Goal: Task Accomplishment & Management: Manage account settings

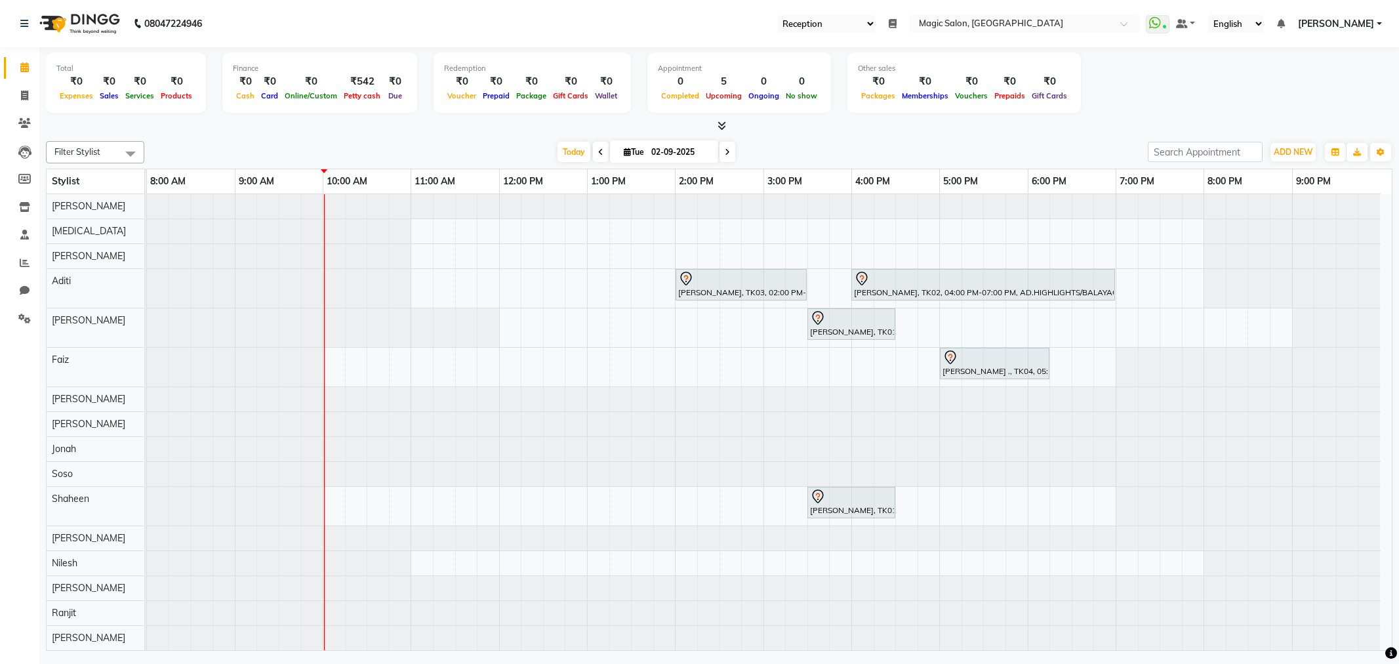
select select "56"
click at [726, 143] on span at bounding box center [728, 152] width 16 height 20
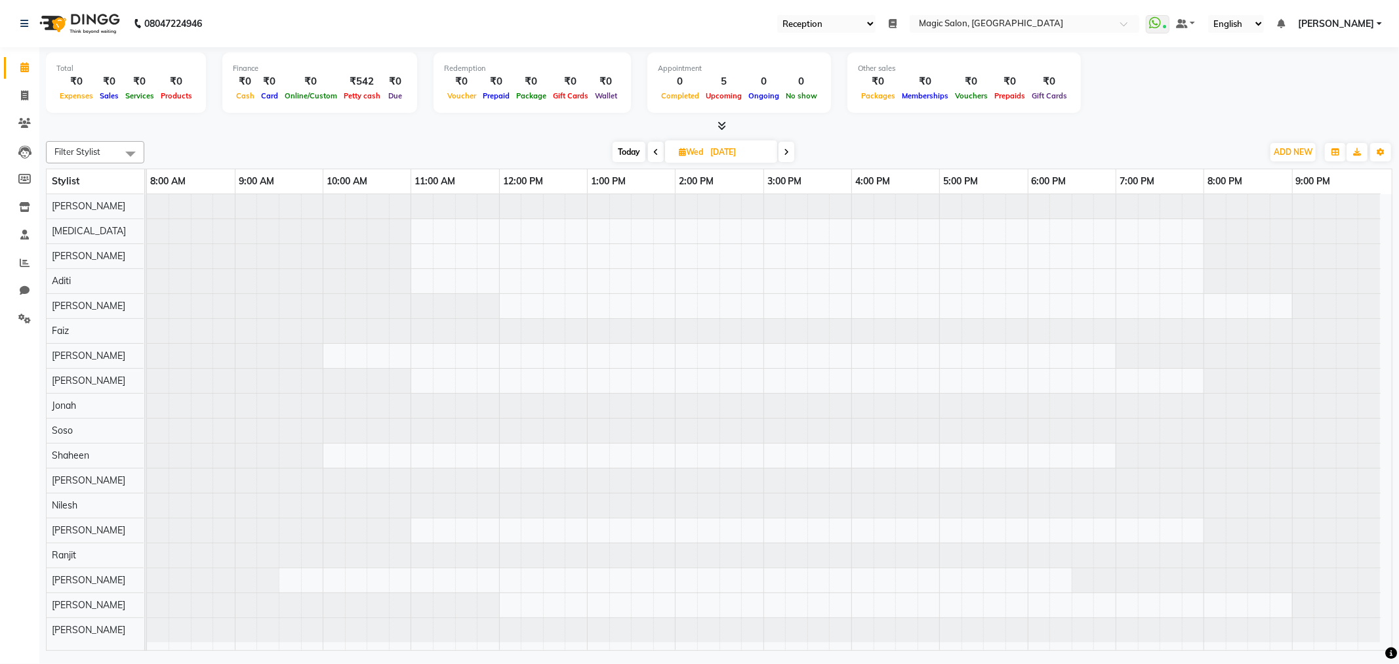
click at [792, 148] on span at bounding box center [787, 152] width 16 height 20
type input "[DATE]"
click at [856, 279] on div at bounding box center [769, 422] width 1245 height 457
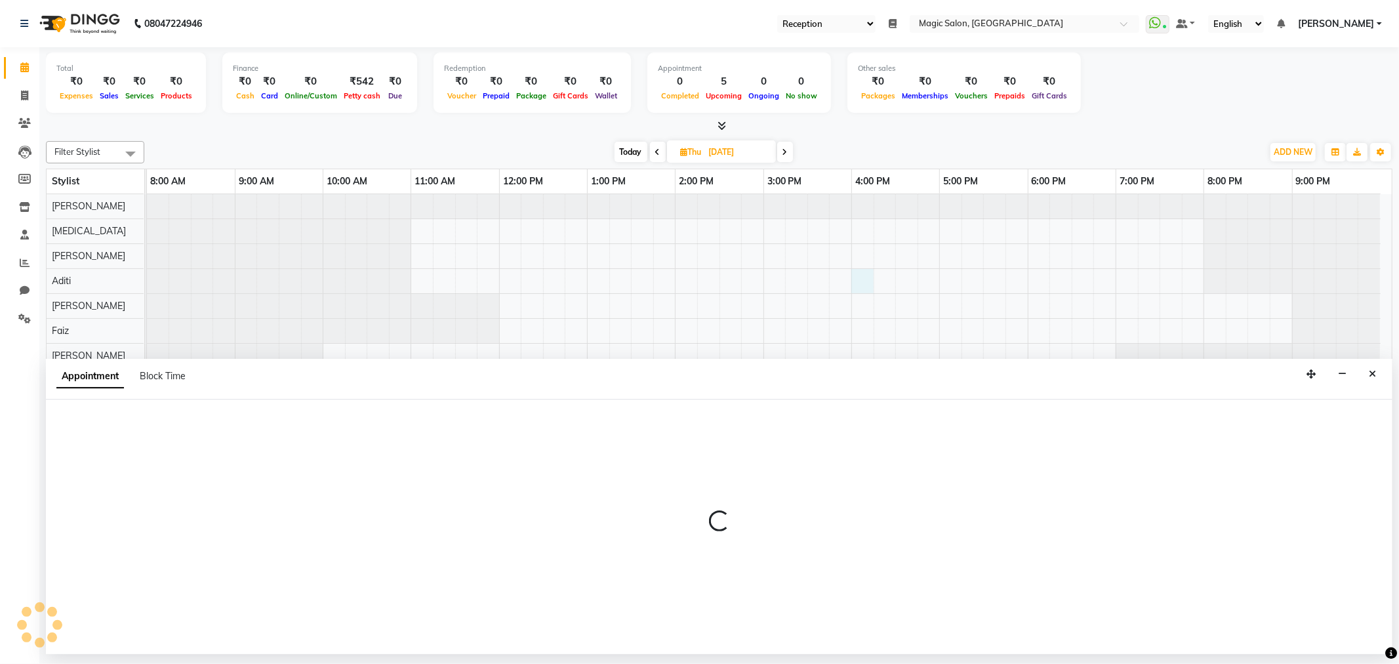
select select "77865"
select select "960"
select select "tentative"
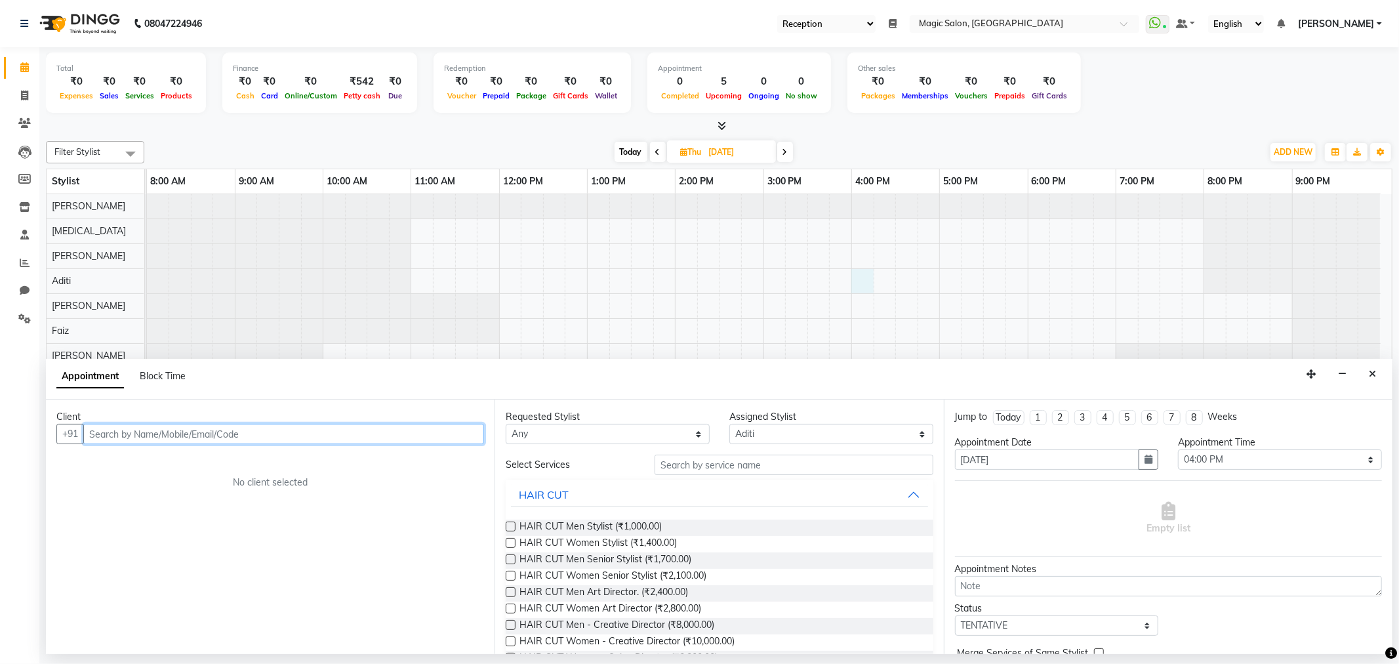
drag, startPoint x: 204, startPoint y: 438, endPoint x: 171, endPoint y: 432, distance: 34.1
click at [171, 432] on input "text" at bounding box center [283, 434] width 401 height 20
paste input "99202 78791"
click at [119, 432] on input "99202 78791" at bounding box center [256, 434] width 346 height 20
type input "9920278791"
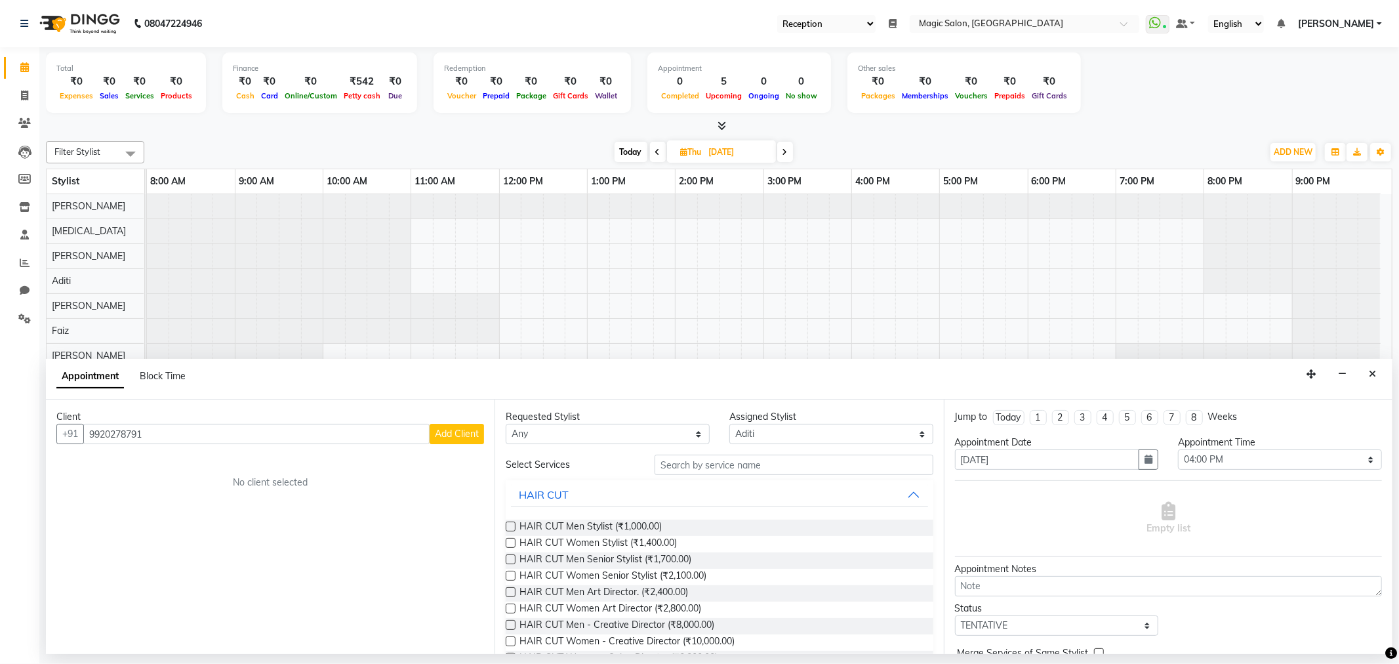
click at [462, 432] on span "Add Client" at bounding box center [457, 434] width 44 height 12
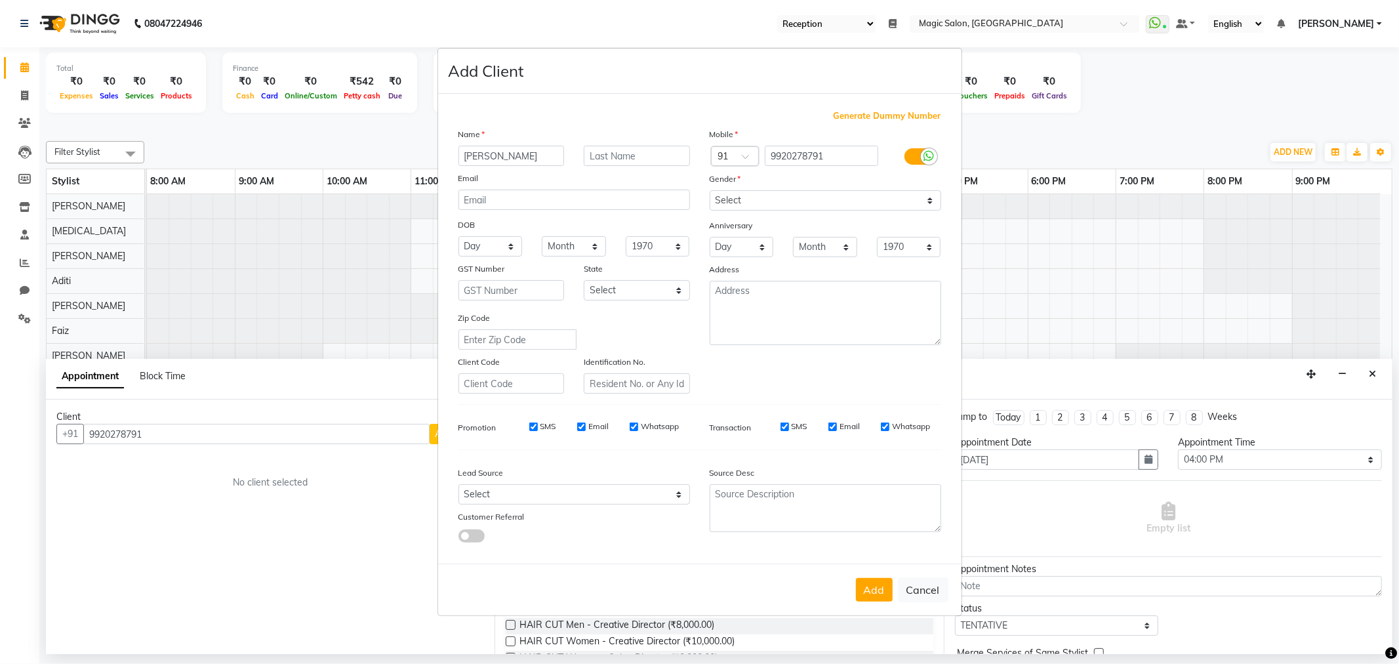
type input "[PERSON_NAME]"
drag, startPoint x: 540, startPoint y: 146, endPoint x: 442, endPoint y: 150, distance: 97.8
click at [442, 150] on div "Generate Dummy Number Name abjali shah Email DOB Day 01 02 03 04 05 06 07 08 09…" at bounding box center [699, 329] width 523 height 470
type input "Anjali"
click at [626, 151] on input "text" at bounding box center [637, 156] width 106 height 20
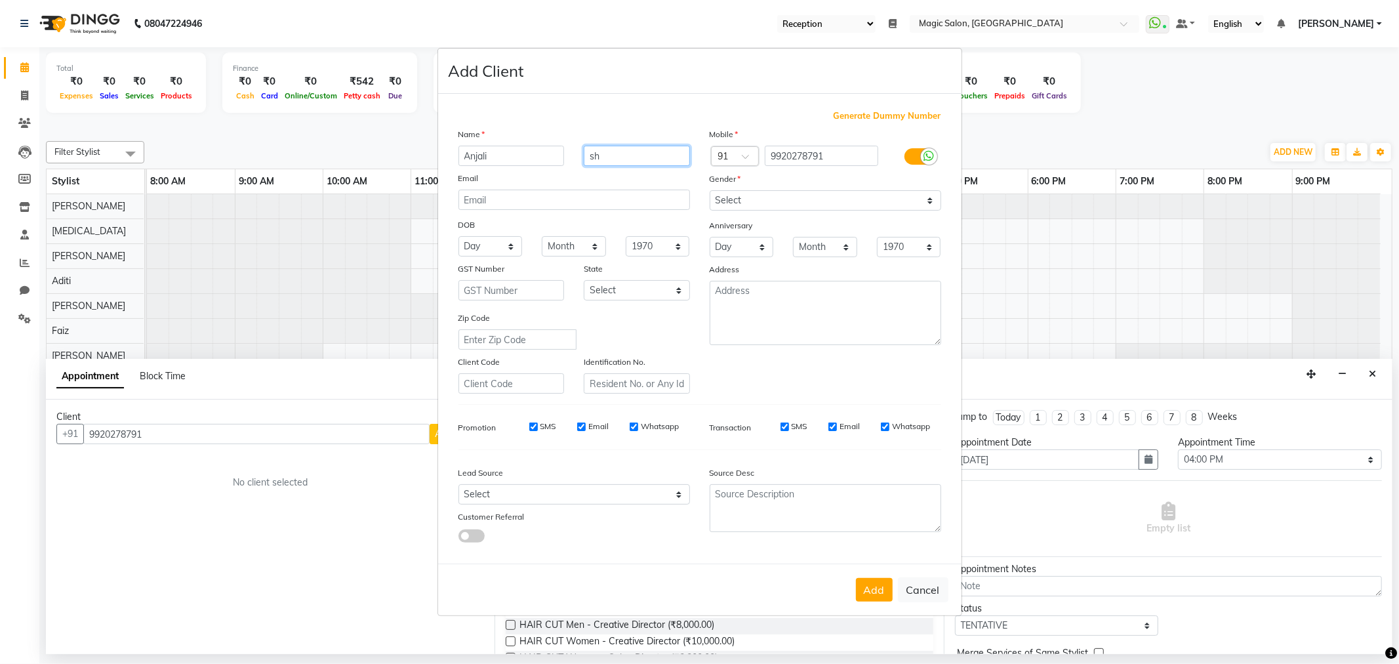
type input "s"
type input "Shah"
click at [762, 194] on select "Select Male Female Other Prefer Not To Say" at bounding box center [826, 200] width 232 height 20
select select "female"
click at [710, 190] on select "Select Male Female Other Prefer Not To Say" at bounding box center [826, 200] width 232 height 20
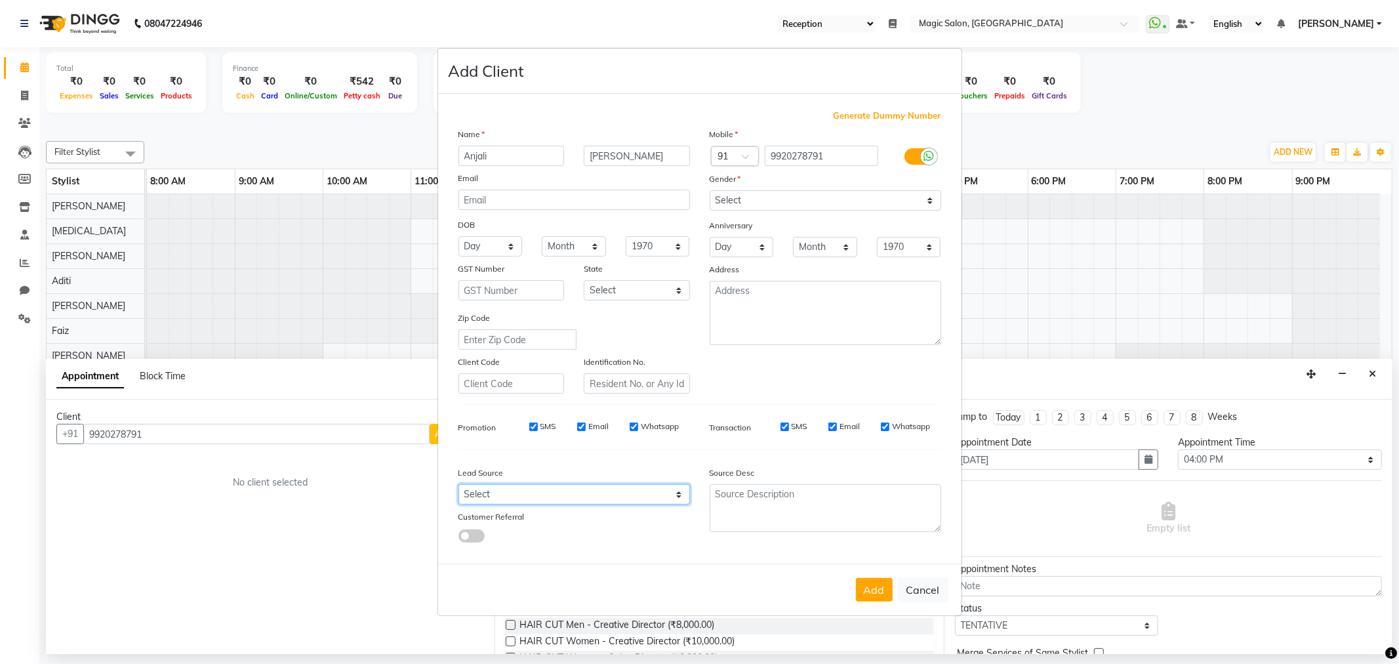
click at [566, 499] on select "Select Walk-in Referral Internet Friend Word of Mouth Advertisement Facebook Ju…" at bounding box center [575, 494] width 232 height 20
select select "49755"
click at [459, 484] on select "Select Walk-in Referral Internet Friend Word of Mouth Advertisement Facebook Ju…" at bounding box center [575, 494] width 232 height 20
click at [874, 593] on button "Add" at bounding box center [874, 590] width 37 height 24
select select
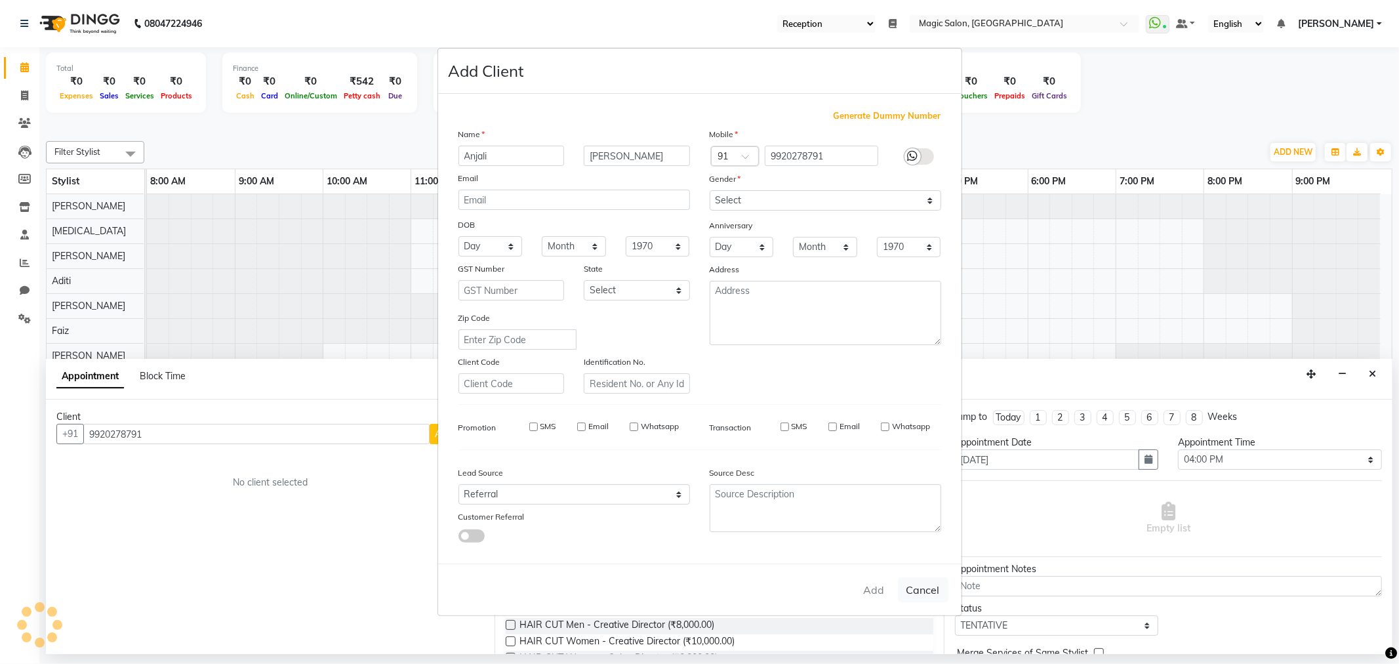
select select
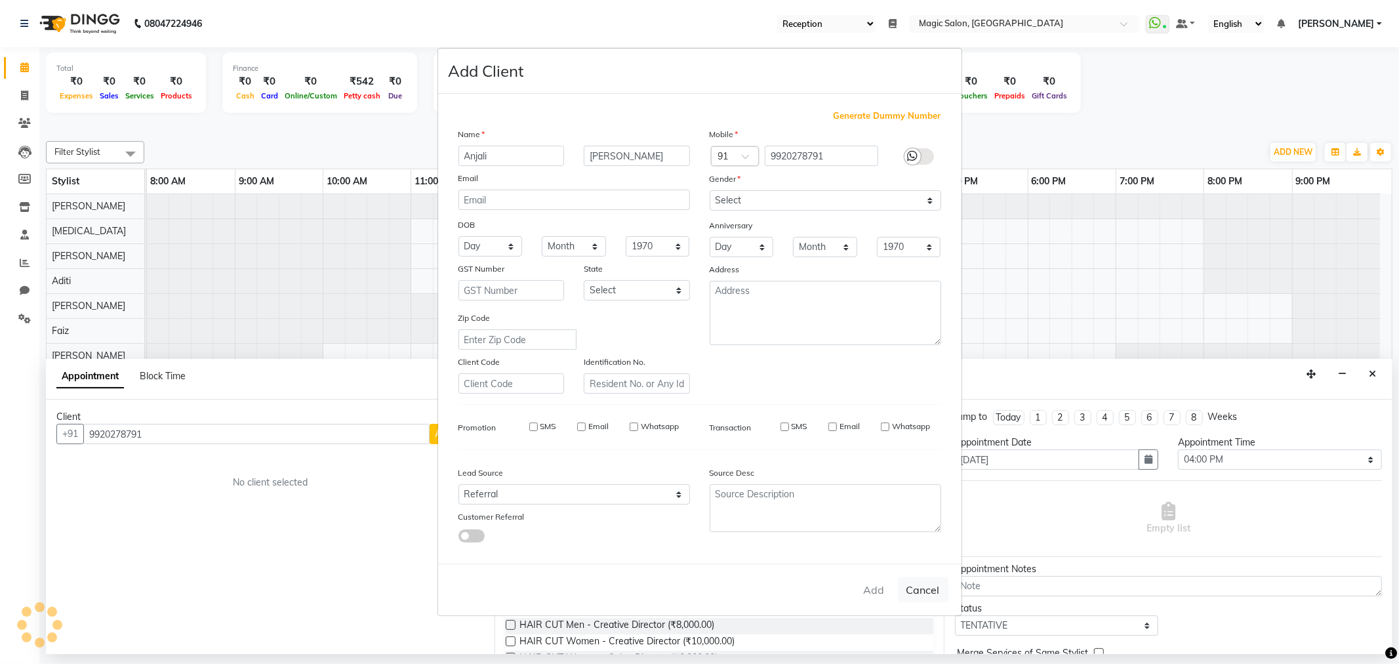
select select
checkbox input "false"
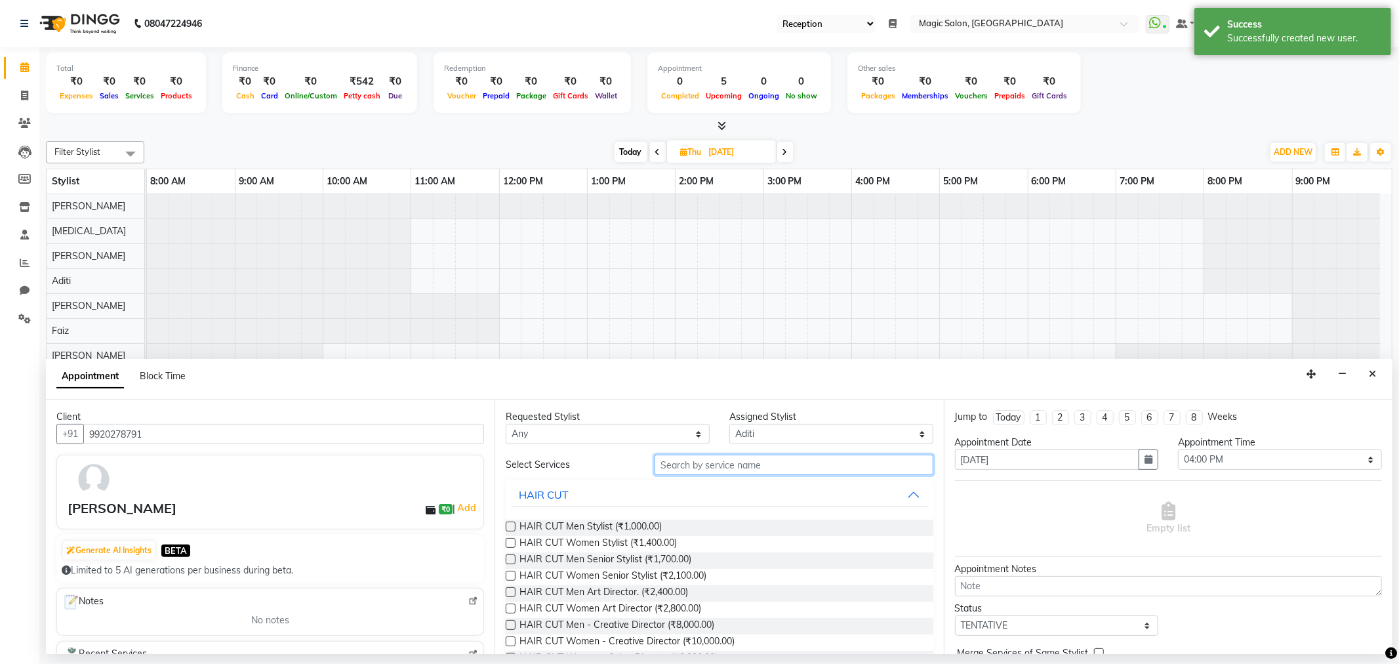
click at [729, 467] on input "text" at bounding box center [794, 465] width 278 height 20
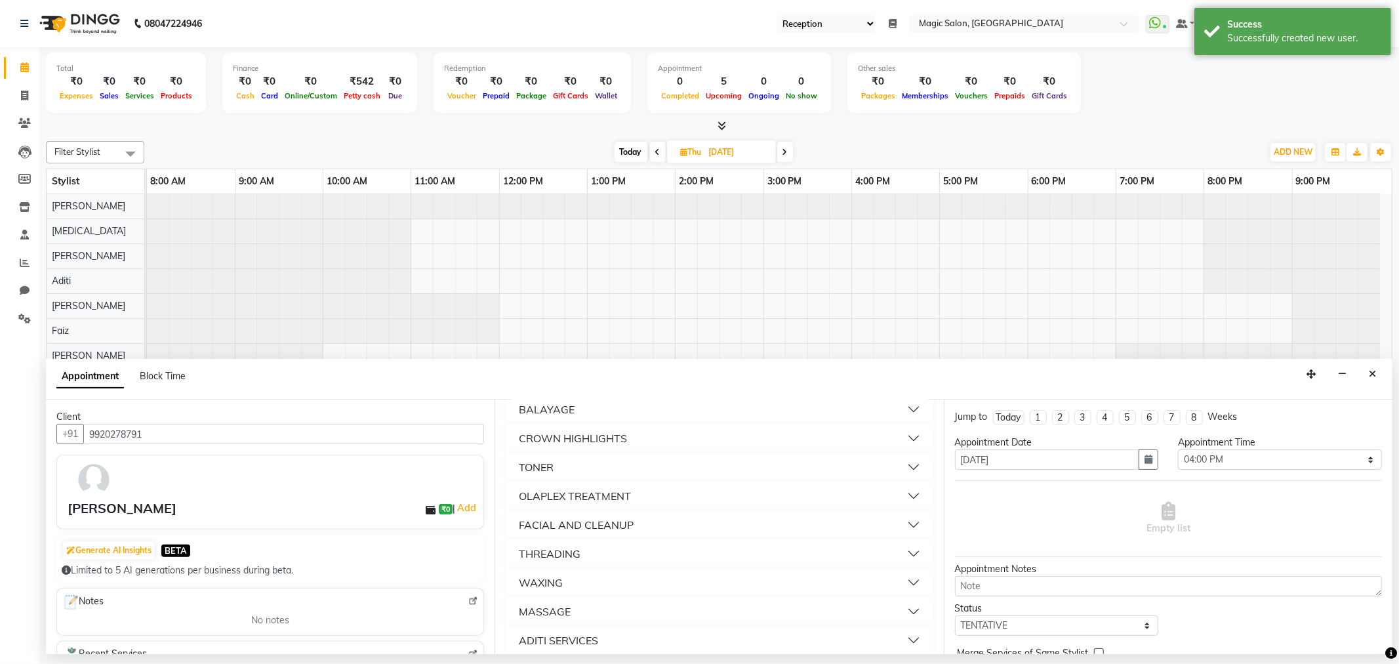
scroll to position [323, 0]
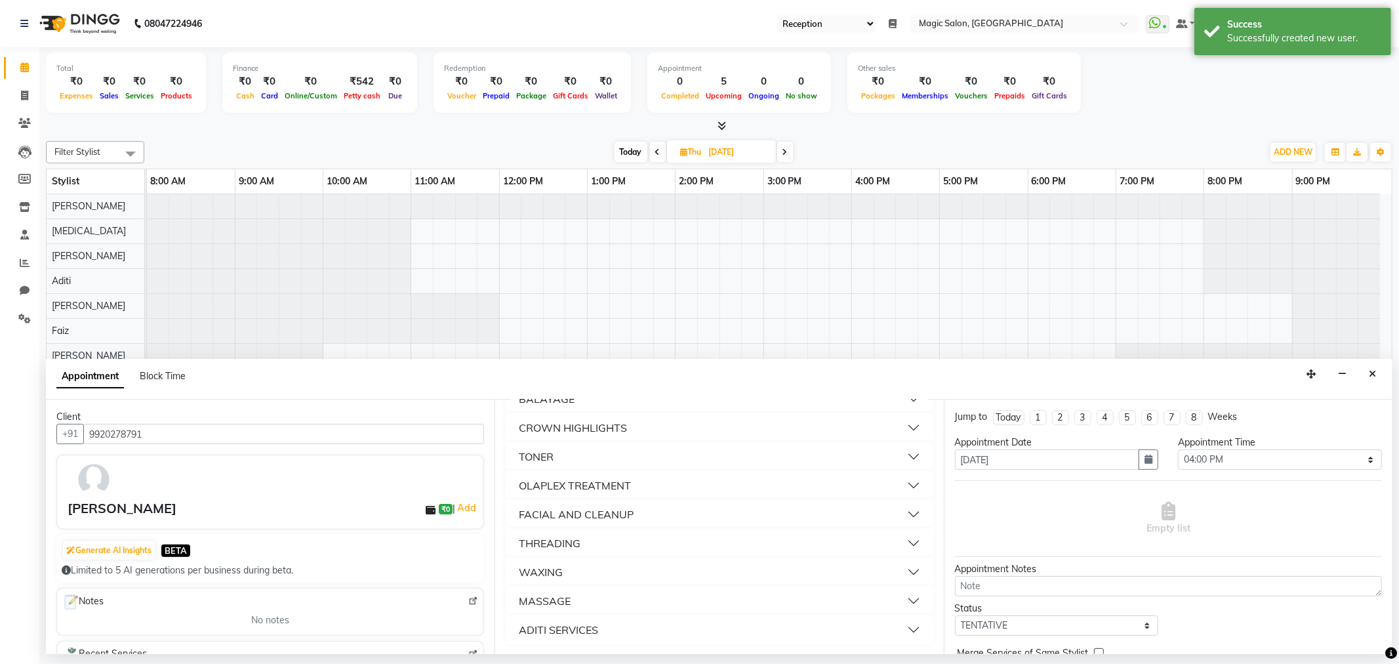
type input "ad"
click at [550, 626] on div "ADITI SERVICES" at bounding box center [558, 630] width 79 height 16
click at [543, 627] on div "ADITI SERVICES" at bounding box center [558, 630] width 79 height 16
click at [546, 626] on div "ADITI SERVICES" at bounding box center [558, 630] width 79 height 16
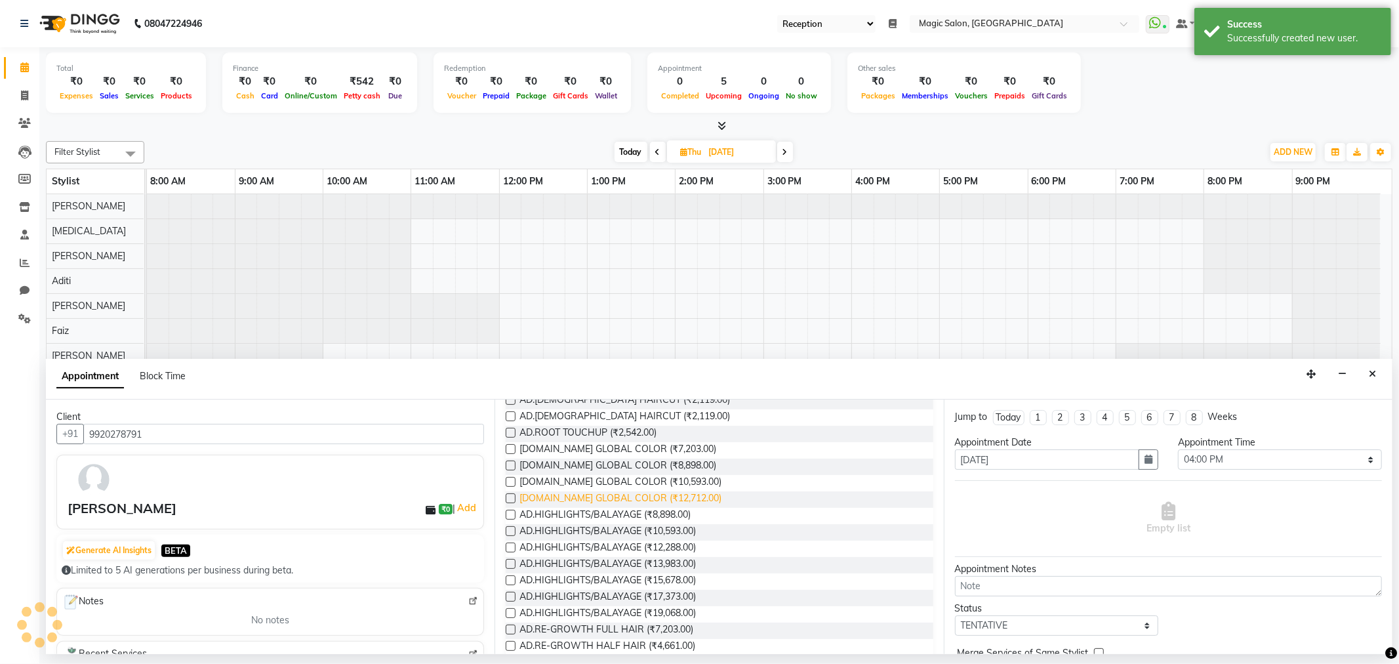
scroll to position [541, 0]
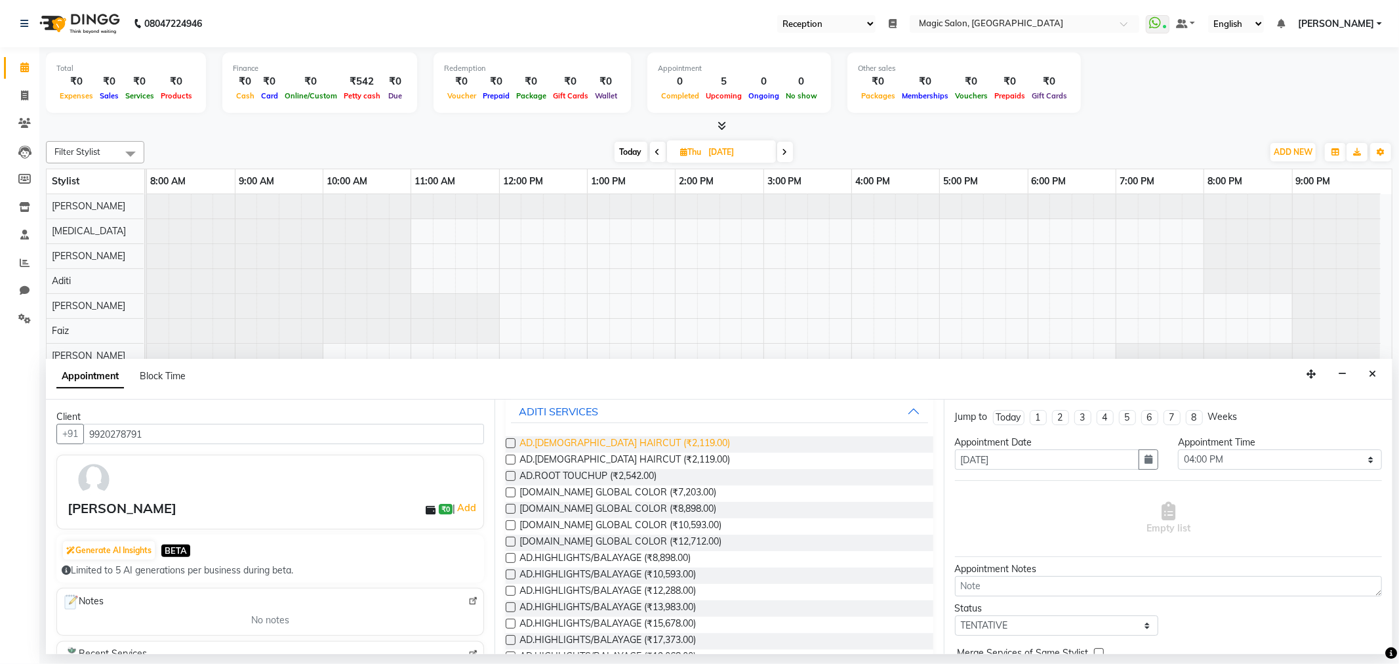
click at [611, 443] on span "AD.FEMALE HAIRCUT (₹2,119.00)" at bounding box center [625, 444] width 211 height 16
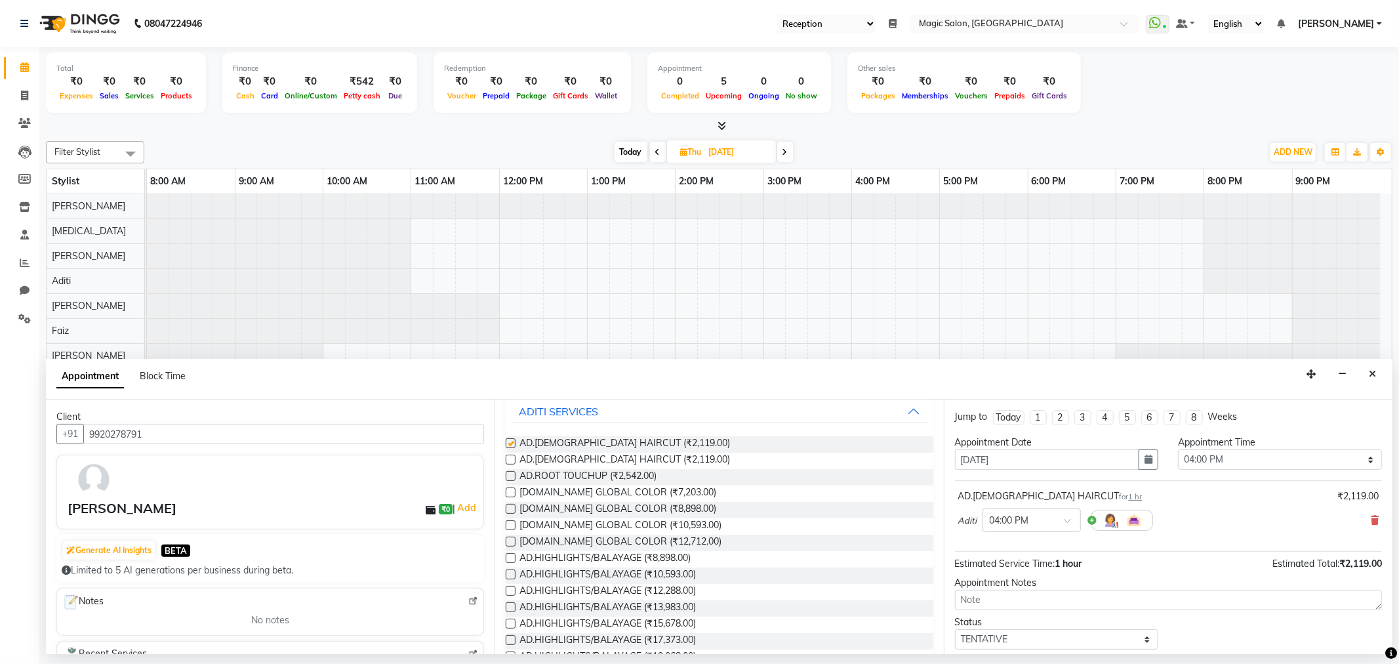
checkbox input "false"
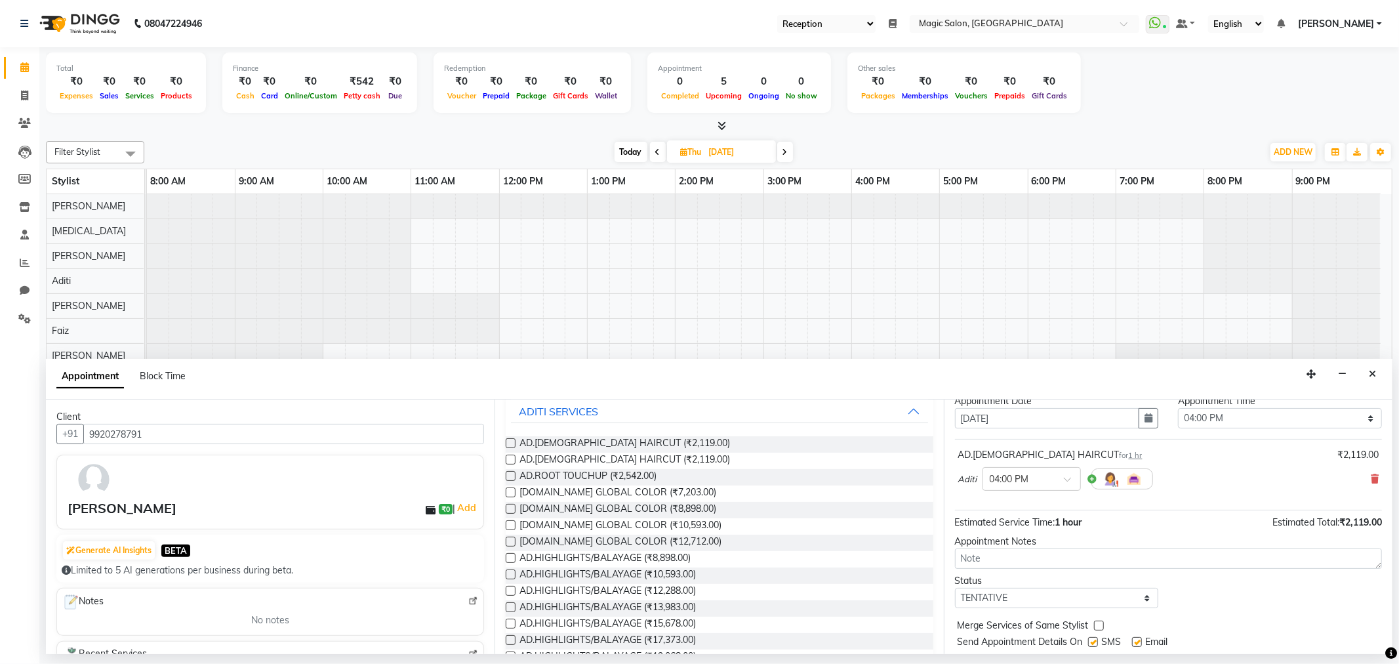
scroll to position [79, 0]
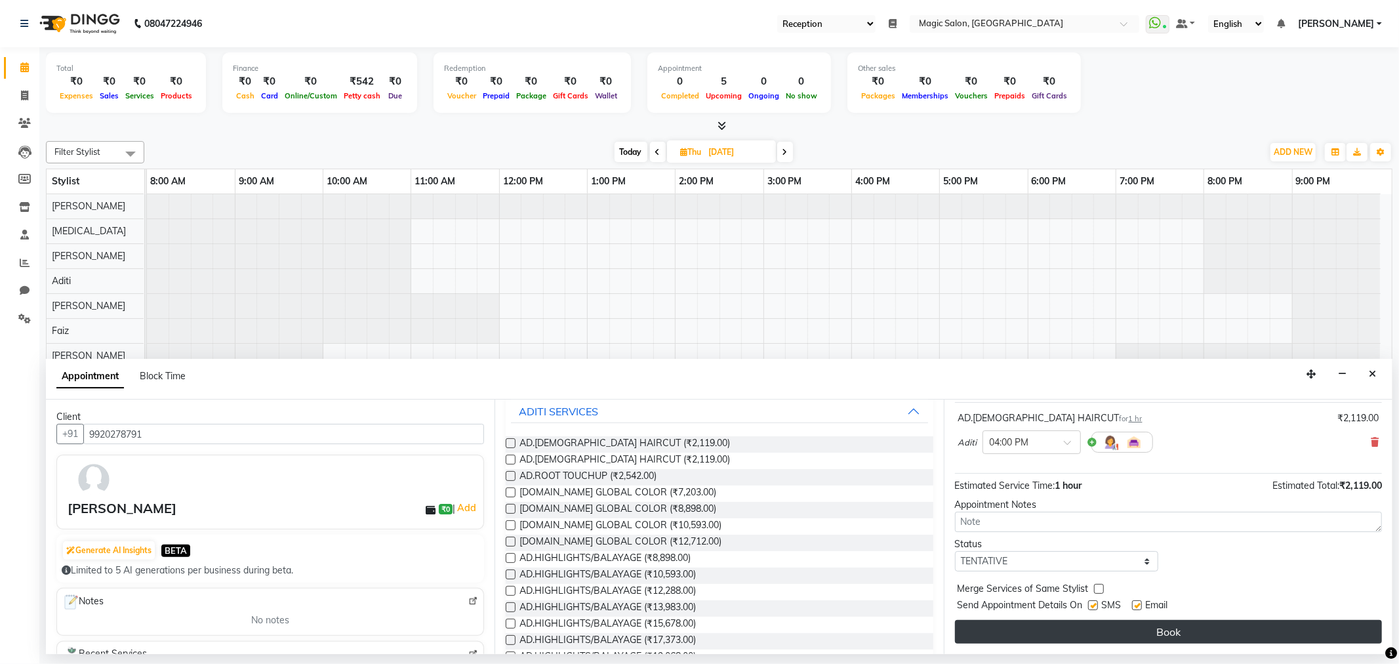
click at [1152, 627] on button "Book" at bounding box center [1168, 632] width 427 height 24
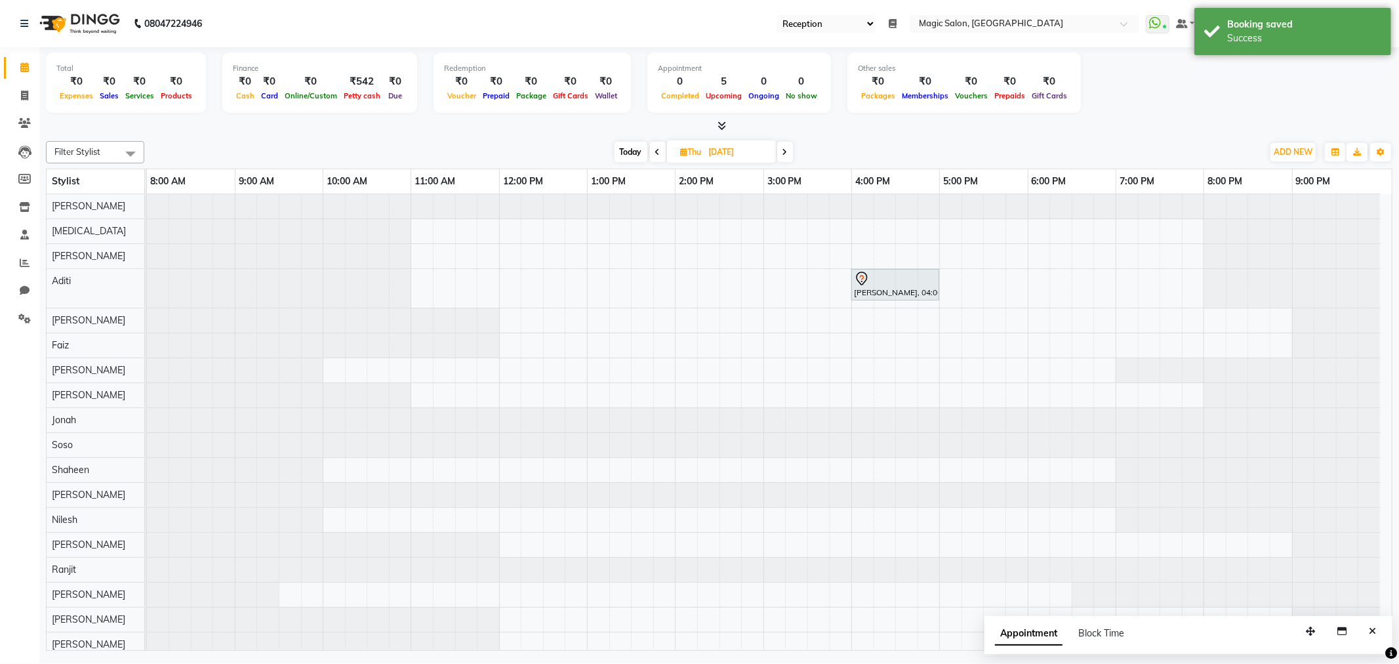
click at [646, 146] on div "Today Thu 04-09-2025" at bounding box center [703, 152] width 181 height 20
click at [632, 151] on span "Today" at bounding box center [631, 152] width 33 height 20
type input "02-09-2025"
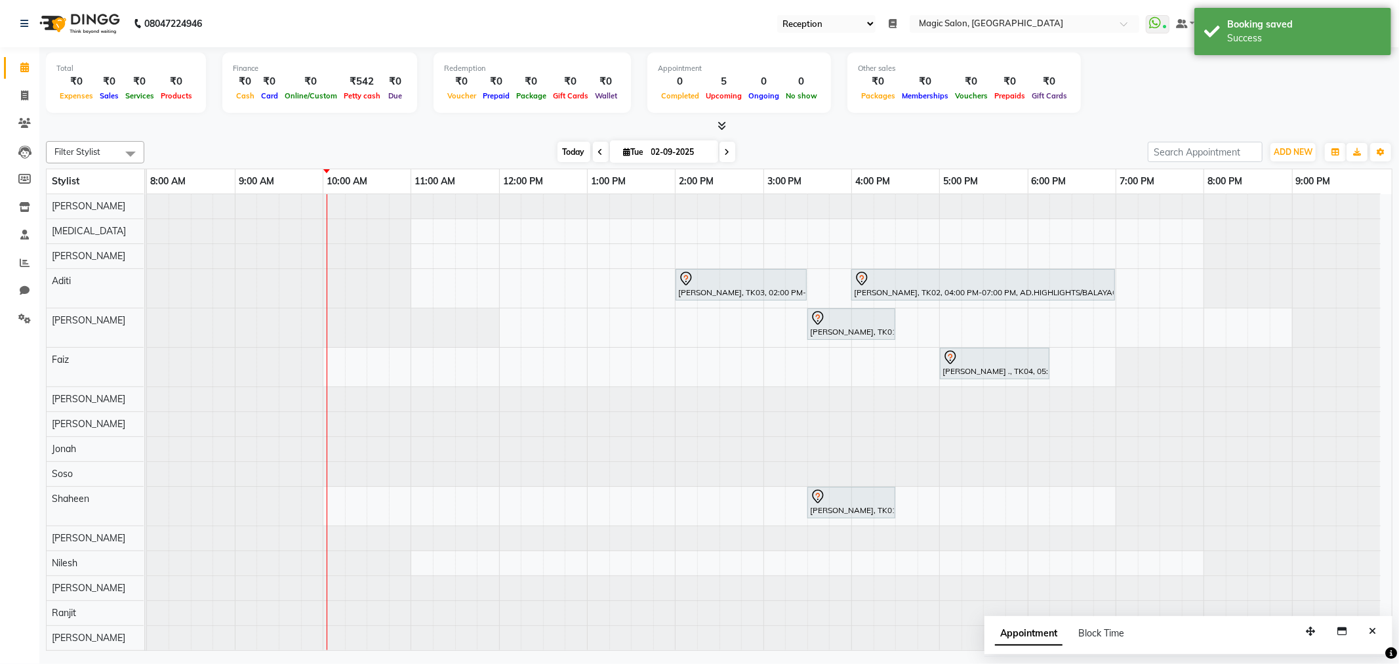
click at [562, 153] on span "Today" at bounding box center [574, 152] width 33 height 20
click at [147, 475] on div at bounding box center [147, 474] width 0 height 24
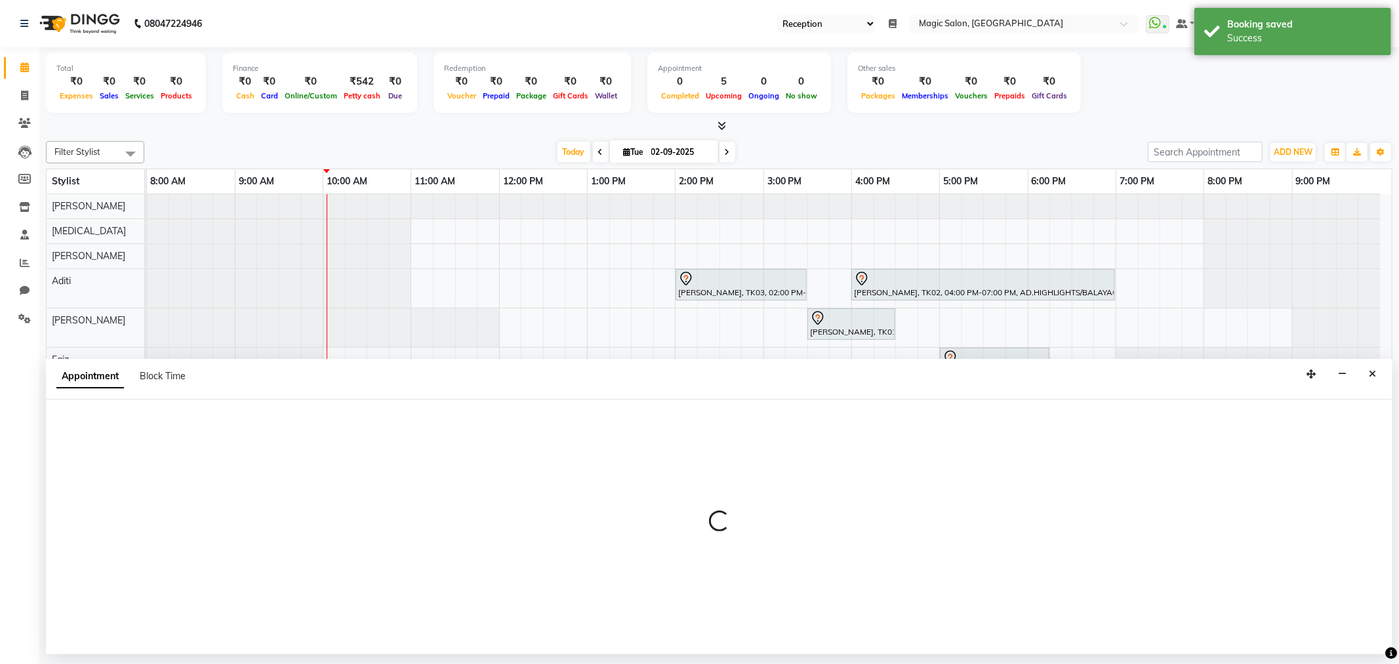
select select "61849"
select select "1230"
select select "tentative"
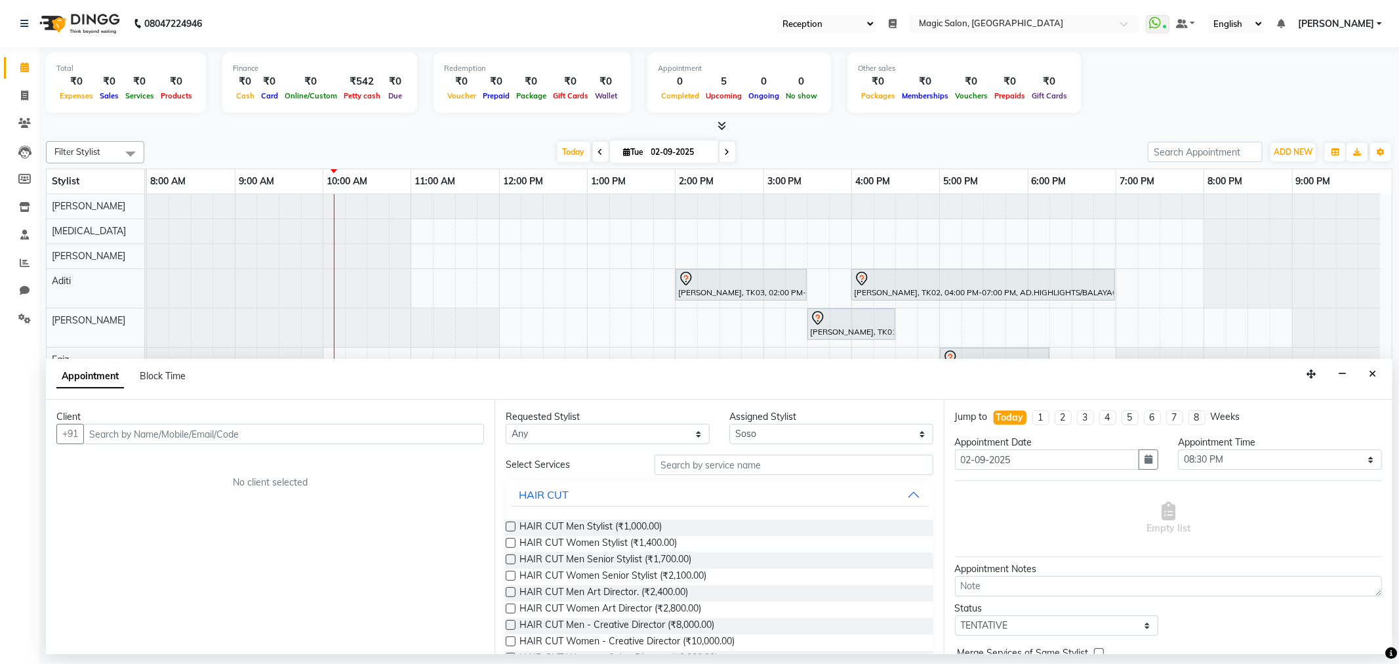
click at [553, 139] on div "Filter Stylist Select All Shraddha Naik Nikita Samir Lakhani Aditi Naved Faiz I…" at bounding box center [719, 393] width 1347 height 515
click at [1374, 379] on button "Close" at bounding box center [1372, 374] width 19 height 20
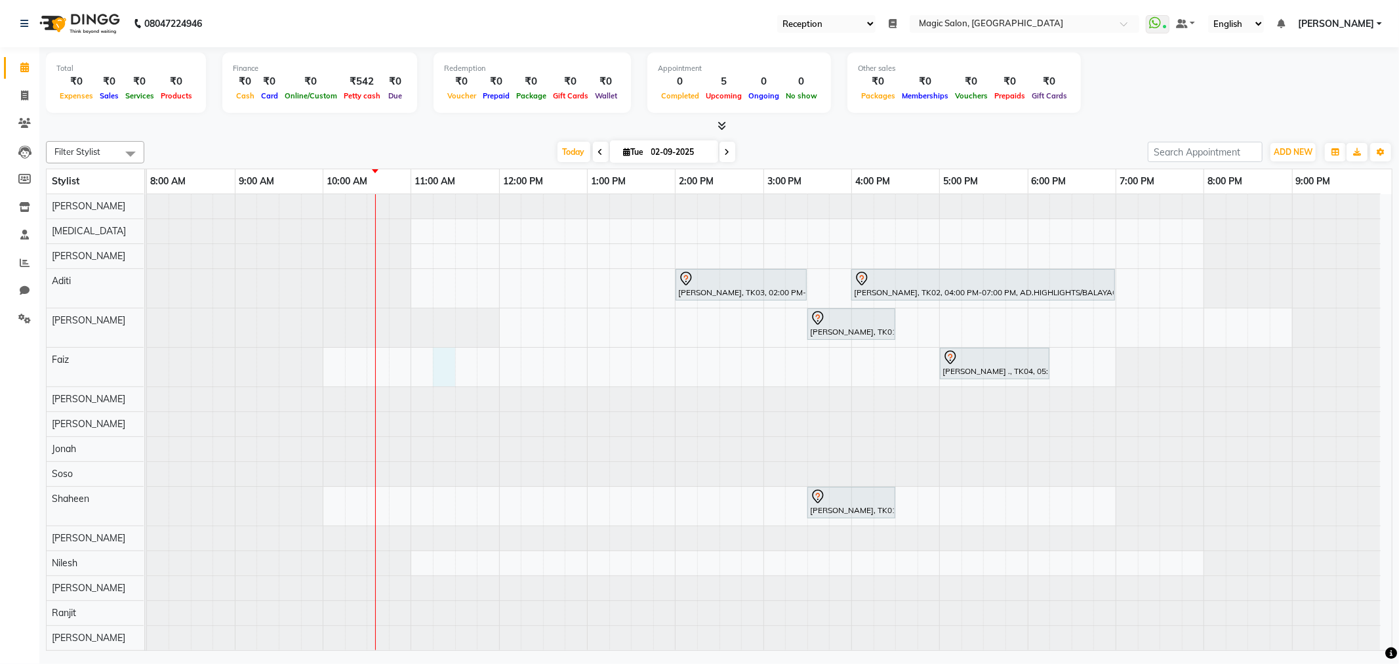
click at [446, 381] on div "Neha Kesaria, TK03, 02:00 PM-03:30 PM, HAIR COLOR Root Touch Up Senior Stylist …" at bounding box center [769, 447] width 1245 height 506
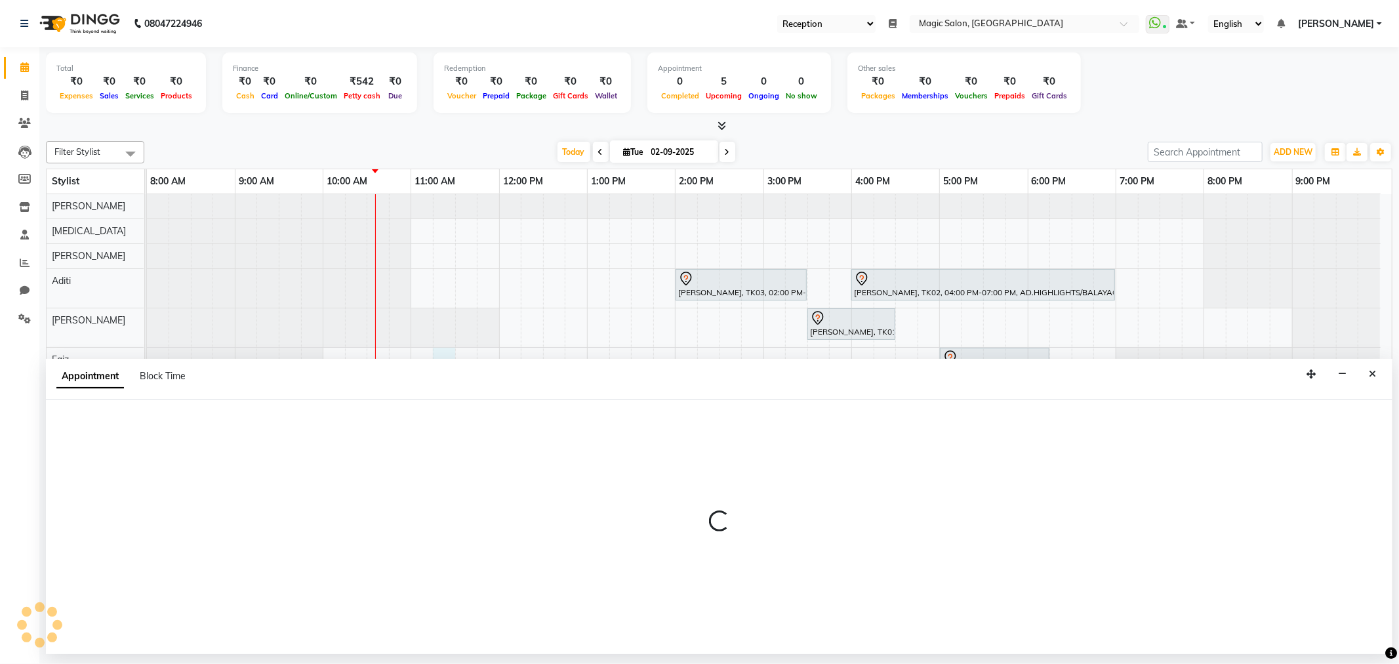
select select "83382"
select select "tentative"
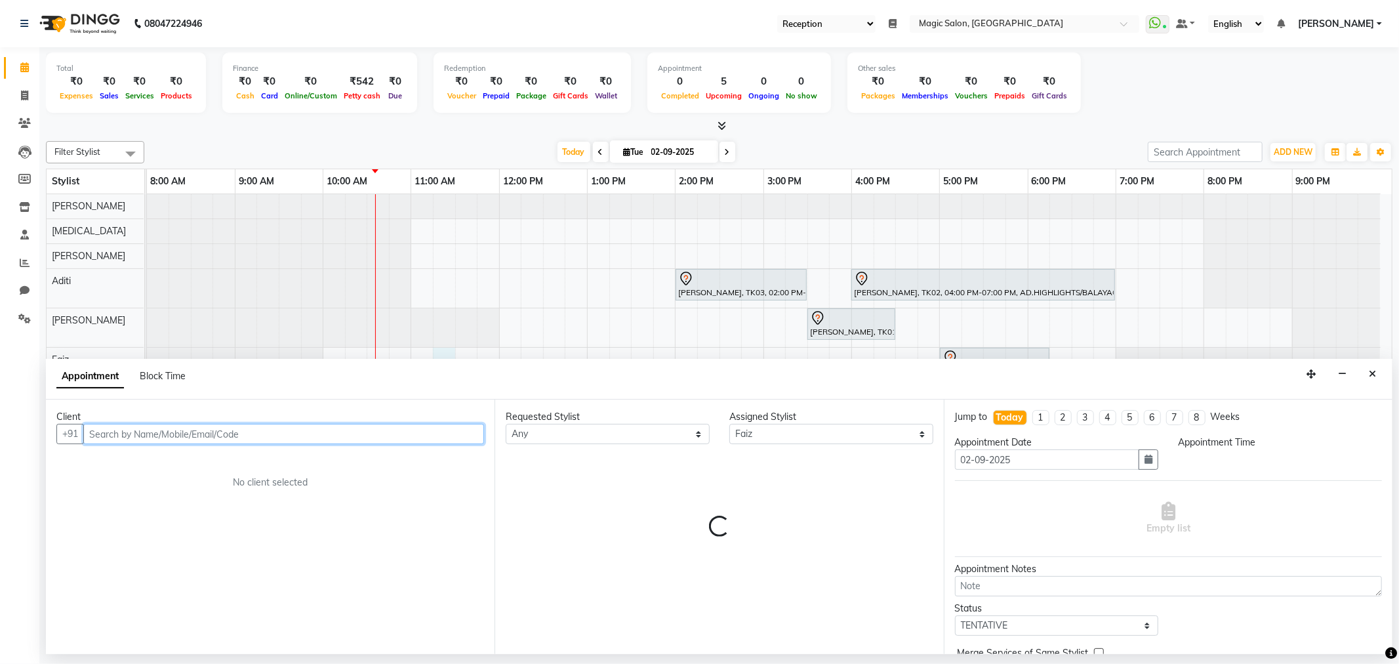
select select "675"
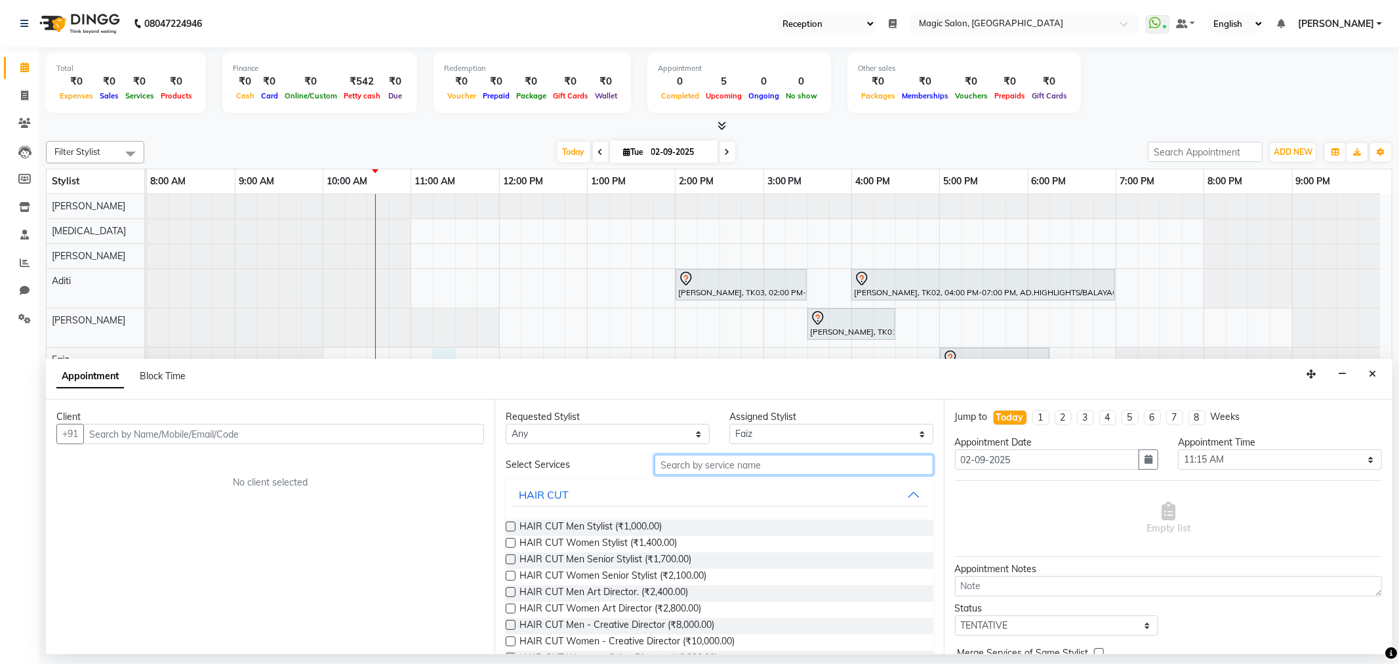
click at [705, 470] on input "text" at bounding box center [794, 465] width 278 height 20
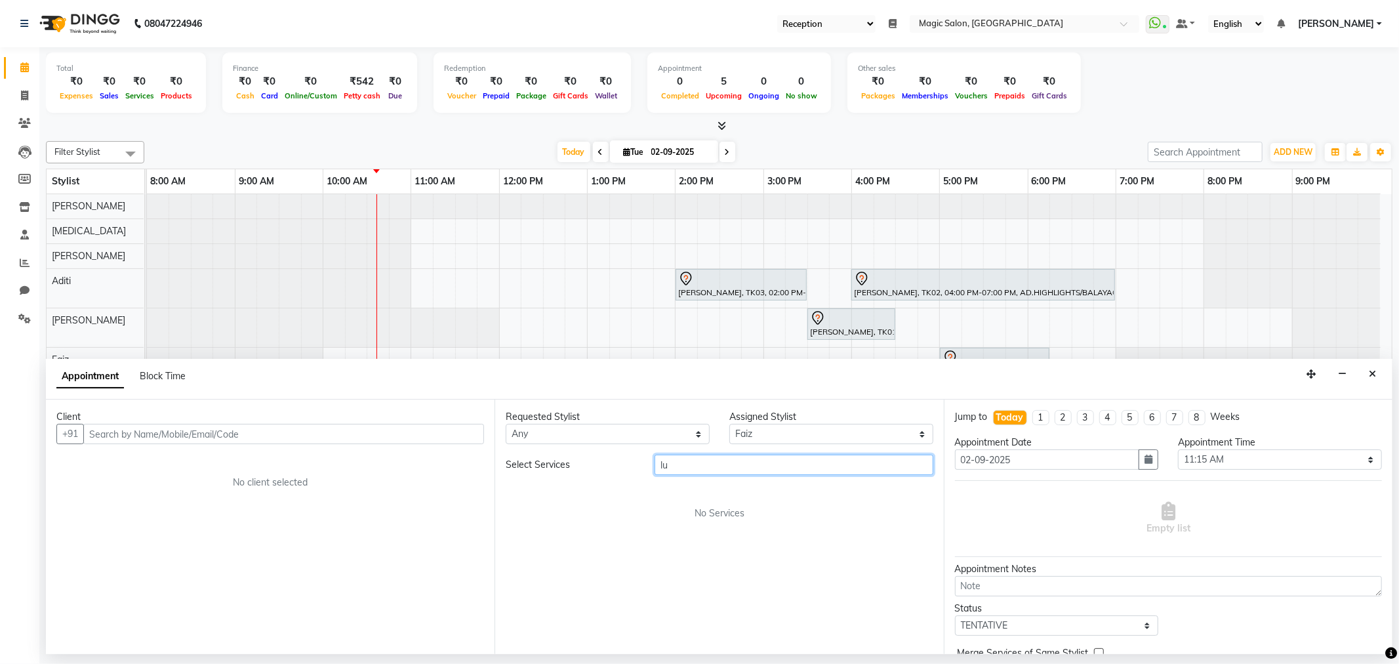
type input "l"
type input "i"
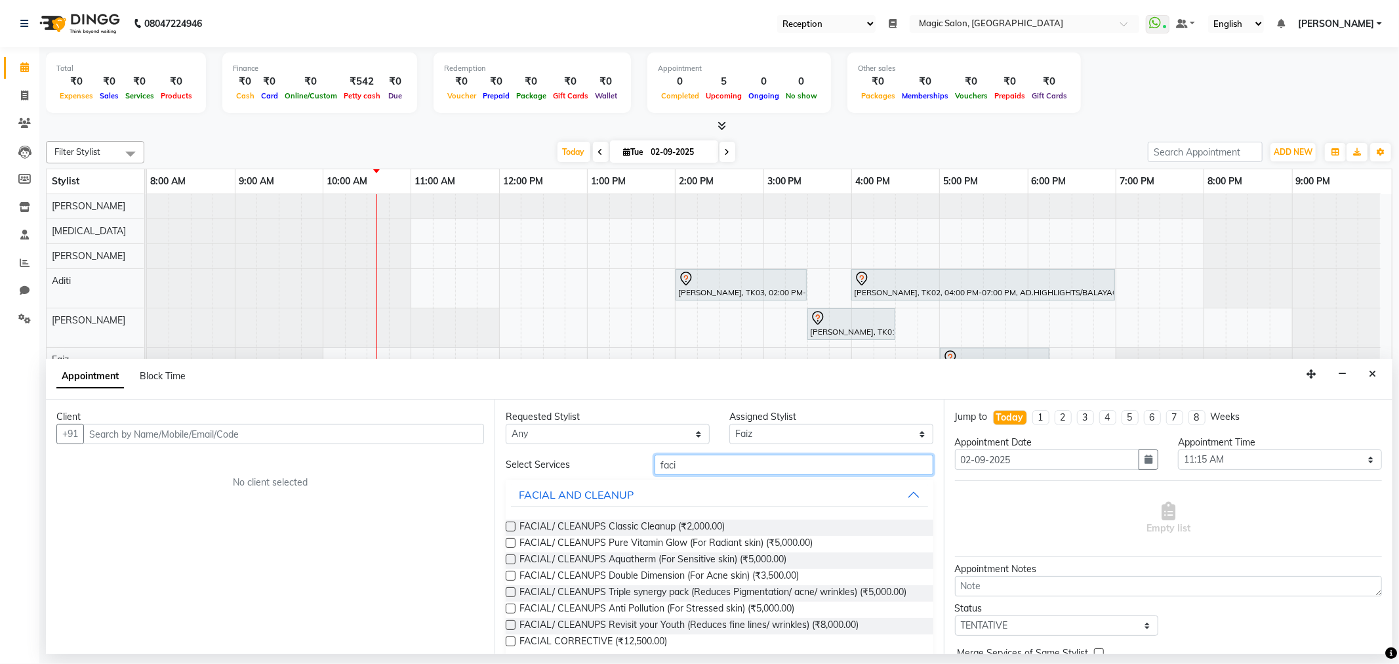
type input "facia"
drag, startPoint x: 713, startPoint y: 455, endPoint x: 561, endPoint y: 461, distance: 152.3
click at [561, 461] on div "Select Services facia" at bounding box center [719, 465] width 447 height 20
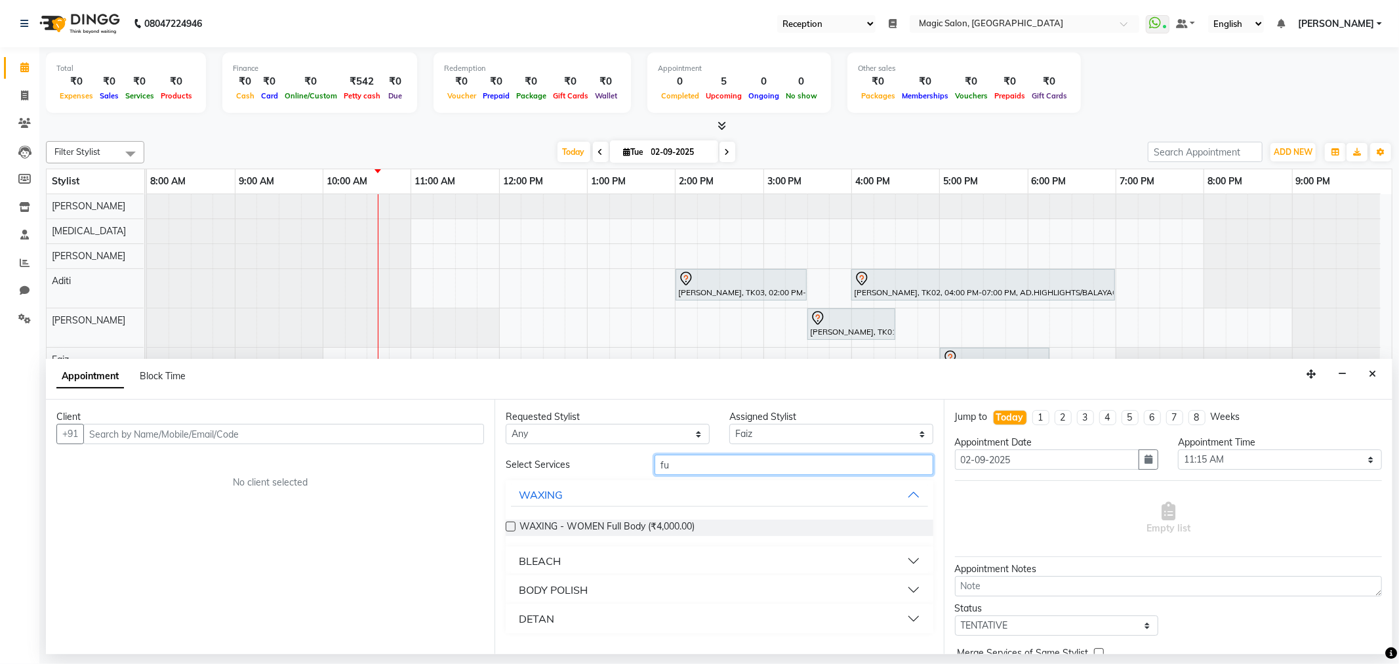
type input "f"
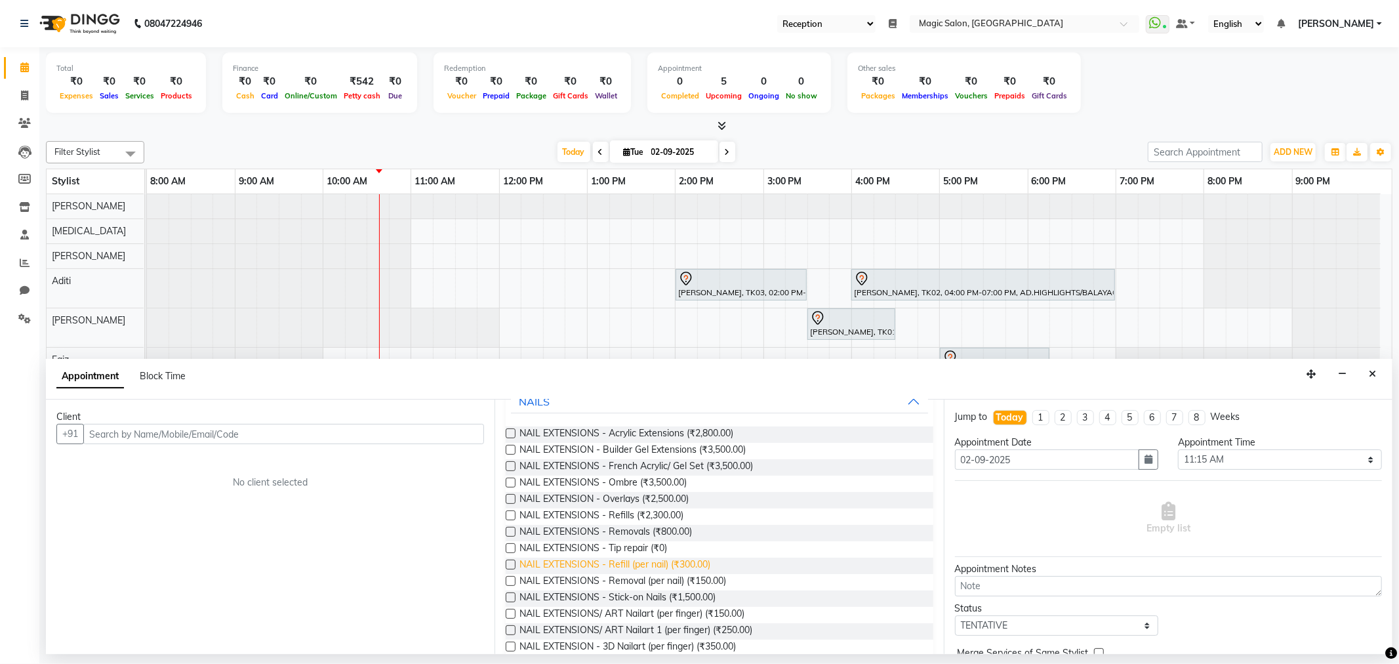
scroll to position [92, 0]
type input "nail ex"
click at [1372, 375] on icon "Close" at bounding box center [1372, 373] width 7 height 9
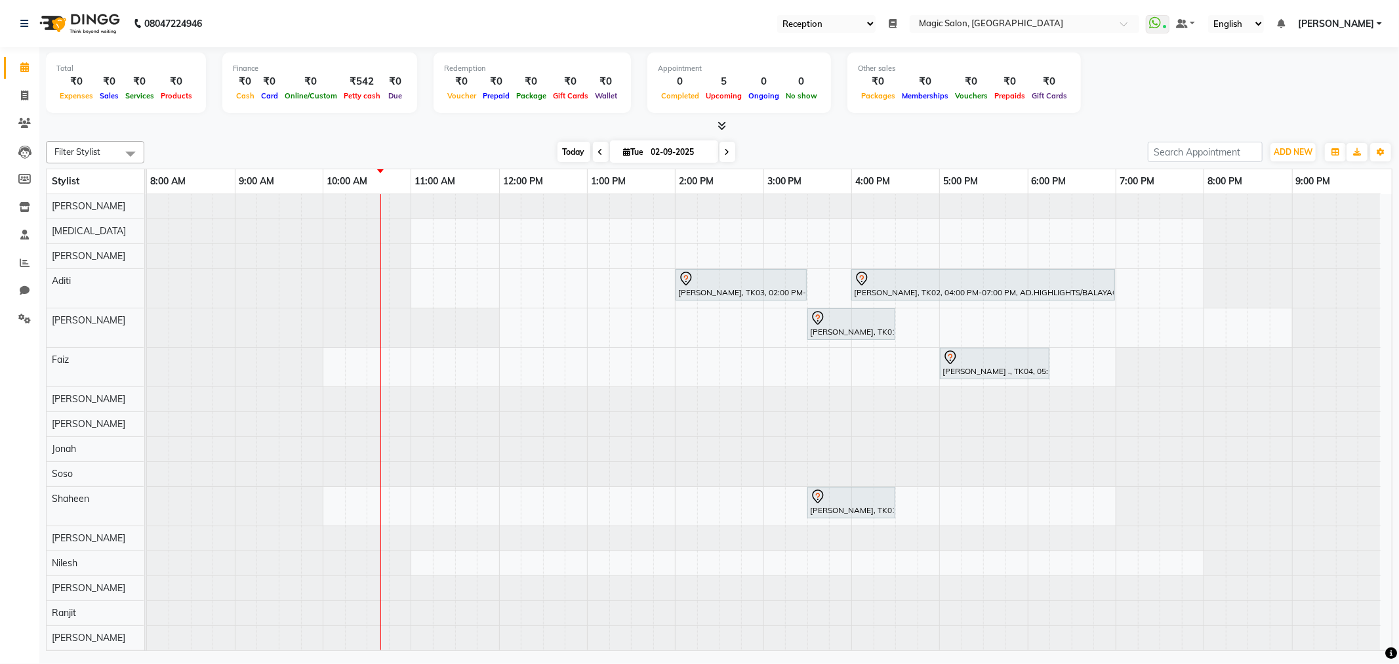
click at [560, 149] on span "Today" at bounding box center [574, 152] width 33 height 20
click at [1033, 325] on div "Neha Kesaria, TK03, 02:00 PM-03:30 PM, HAIR COLOR Root Touch Up Senior Stylist …" at bounding box center [769, 447] width 1245 height 506
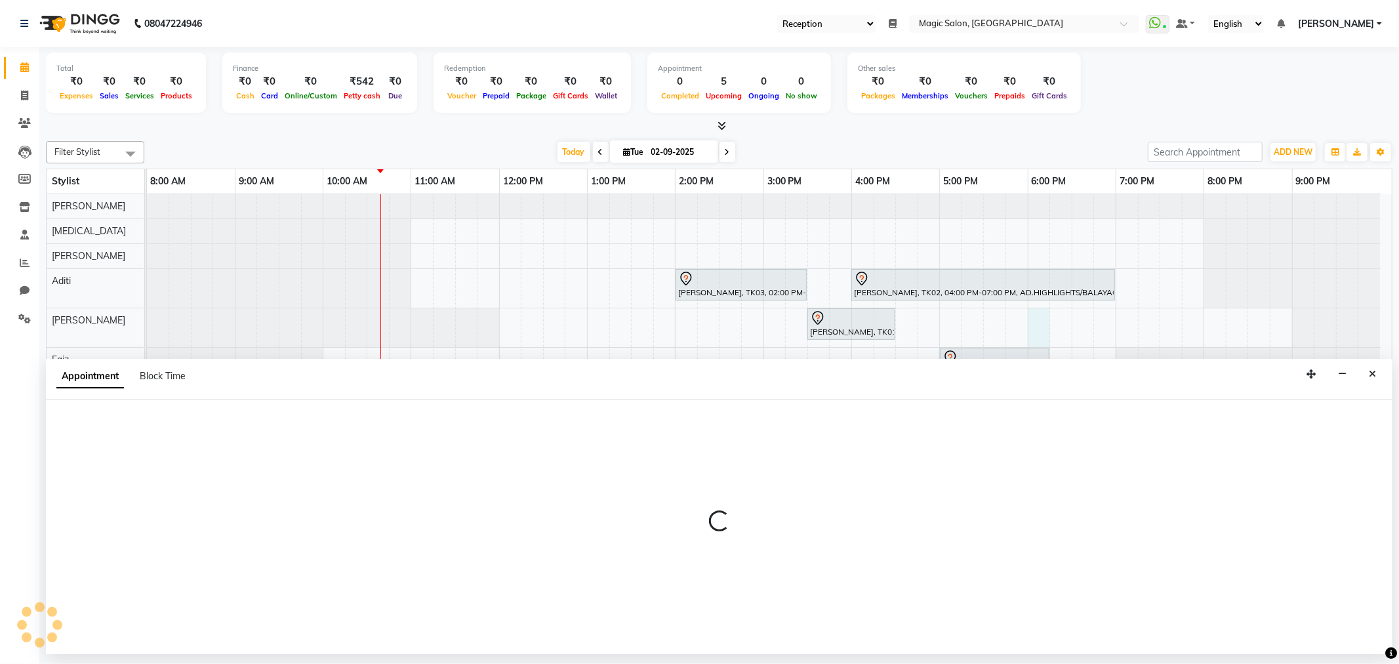
select select "61841"
select select "1080"
select select "tentative"
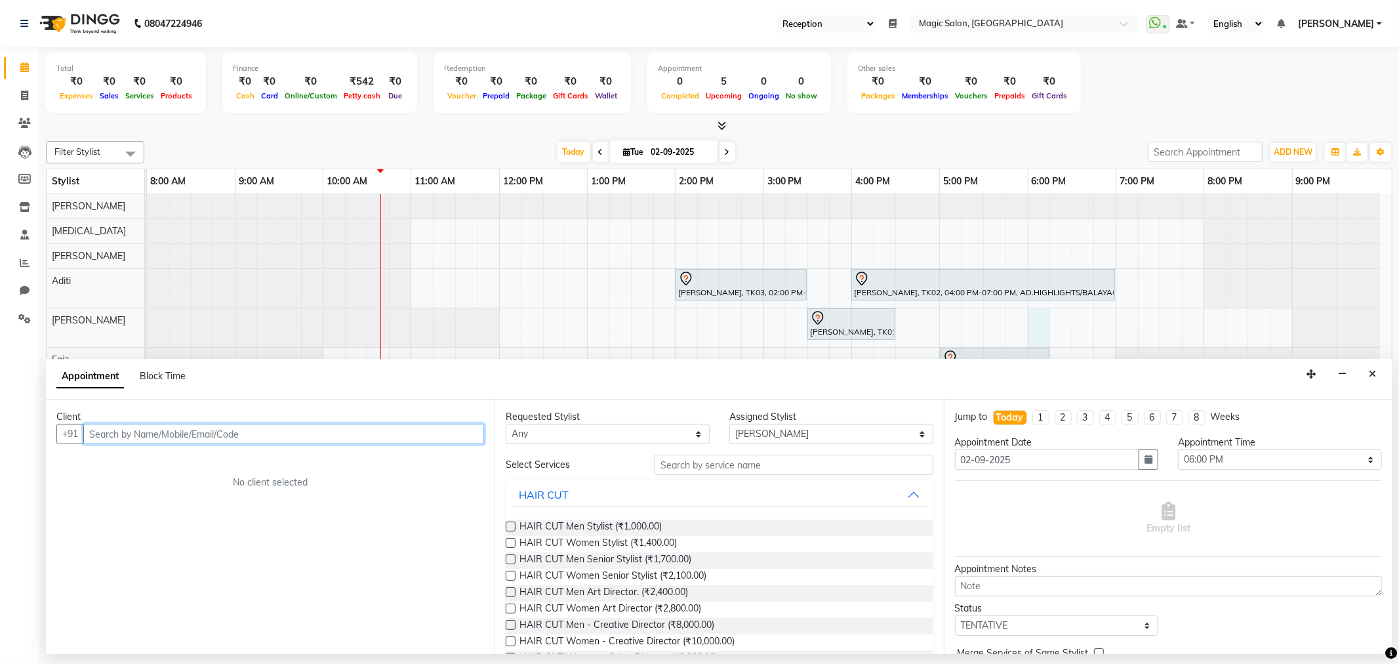
click at [395, 435] on input "text" at bounding box center [283, 434] width 401 height 20
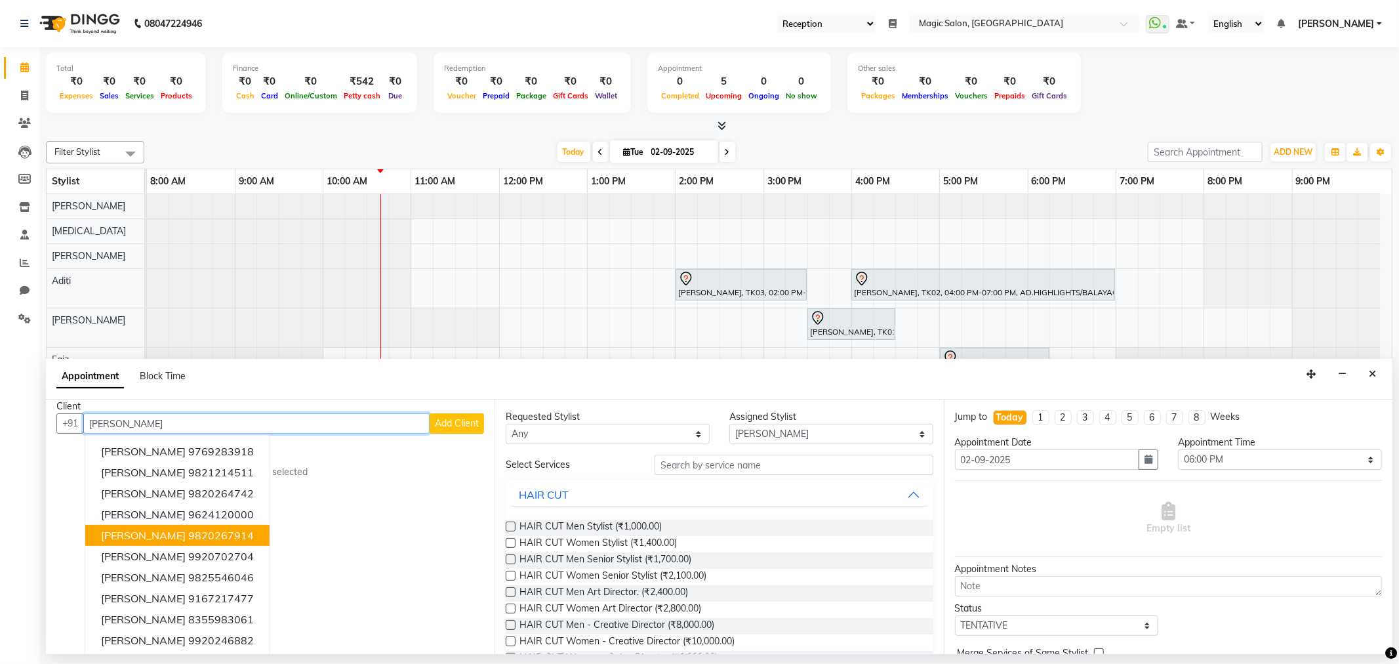
scroll to position [13, 0]
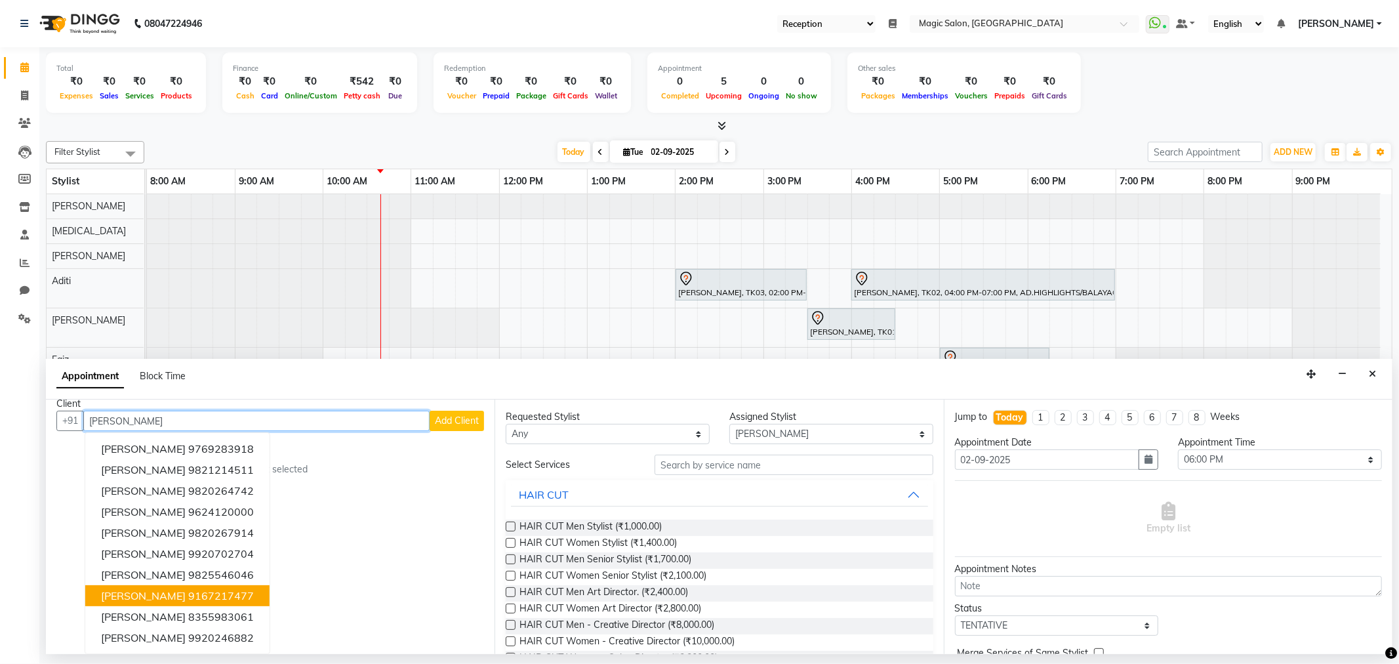
click at [188, 597] on ngb-highlight "9167217477" at bounding box center [221, 595] width 66 height 13
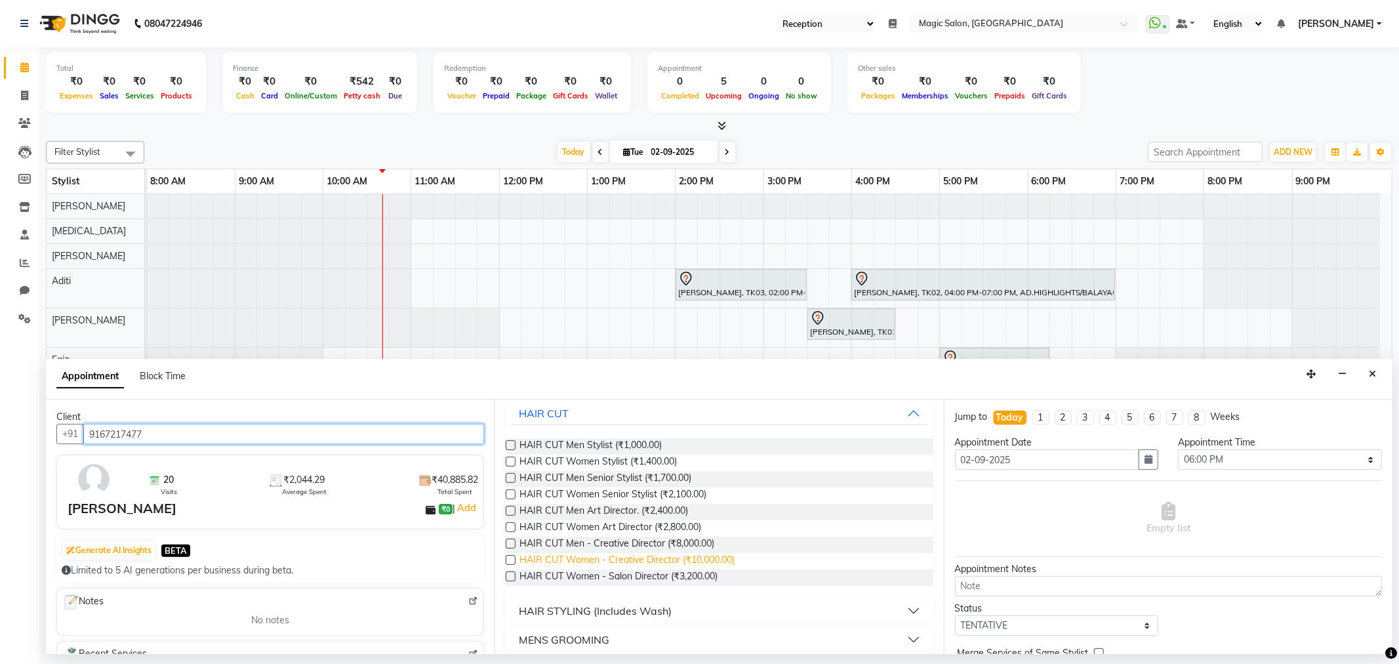
scroll to position [0, 0]
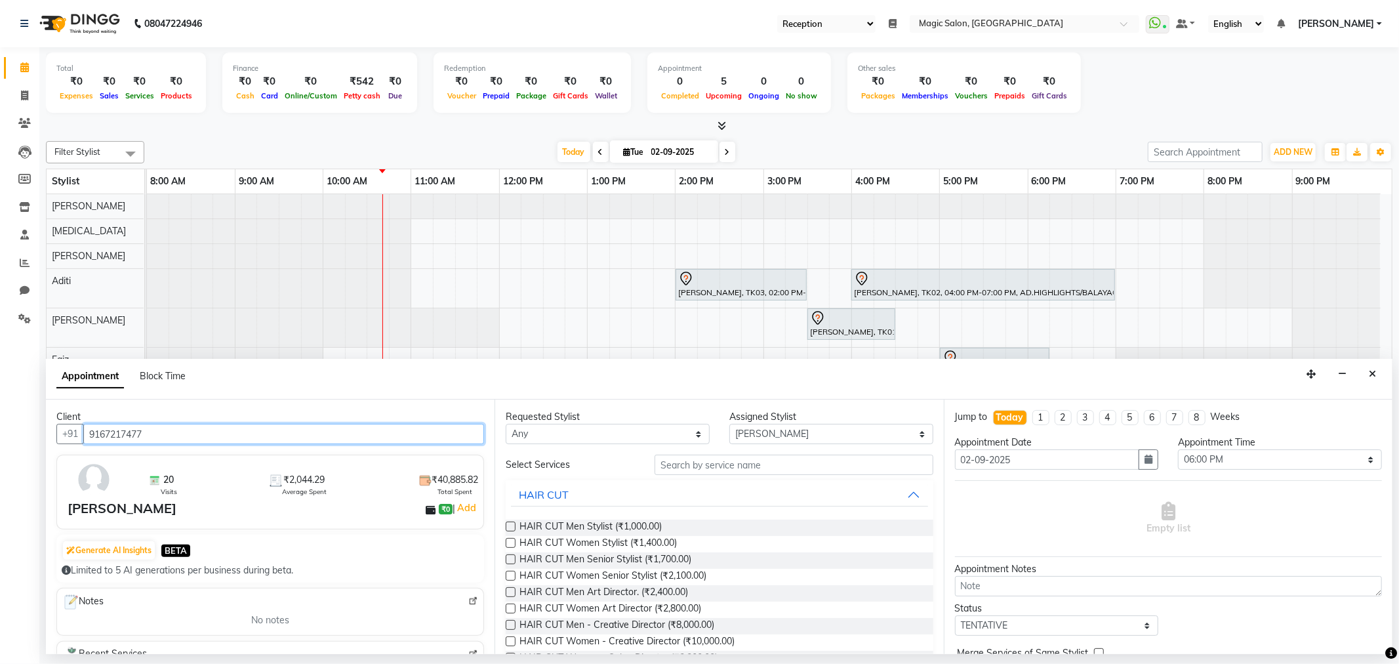
type input "9167217477"
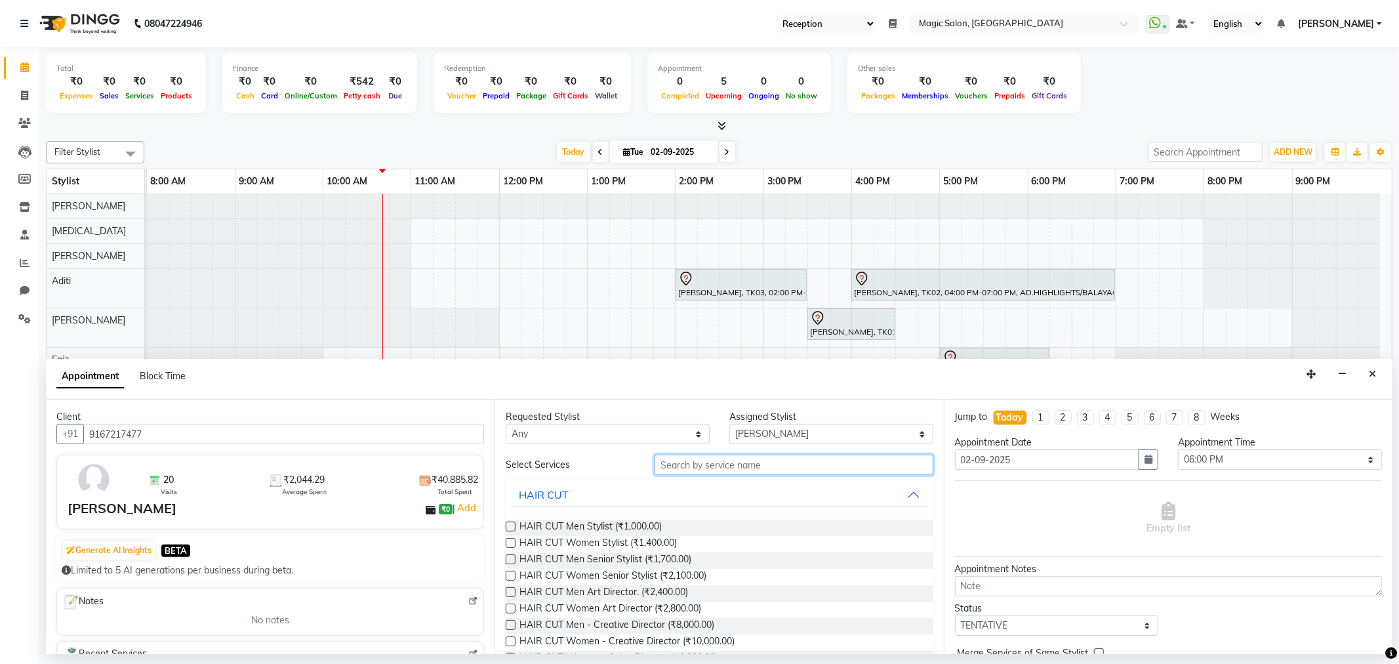
click at [715, 468] on input "text" at bounding box center [794, 465] width 278 height 20
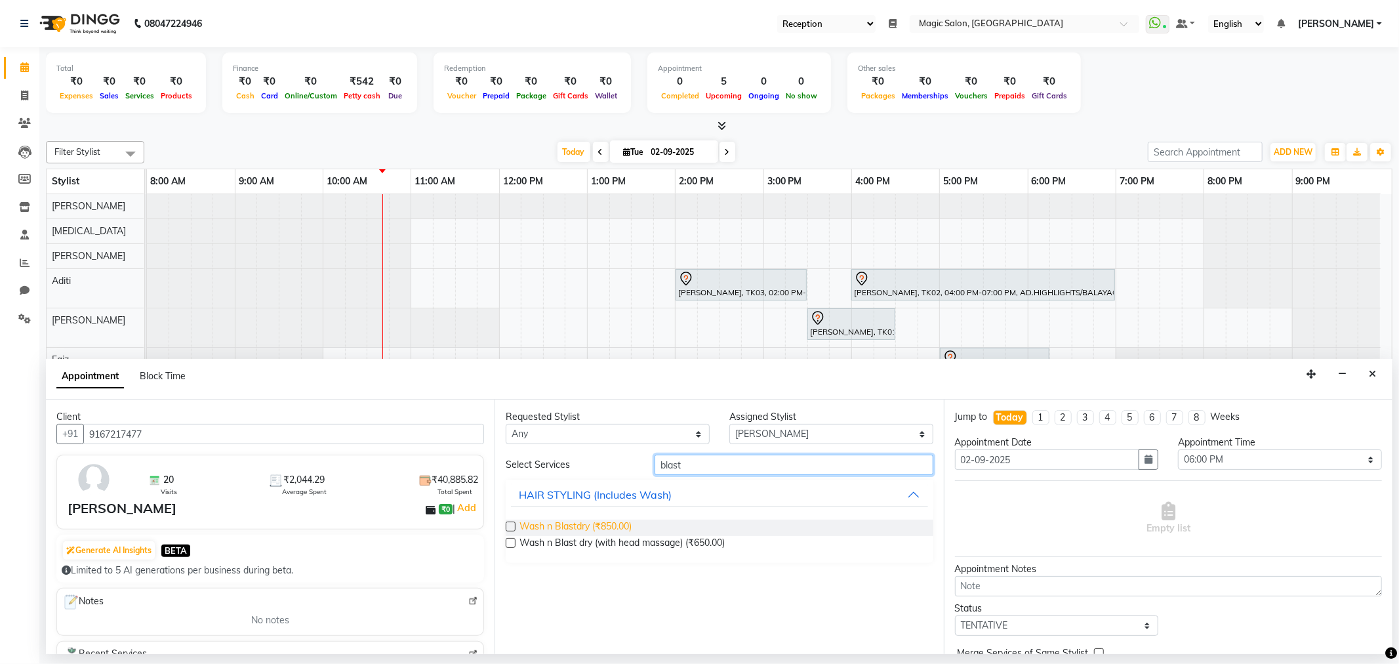
type input "blast"
click at [587, 521] on span "Wash n Blastdry (₹850.00)" at bounding box center [576, 528] width 112 height 16
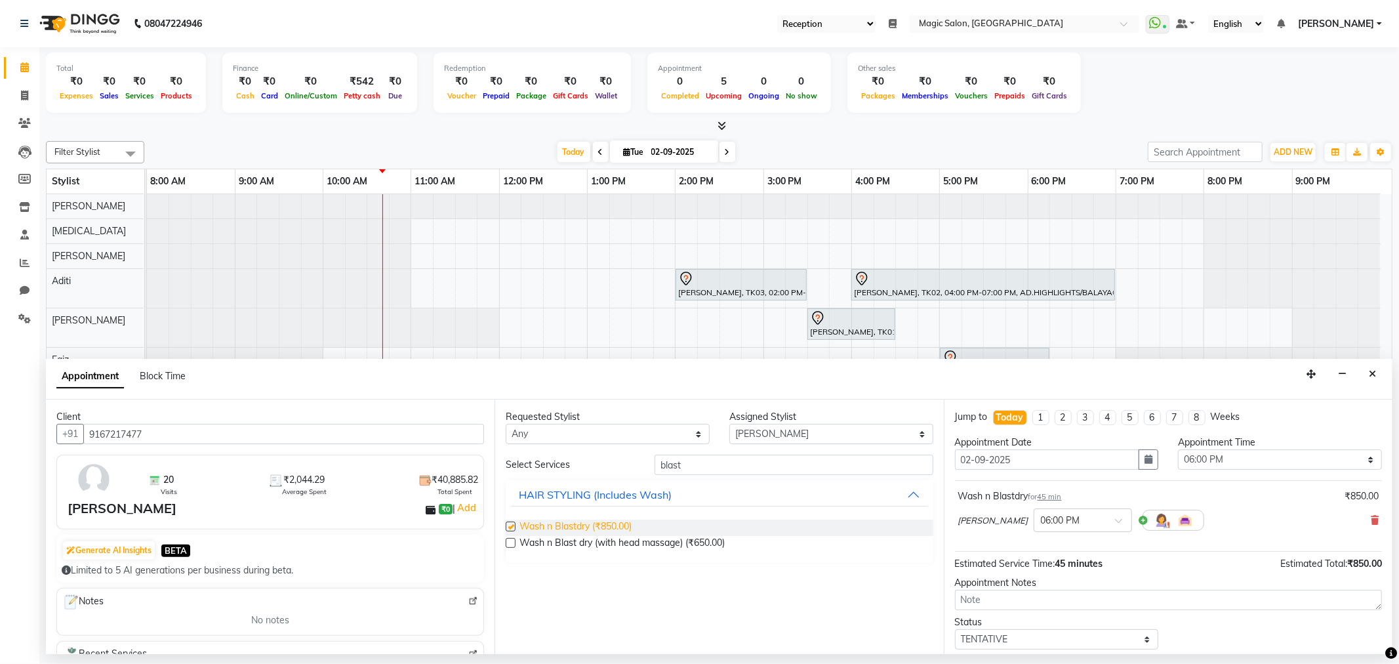
checkbox input "false"
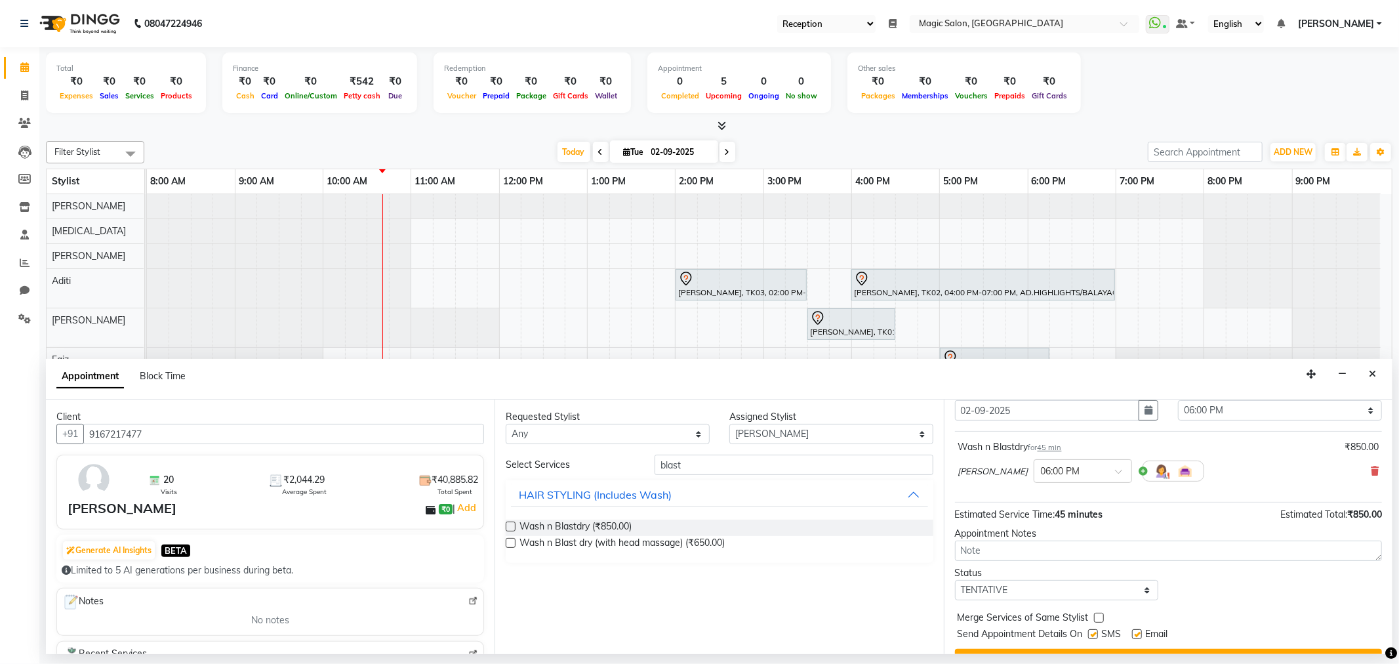
scroll to position [79, 0]
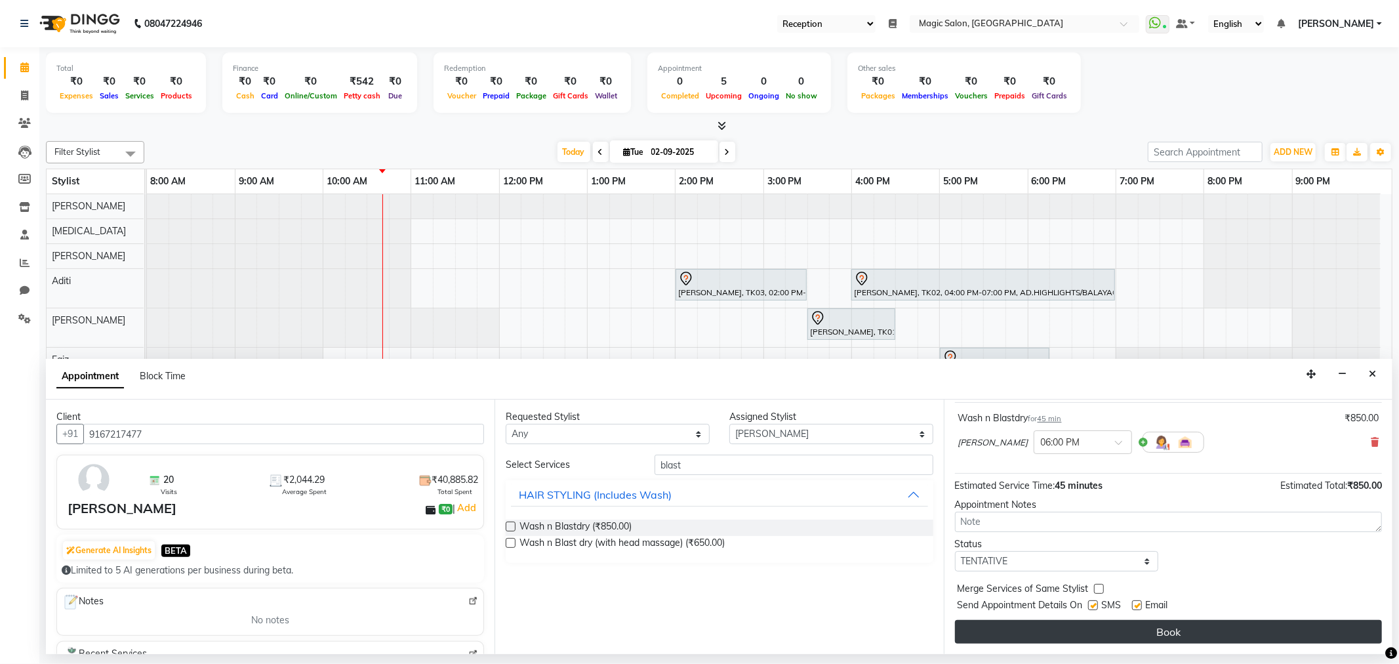
click at [1196, 628] on button "Book" at bounding box center [1168, 632] width 427 height 24
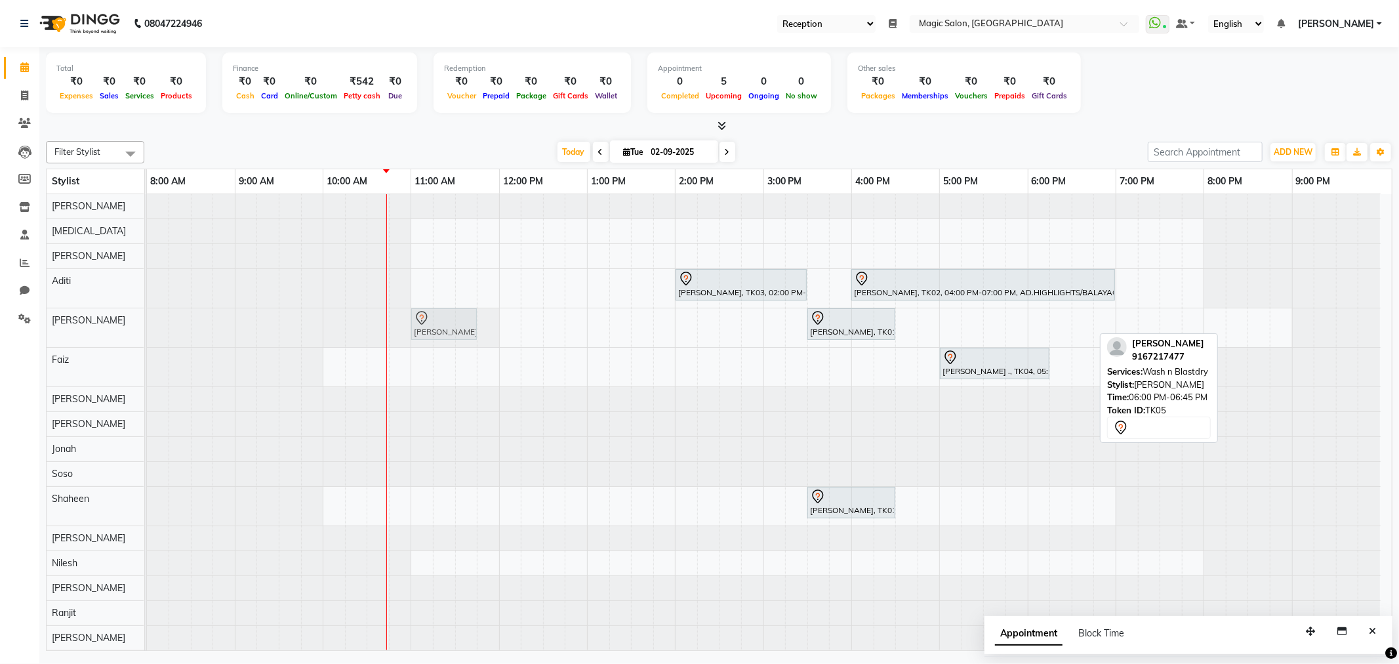
drag, startPoint x: 1058, startPoint y: 324, endPoint x: 440, endPoint y: 332, distance: 618.0
click at [147, 332] on div "devang, TK01, 03:30 PM-04:30 PM, HAIR COLOR Global - Men Stylist Devanshi Patel…" at bounding box center [147, 327] width 0 height 39
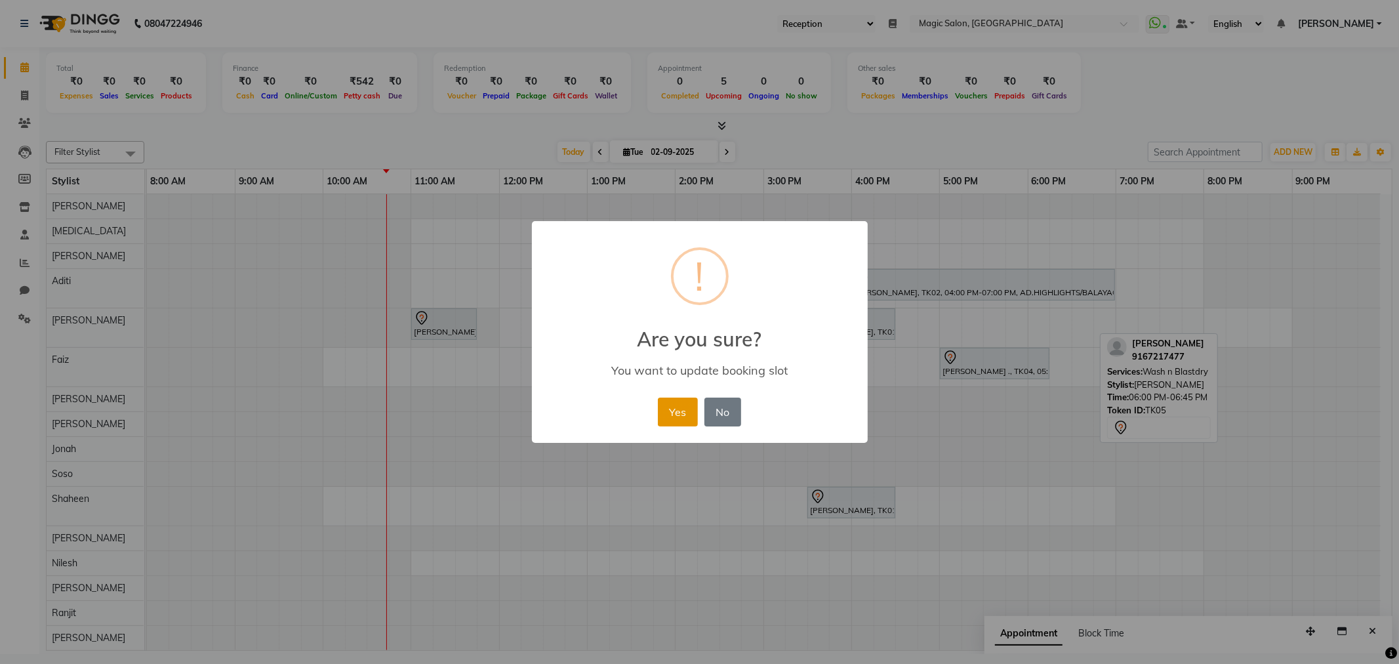
click at [686, 405] on button "Yes" at bounding box center [678, 412] width 40 height 29
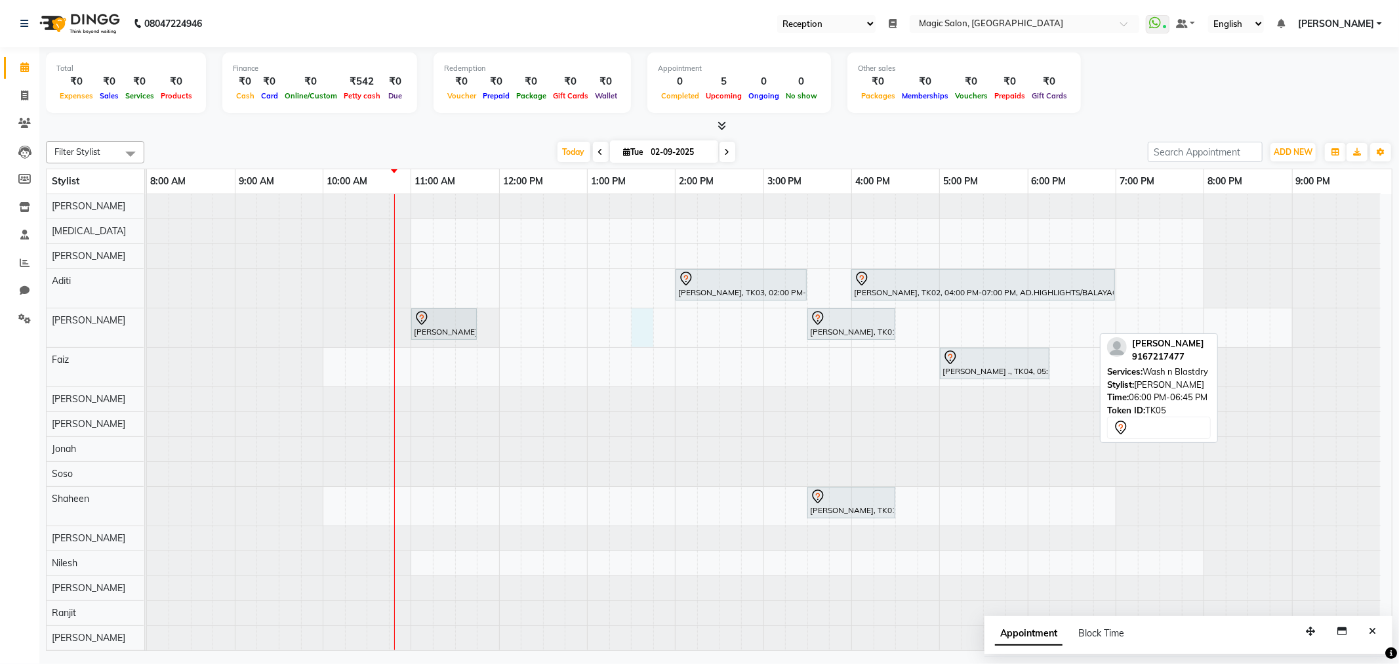
click at [651, 340] on div "Neha Kesaria, TK03, 02:00 PM-03:30 PM, HAIR COLOR Root Touch Up Senior Stylist …" at bounding box center [769, 447] width 1245 height 506
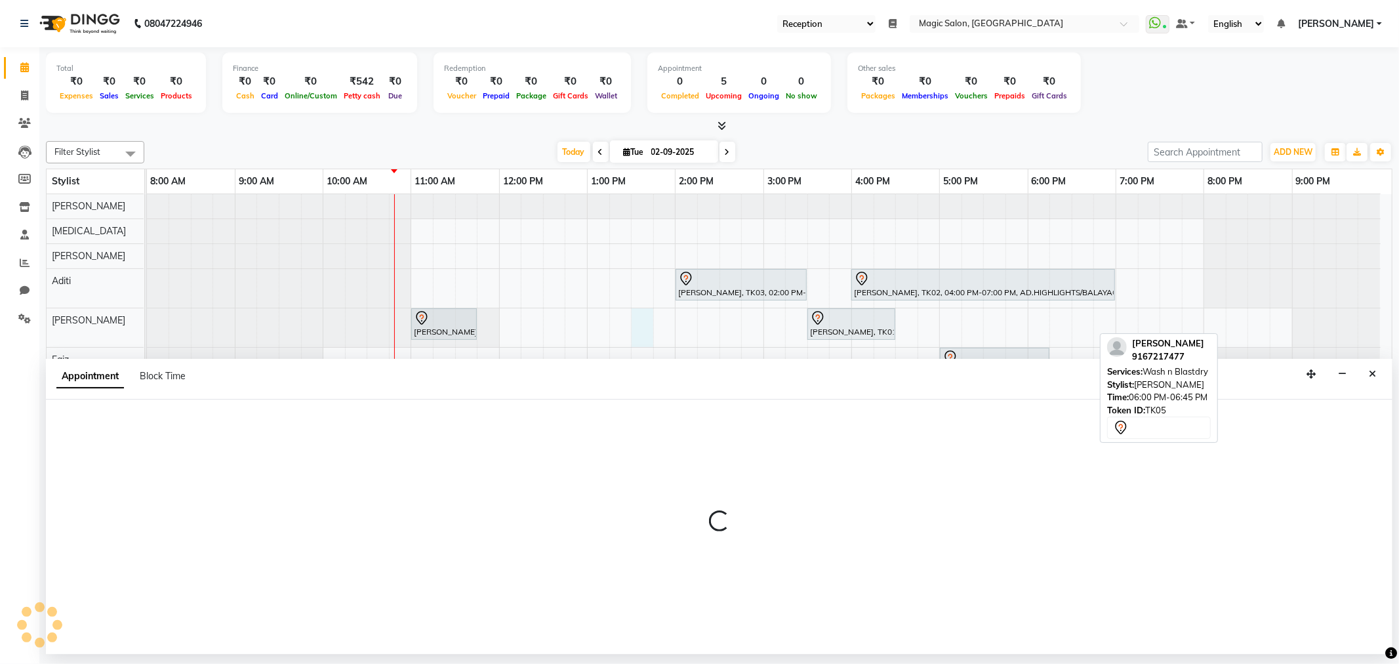
select select "61841"
select select "tentative"
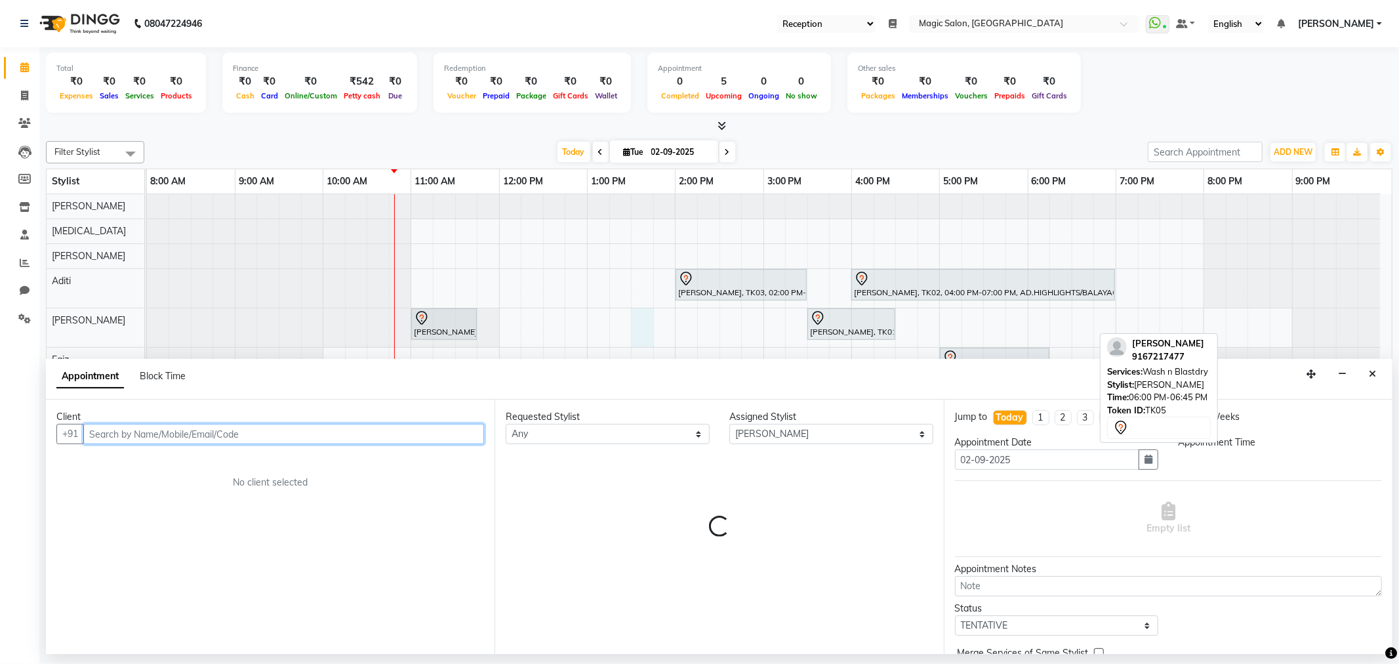
select select "810"
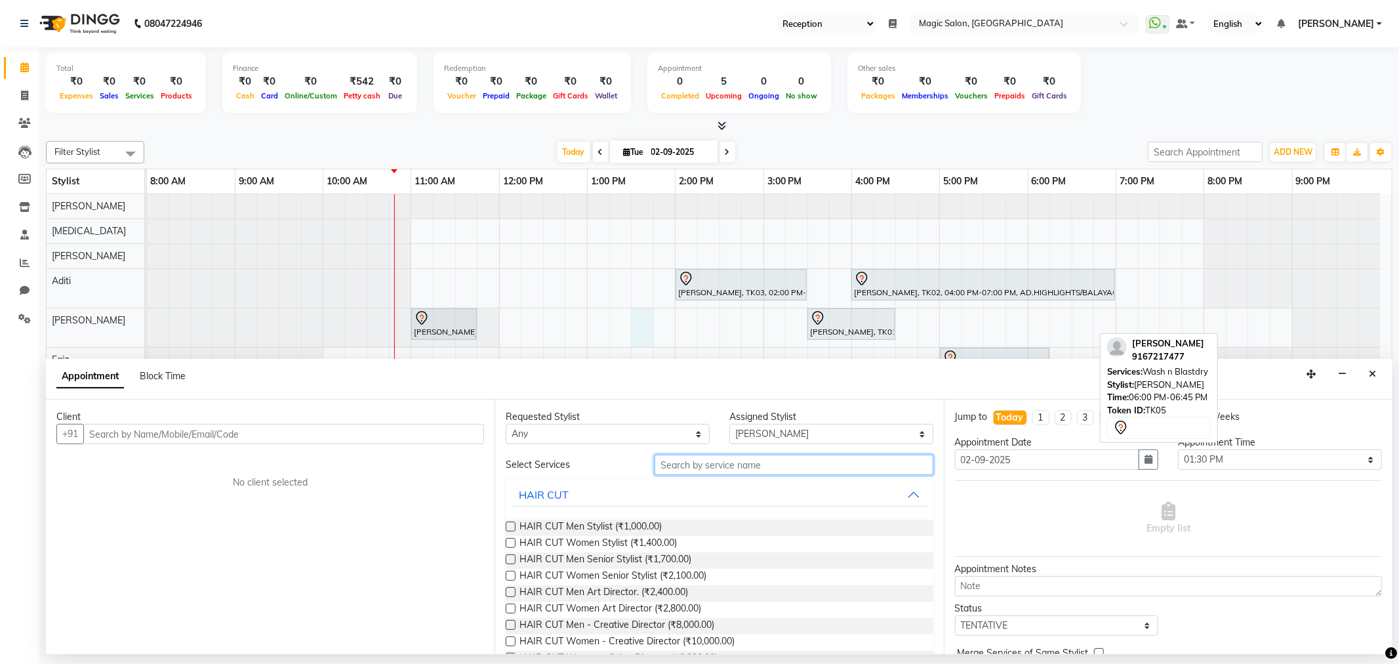
click at [685, 461] on input "text" at bounding box center [794, 465] width 278 height 20
type input "e"
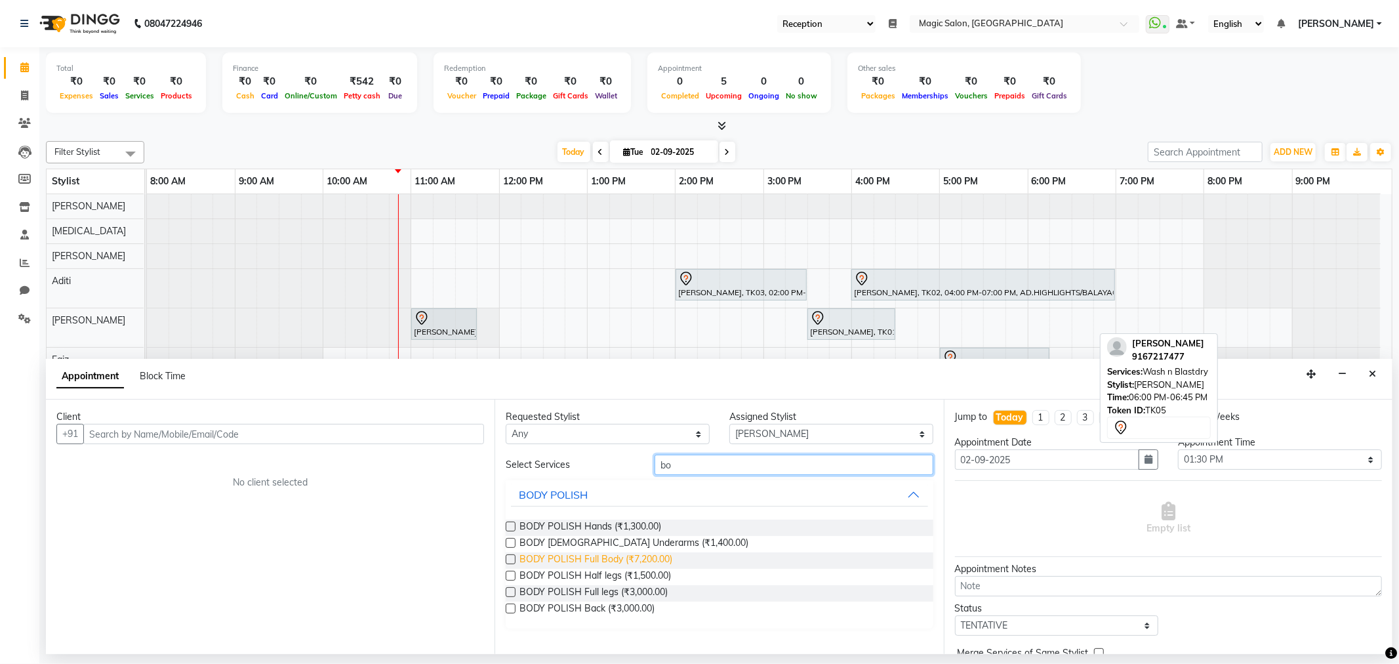
type input "b"
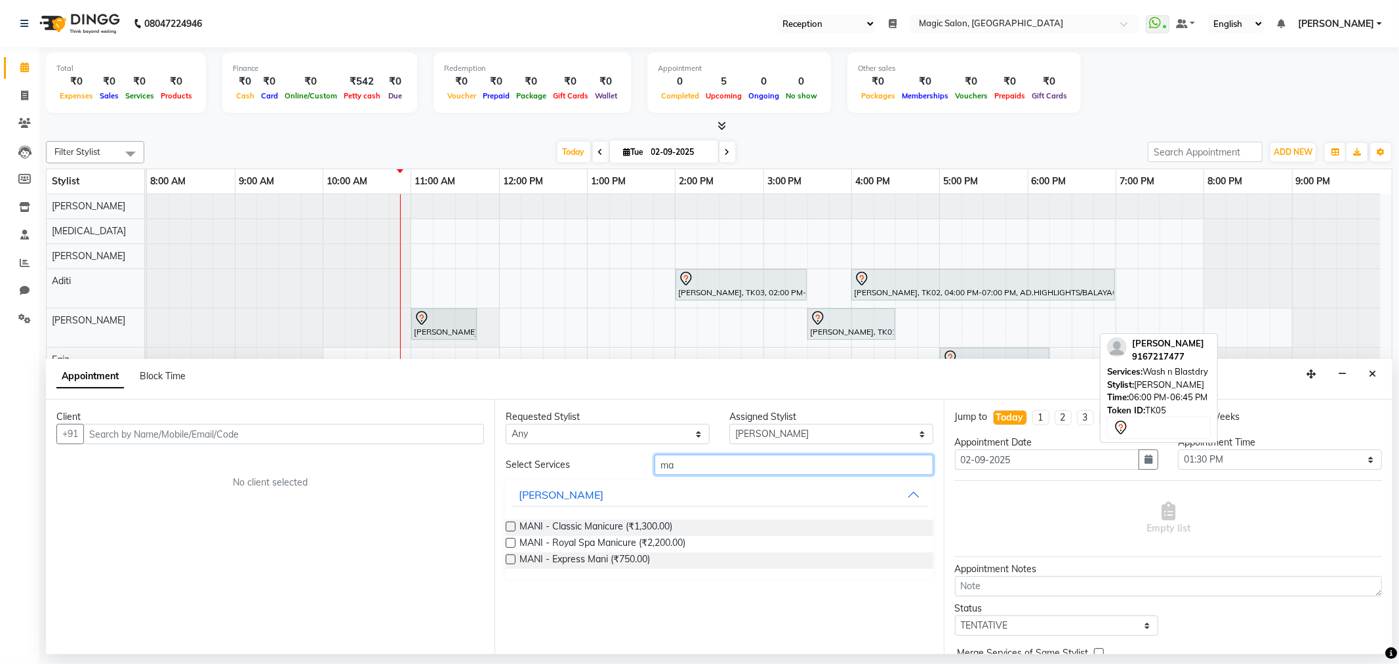
type input "m"
type input "p"
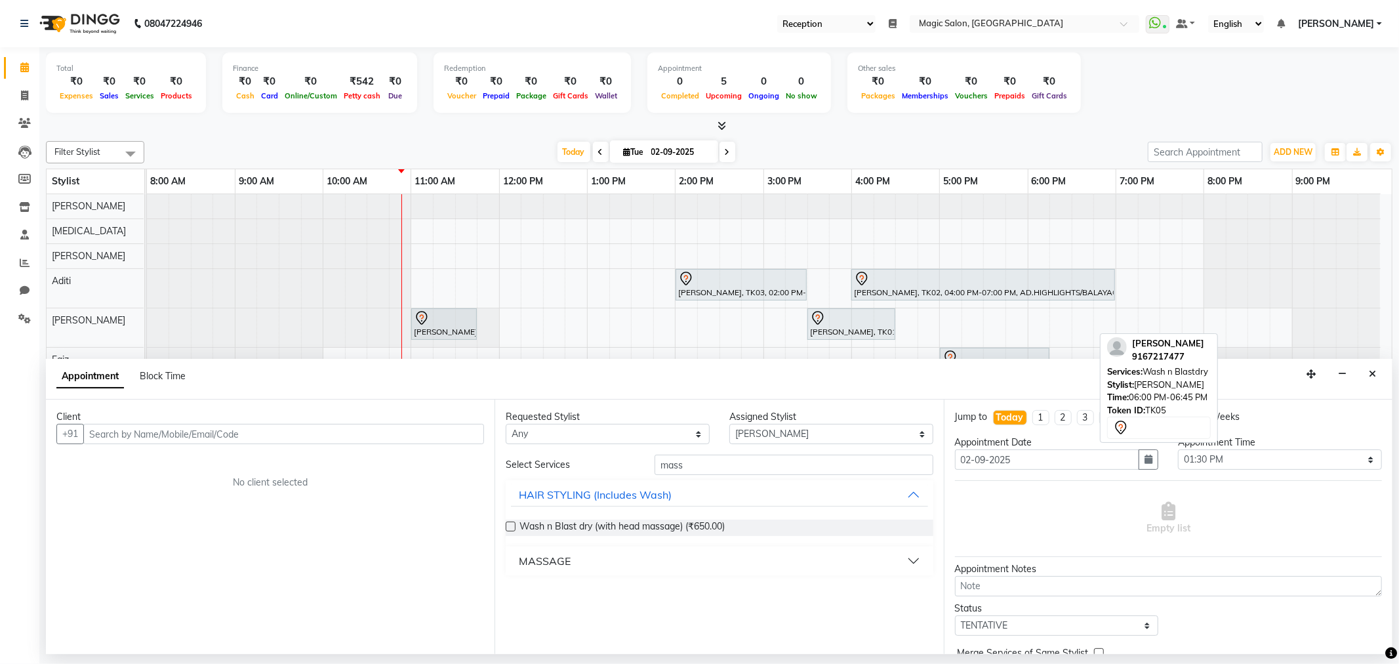
click at [581, 555] on button "MASSAGE" at bounding box center [719, 561] width 417 height 24
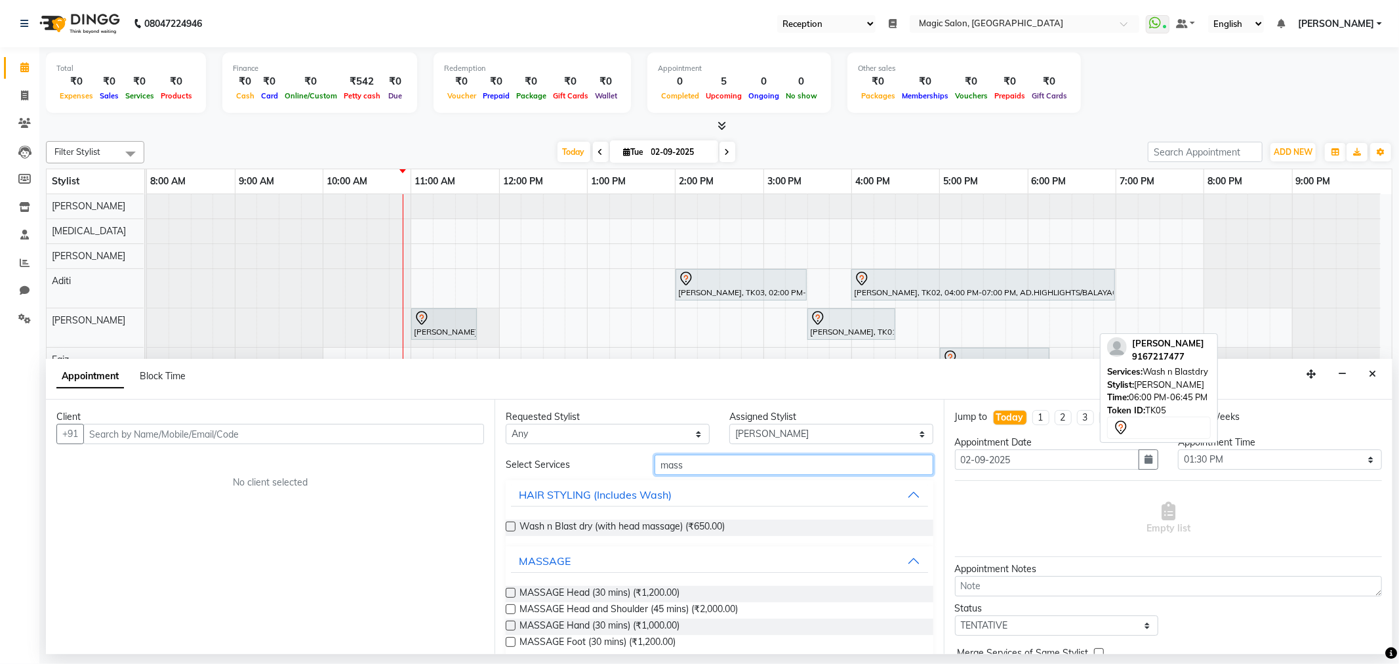
click at [694, 470] on input "mass" at bounding box center [794, 465] width 278 height 20
type input "m"
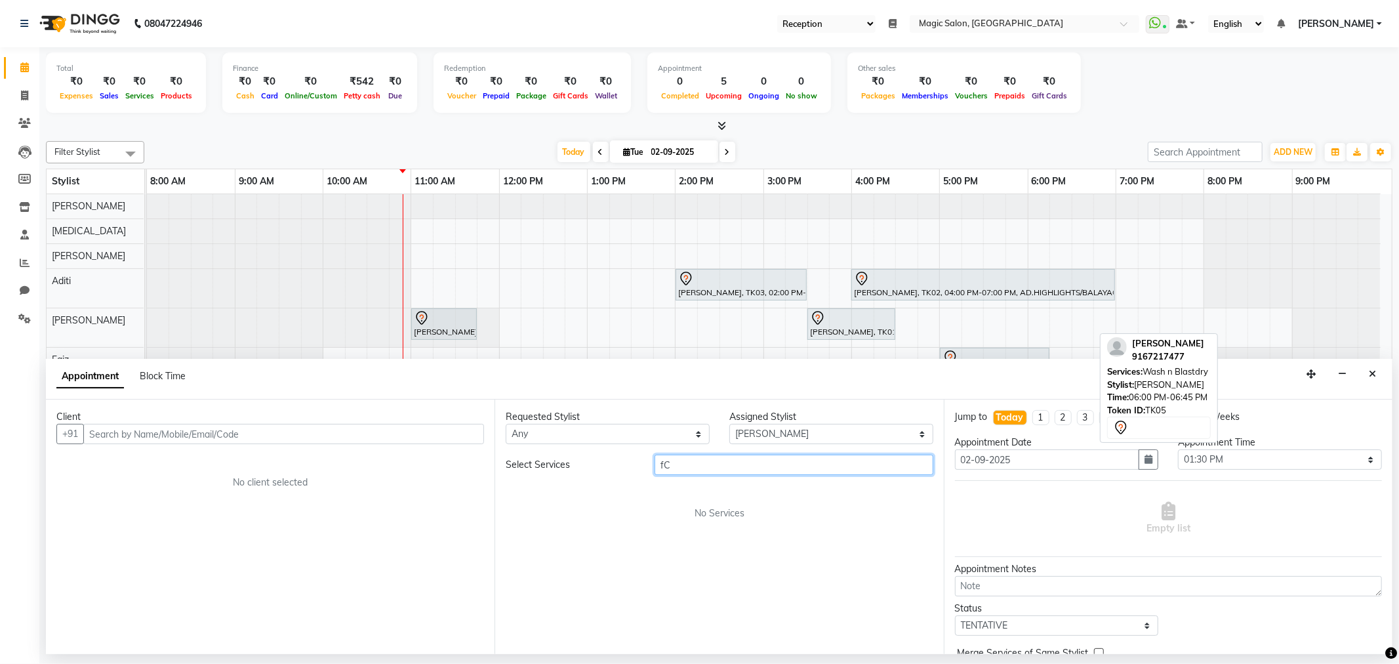
type input "f"
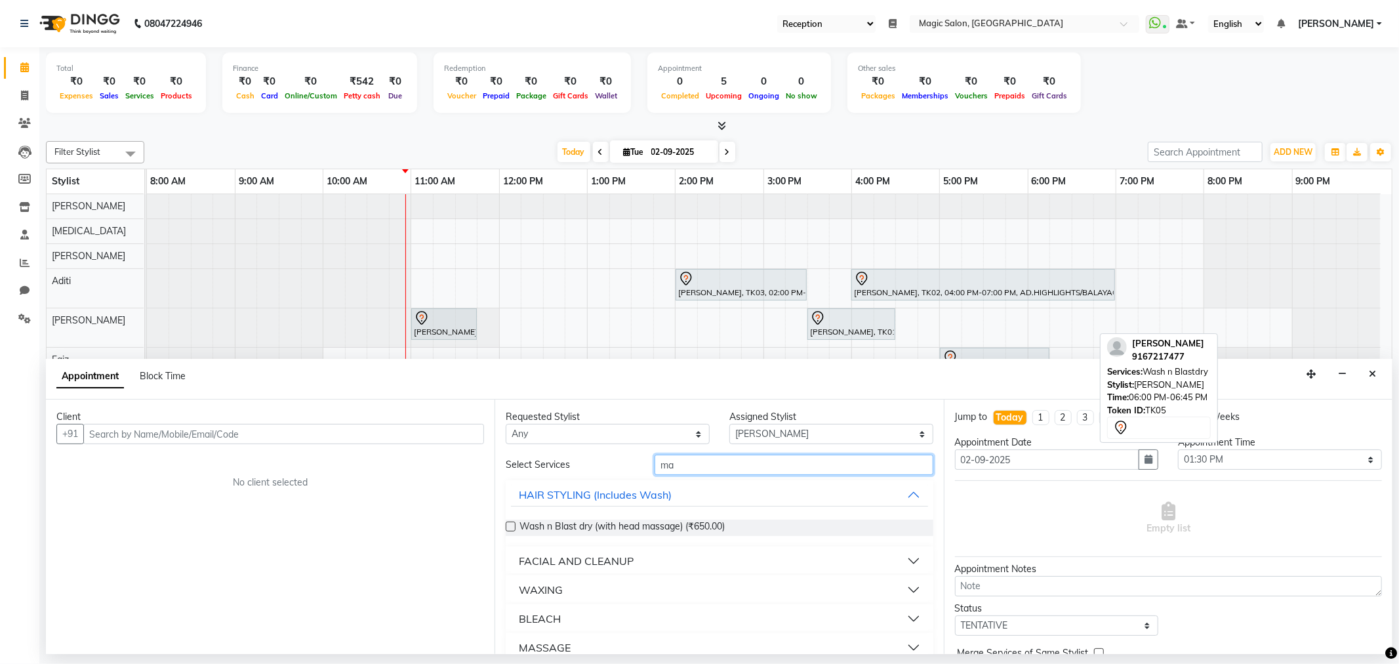
type input "m"
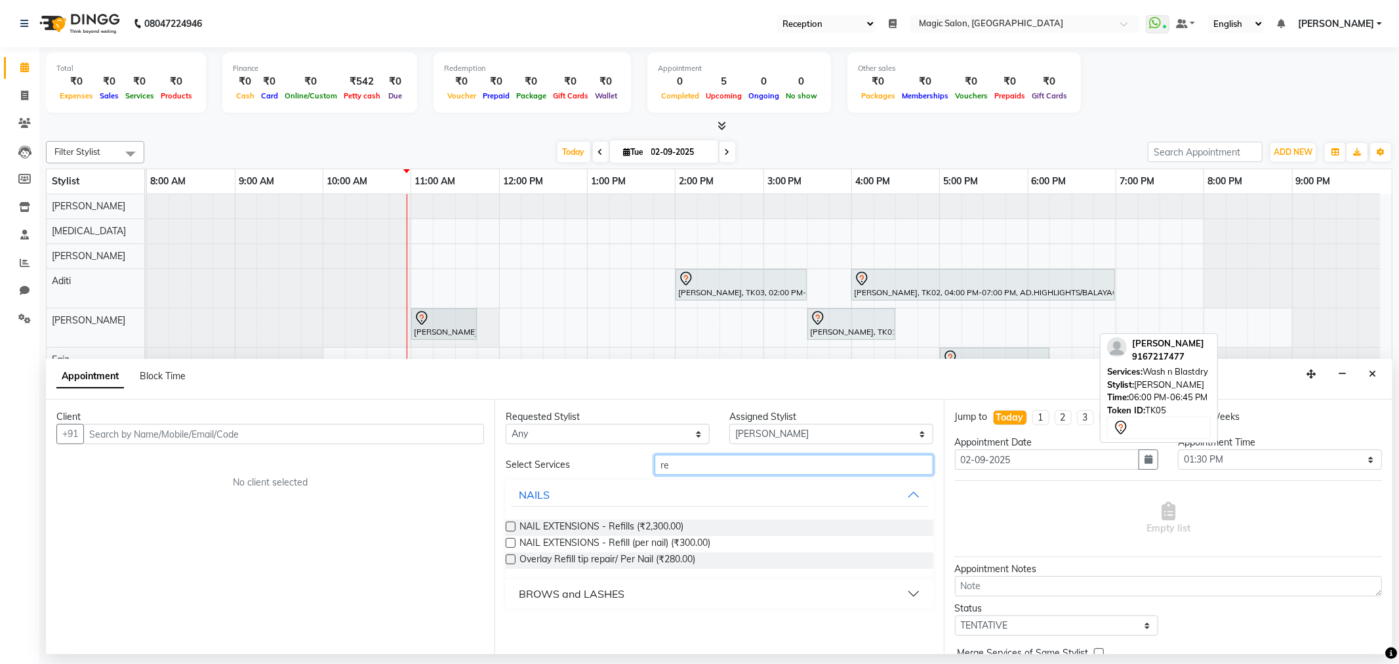
type input "r"
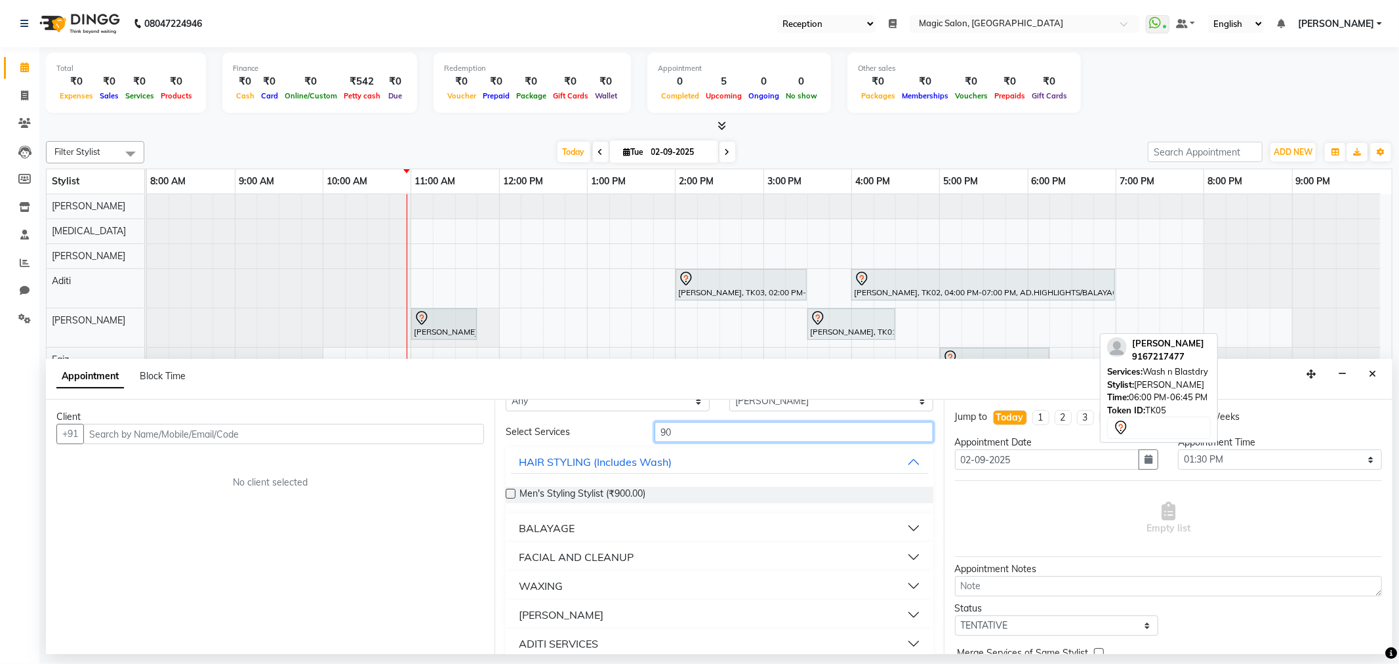
scroll to position [47, 0]
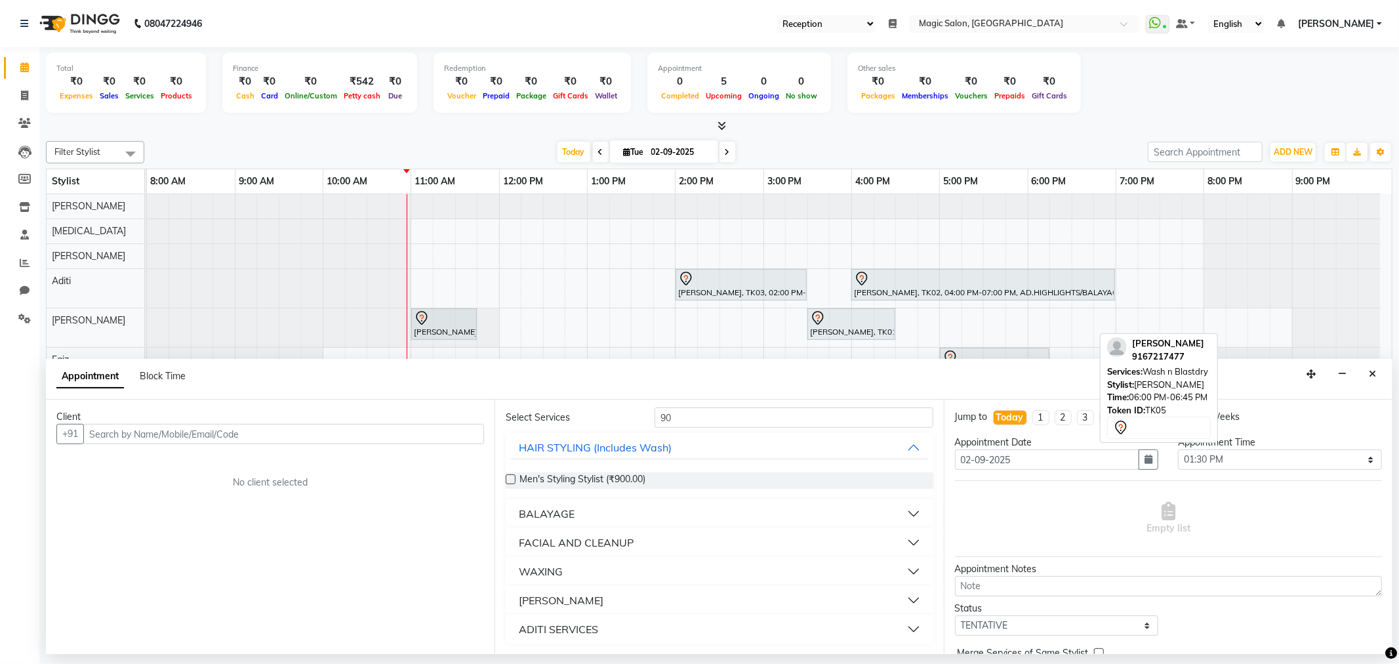
click at [633, 535] on button "FACIAL AND CLEANUP" at bounding box center [719, 543] width 417 height 24
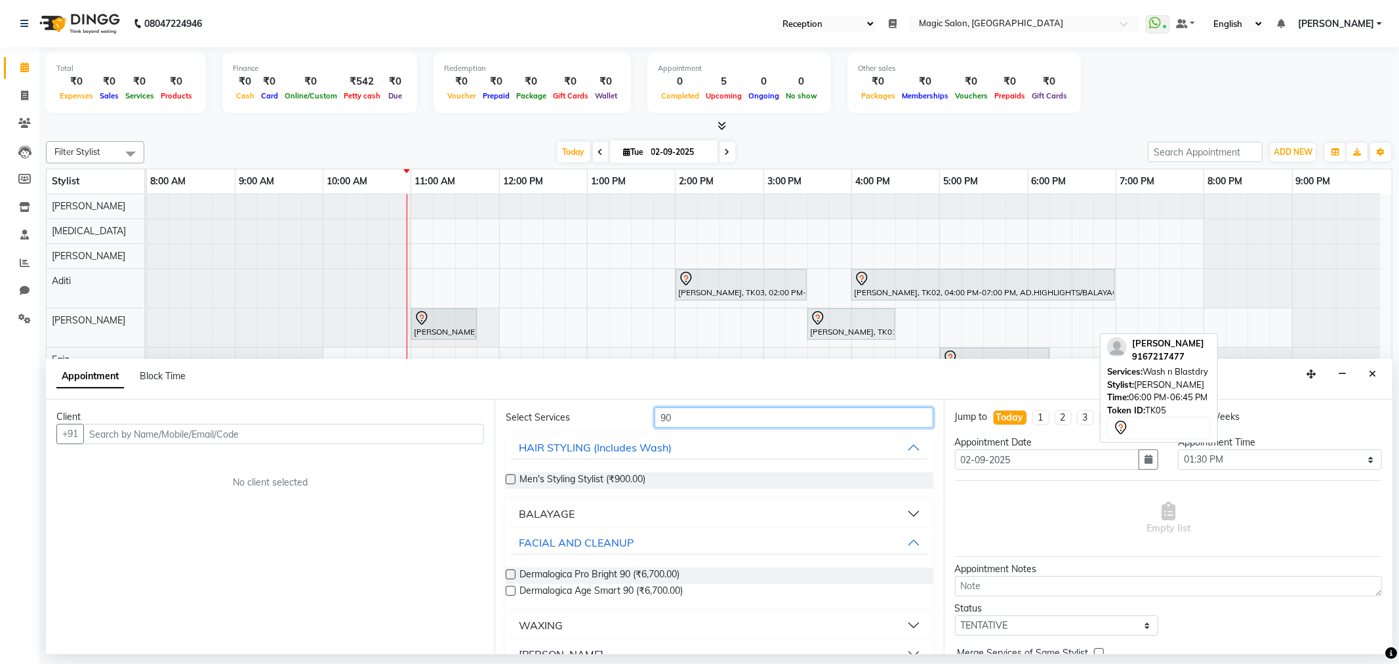
click at [678, 411] on input "90" at bounding box center [794, 417] width 278 height 20
type input "9"
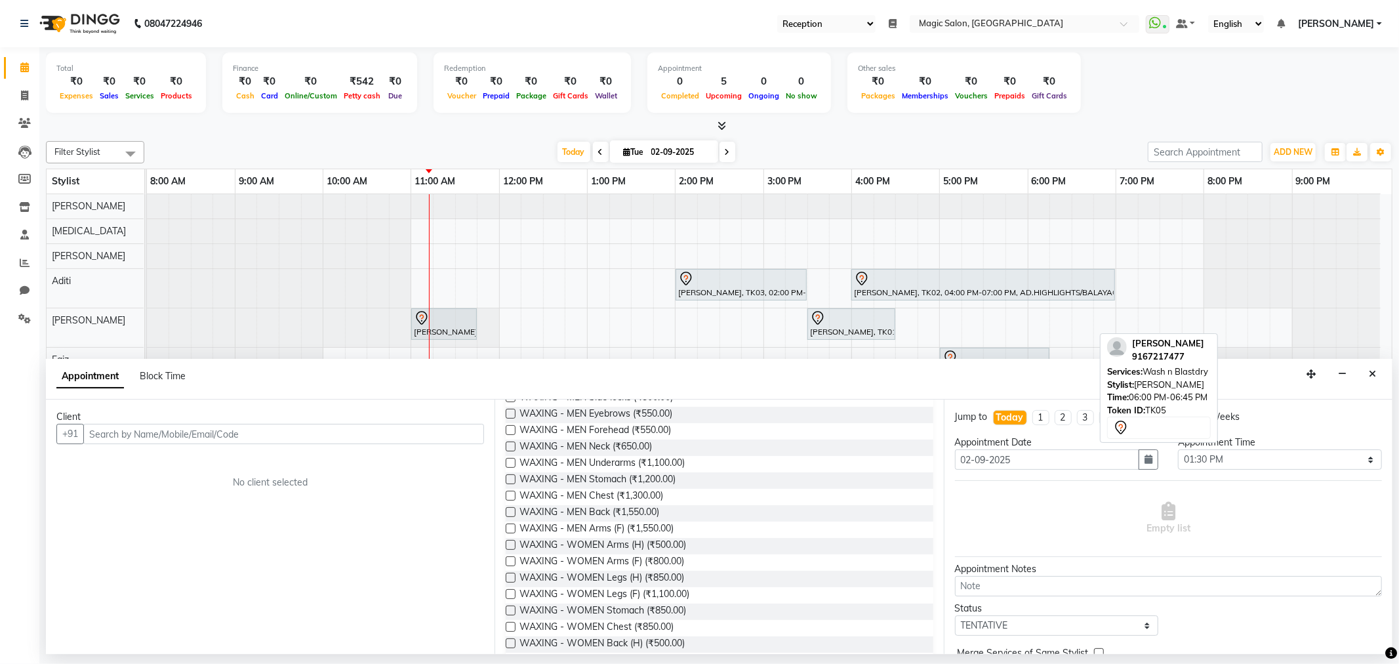
scroll to position [0, 0]
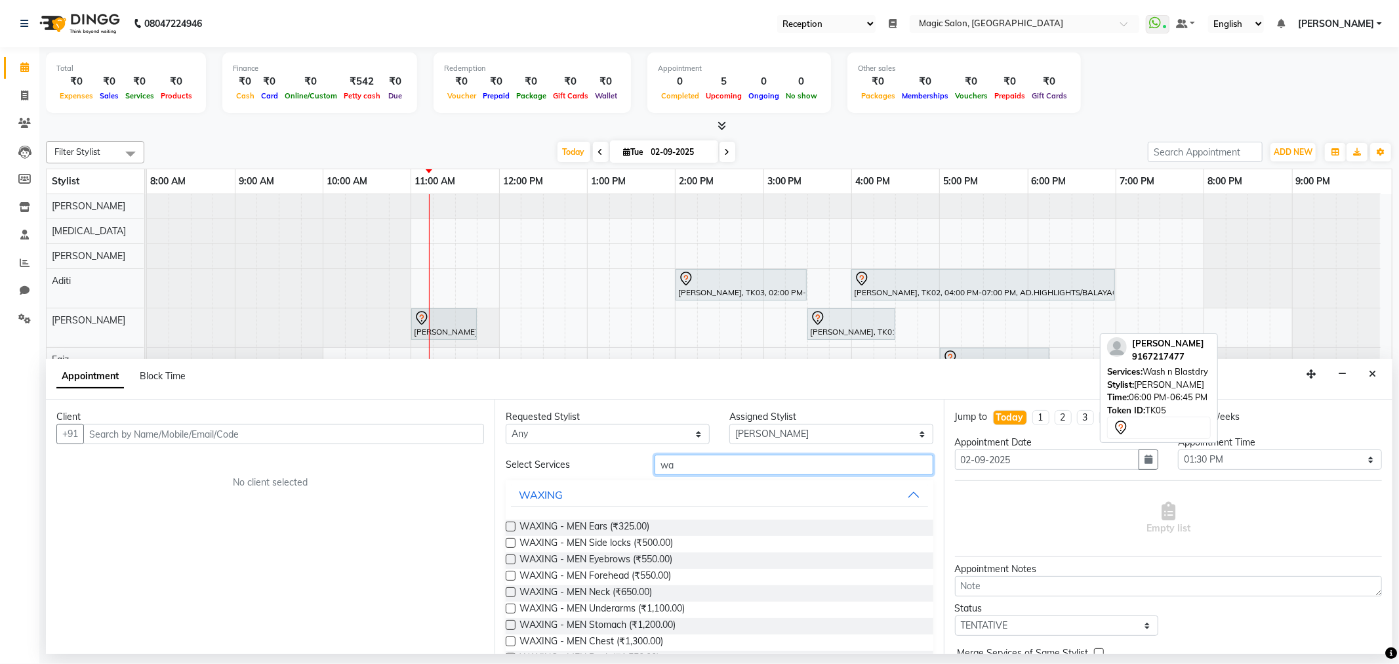
type input "w"
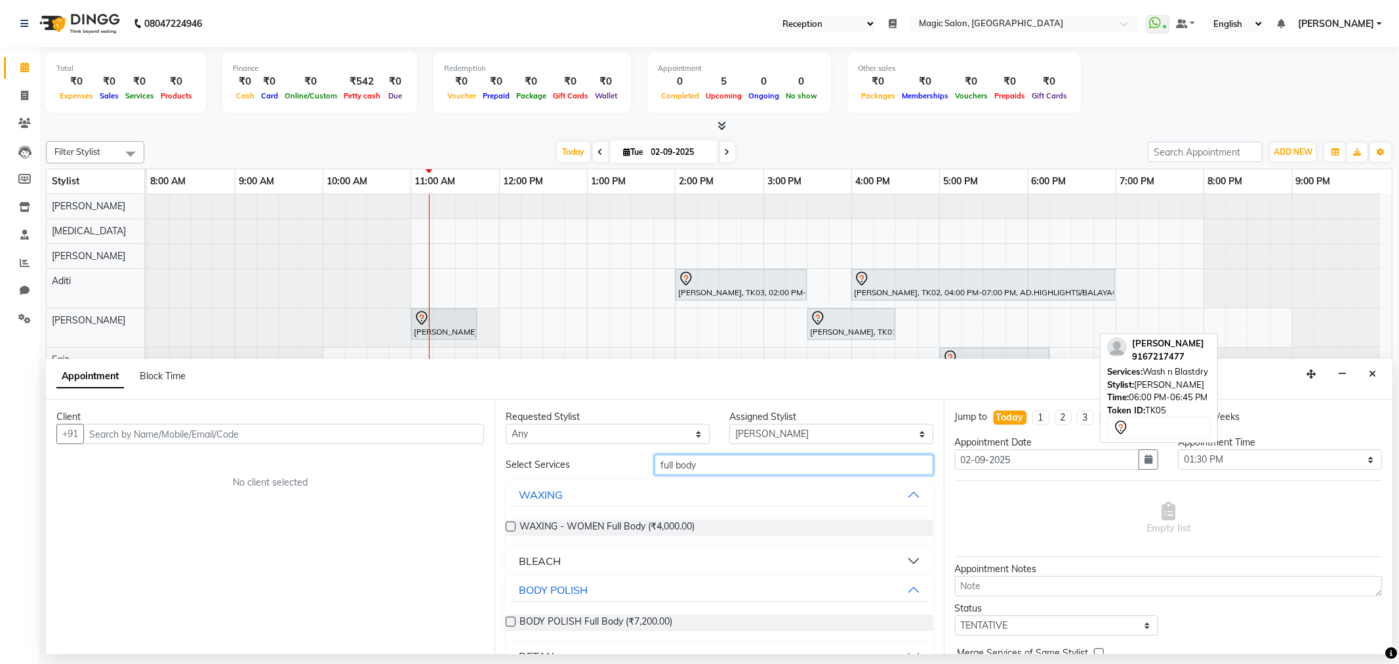
type input "full body"
click at [676, 527] on span "WAXING - WOMEN Full Body (₹4,000.00)" at bounding box center [607, 528] width 175 height 16
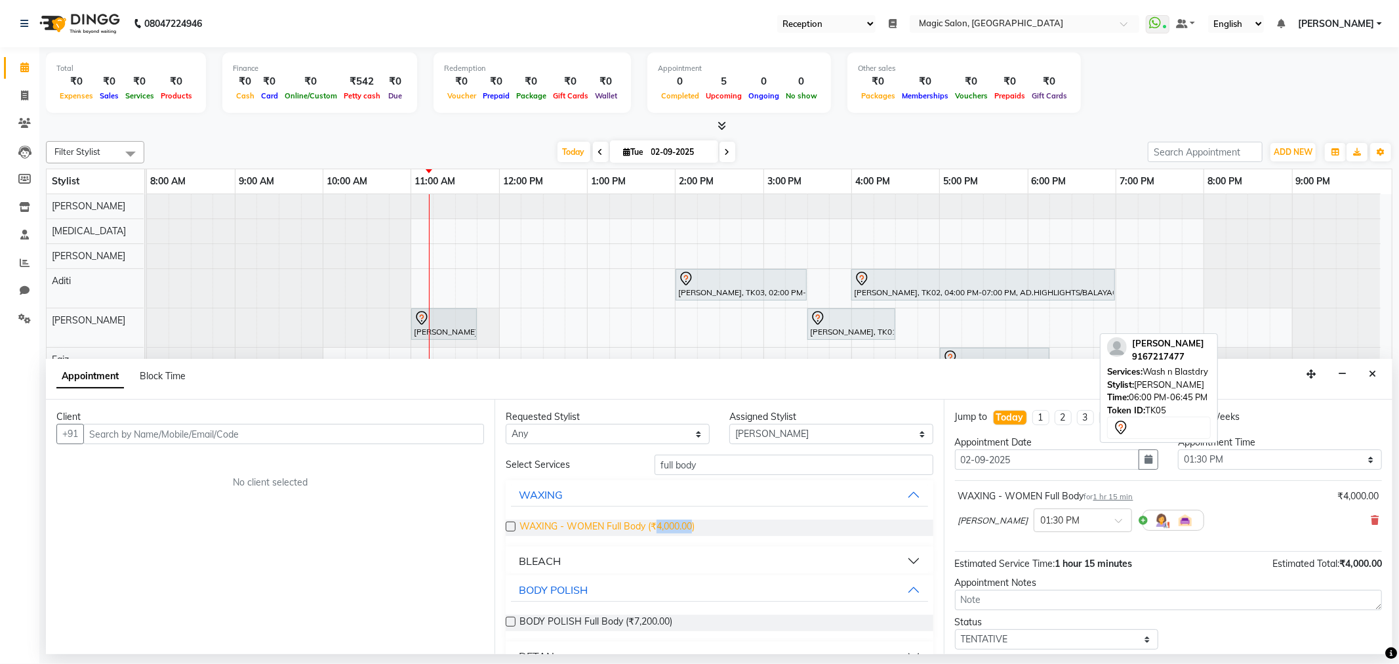
click at [676, 527] on span "WAXING - WOMEN Full Body (₹4,000.00)" at bounding box center [607, 528] width 175 height 16
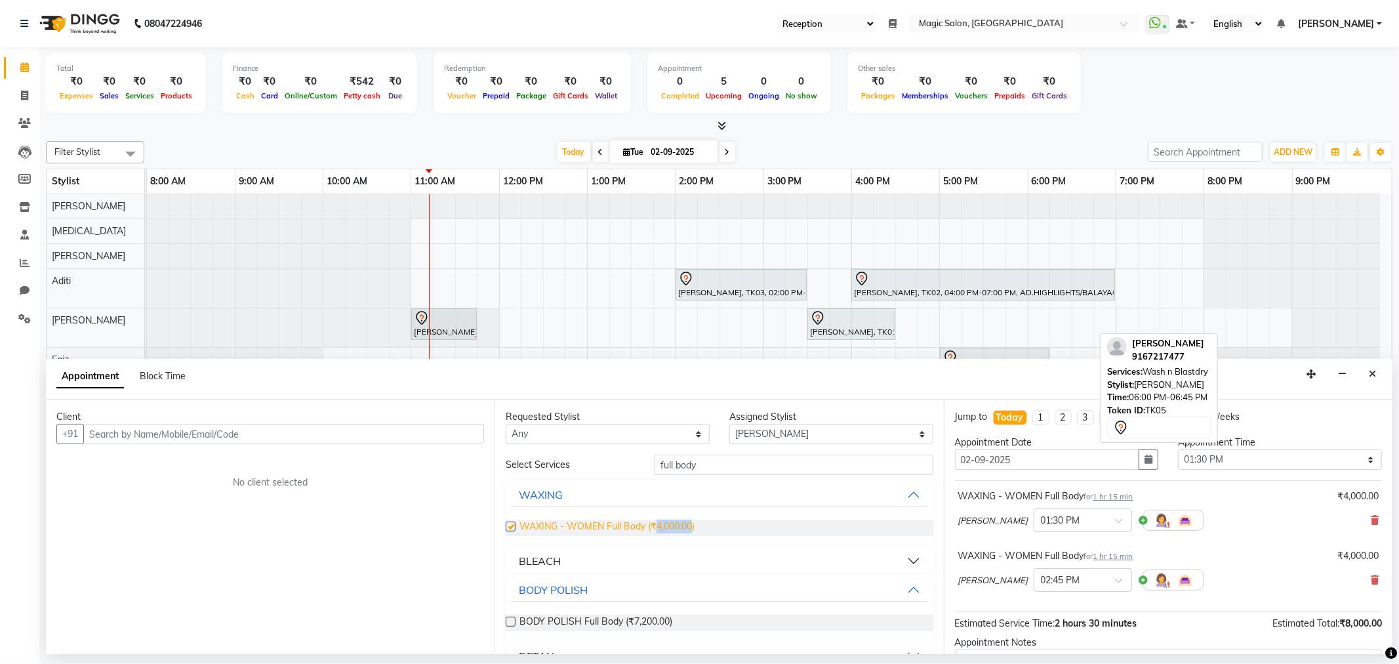
checkbox input "false"
copy span "4,000.00"
drag, startPoint x: 707, startPoint y: 468, endPoint x: 413, endPoint y: 450, distance: 294.5
click at [413, 450] on div "Client +91 No client selected Requested Stylist Any Aditi Amanda Dharmishta Fai…" at bounding box center [719, 527] width 1347 height 255
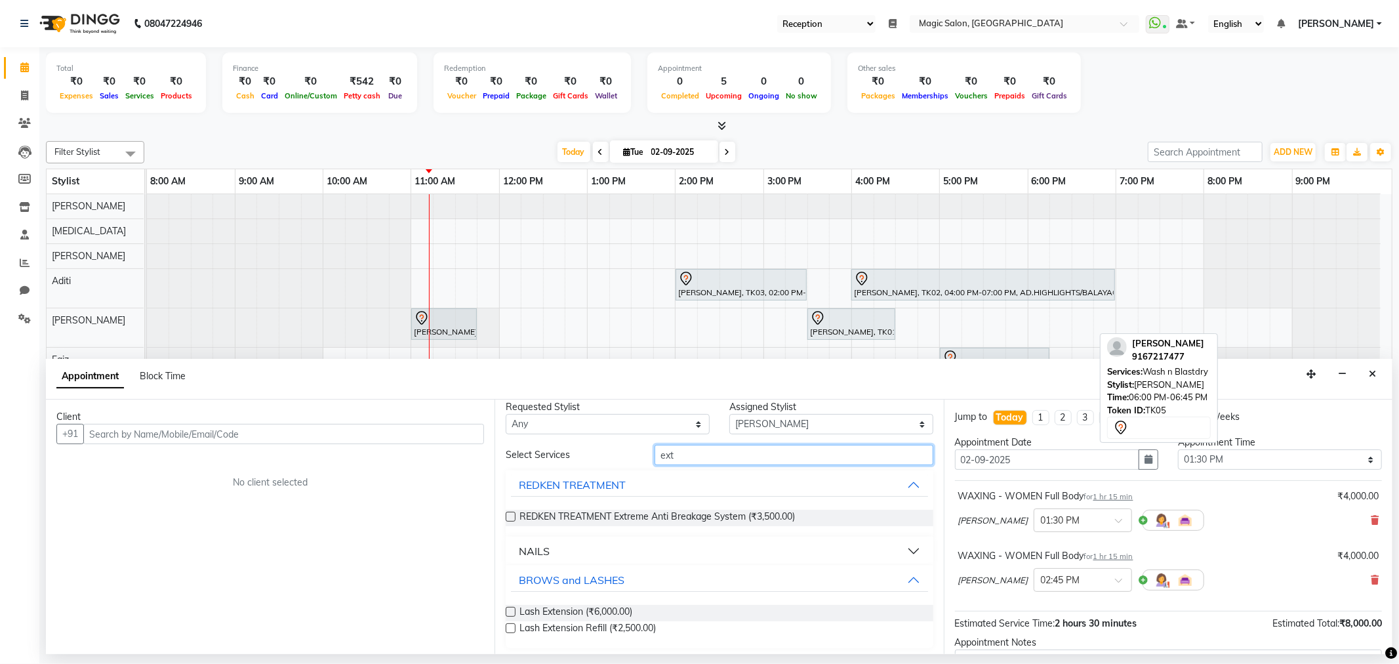
scroll to position [14, 0]
type input "ext"
click at [630, 543] on button "NAILS" at bounding box center [719, 547] width 417 height 24
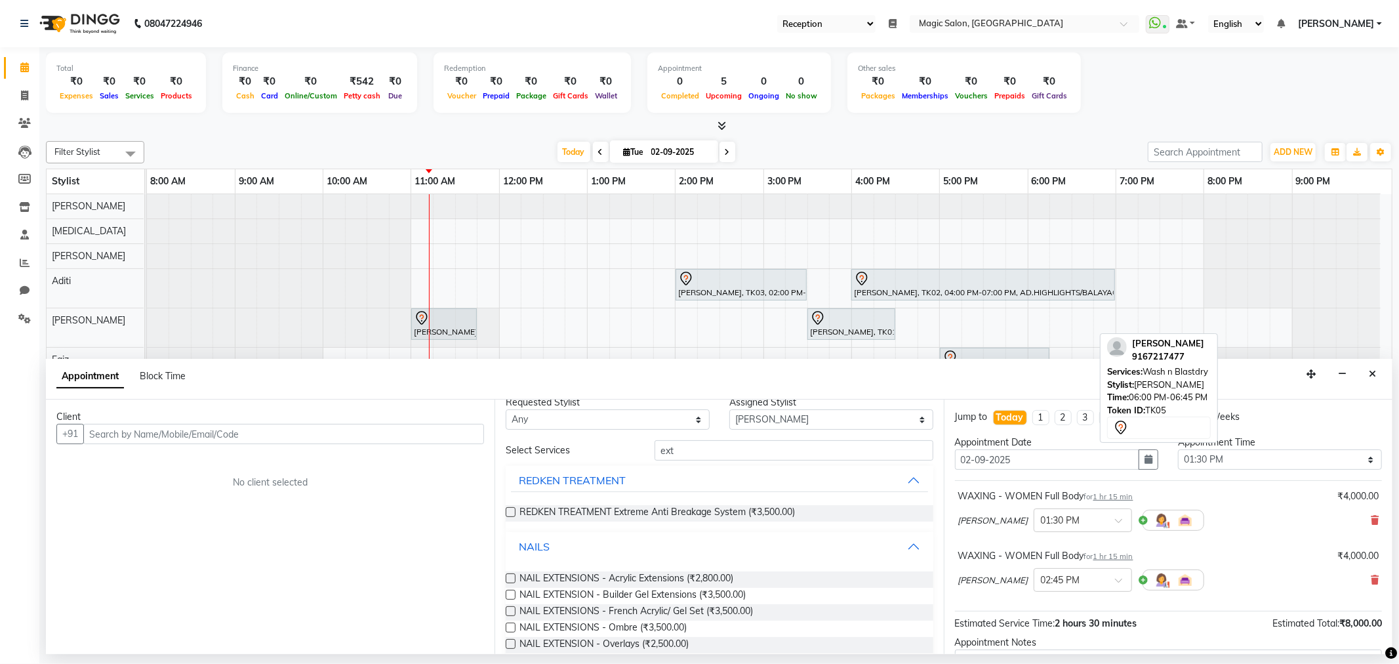
scroll to position [87, 0]
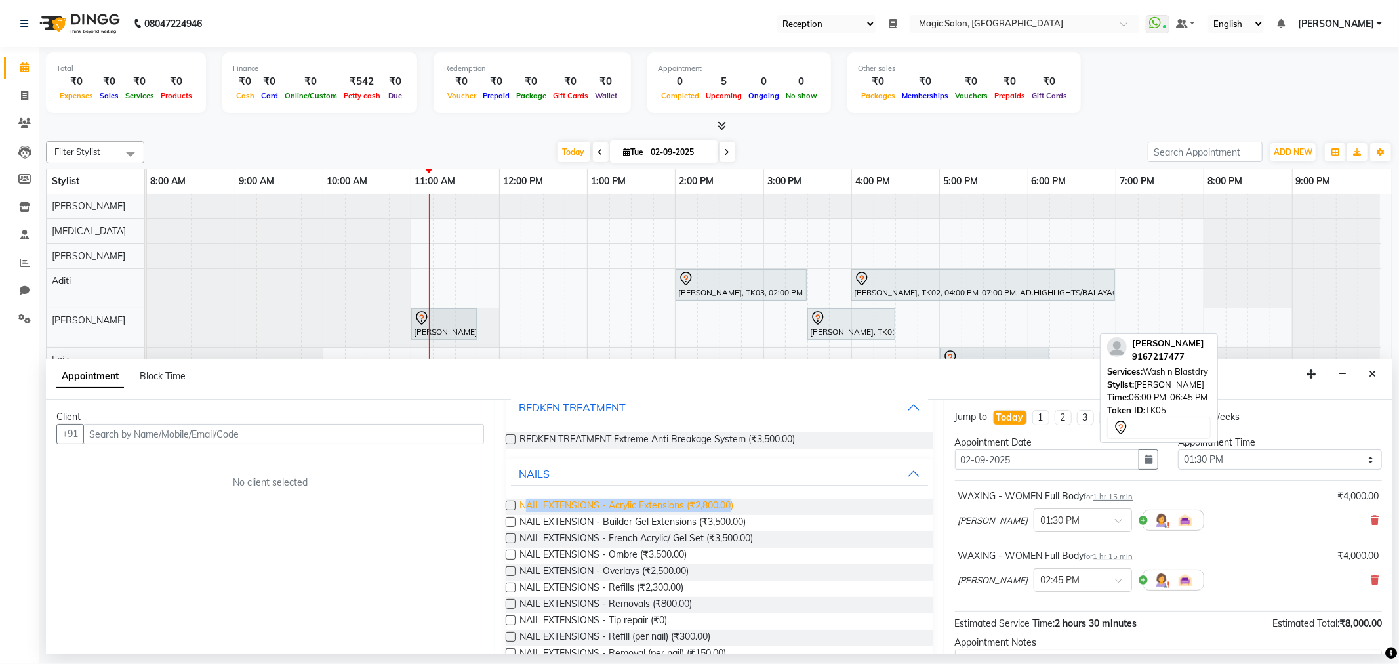
drag, startPoint x: 523, startPoint y: 501, endPoint x: 731, endPoint y: 508, distance: 208.1
click at [731, 508] on span "NAIL EXTENSIONS - Acrylic Extensions (₹2,800.00)" at bounding box center [627, 507] width 214 height 16
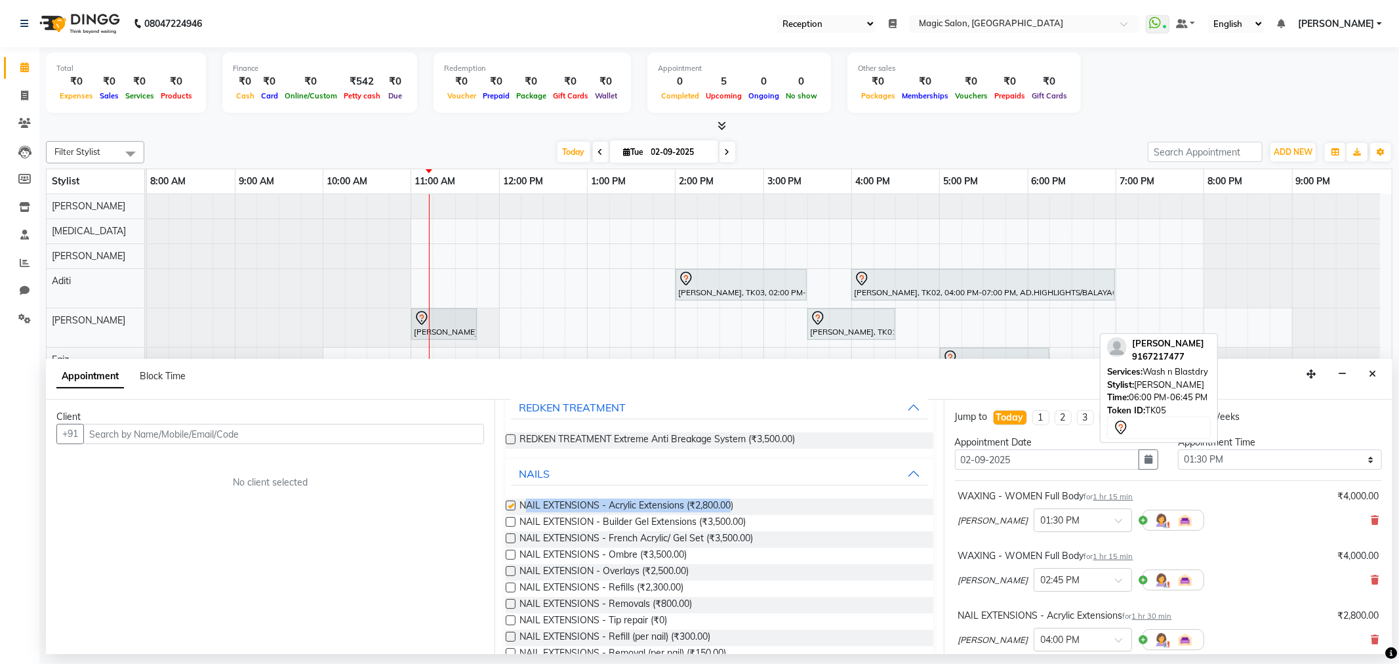
checkbox input "false"
drag, startPoint x: 522, startPoint y: 503, endPoint x: 749, endPoint y: 523, distance: 228.6
click at [749, 523] on div "NAIL EXTENSIONS - Acrylic Extensions (₹2,800.00) NAIL EXTENSION - Builder Gel E…" at bounding box center [719, 654] width 427 height 333
copy div "NAIL EXTENSIONS - Acrylic Extensions (₹2,800.00) NAIL EXTENSION - Builder Gel E…"
click at [1369, 374] on icon "Close" at bounding box center [1372, 373] width 7 height 9
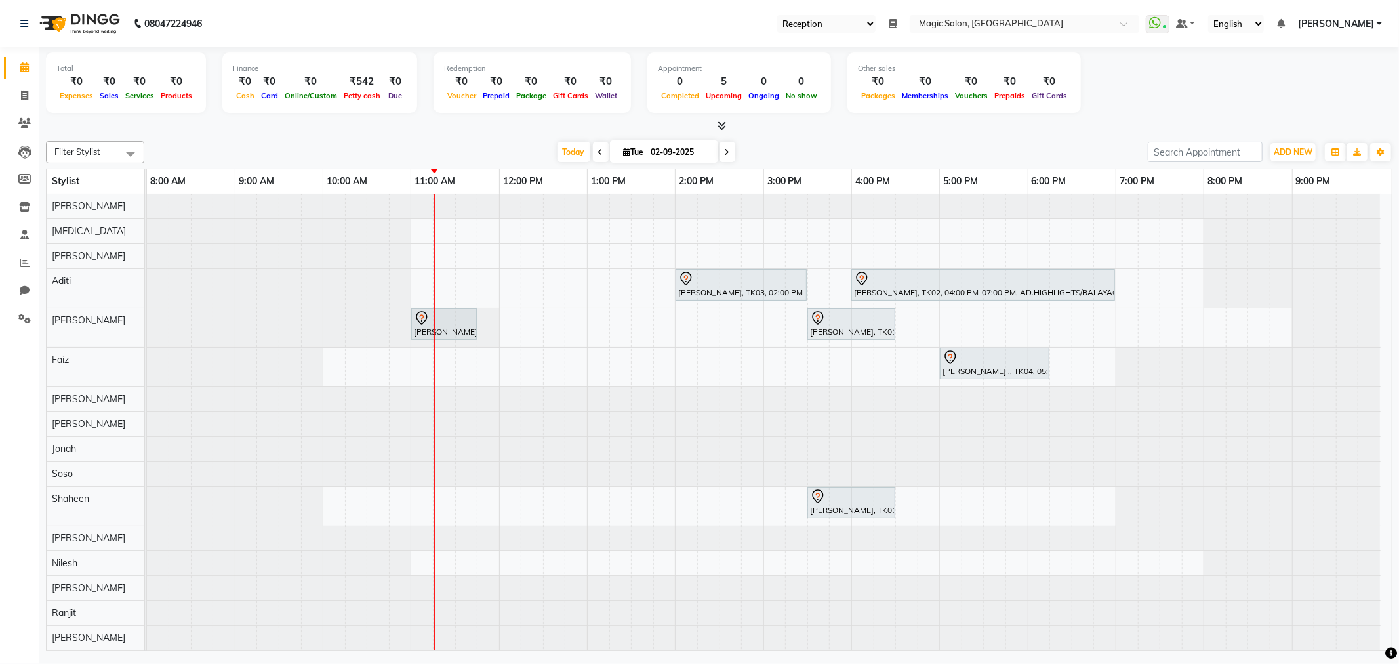
click at [147, 440] on div at bounding box center [147, 449] width 0 height 24
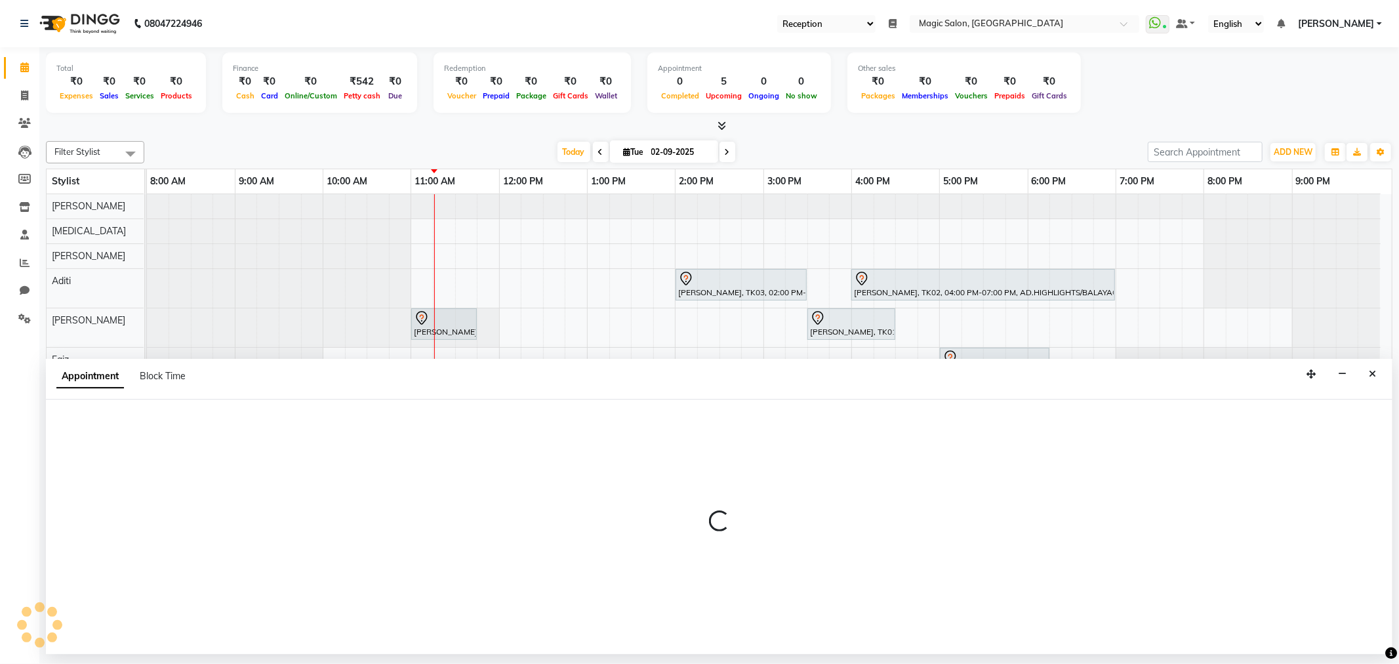
select select "83394"
select select "840"
select select "tentative"
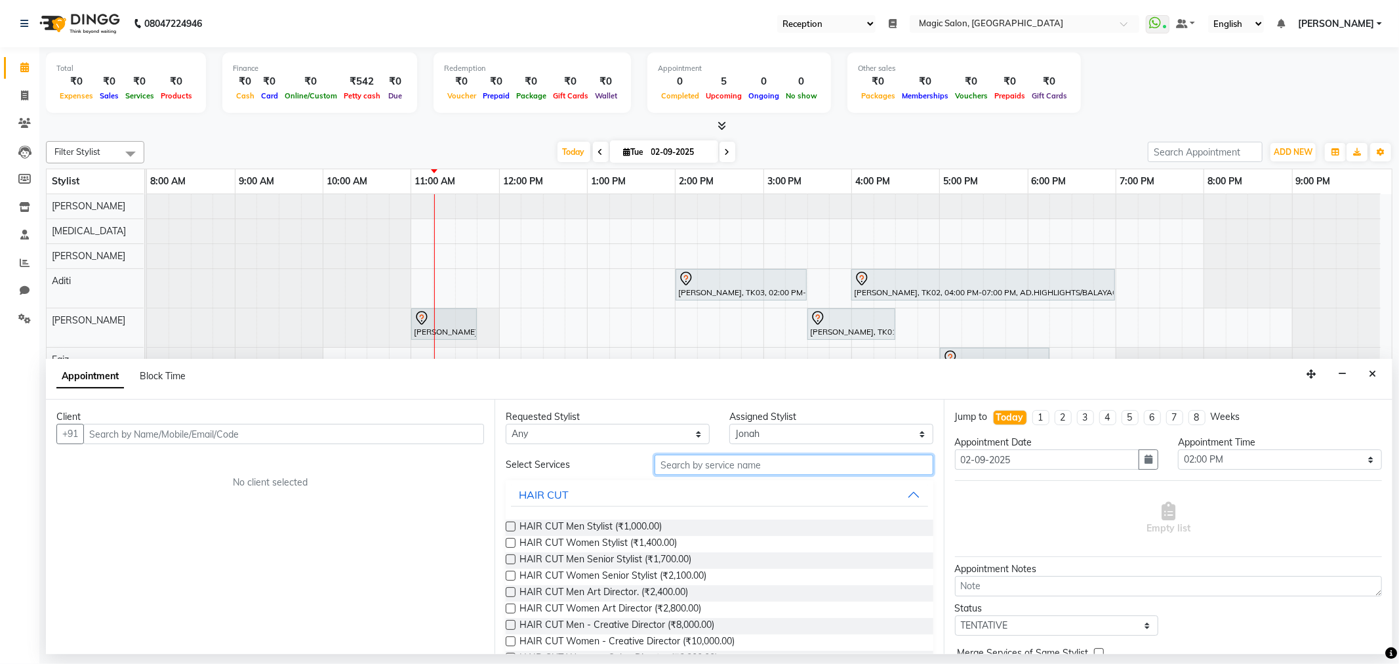
click at [671, 459] on input "text" at bounding box center [794, 465] width 278 height 20
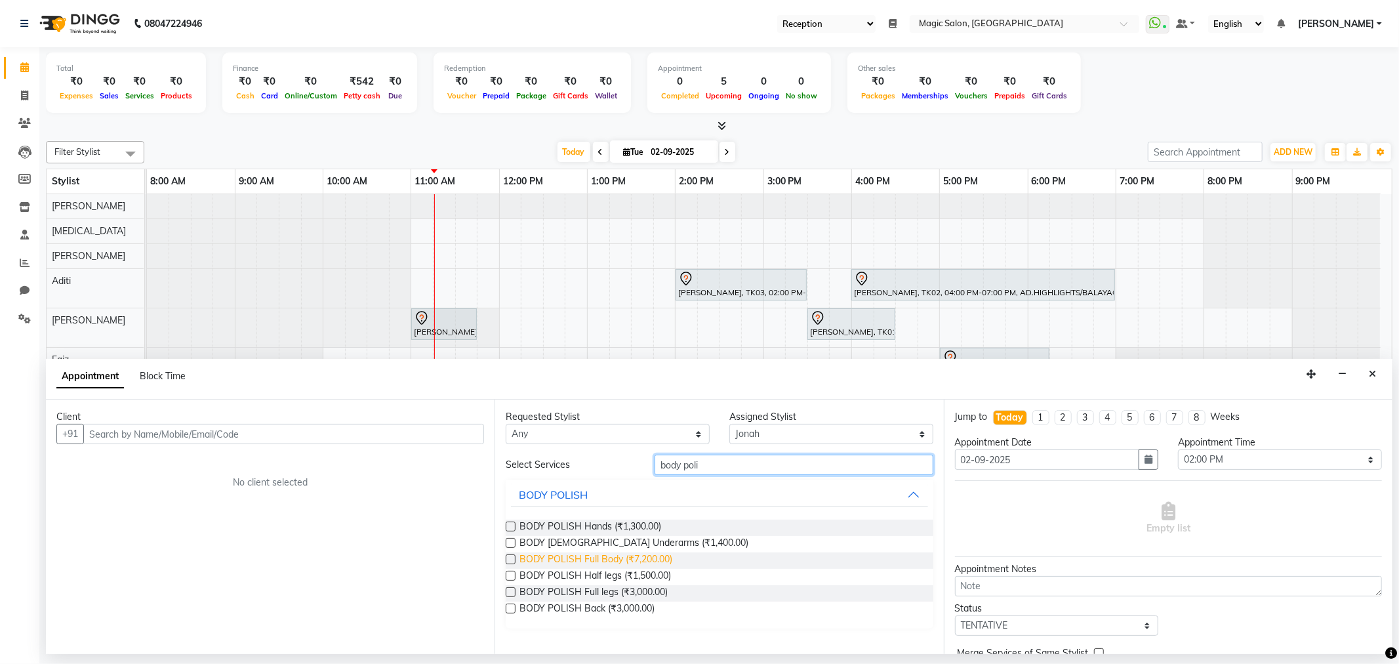
type input "body poli"
click at [643, 554] on span "BODY POLISH Full Body (₹7,200.00)" at bounding box center [596, 560] width 153 height 16
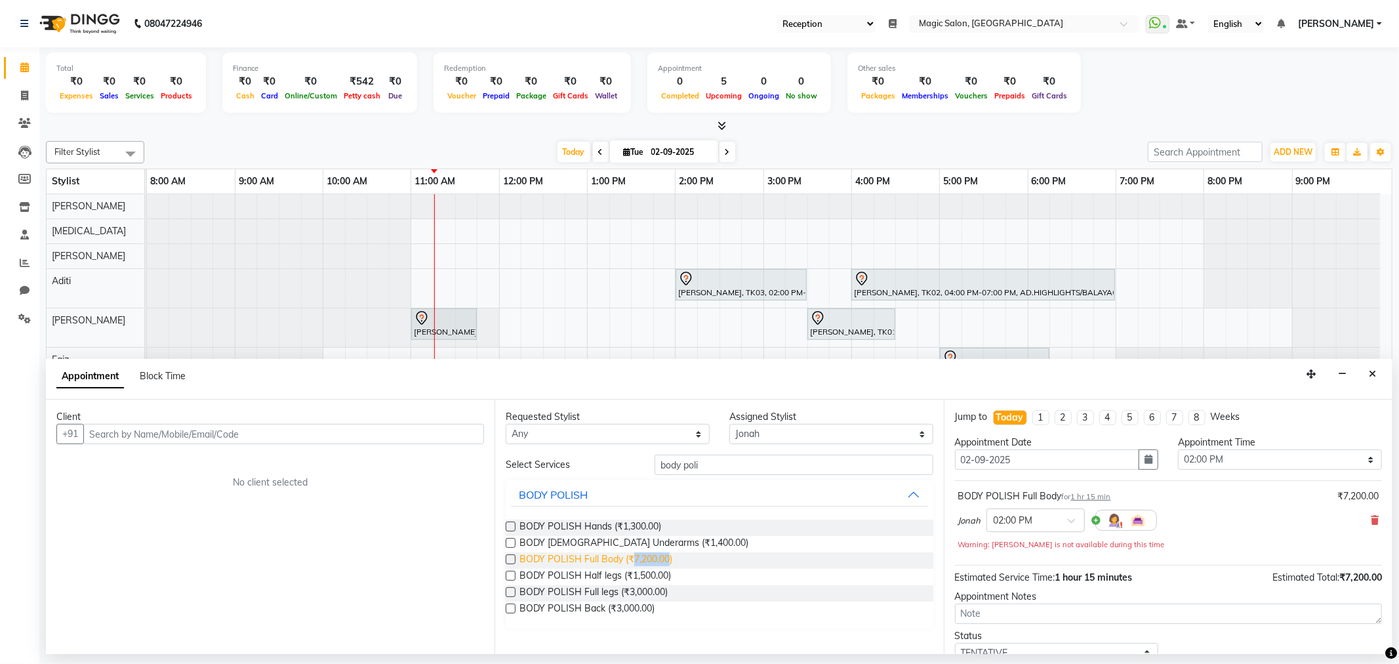
click at [642, 554] on span "BODY POLISH Full Body (₹7,200.00)" at bounding box center [596, 560] width 153 height 16
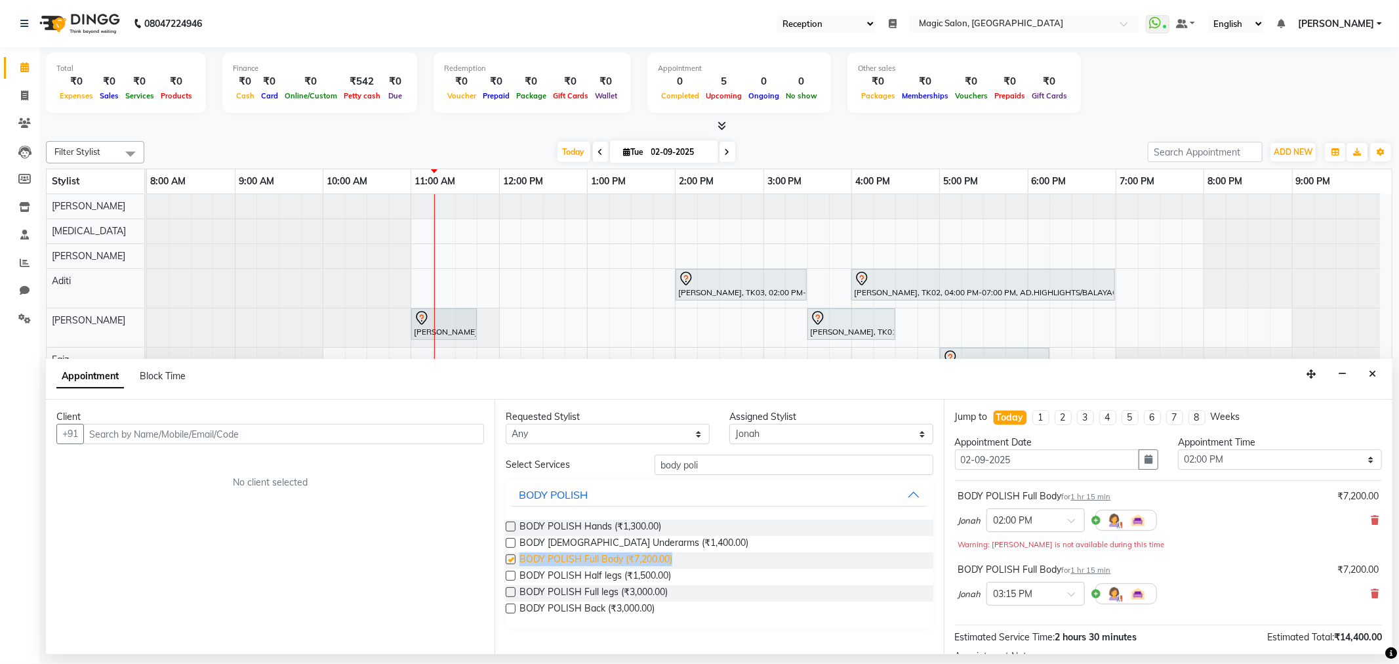
click at [642, 554] on span "BODY POLISH Full Body (₹7,200.00)" at bounding box center [596, 560] width 153 height 16
click at [705, 559] on div "BODY POLISH Full Body (₹7,200.00)" at bounding box center [719, 560] width 427 height 16
click at [628, 554] on span "BODY POLISH Full Body (₹7,200.00)" at bounding box center [596, 560] width 153 height 16
drag, startPoint x: 628, startPoint y: 554, endPoint x: 658, endPoint y: 554, distance: 29.5
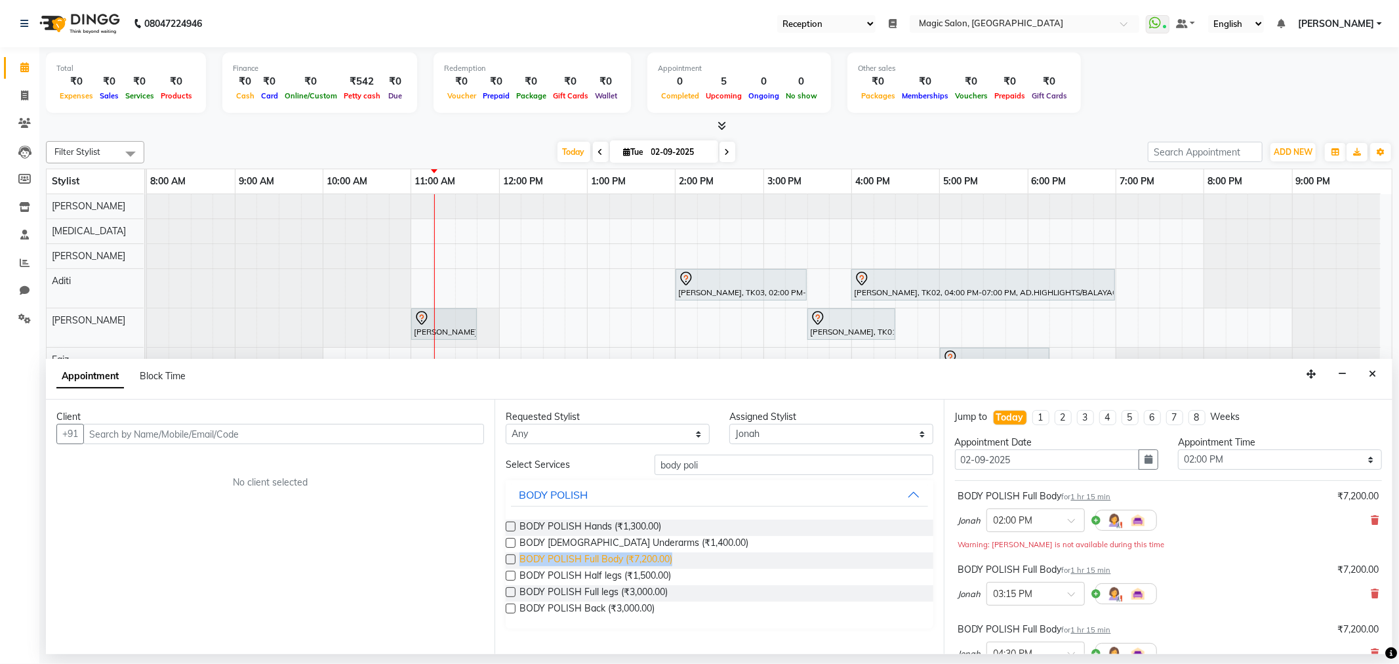
click at [653, 554] on span "BODY POLISH Full Body (₹7,200.00)" at bounding box center [596, 560] width 153 height 16
click at [689, 562] on div "BODY POLISH Full Body (₹7,200.00)" at bounding box center [719, 560] width 427 height 16
drag, startPoint x: 628, startPoint y: 558, endPoint x: 657, endPoint y: 562, distance: 29.2
click at [657, 562] on span "BODY POLISH Full Body (₹7,200.00)" at bounding box center [596, 560] width 153 height 16
checkbox input "false"
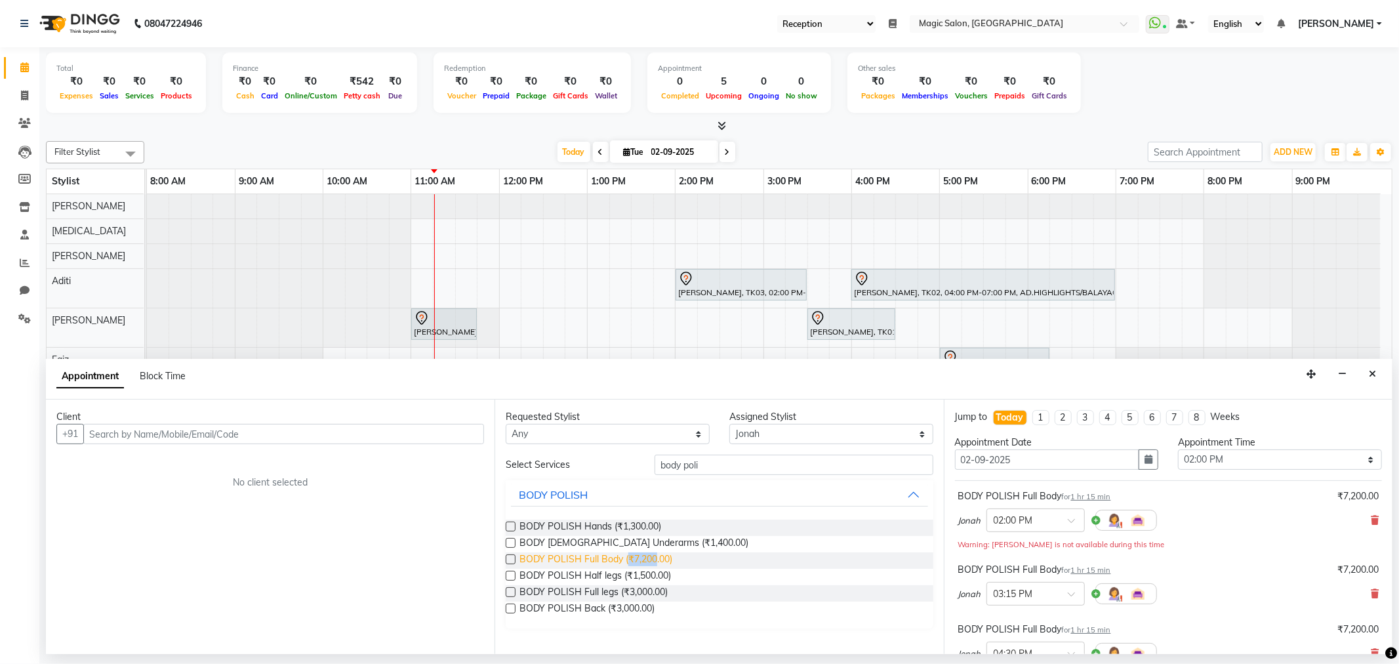
copy span "₹7,200"
click at [713, 464] on input "body poli" at bounding box center [794, 465] width 278 height 20
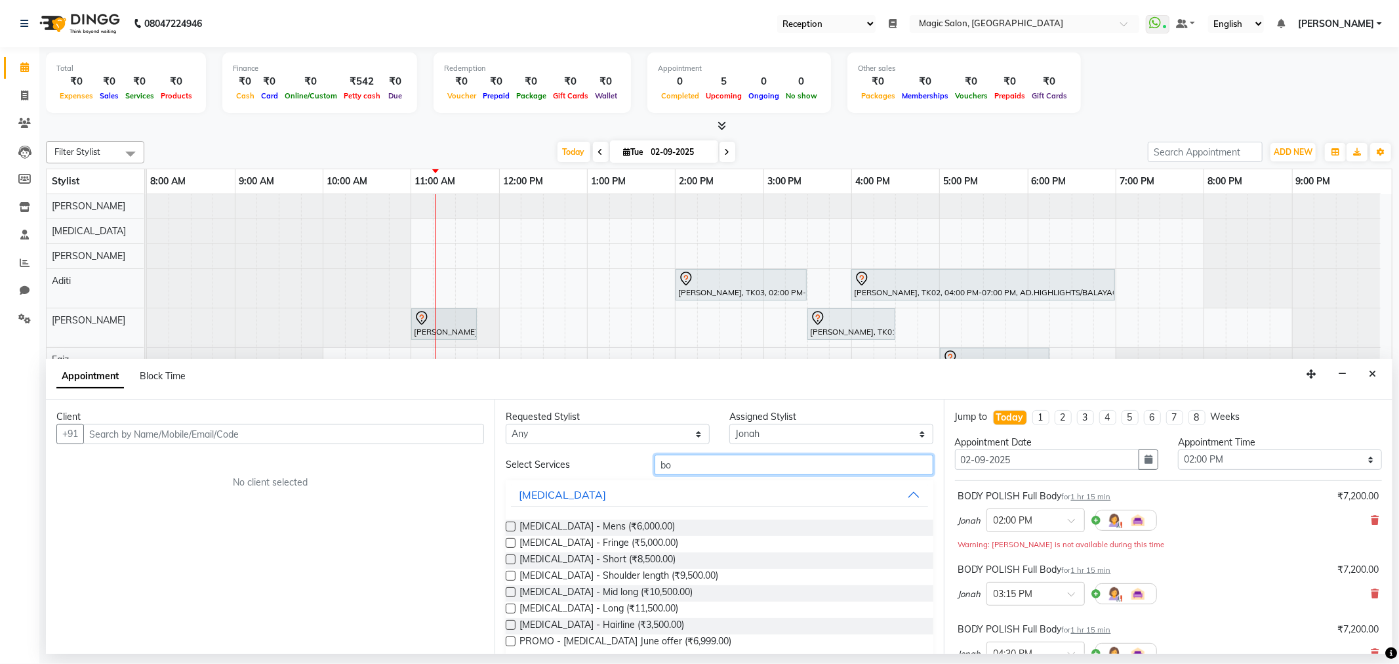
type input "b"
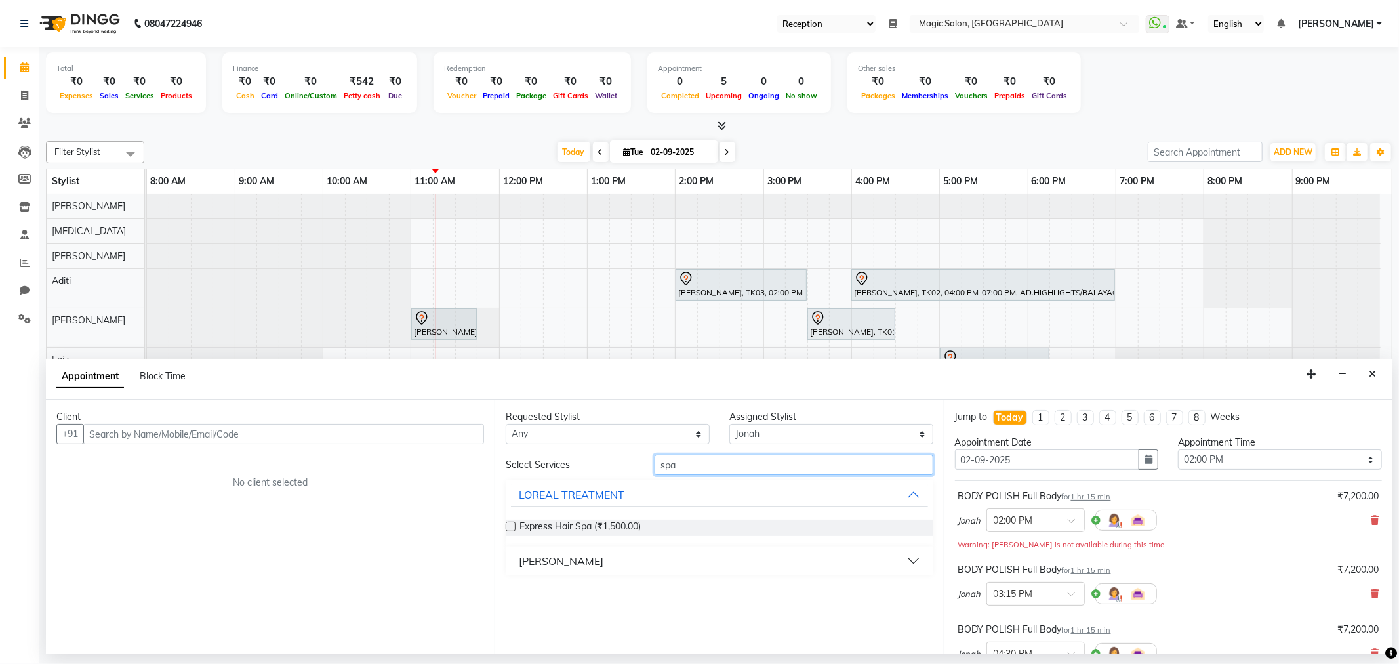
type input "spa"
click at [617, 565] on button "[PERSON_NAME]" at bounding box center [719, 561] width 417 height 24
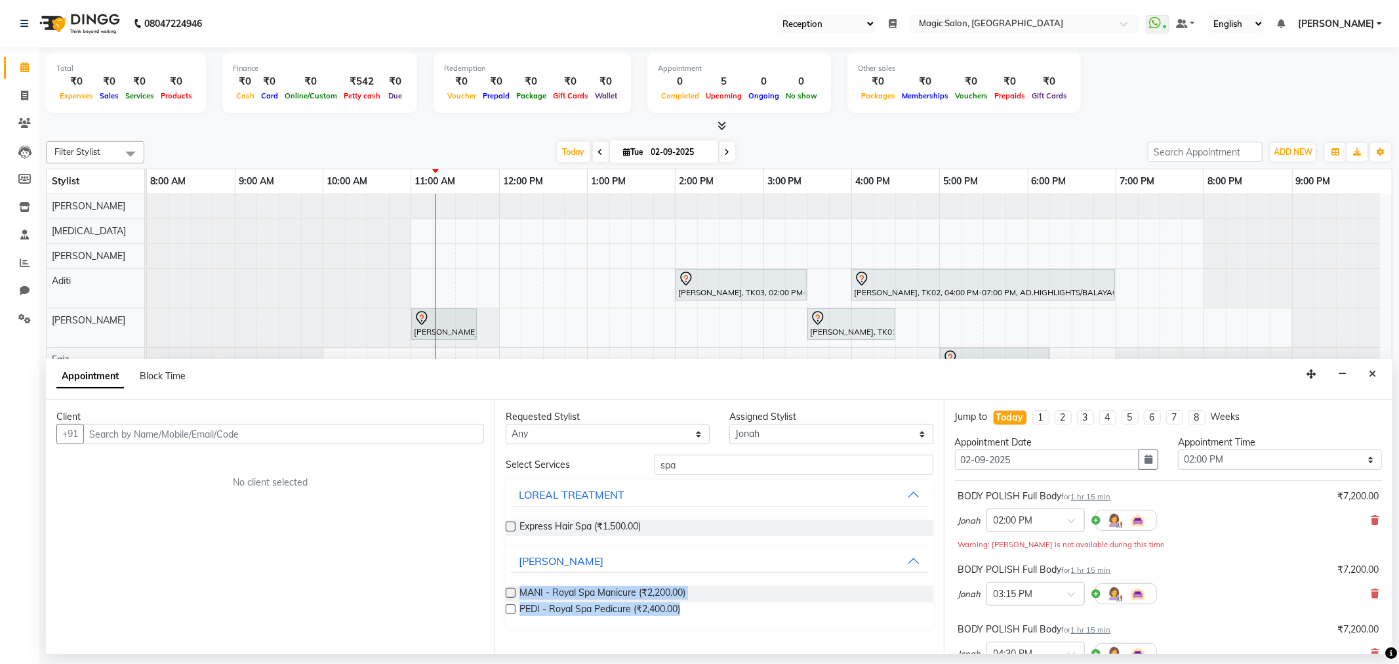
drag, startPoint x: 522, startPoint y: 591, endPoint x: 697, endPoint y: 619, distance: 177.3
click at [697, 619] on div "MANI - Royal Spa Manicure (₹2,200.00) PEDI - Royal Spa Pedicure (₹2,400.00)" at bounding box center [719, 602] width 427 height 54
copy div "MANI - Royal Spa Manicure (₹2,200.00) PEDI - Royal Spa Pedicure (₹2,400.00)"
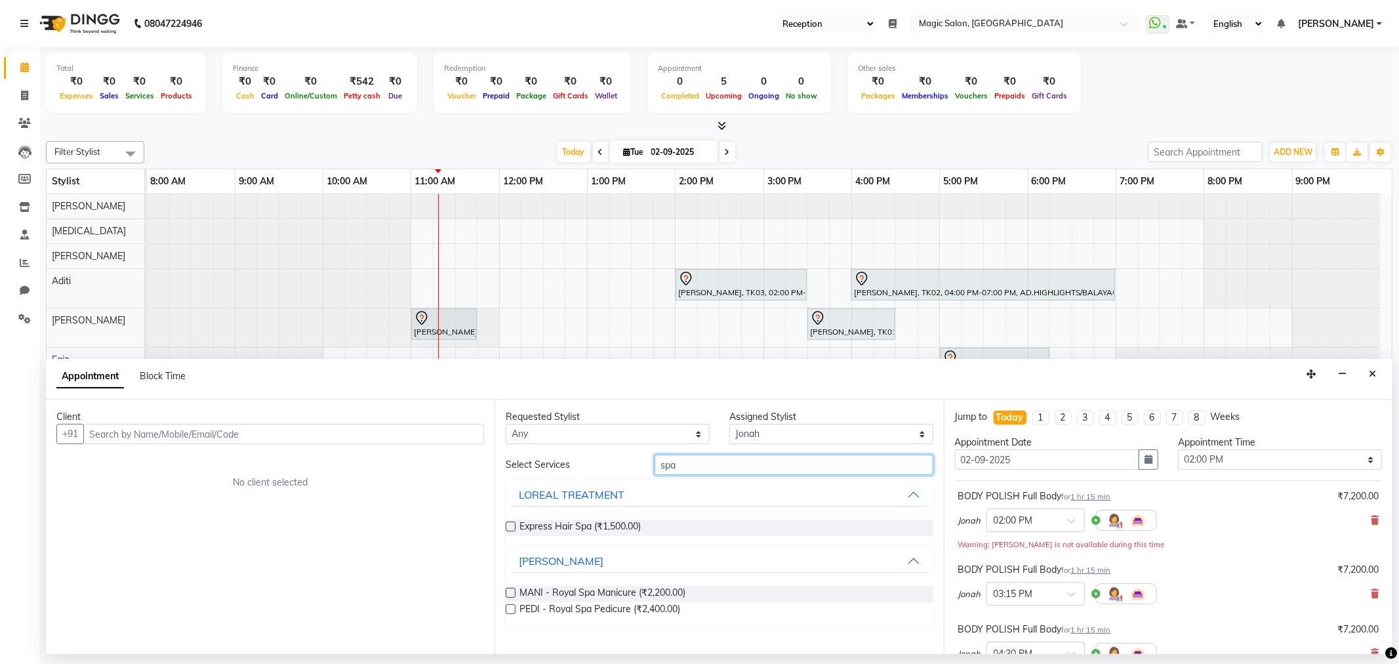
drag, startPoint x: 684, startPoint y: 458, endPoint x: 522, endPoint y: 466, distance: 162.3
click at [522, 466] on div "Select Services spa" at bounding box center [719, 465] width 447 height 20
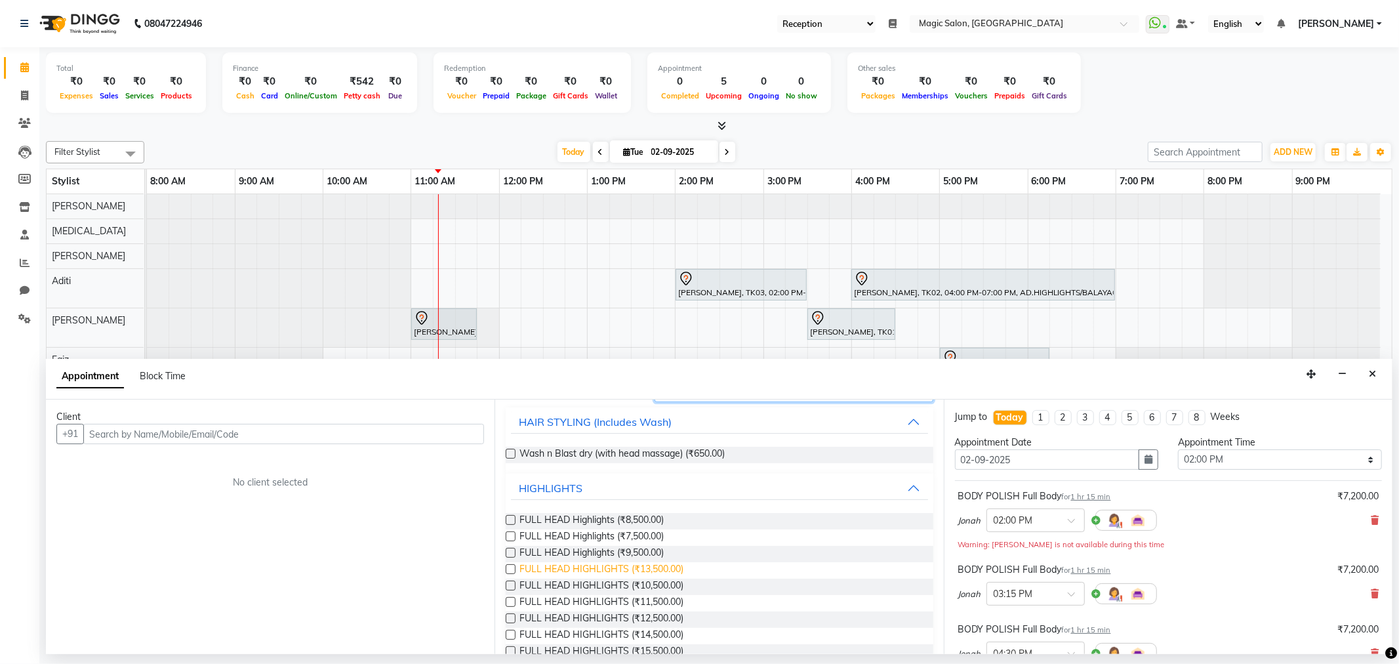
scroll to position [60, 0]
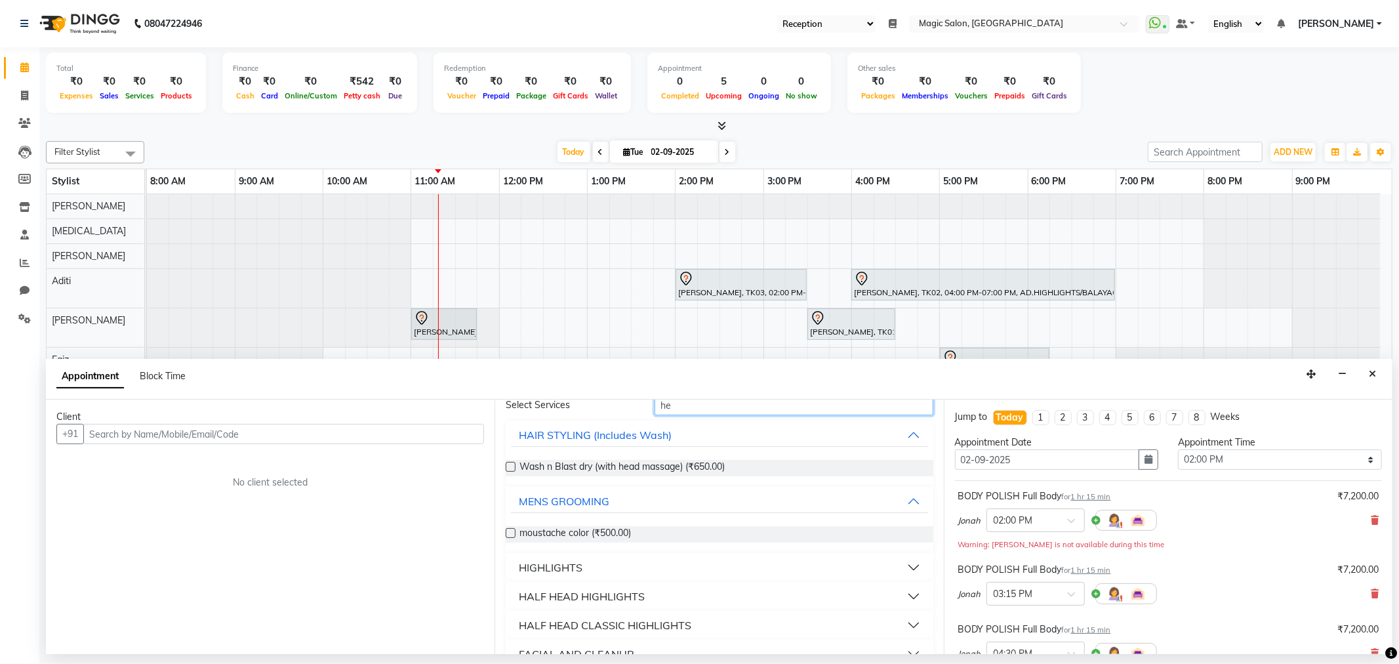
type input "h"
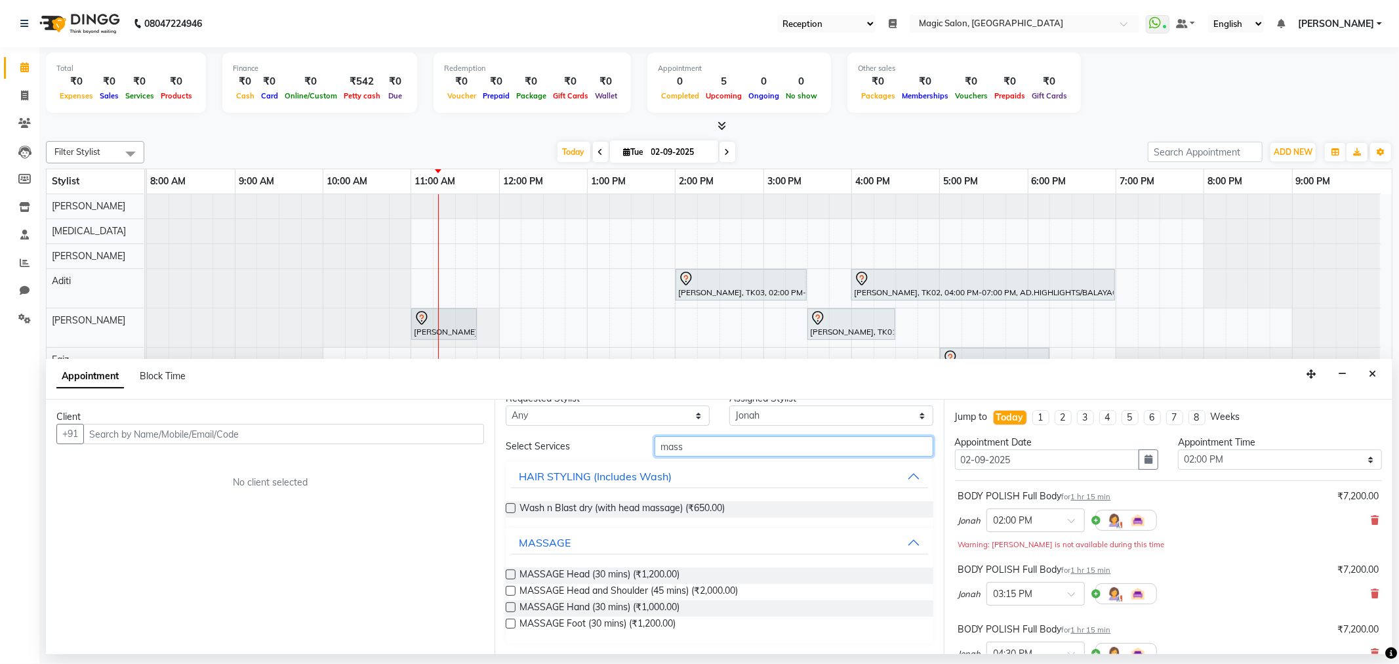
scroll to position [18, 0]
type input "massag"
drag, startPoint x: 523, startPoint y: 590, endPoint x: 703, endPoint y: 589, distance: 179.1
click at [706, 588] on span "MASSAGE Head and Shoulder (45 mins) (₹2,000.00)" at bounding box center [629, 593] width 218 height 16
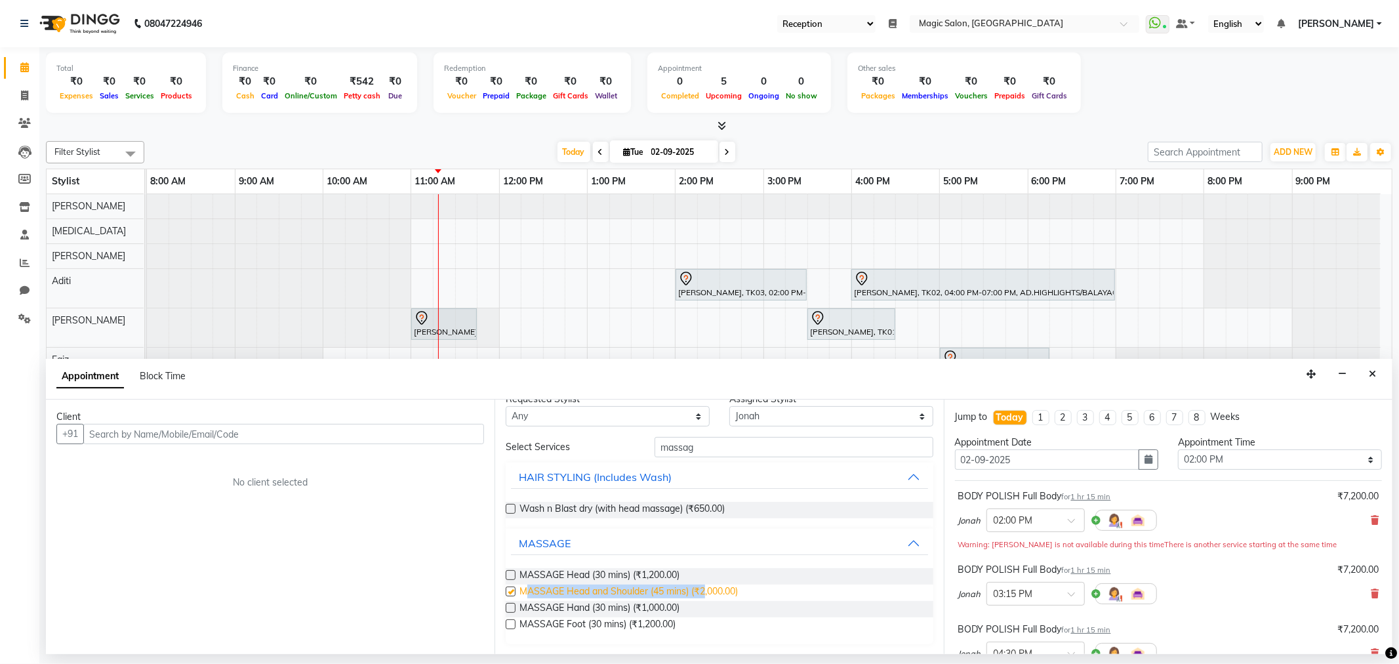
checkbox input "false"
drag, startPoint x: 520, startPoint y: 591, endPoint x: 762, endPoint y: 596, distance: 242.1
click at [762, 596] on div "MASSAGE Head and Shoulder (45 mins) (₹2,000.00)" at bounding box center [719, 593] width 427 height 16
copy span "MASSAGE Head and Shoulder (45 mins) (₹2,000.00)"
click at [768, 449] on input "massag" at bounding box center [794, 447] width 278 height 20
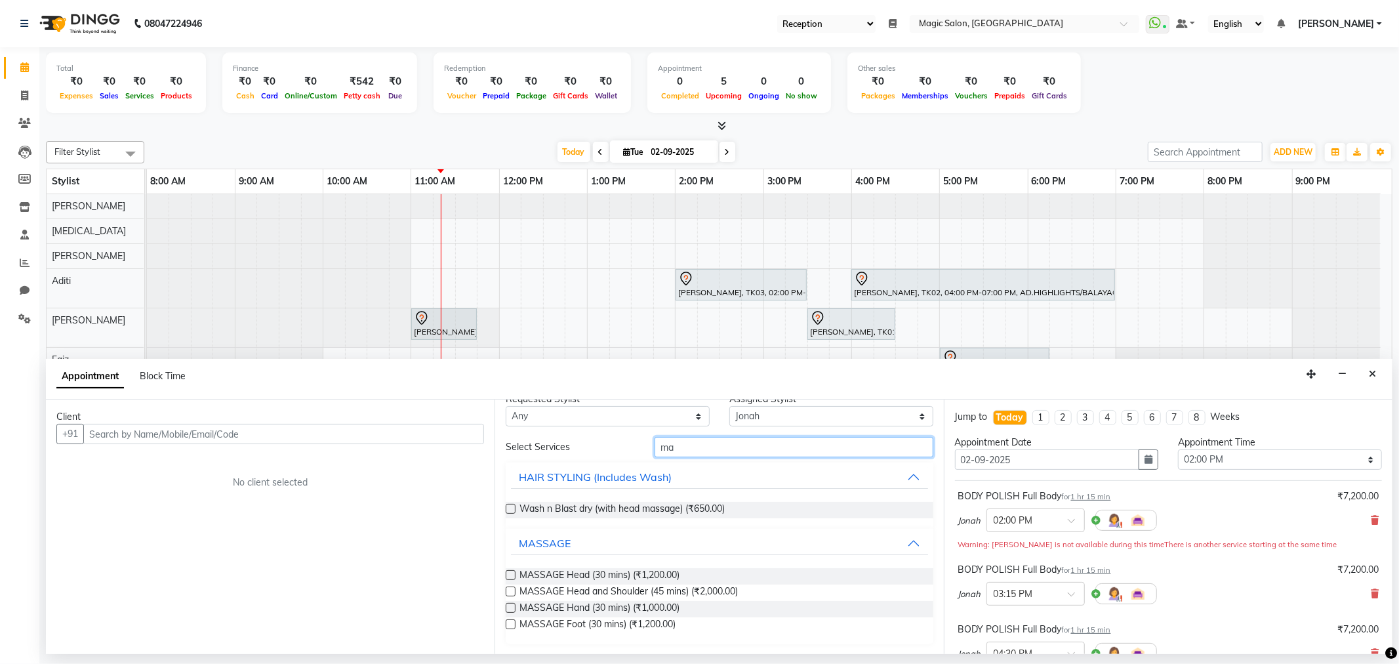
type input "m"
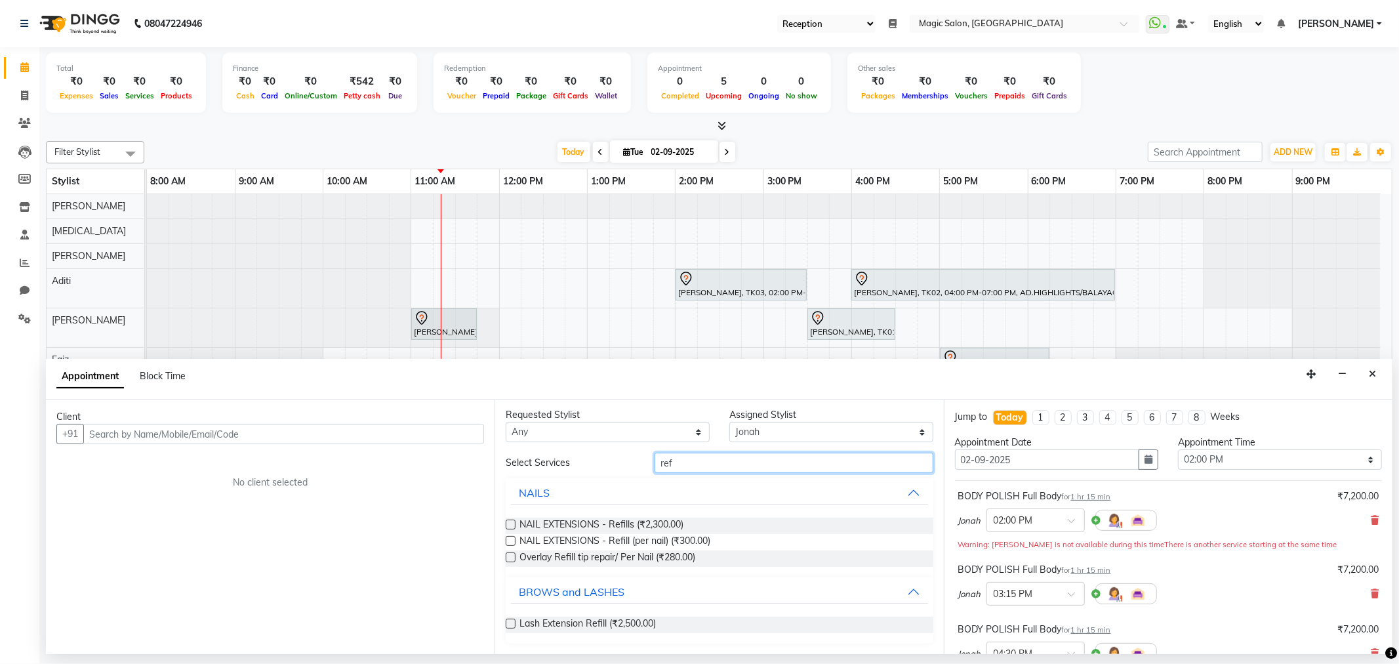
scroll to position [2, 0]
type input "refil"
drag, startPoint x: 686, startPoint y: 522, endPoint x: 636, endPoint y: 521, distance: 49.2
click at [636, 521] on div "NAIL EXTENSIONS - Refills (₹2,300.00)" at bounding box center [719, 526] width 427 height 16
copy span "(₹2,300.00)"
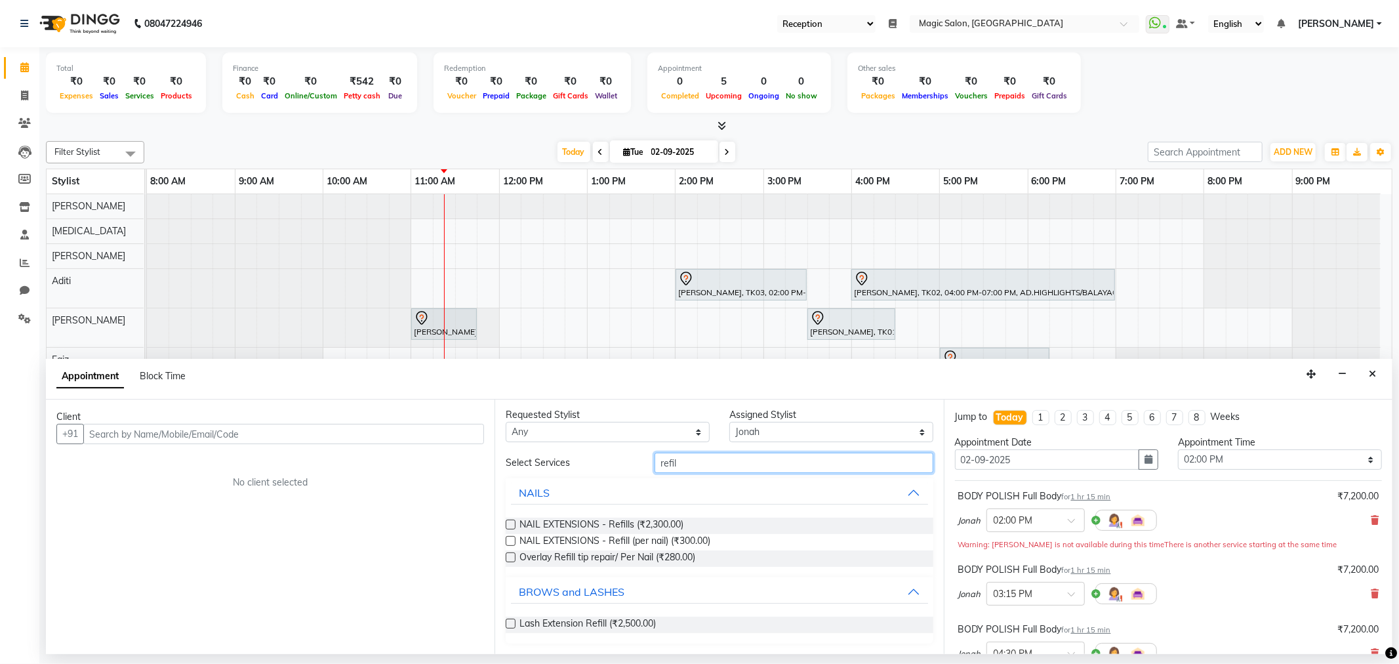
drag, startPoint x: 701, startPoint y: 464, endPoint x: 552, endPoint y: 448, distance: 149.2
click at [552, 448] on div "Requested Stylist Any Aditi Amanda Dharmishta Faiz Ishtiyak Jonah Naved Nikita …" at bounding box center [719, 527] width 449 height 255
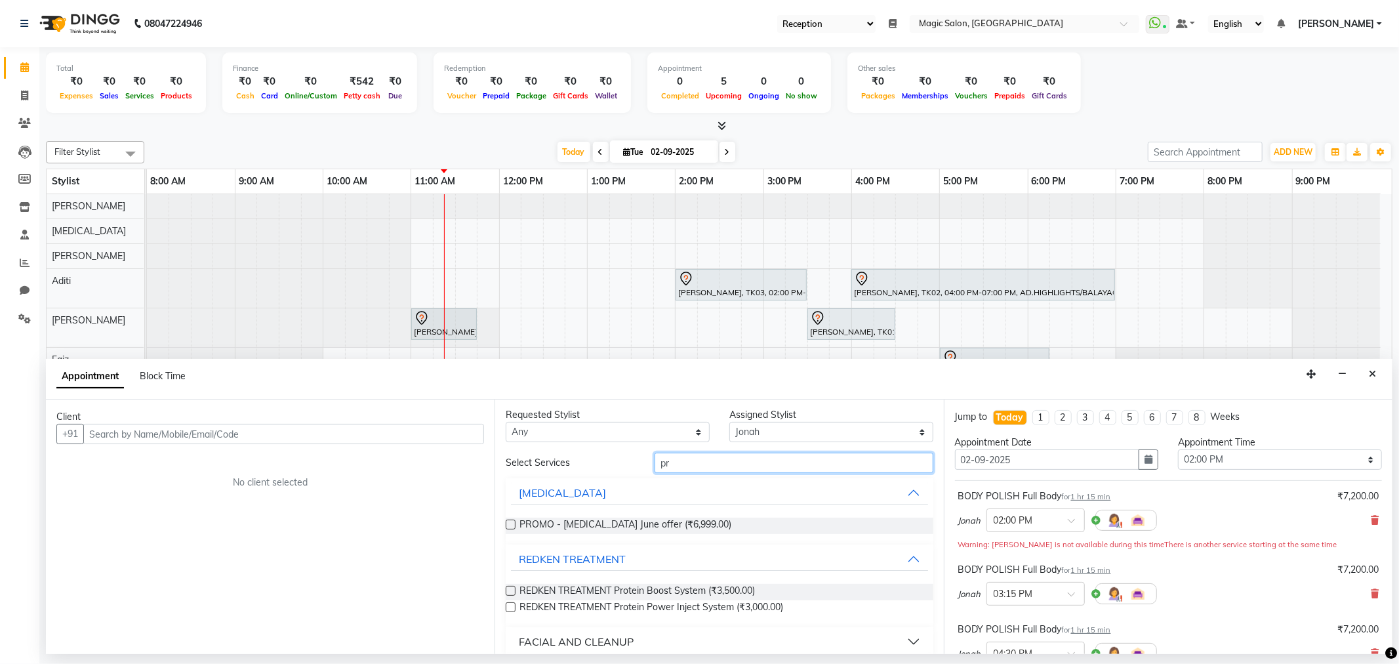
type input "p"
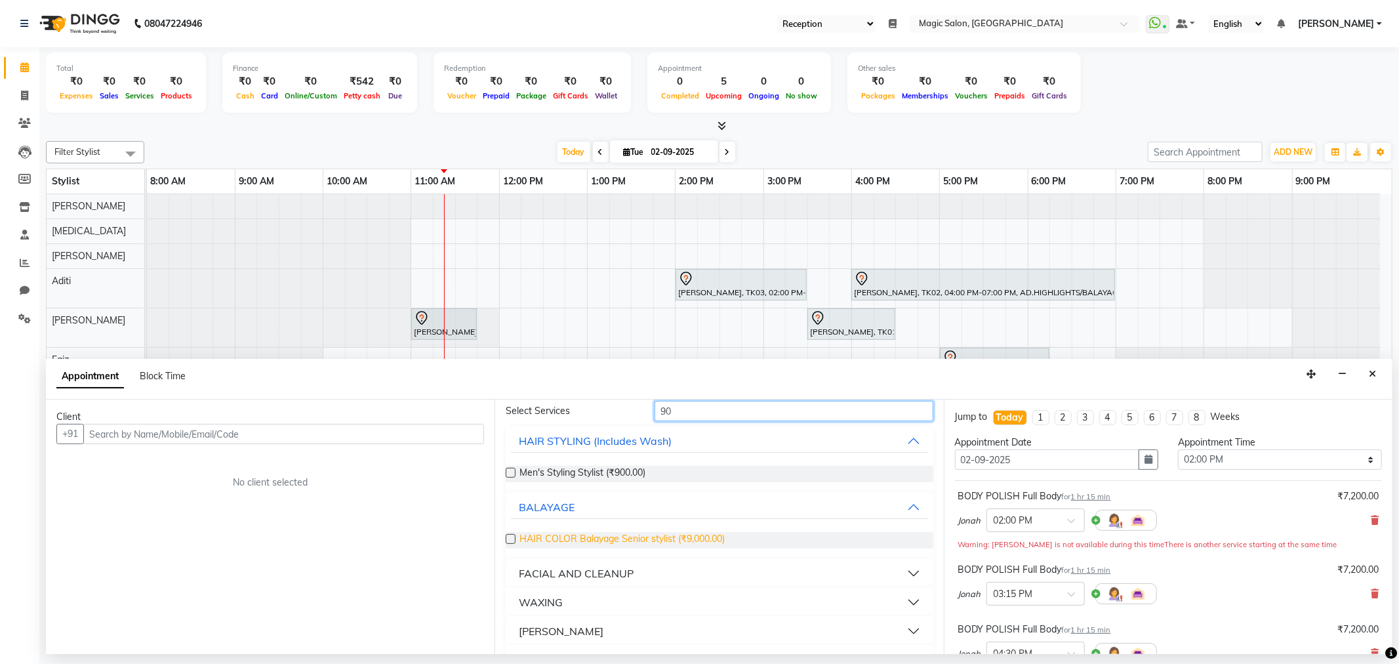
scroll to position [75, 0]
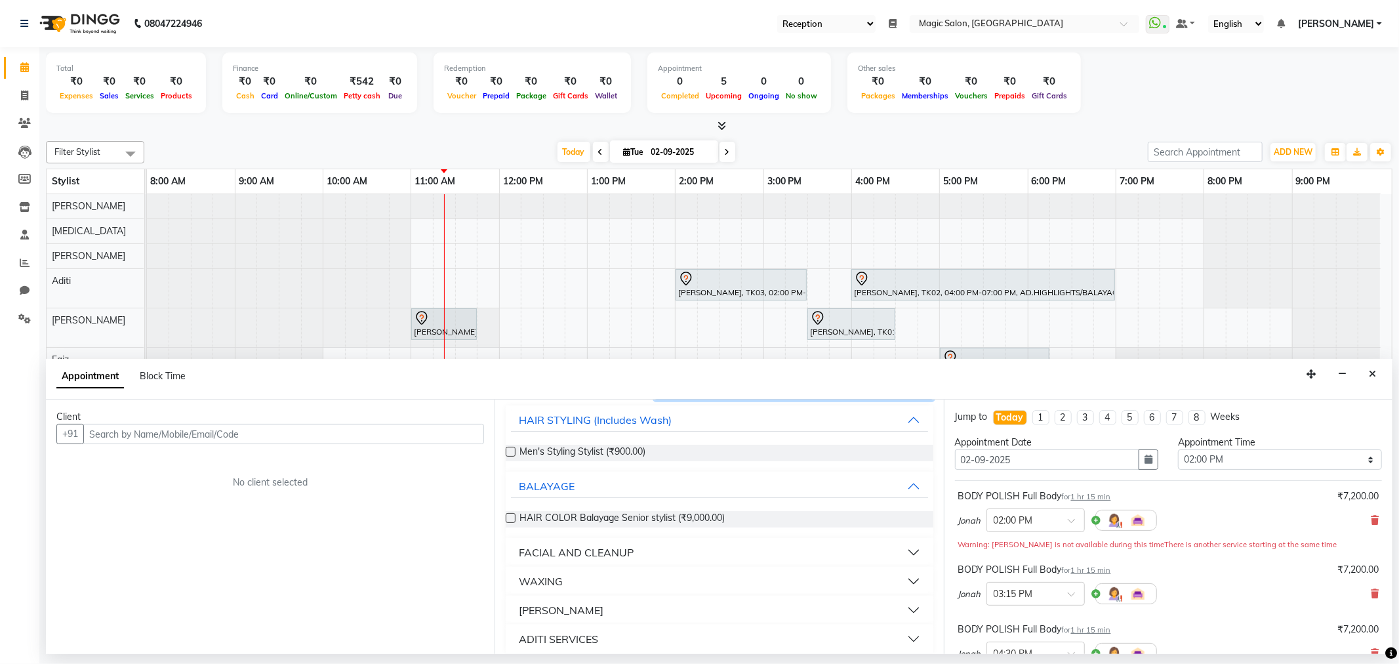
type input "90"
click at [611, 553] on div "FACIAL AND CLEANUP" at bounding box center [576, 552] width 115 height 16
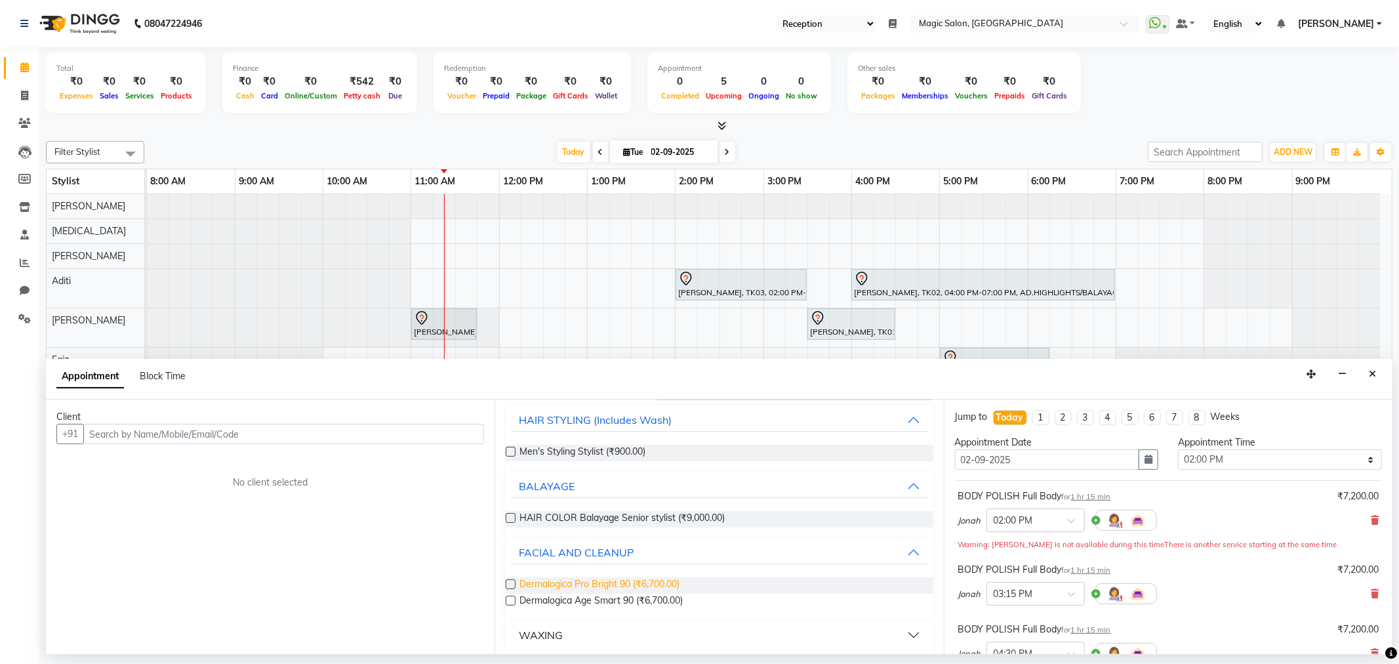
click at [639, 585] on span "Dermalogica Pro Bright 90 (₹6,700.00)" at bounding box center [600, 585] width 160 height 16
drag, startPoint x: 639, startPoint y: 585, endPoint x: 673, endPoint y: 585, distance: 34.1
click at [647, 585] on span "Dermalogica Pro Bright 90 (₹6,700.00)" at bounding box center [600, 585] width 160 height 16
click at [680, 584] on span "Dermalogica Pro Bright 90 (₹6,700.00)" at bounding box center [600, 585] width 160 height 16
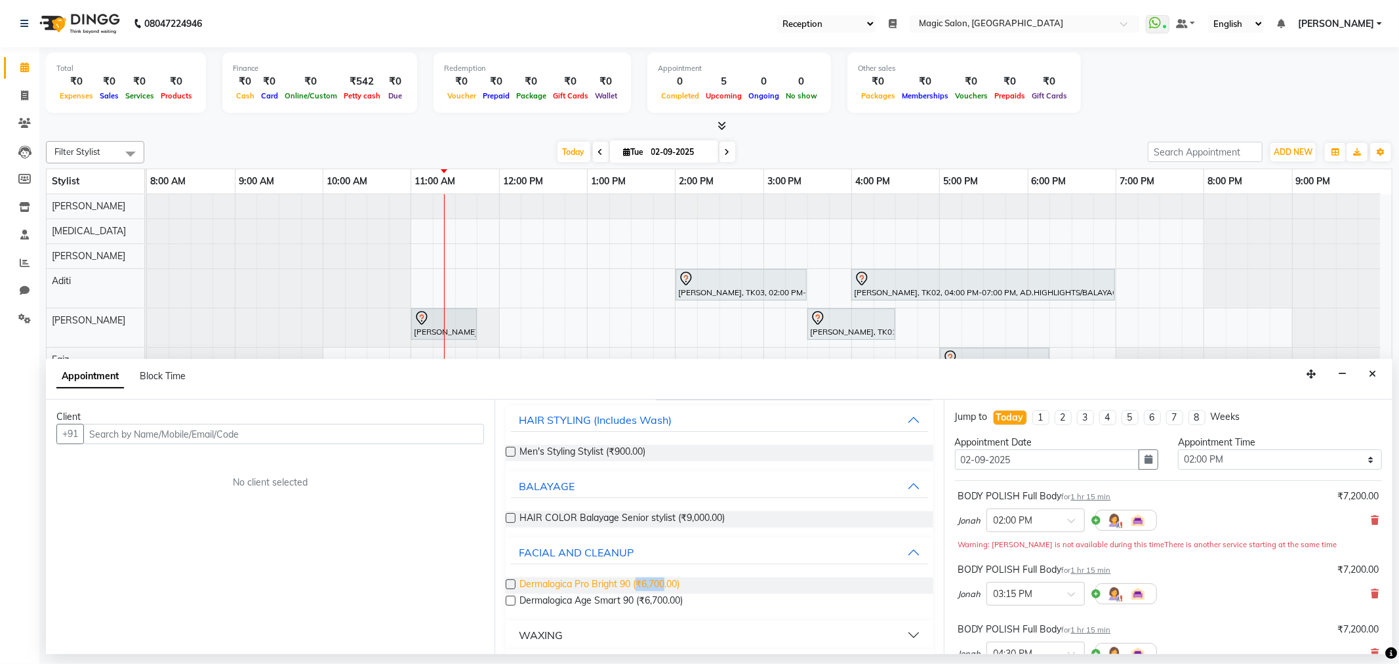
drag, startPoint x: 637, startPoint y: 582, endPoint x: 667, endPoint y: 585, distance: 30.3
click at [667, 585] on span "Dermalogica Pro Bright 90 (₹6,700.00)" at bounding box center [600, 585] width 160 height 16
checkbox input "false"
copy span "₹6,700"
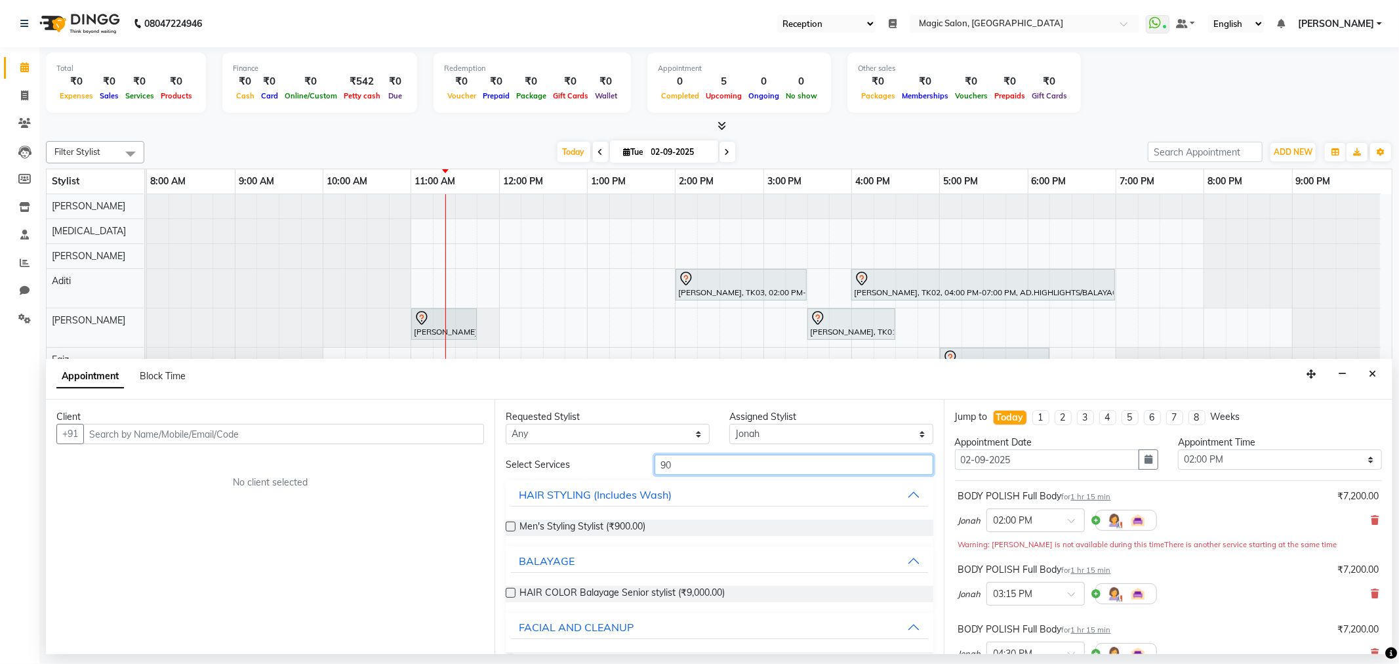
drag, startPoint x: 663, startPoint y: 449, endPoint x: 424, endPoint y: 409, distance: 241.6
click at [434, 410] on div "Client +91 No client selected Requested Stylist Any Aditi Amanda Dharmishta Fai…" at bounding box center [719, 527] width 1347 height 255
type input "full bo"
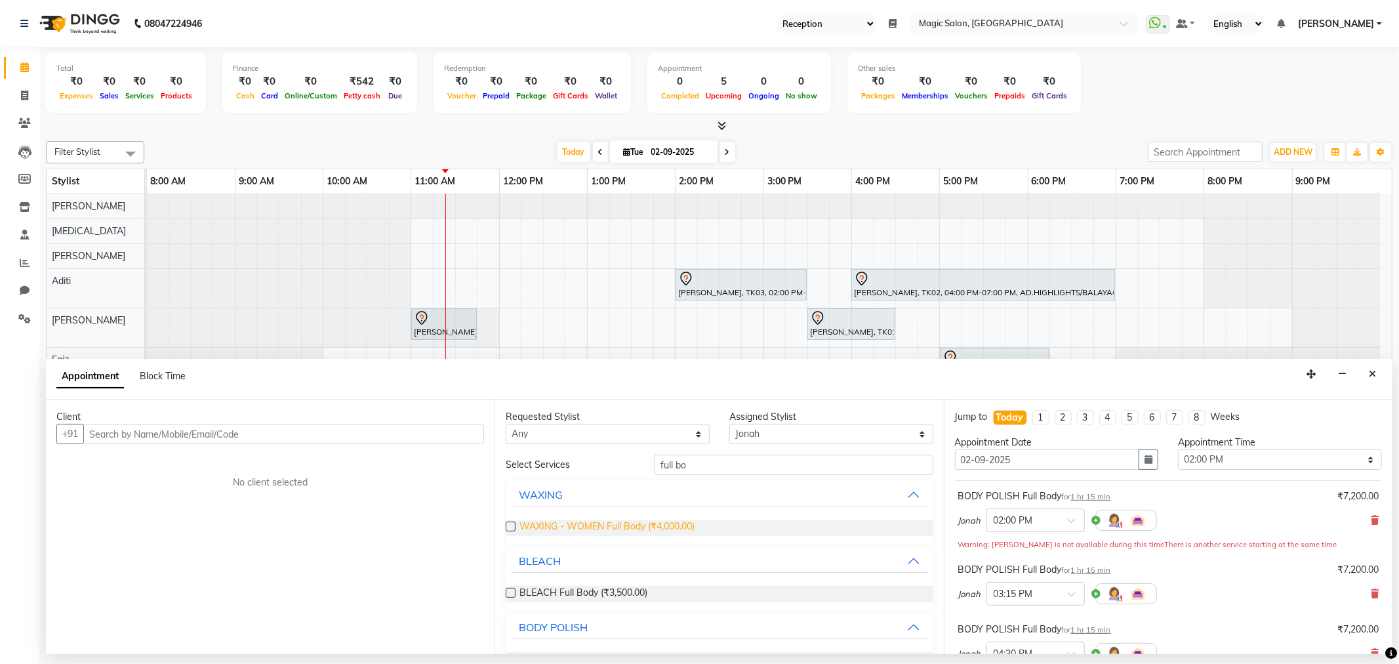
click at [657, 525] on span "WAXING - WOMEN Full Body (₹4,000.00)" at bounding box center [607, 528] width 175 height 16
click at [653, 526] on span "WAXING - WOMEN Full Body (₹4,000.00)" at bounding box center [607, 528] width 175 height 16
click at [654, 526] on span "WAXING - WOMEN Full Body (₹4,000.00)" at bounding box center [607, 528] width 175 height 16
click at [653, 525] on span "WAXING - WOMEN Full Body (₹4,000.00)" at bounding box center [607, 528] width 175 height 16
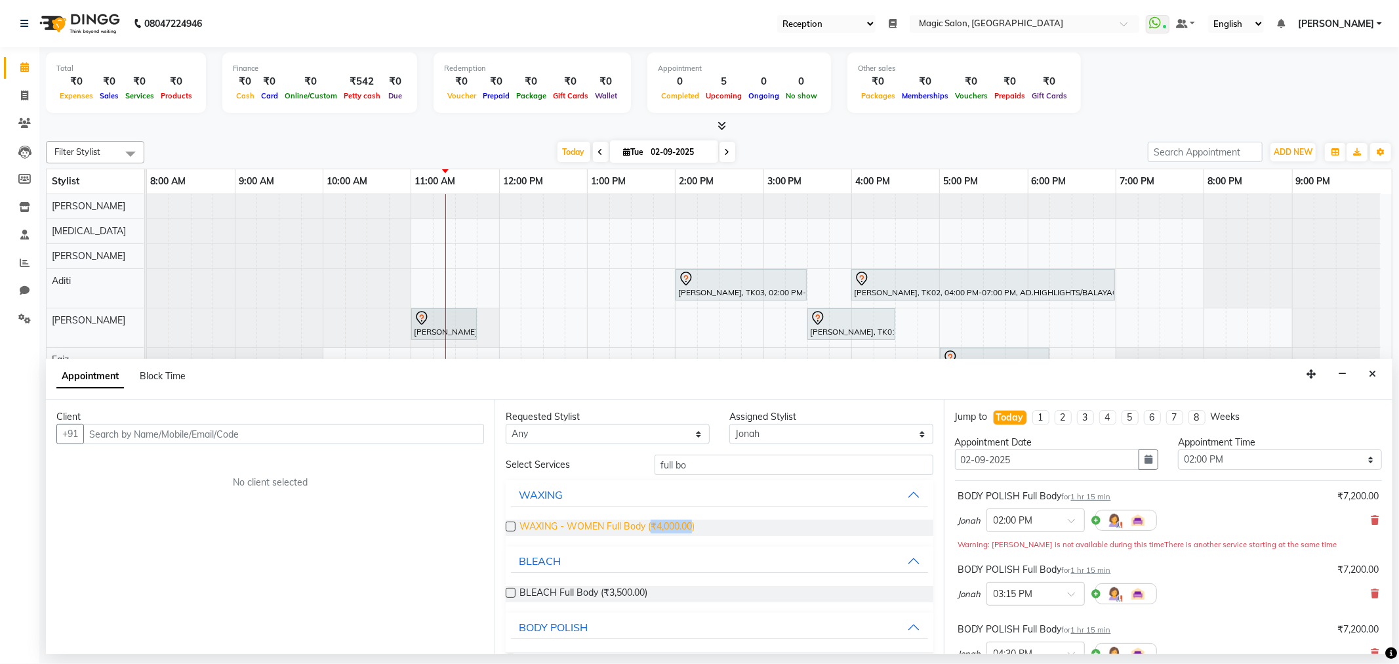
drag, startPoint x: 653, startPoint y: 525, endPoint x: 678, endPoint y: 521, distance: 25.3
click at [678, 521] on span "WAXING - WOMEN Full Body (₹4,000.00)" at bounding box center [607, 528] width 175 height 16
click at [726, 525] on div "WAXING - WOMEN Full Body (₹4,000.00)" at bounding box center [719, 528] width 427 height 16
drag, startPoint x: 652, startPoint y: 527, endPoint x: 680, endPoint y: 535, distance: 29.1
click at [680, 535] on span "WAXING - WOMEN Full Body (₹4,000.00)" at bounding box center [607, 528] width 175 height 16
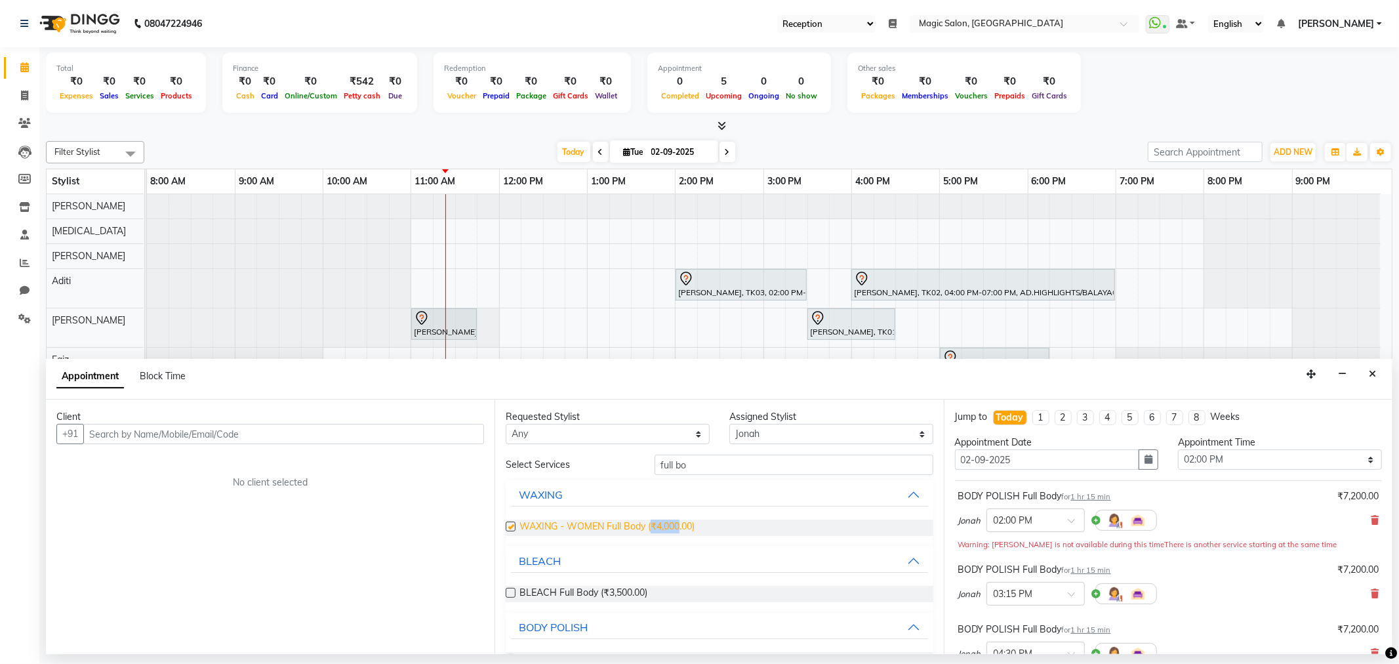
checkbox input "false"
copy span "₹4,000"
drag, startPoint x: 726, startPoint y: 457, endPoint x: 559, endPoint y: 463, distance: 167.4
click at [559, 463] on div "Select Services full bo" at bounding box center [719, 465] width 447 height 20
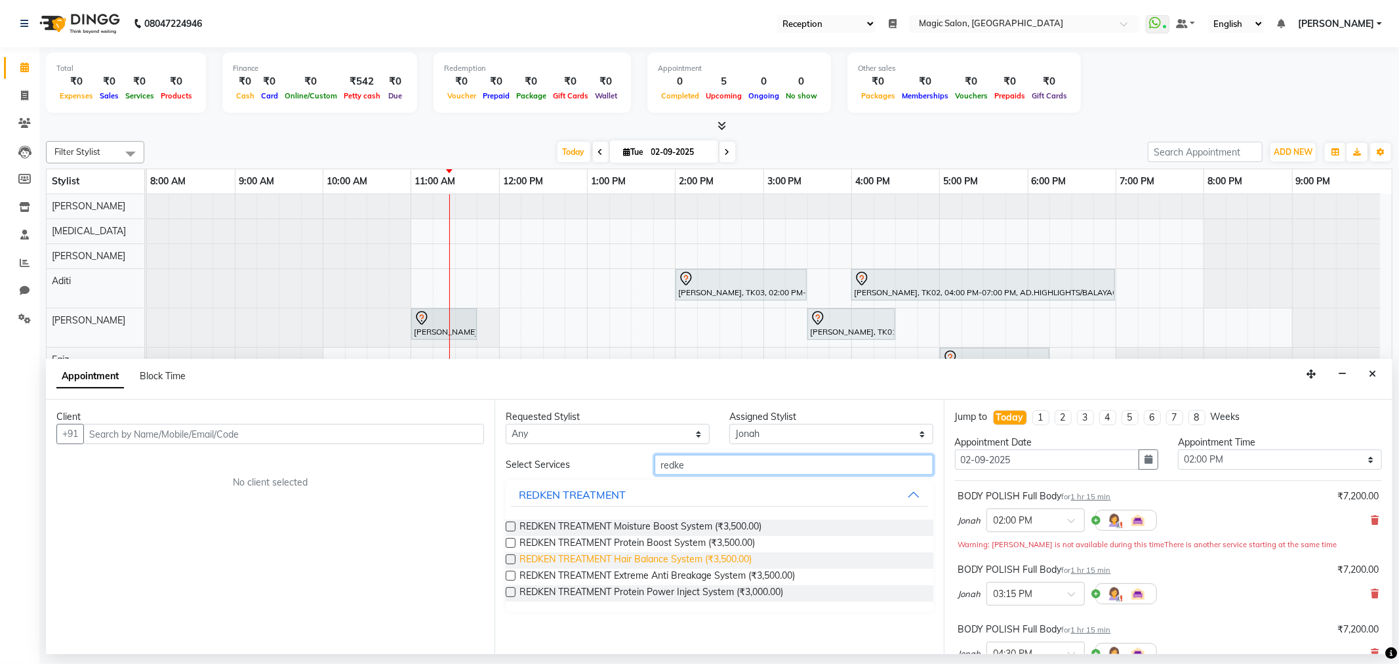
type input "redke"
drag, startPoint x: 711, startPoint y: 558, endPoint x: 738, endPoint y: 560, distance: 27.0
click at [738, 560] on span "REDKEN TREATMENT Hair Balance System (₹3,500.00)" at bounding box center [636, 560] width 232 height 16
checkbox input "false"
copy span "₹3,500"
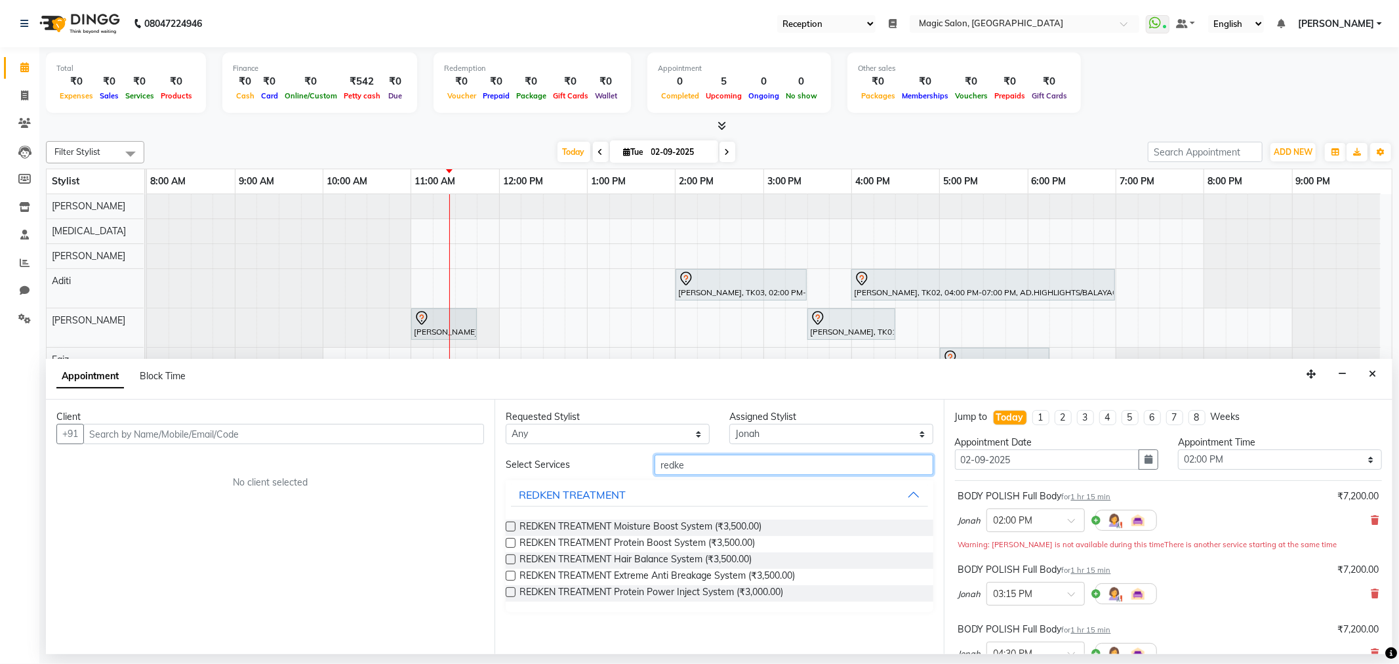
drag, startPoint x: 762, startPoint y: 473, endPoint x: 586, endPoint y: 471, distance: 176.5
click at [587, 472] on div "Select Services redke" at bounding box center [719, 465] width 447 height 20
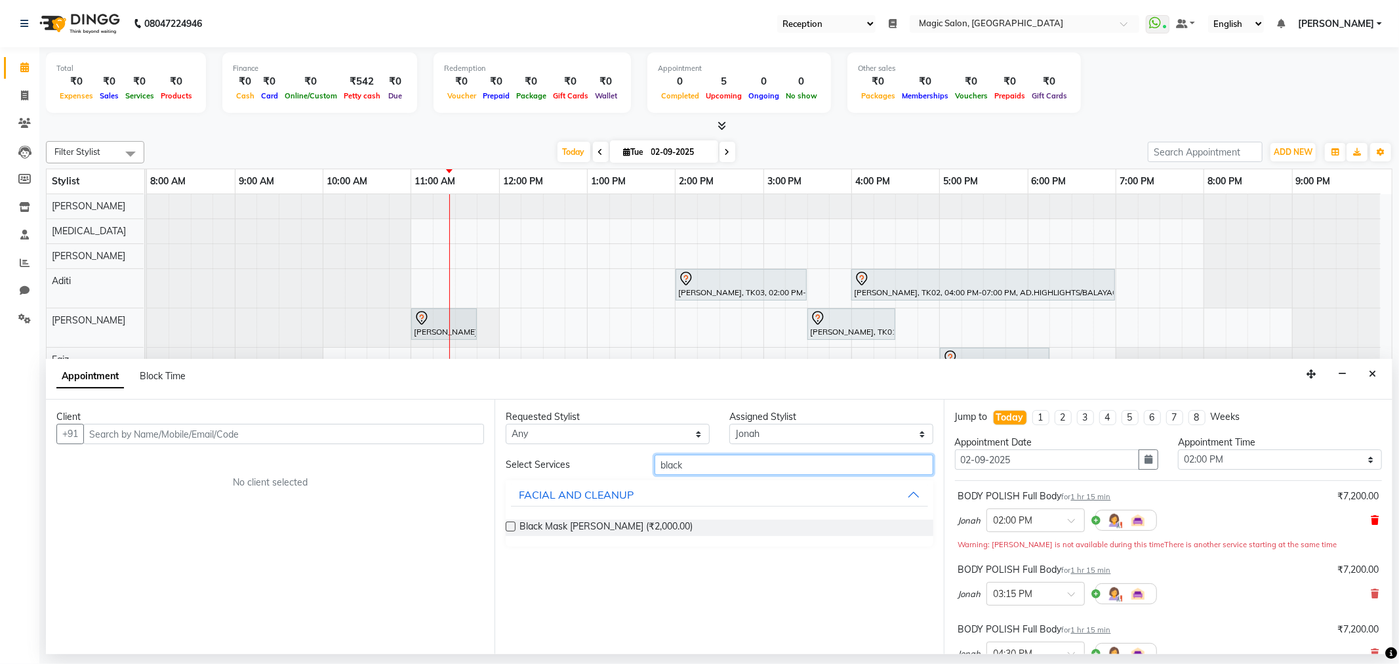
type input "black"
click at [1371, 518] on icon at bounding box center [1375, 520] width 8 height 9
click at [1371, 520] on icon at bounding box center [1375, 520] width 8 height 9
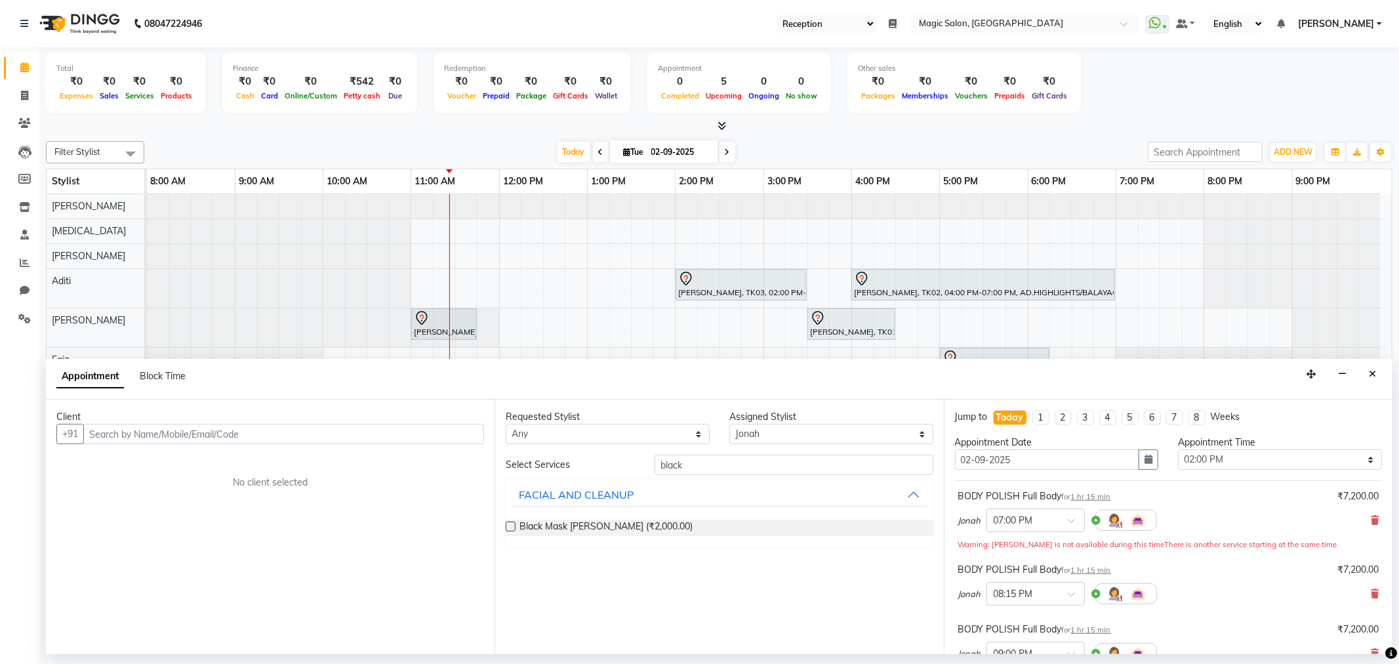
click at [1371, 520] on icon at bounding box center [1375, 520] width 8 height 9
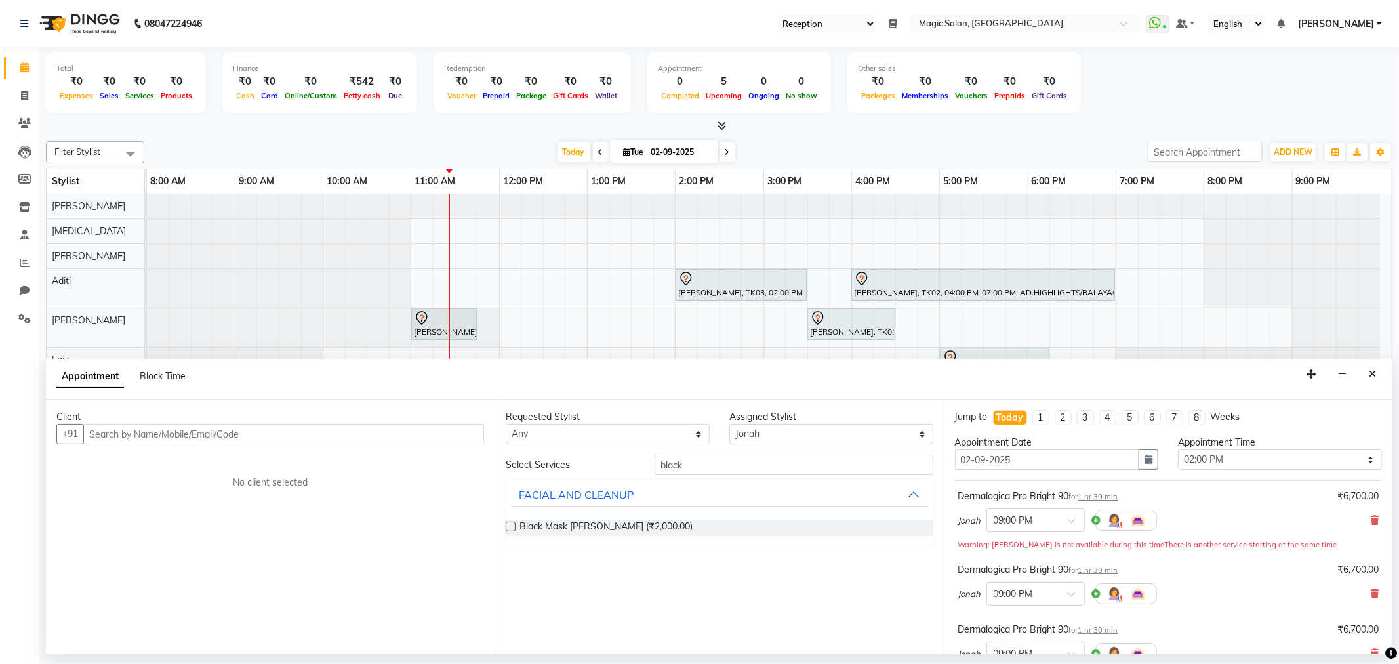
click at [1371, 520] on icon at bounding box center [1375, 520] width 8 height 9
click at [1371, 589] on icon at bounding box center [1375, 593] width 8 height 9
click at [1371, 520] on icon at bounding box center [1375, 520] width 8 height 9
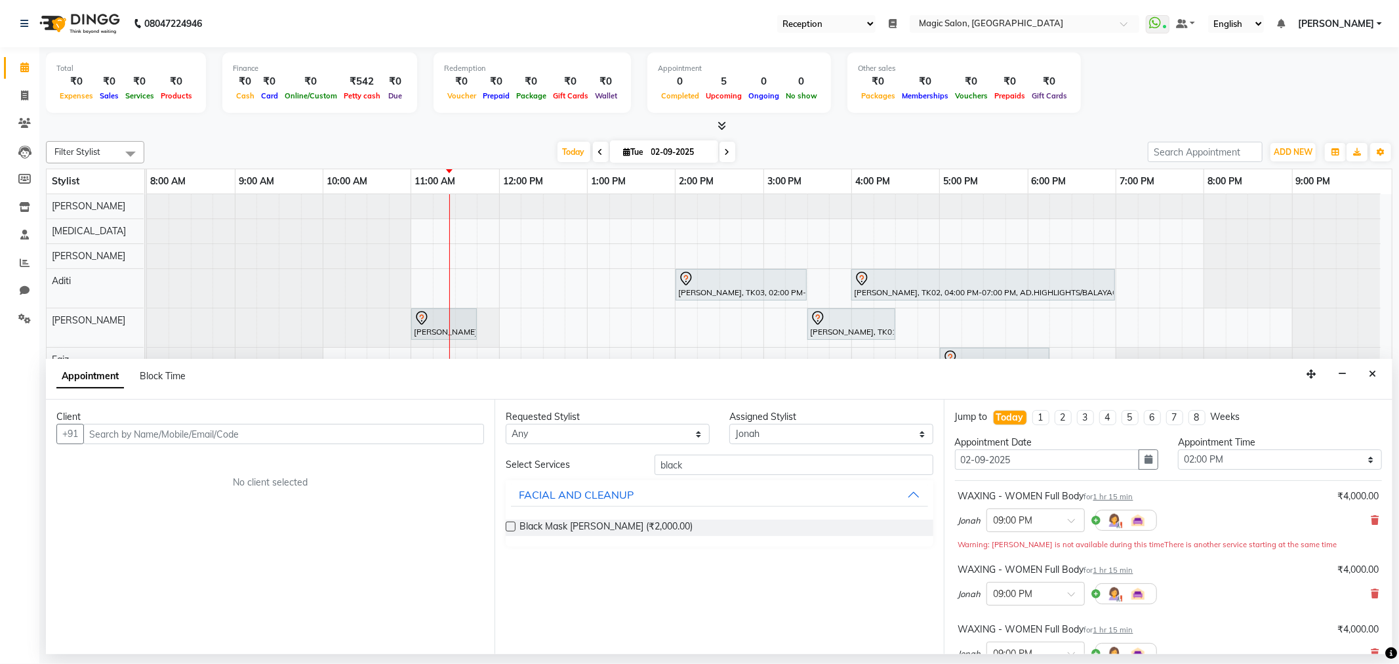
click at [1371, 520] on icon at bounding box center [1375, 520] width 8 height 9
click at [1371, 589] on icon at bounding box center [1375, 593] width 8 height 9
click at [1371, 520] on icon at bounding box center [1375, 520] width 8 height 9
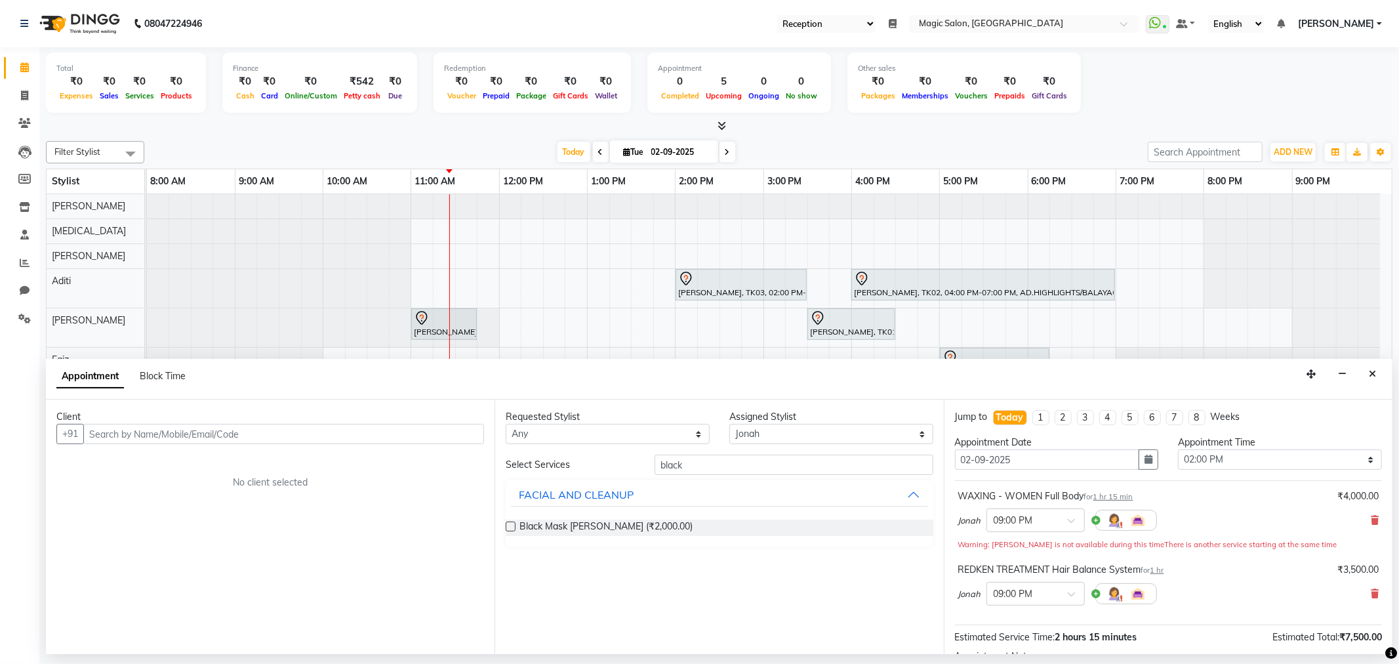
click at [1371, 520] on icon at bounding box center [1375, 520] width 8 height 9
click at [1371, 589] on icon at bounding box center [1375, 593] width 8 height 9
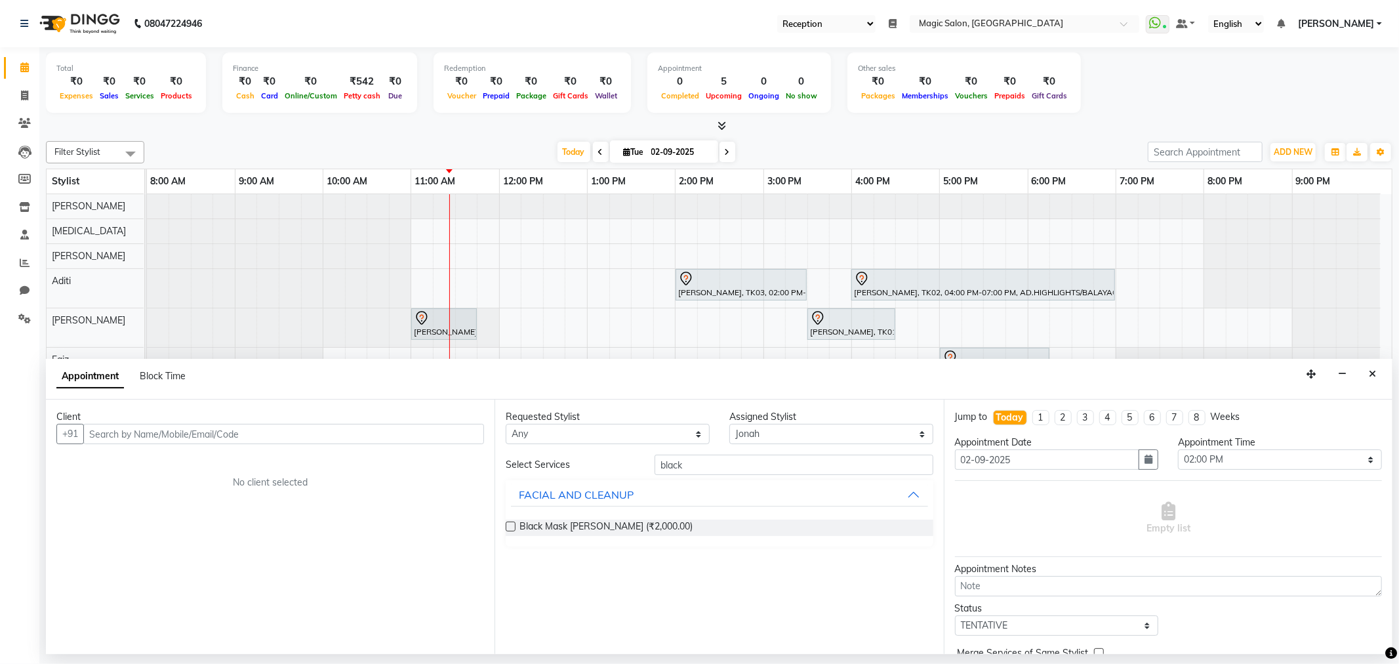
click at [1365, 520] on div "Empty list" at bounding box center [1168, 518] width 427 height 65
click at [1372, 376] on icon "Close" at bounding box center [1372, 373] width 7 height 9
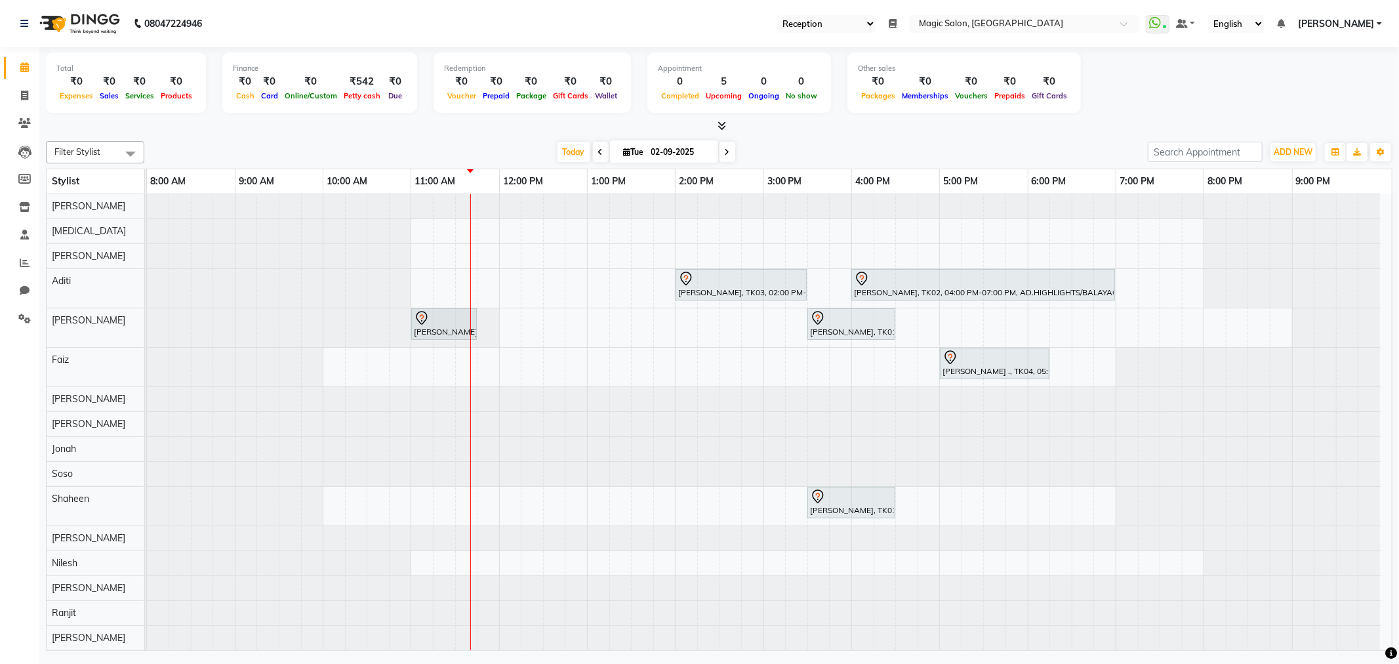
click at [726, 152] on span at bounding box center [728, 152] width 16 height 20
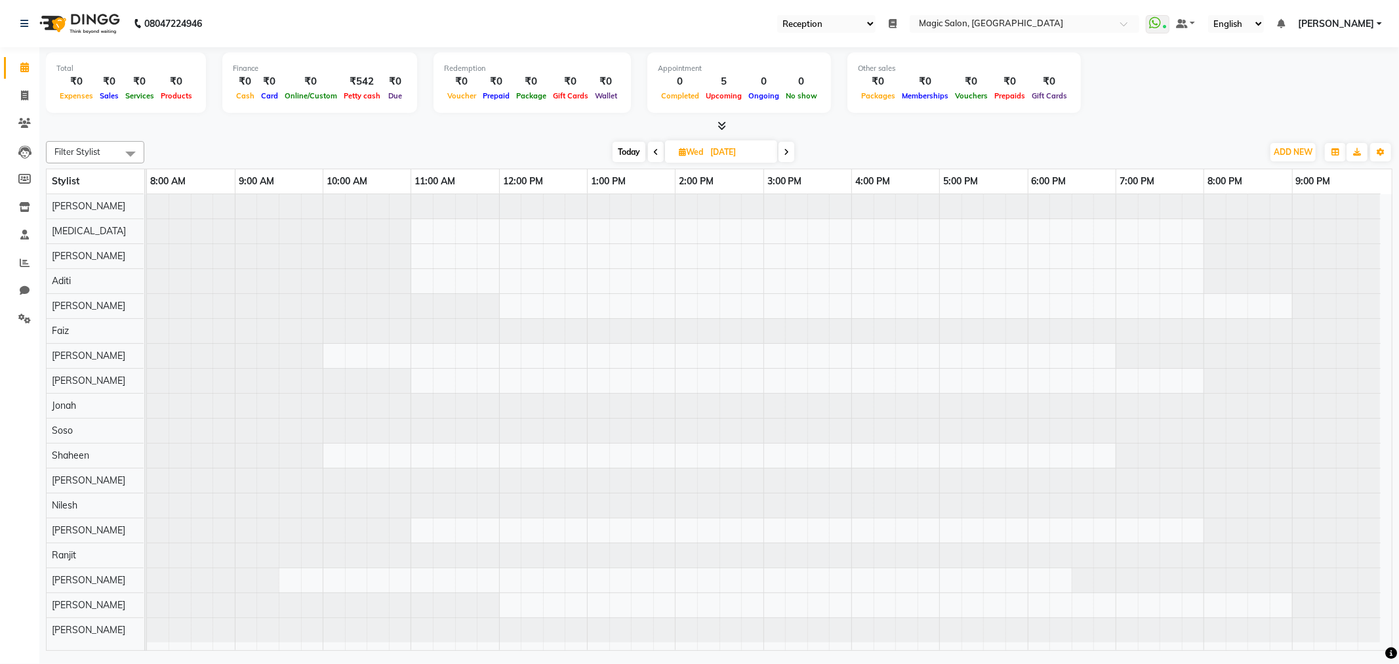
click at [788, 153] on icon at bounding box center [786, 152] width 5 height 8
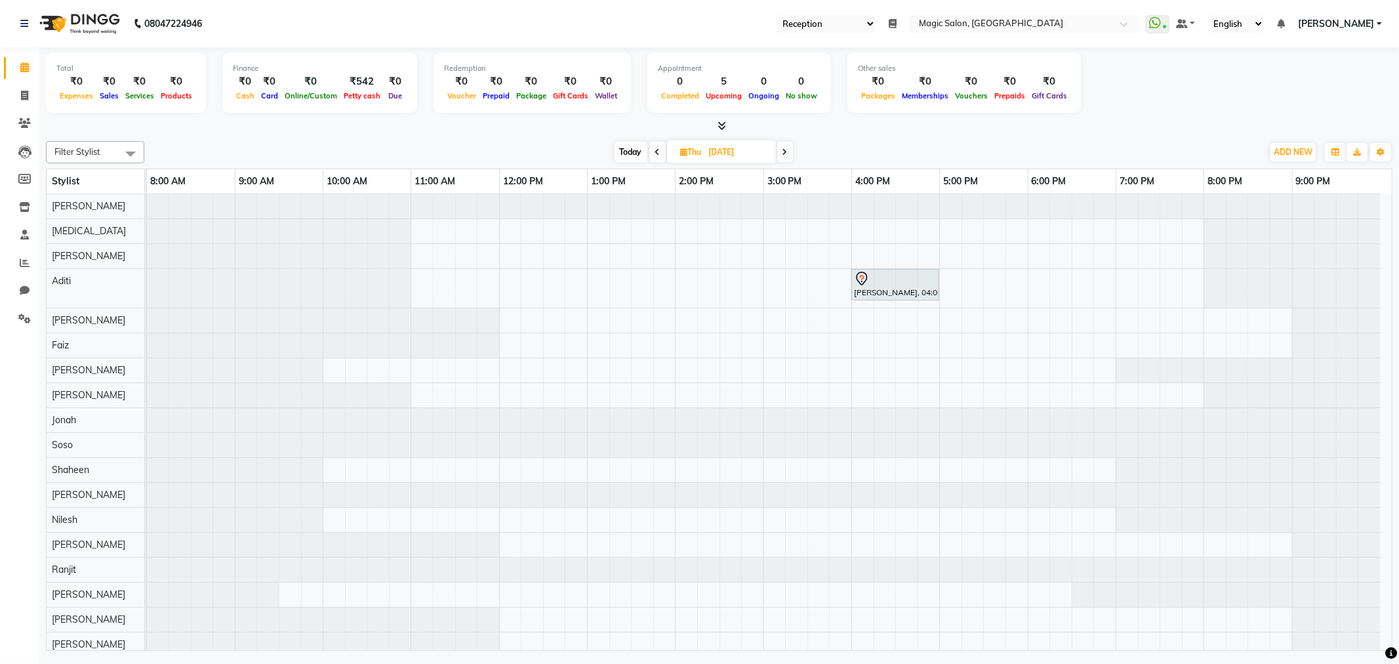
click at [788, 153] on icon at bounding box center [785, 152] width 5 height 8
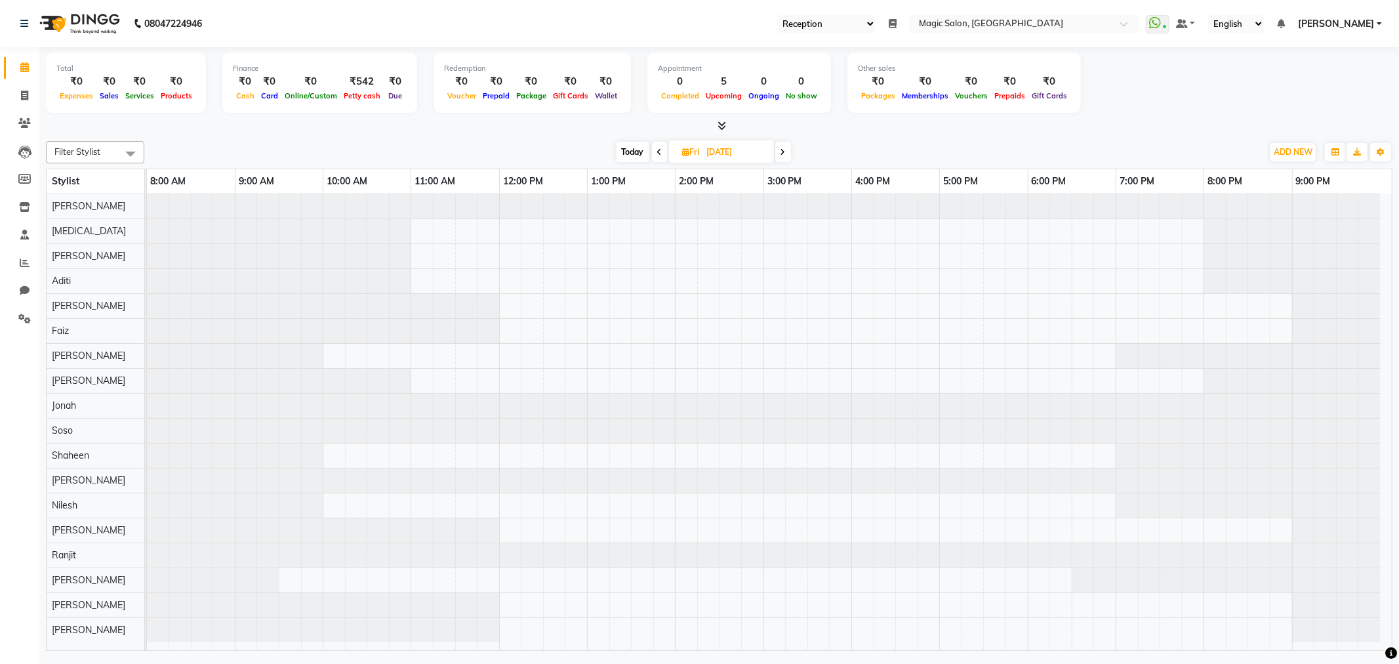
click at [788, 153] on span at bounding box center [783, 152] width 16 height 20
click at [781, 153] on span at bounding box center [785, 152] width 16 height 20
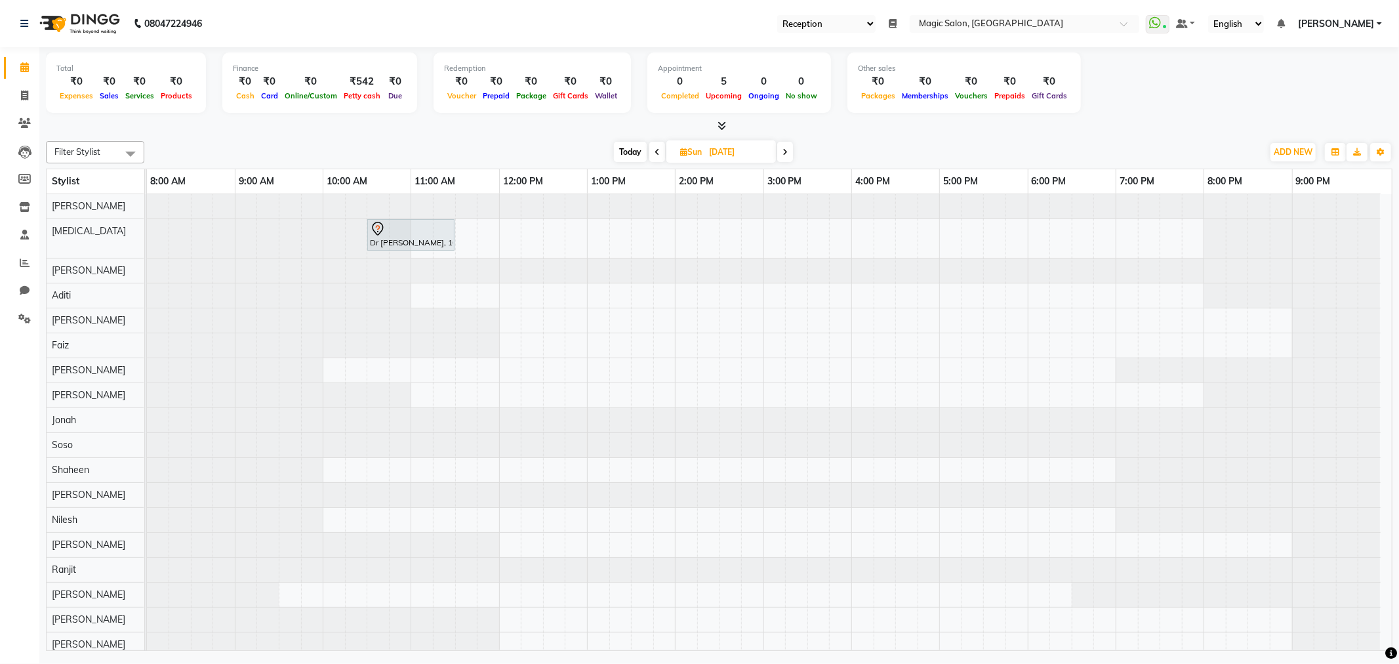
click at [781, 153] on span at bounding box center [785, 152] width 16 height 20
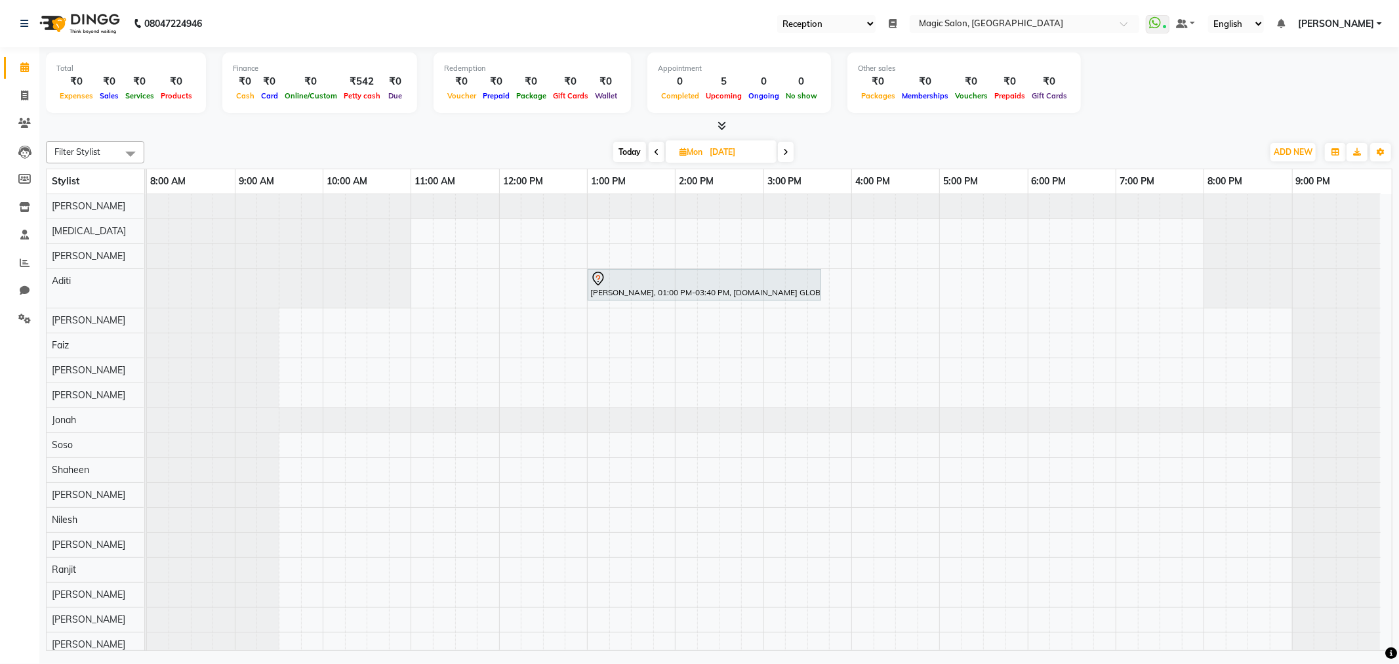
click at [781, 153] on span at bounding box center [786, 152] width 16 height 20
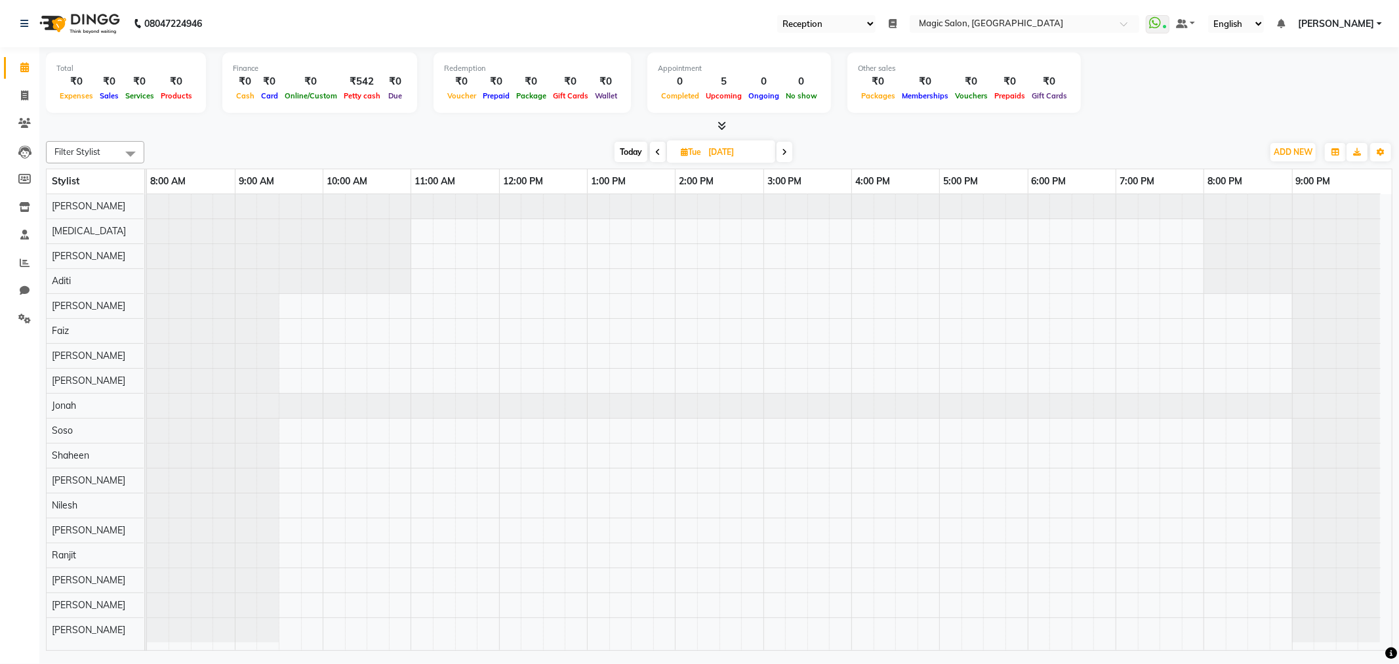
click at [781, 153] on span at bounding box center [785, 152] width 16 height 20
click at [785, 153] on icon at bounding box center [786, 152] width 5 height 8
click at [632, 149] on span "Today" at bounding box center [631, 152] width 33 height 20
type input "02-09-2025"
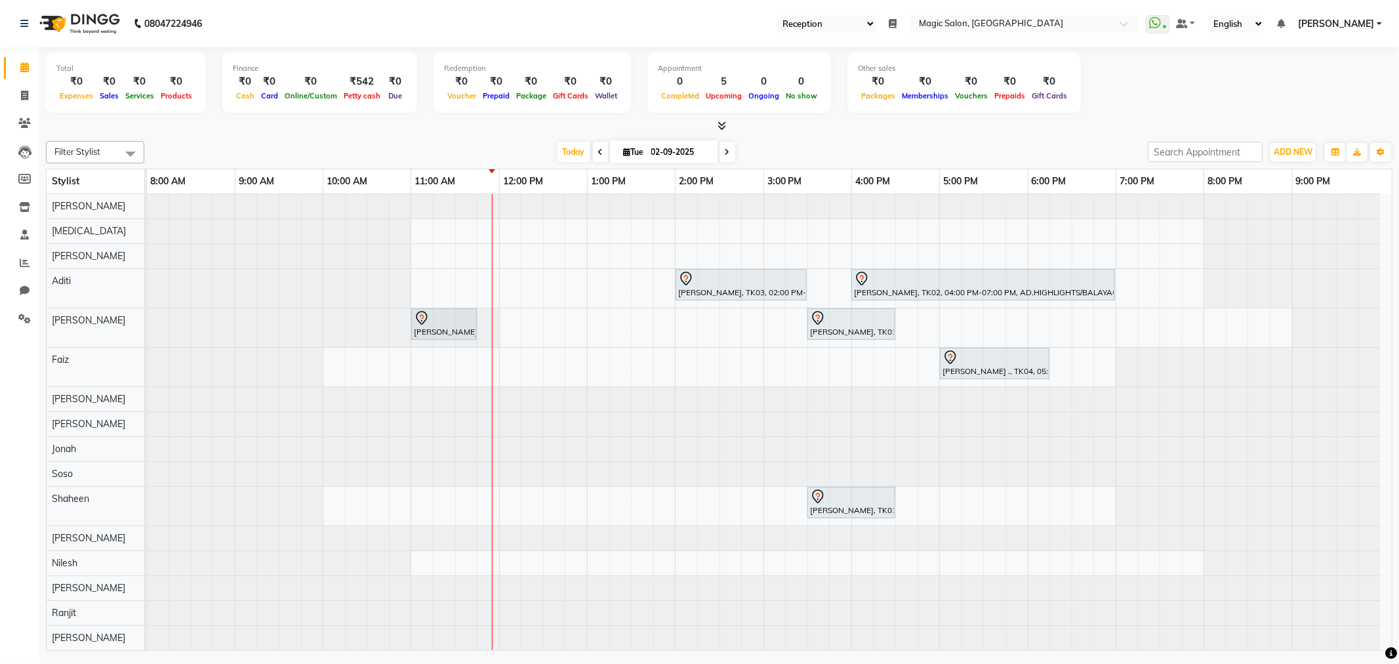
click at [897, 517] on div "Neha Kesaria, TK03, 02:00 PM-03:30 PM, HAIR COLOR Root Touch Up Senior Stylist …" at bounding box center [769, 447] width 1245 height 506
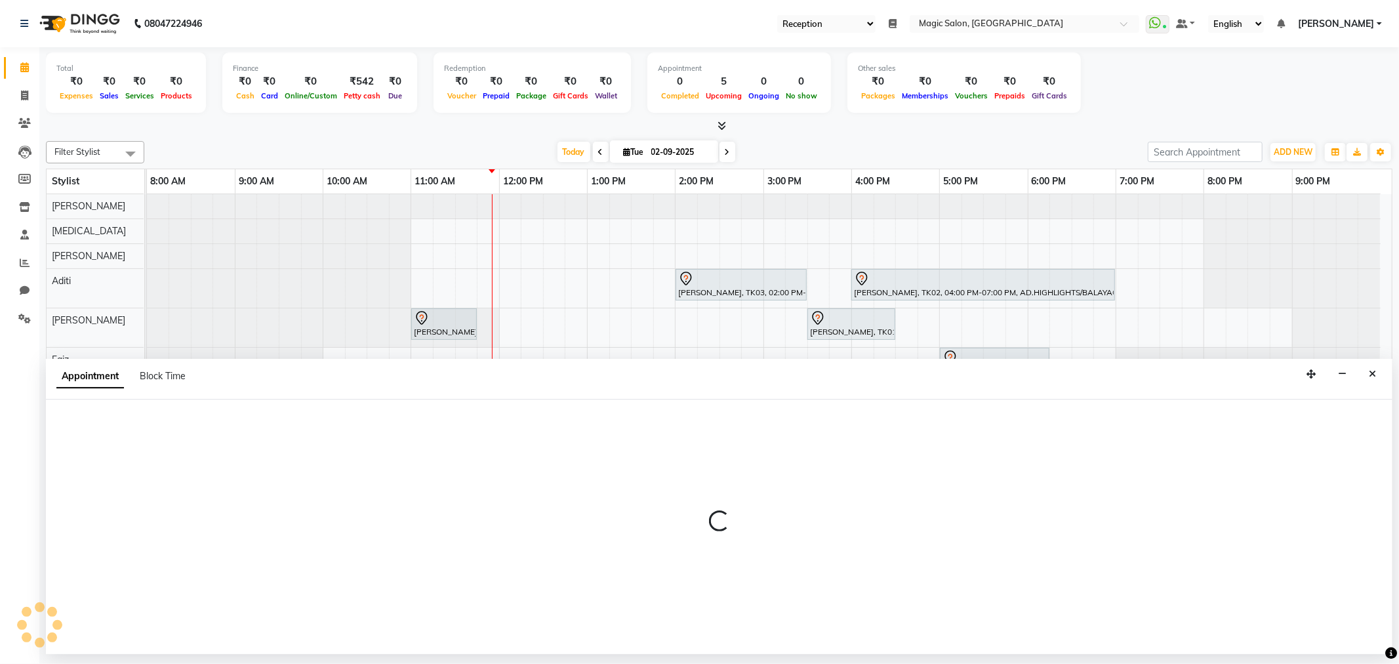
select select "61847"
select select "990"
select select "tentative"
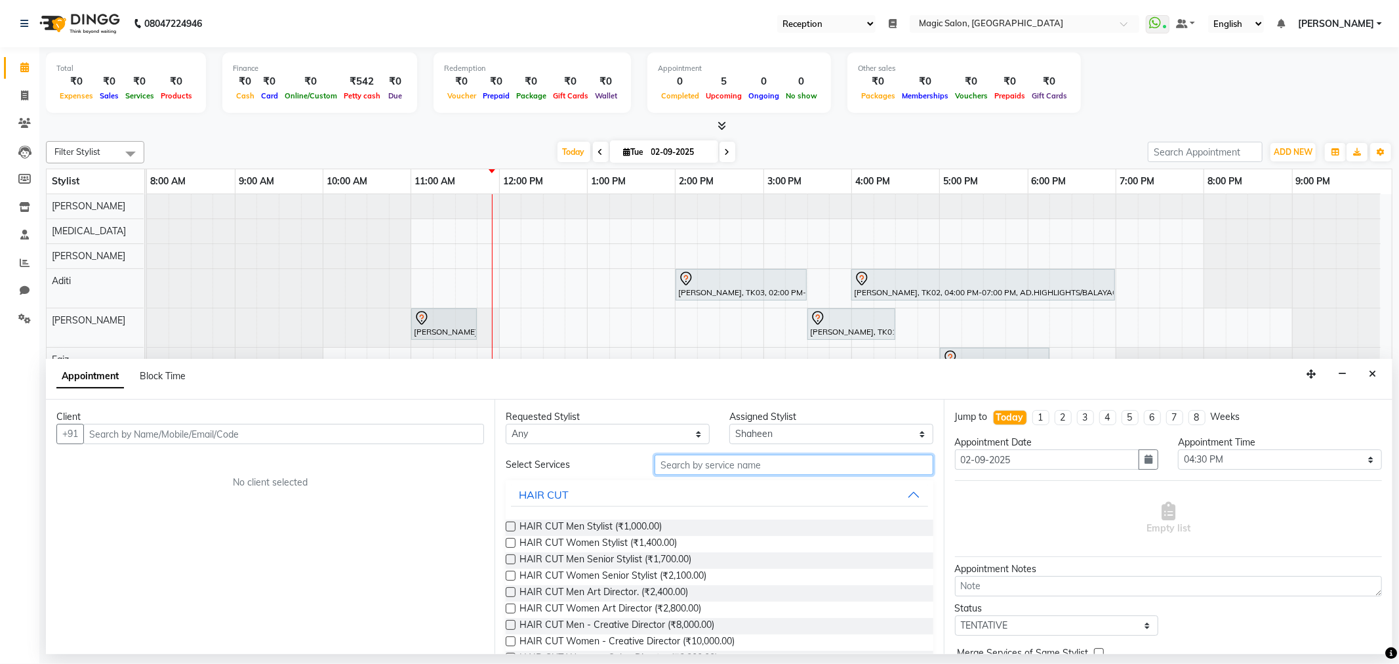
drag, startPoint x: 741, startPoint y: 468, endPoint x: 750, endPoint y: 468, distance: 8.5
click at [747, 468] on input "text" at bounding box center [794, 465] width 278 height 20
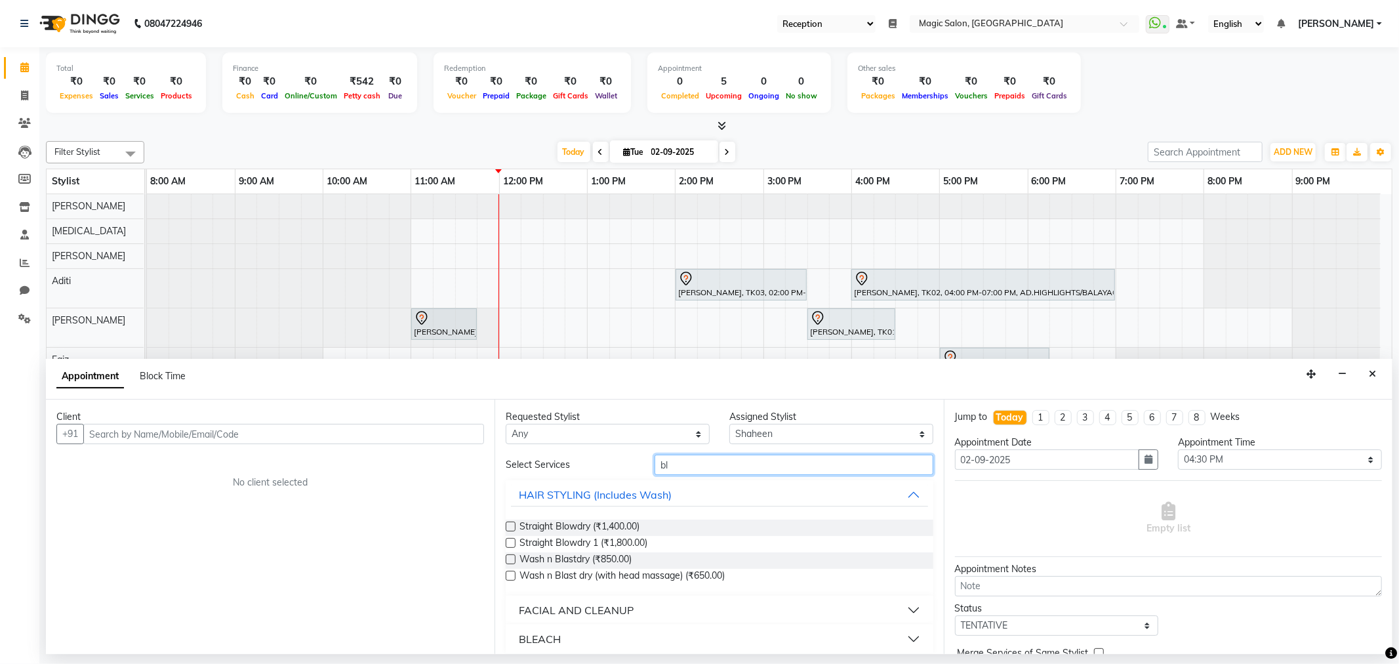
type input "b"
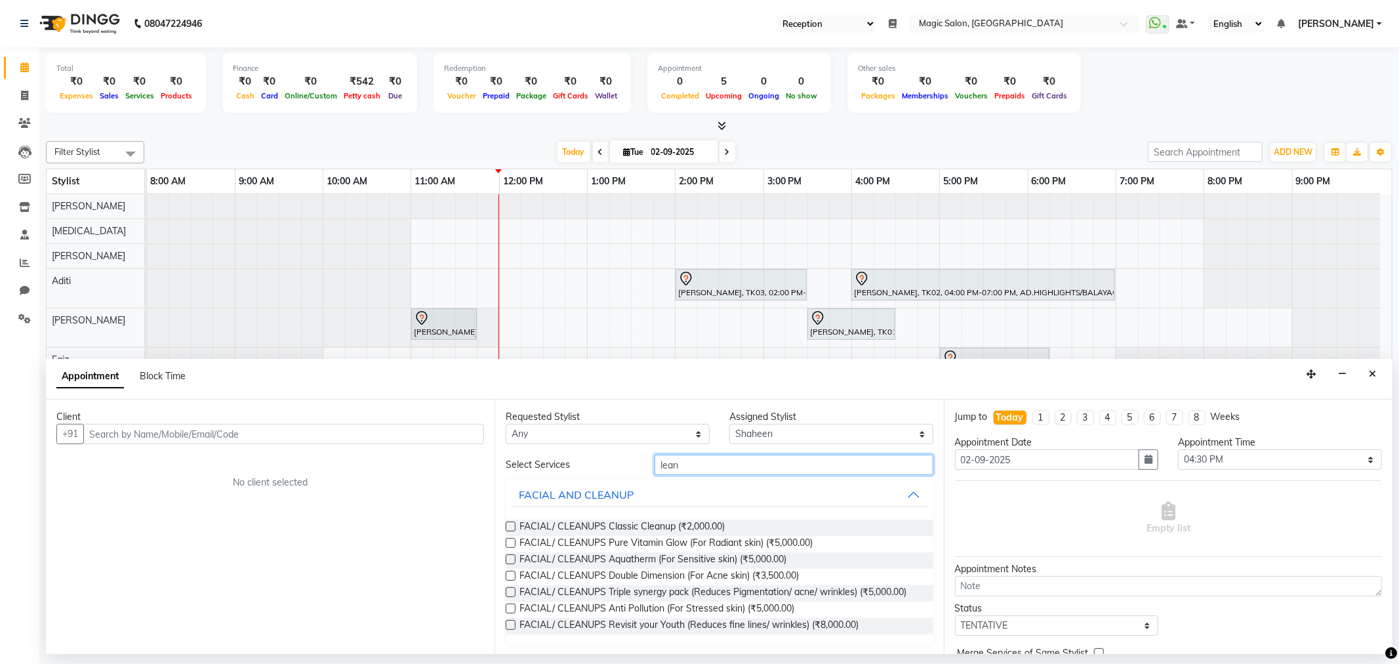
scroll to position [1, 0]
type input "l"
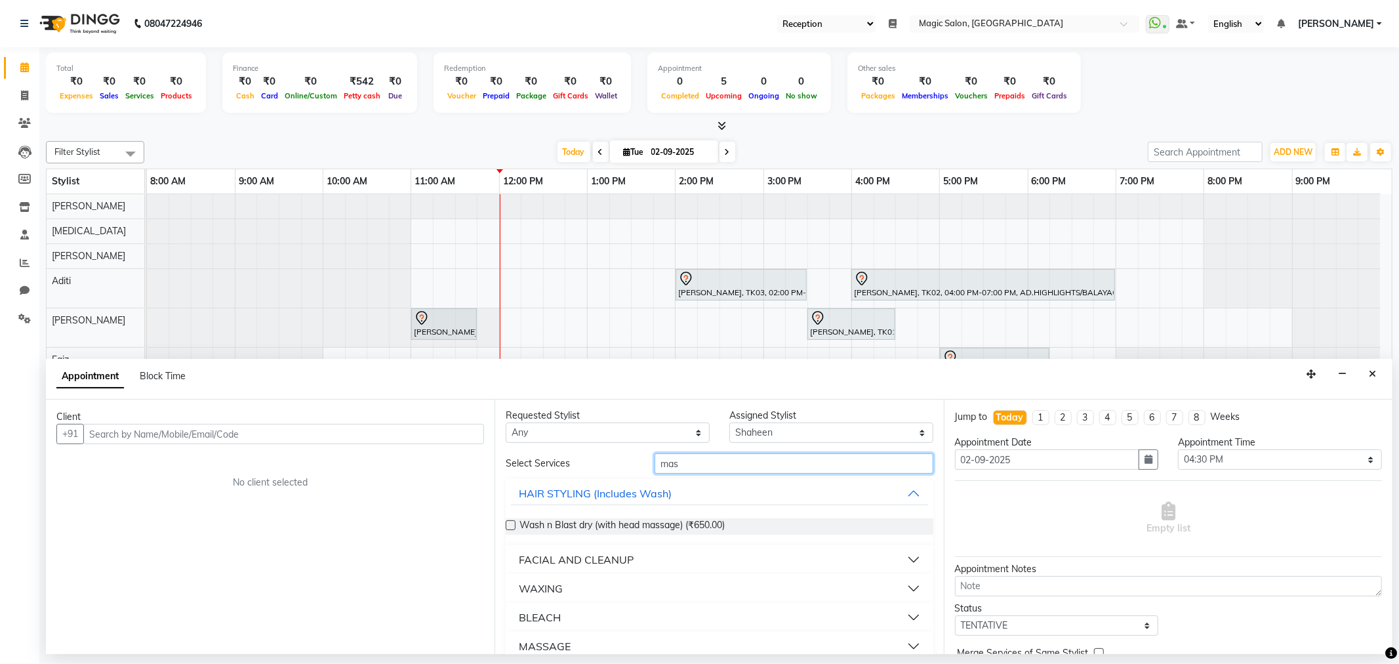
scroll to position [0, 0]
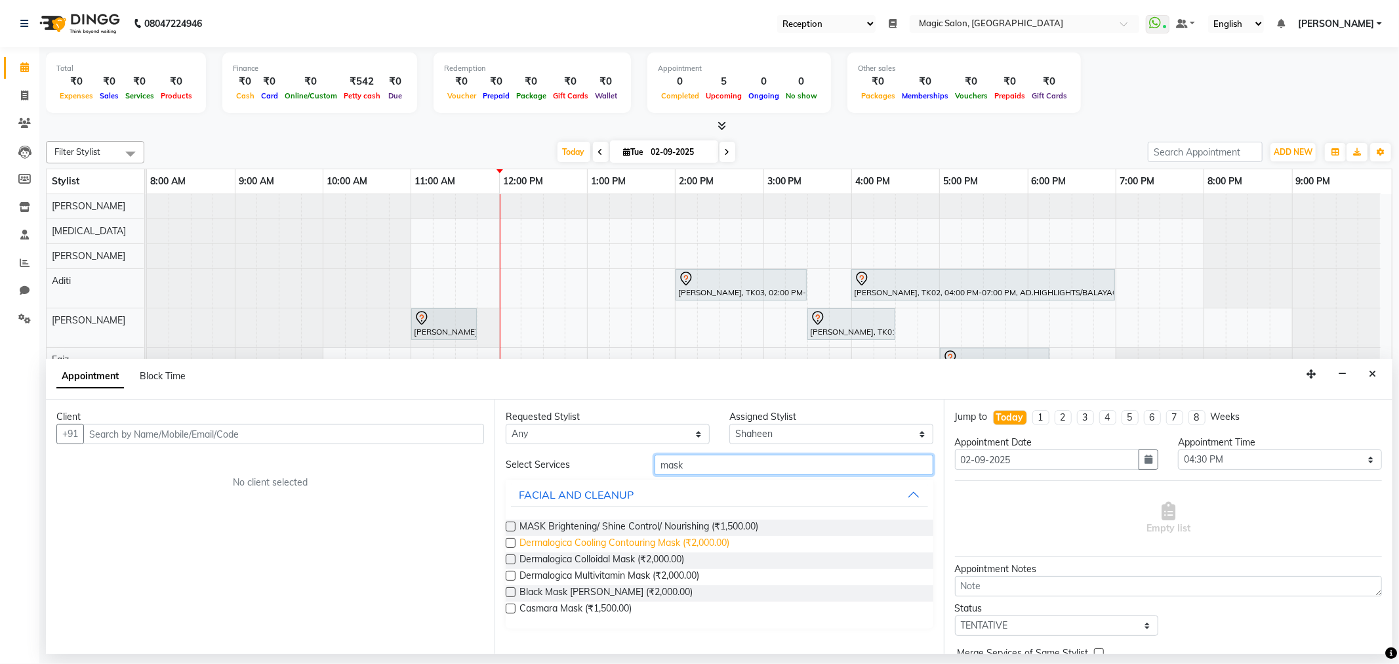
type input "mask"
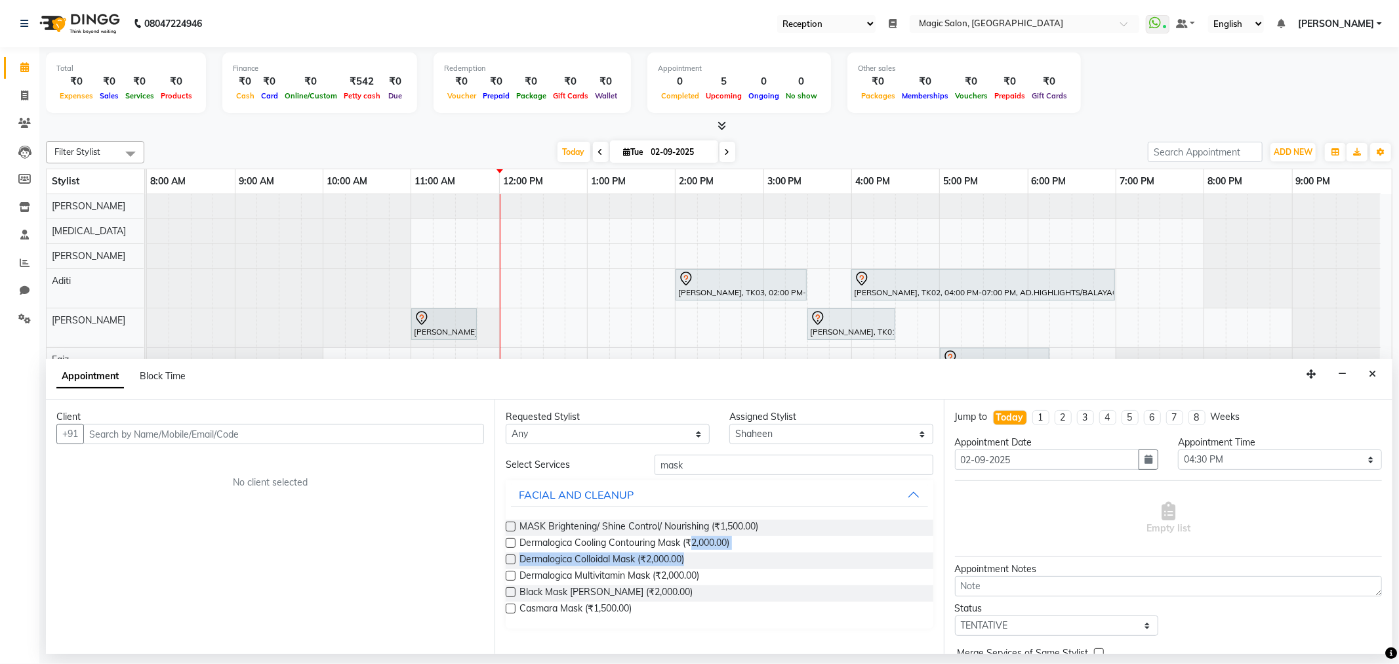
drag, startPoint x: 692, startPoint y: 542, endPoint x: 710, endPoint y: 553, distance: 20.9
click at [710, 553] on div "MASK Brightening/ Shine Control/ Nourishing (₹1,500.00) Dermalogica Cooling Con…" at bounding box center [719, 568] width 427 height 119
click at [786, 555] on div "Dermalogica Colloidal Mask (₹2,000.00)" at bounding box center [719, 560] width 427 height 16
drag, startPoint x: 689, startPoint y: 543, endPoint x: 718, endPoint y: 548, distance: 29.3
click at [718, 548] on span "Dermalogica Cooling Contouring Mask (₹2,000.00)" at bounding box center [625, 544] width 210 height 16
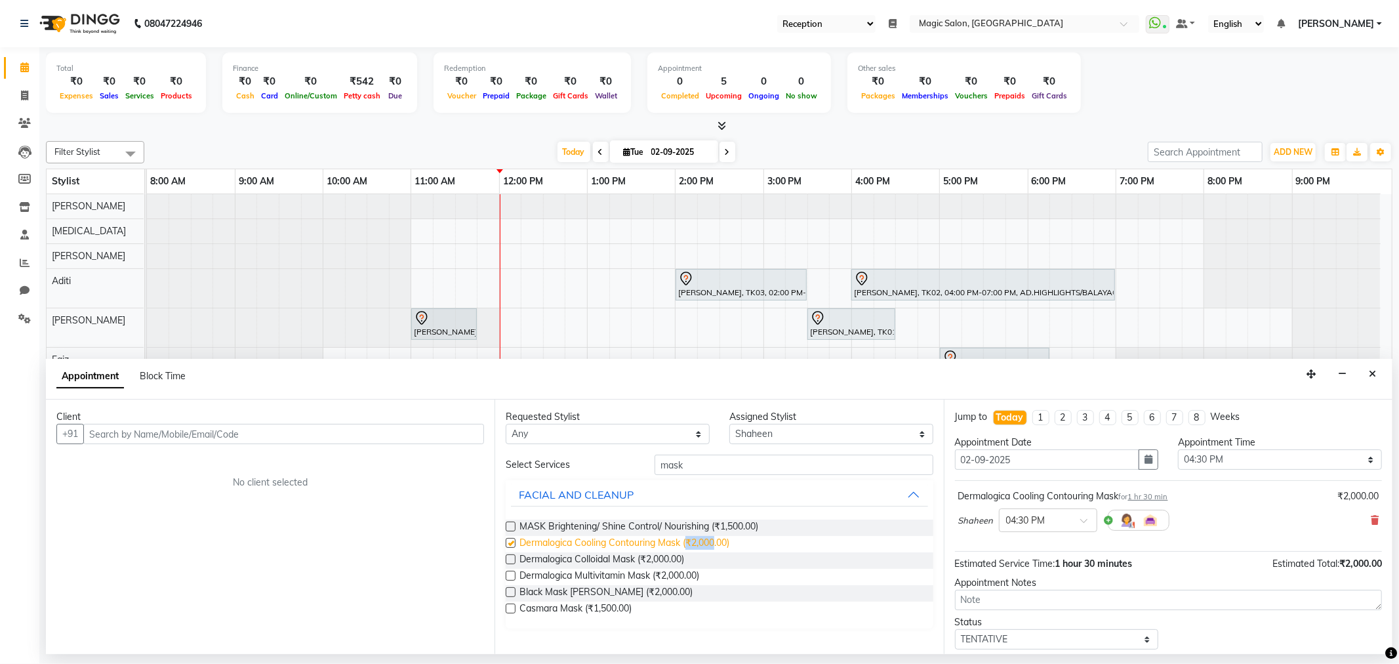
checkbox input "false"
copy span "₹2,000"
click at [794, 453] on div "Requested Stylist Any Aditi Amanda Dharmishta Faiz Ishtiyak Jonah Naved Nikita …" at bounding box center [719, 527] width 449 height 255
click at [706, 468] on input "mask" at bounding box center [794, 465] width 278 height 20
type input "m"
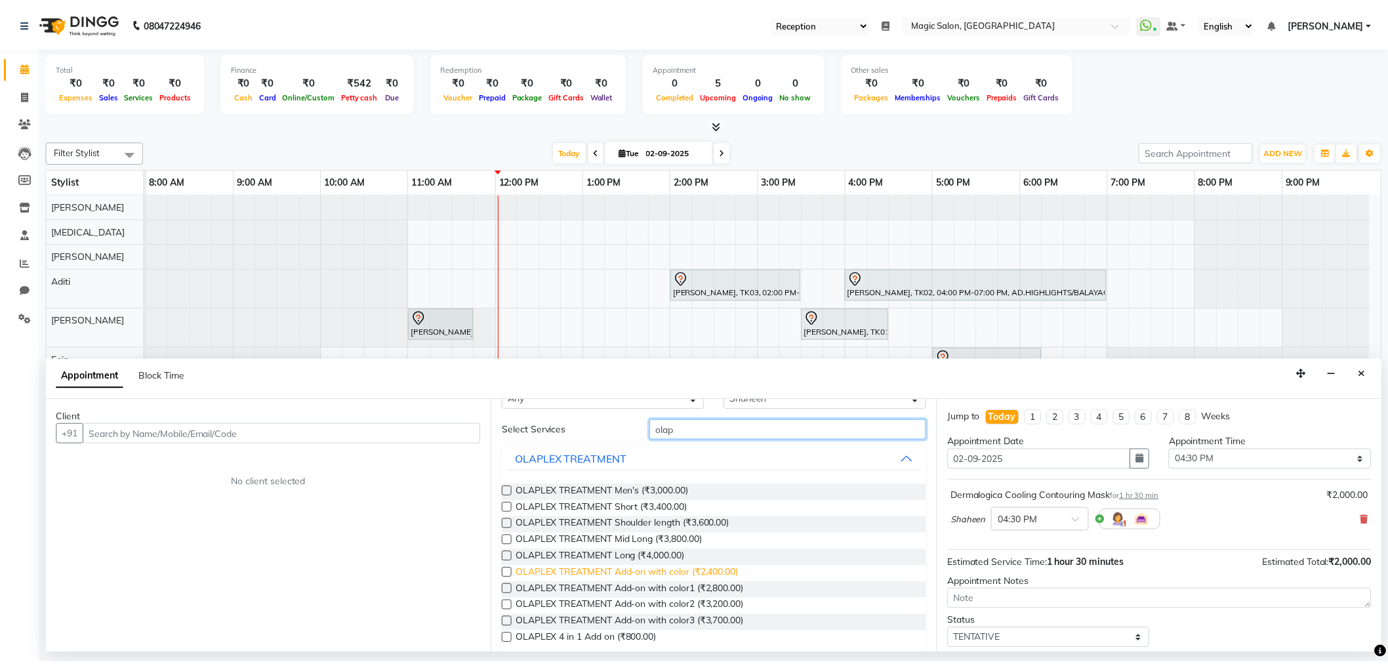
scroll to position [50, 0]
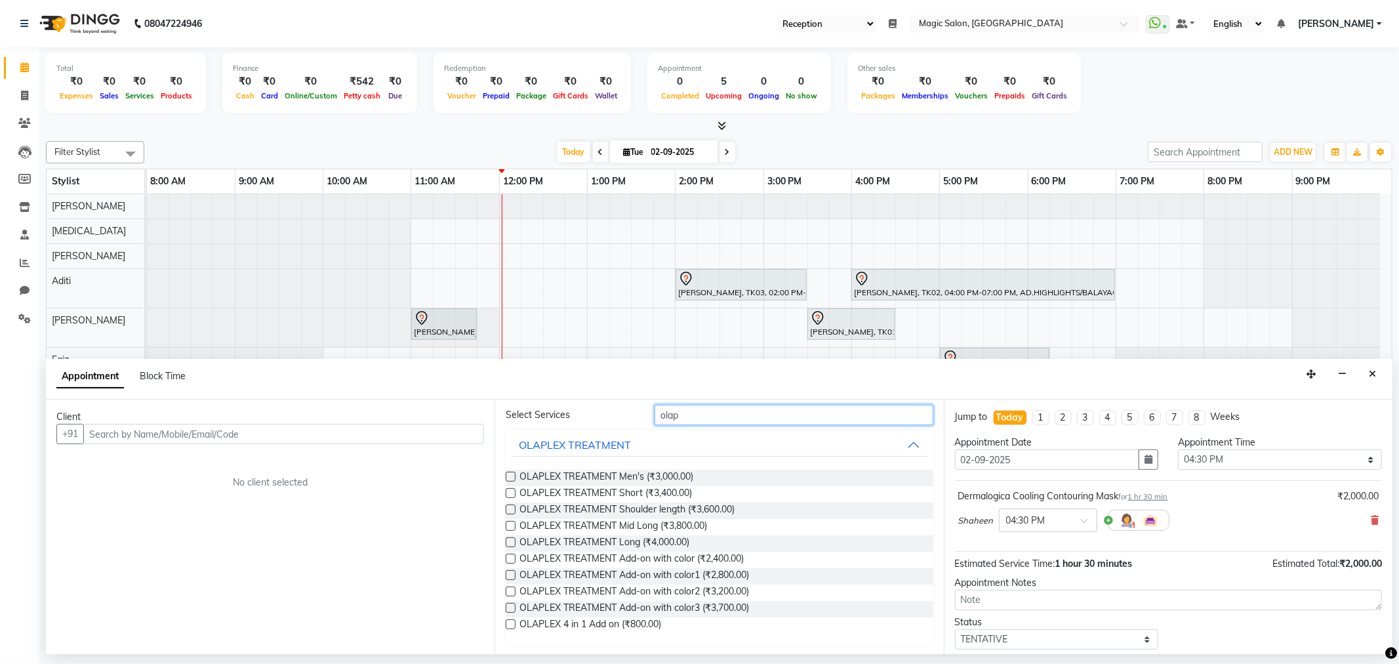
type input "olap"
click at [1369, 371] on icon "Close" at bounding box center [1372, 373] width 7 height 9
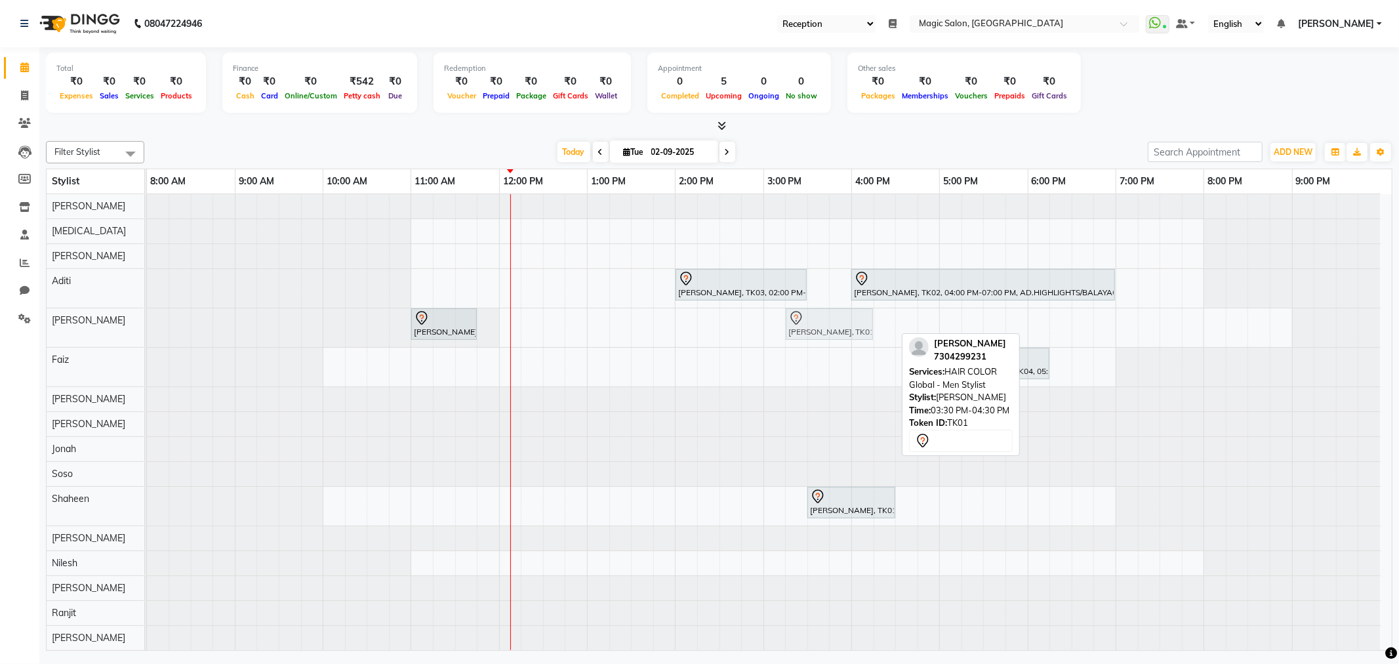
drag, startPoint x: 853, startPoint y: 318, endPoint x: 838, endPoint y: 316, distance: 15.3
click at [147, 316] on div "Devanshi Patel, TK05, 11:00 AM-11:45 AM, Wash n Blastdry devang, TK01, 03:30 PM…" at bounding box center [147, 327] width 0 height 39
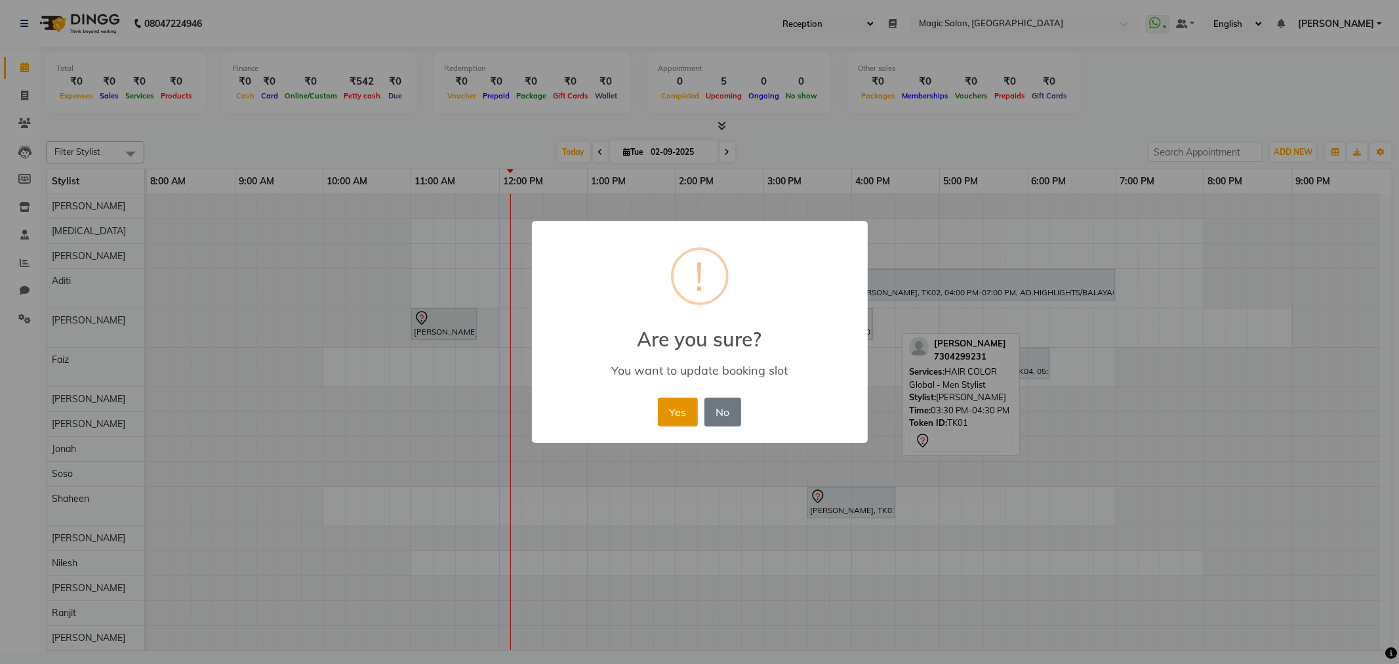
click at [683, 412] on button "Yes" at bounding box center [678, 412] width 40 height 29
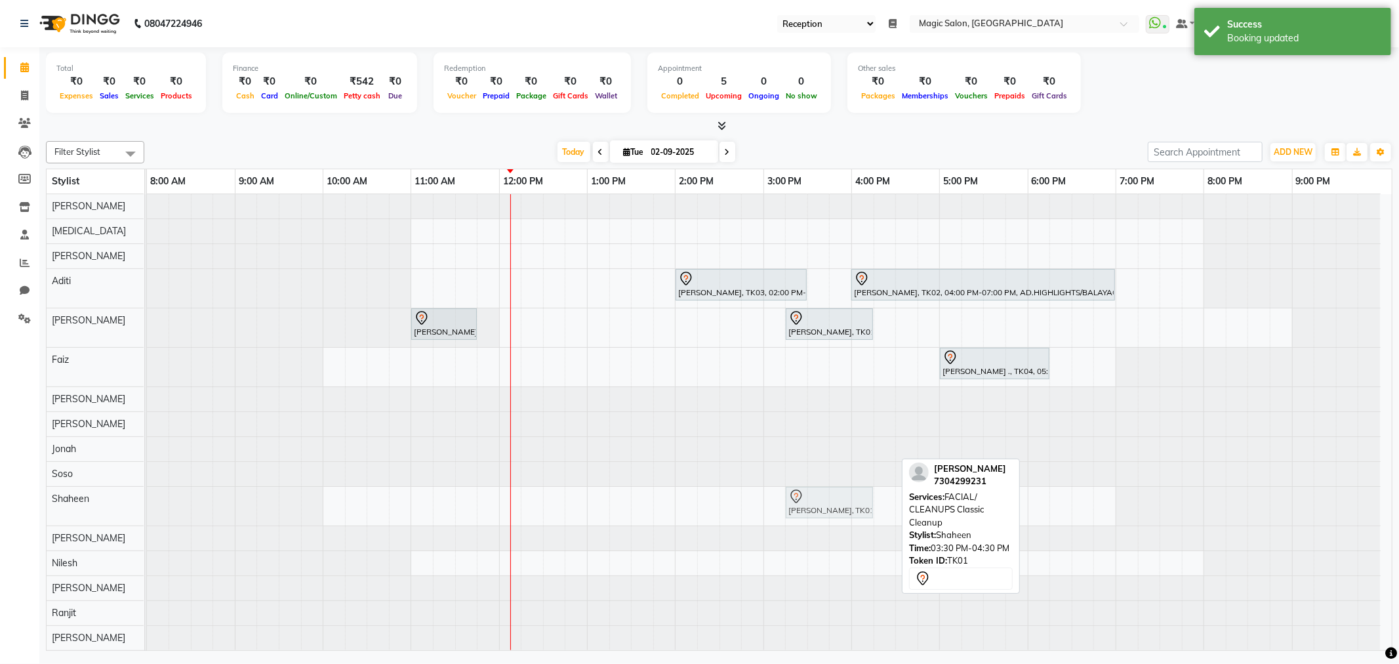
drag, startPoint x: 836, startPoint y: 503, endPoint x: 822, endPoint y: 504, distance: 14.5
click at [147, 504] on div "devang, TK01, 03:30 PM-04:30 PM, FACIAL/ CLEANUPS Classic Cleanup devang, TK01,…" at bounding box center [147, 506] width 0 height 39
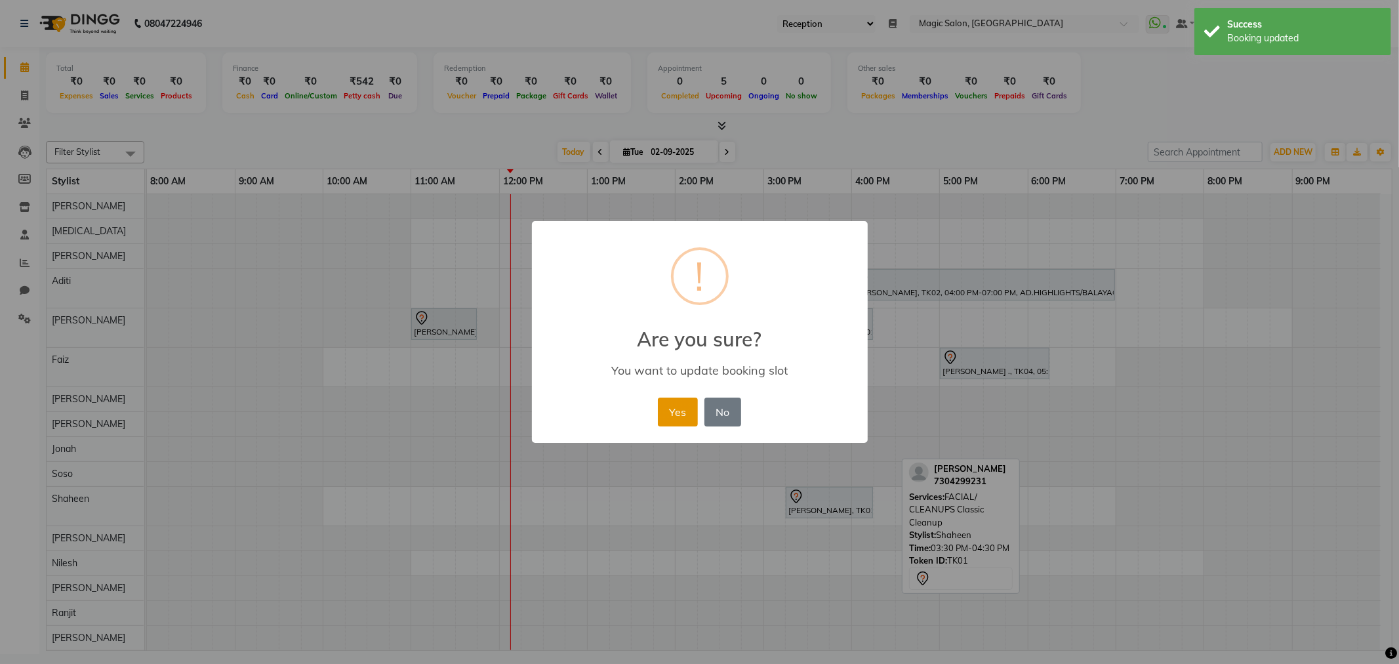
click at [686, 416] on button "Yes" at bounding box center [678, 412] width 40 height 29
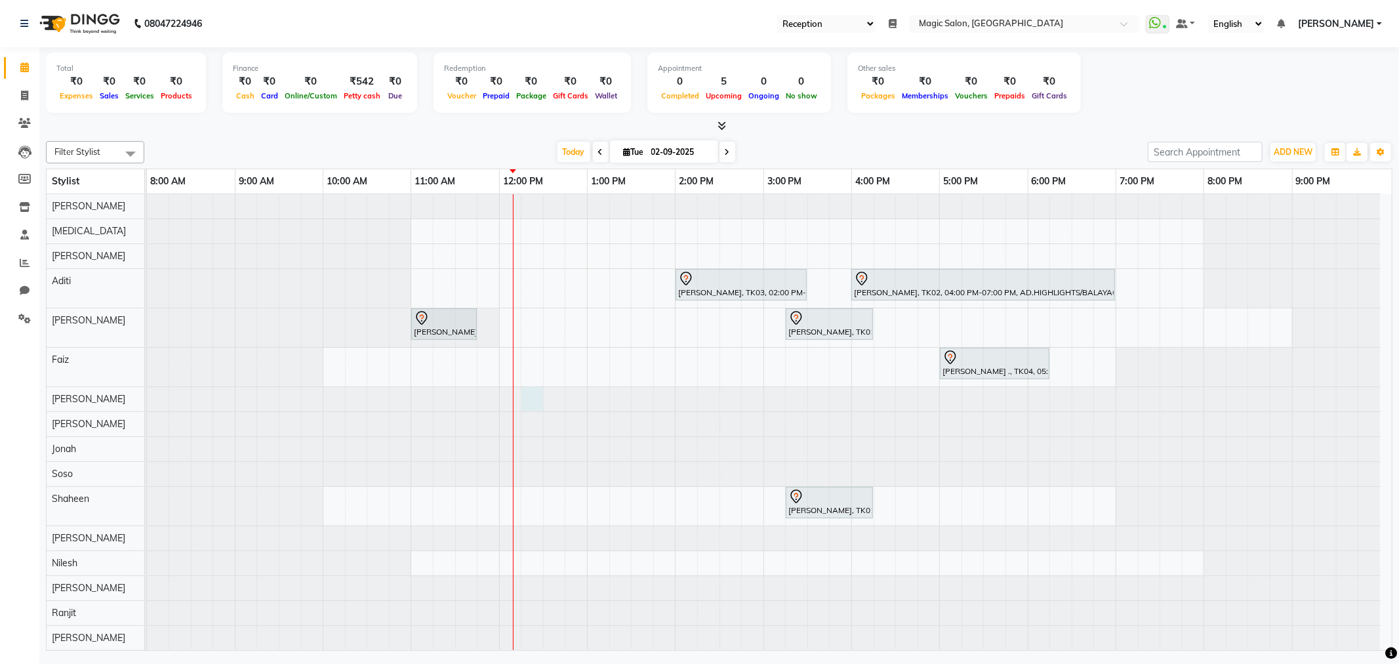
click at [147, 400] on div at bounding box center [147, 399] width 0 height 24
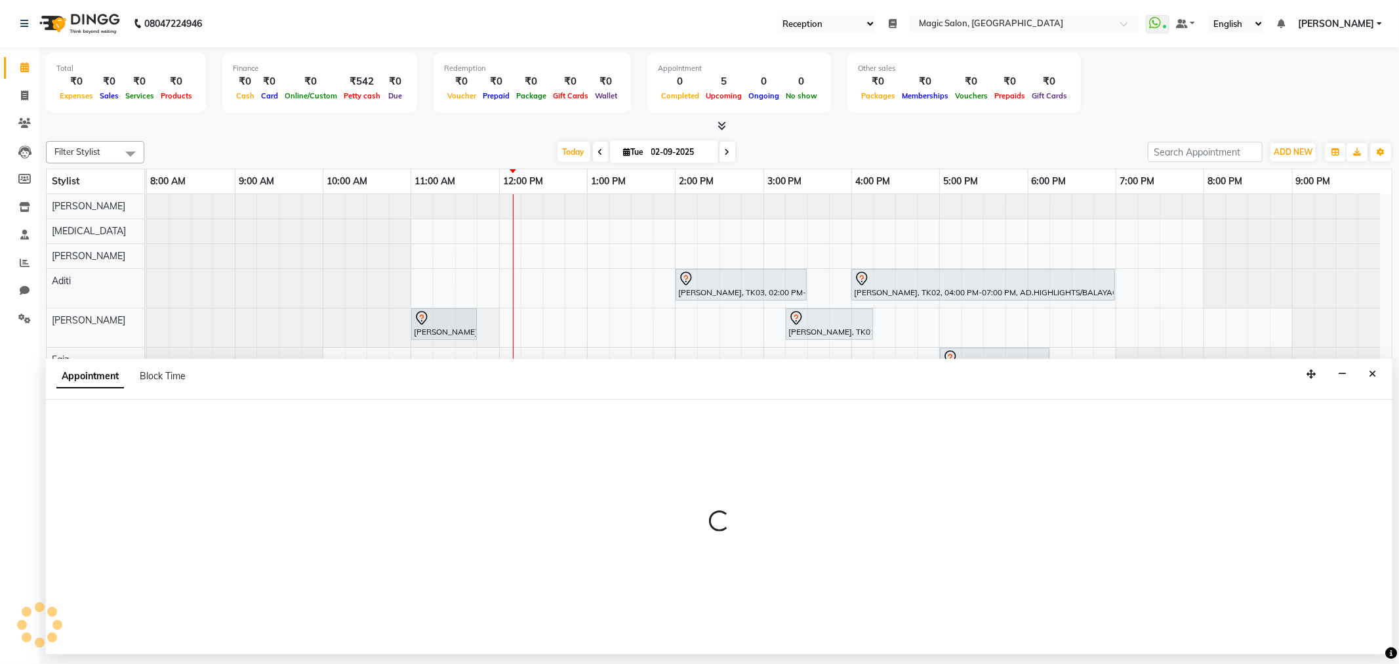
select select "83814"
select select "735"
select select "tentative"
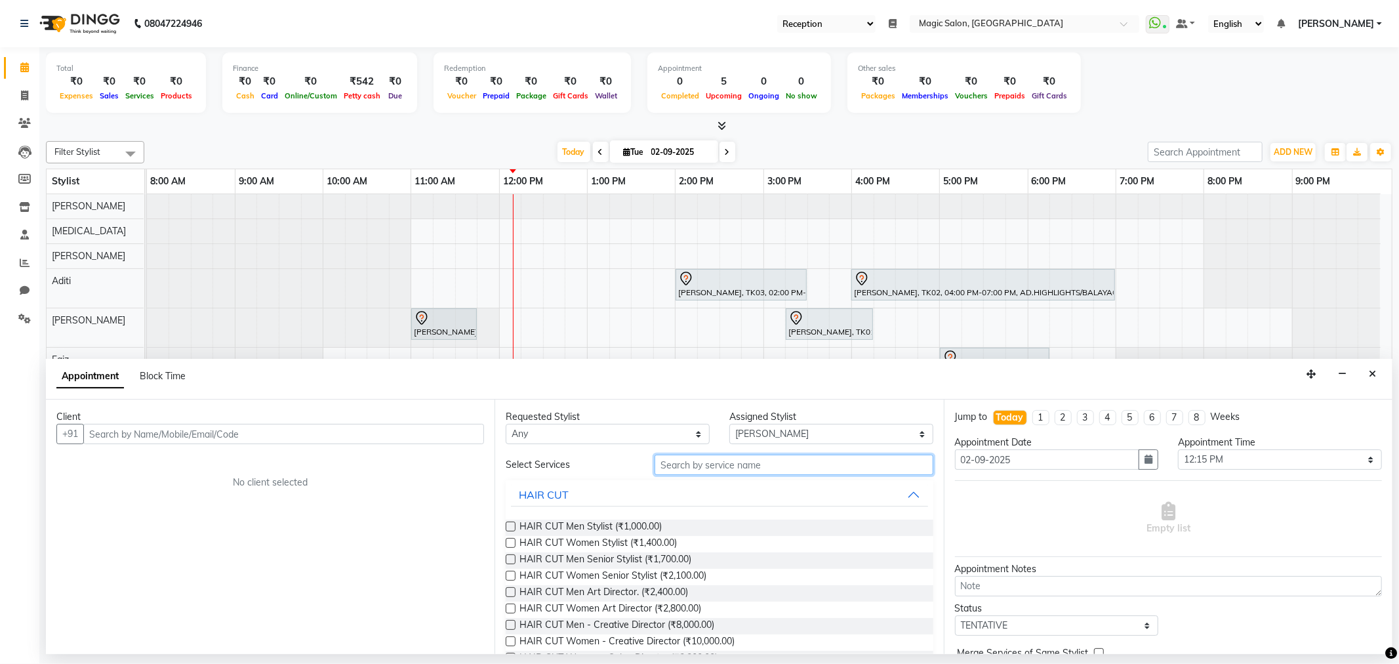
click at [750, 467] on input "text" at bounding box center [794, 465] width 278 height 20
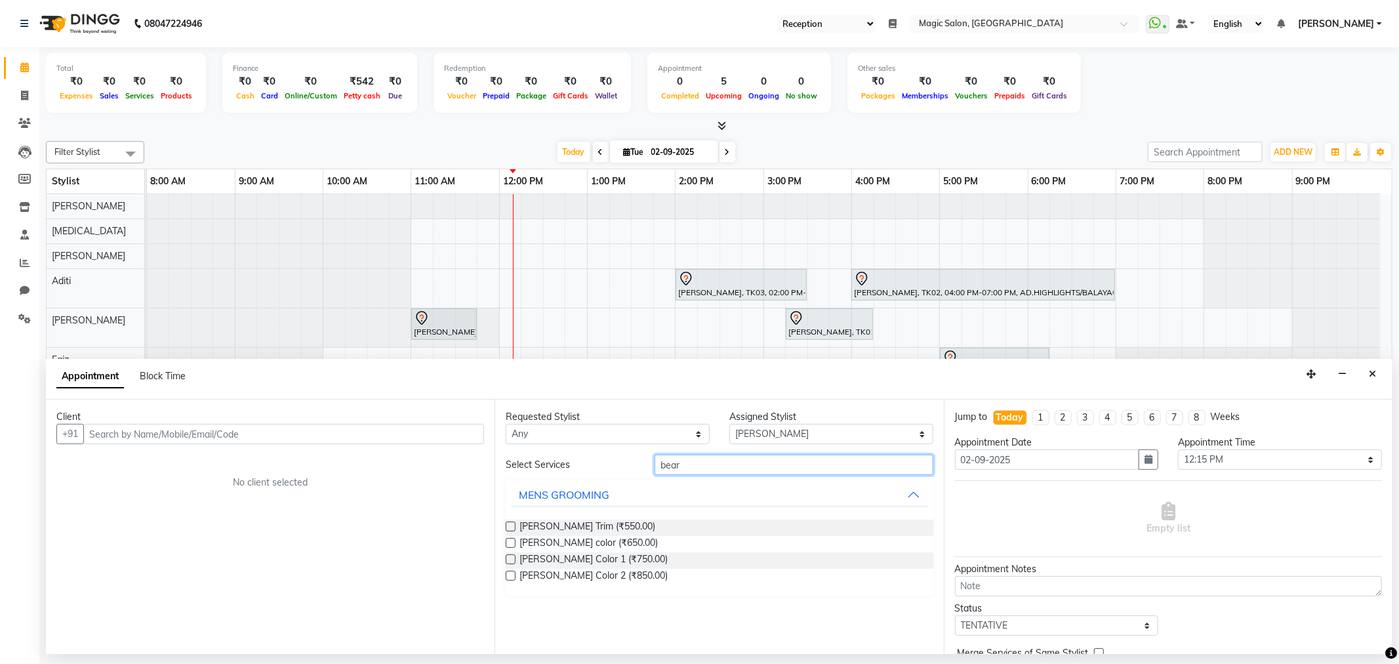
type input "bear"
click at [22, 97] on icon at bounding box center [24, 96] width 7 height 10
select select "7276"
select select "service"
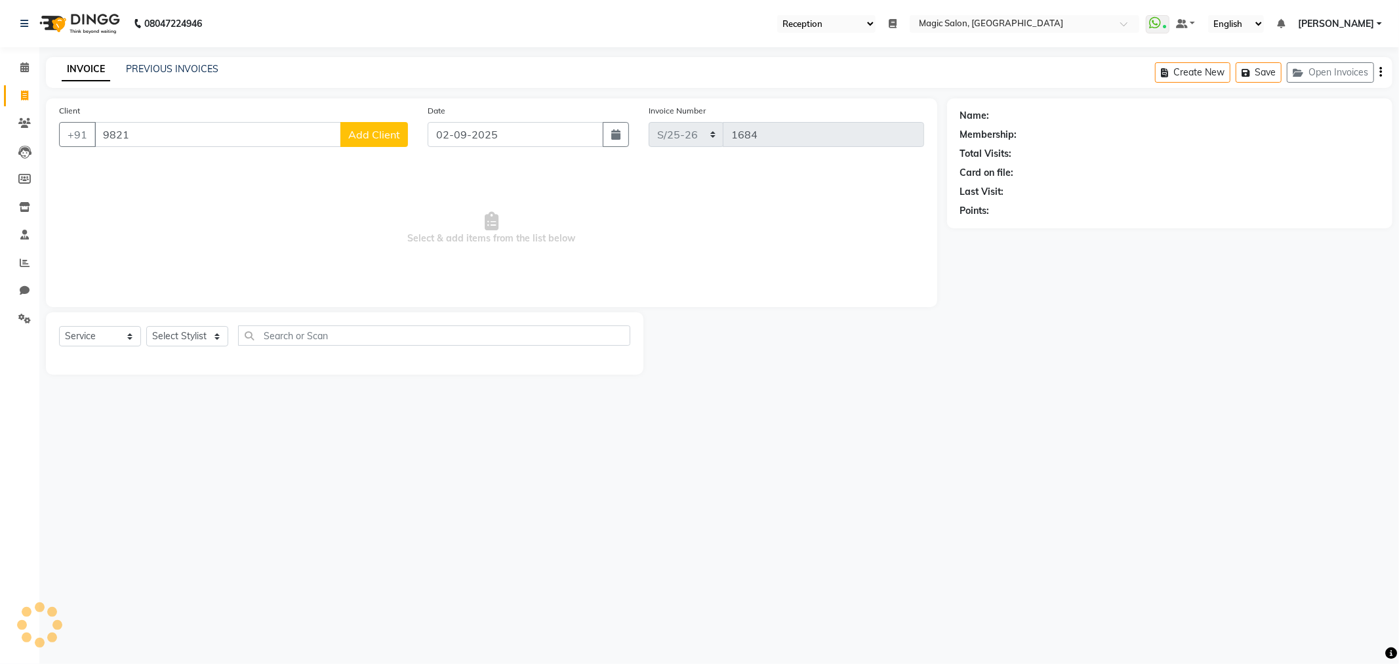
type input "9821"
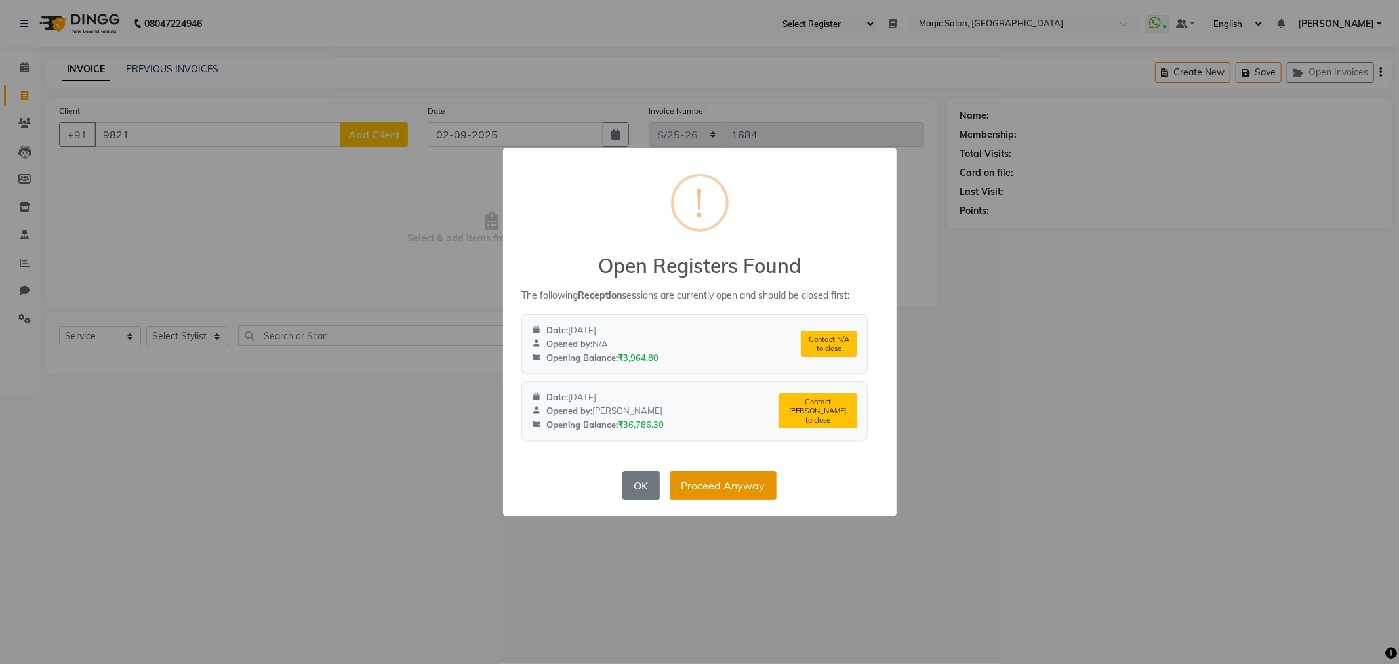
click at [733, 496] on button "Proceed Anyway" at bounding box center [723, 485] width 107 height 29
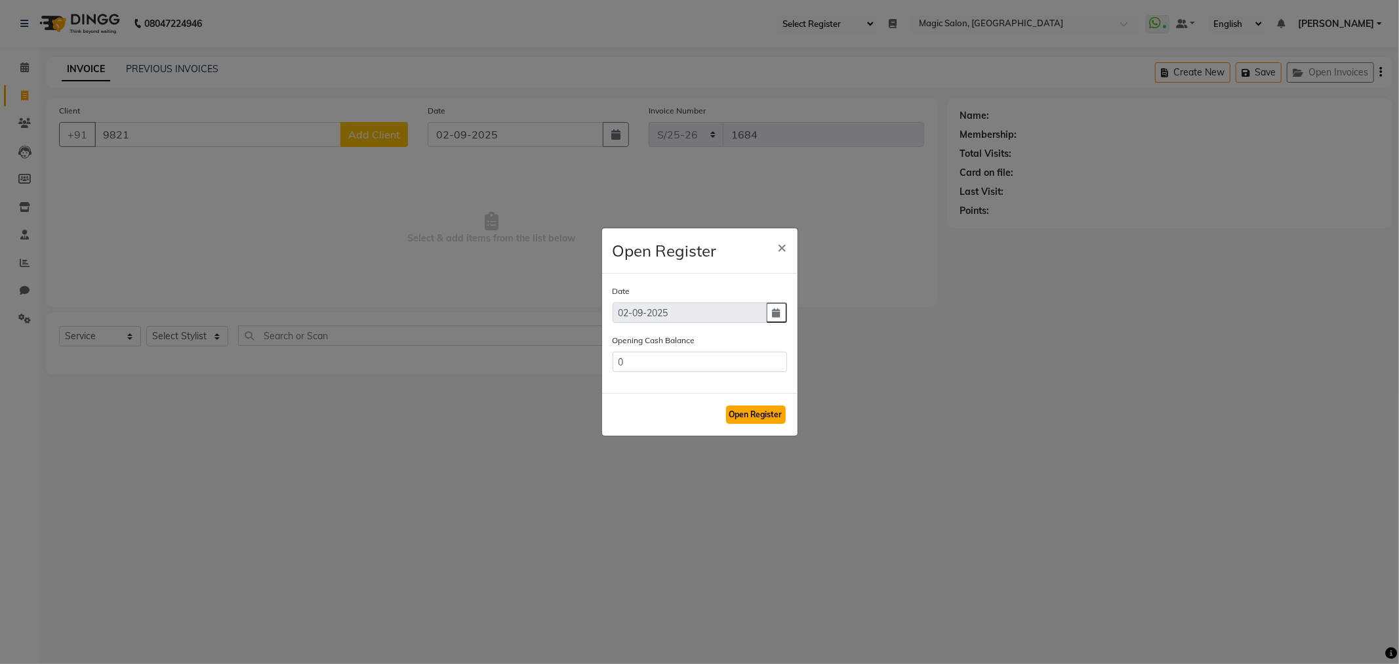
click at [752, 409] on button "Open Register" at bounding box center [756, 414] width 60 height 18
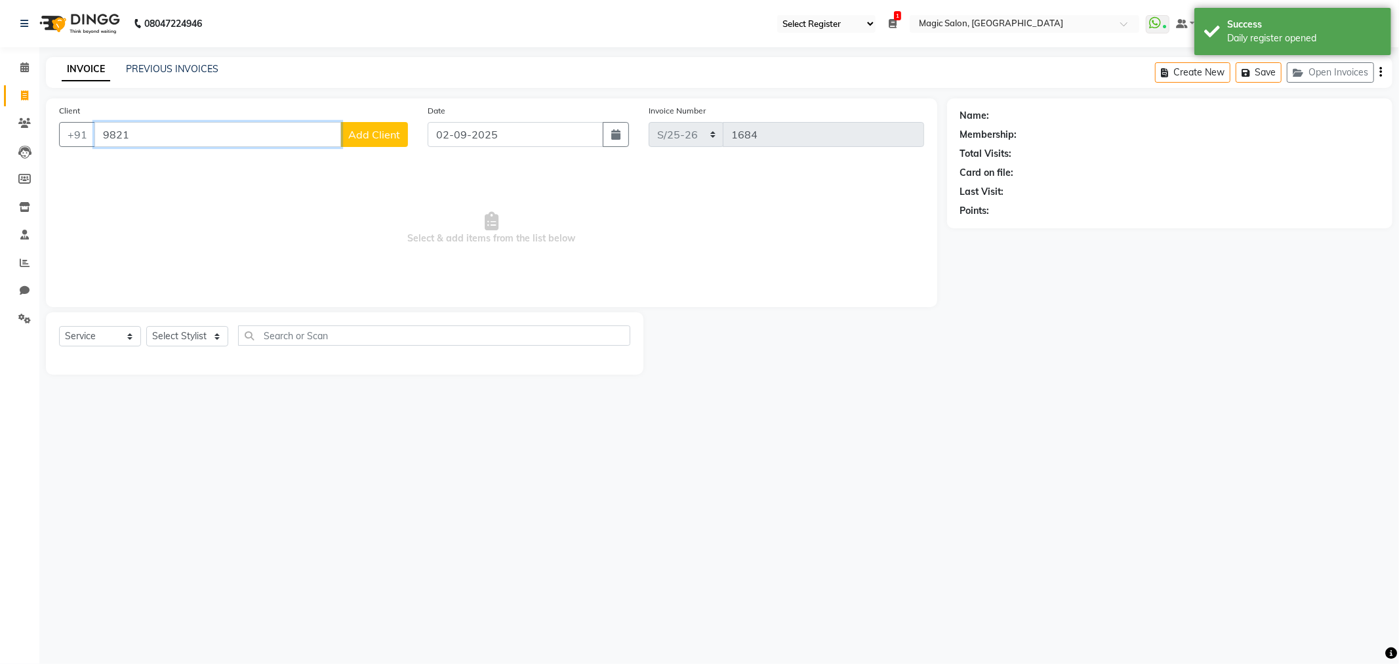
drag, startPoint x: 208, startPoint y: 133, endPoint x: 611, endPoint y: 145, distance: 403.6
click at [209, 133] on input "9821" at bounding box center [217, 134] width 247 height 25
click at [152, 132] on input "982176007" at bounding box center [217, 134] width 247 height 25
type input "9821760007"
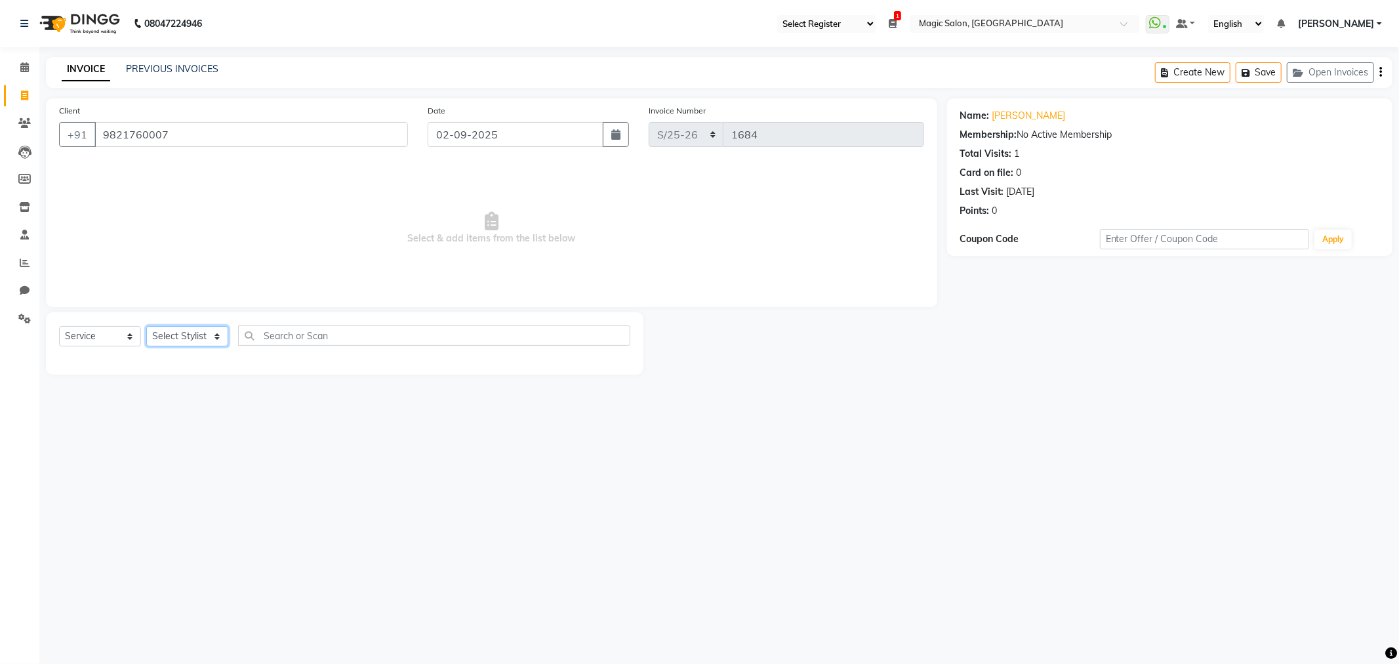
click at [201, 335] on select "Select Stylist Aditi [PERSON_NAME] [PERSON_NAME] [PERSON_NAME] [PERSON_NAME] [P…" at bounding box center [187, 336] width 82 height 20
select select "89727"
click at [146, 327] on select "Select Stylist Aditi [PERSON_NAME] [PERSON_NAME] [PERSON_NAME] [PERSON_NAME] [P…" at bounding box center [187, 336] width 82 height 20
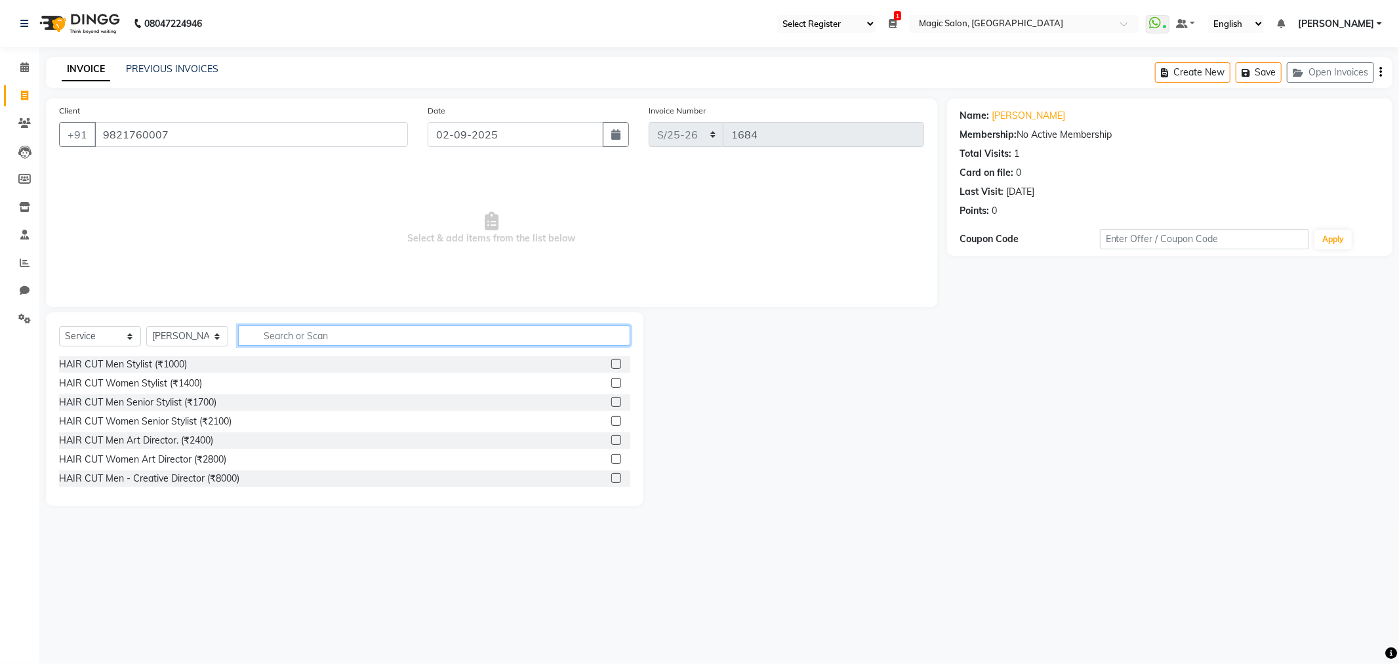
click at [312, 342] on input "text" at bounding box center [434, 335] width 392 height 20
type input "e"
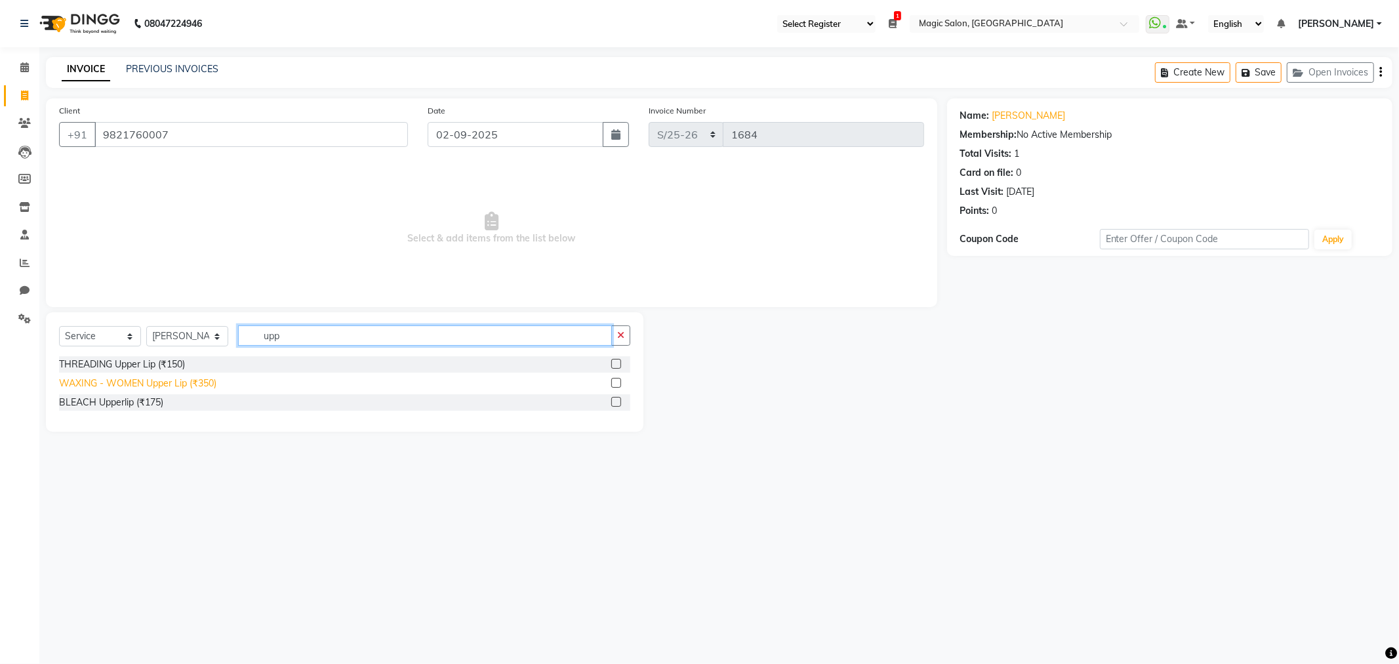
type input "upp"
click at [178, 384] on div "WAXING - WOMEN Upper Lip (₹350)" at bounding box center [137, 384] width 157 height 14
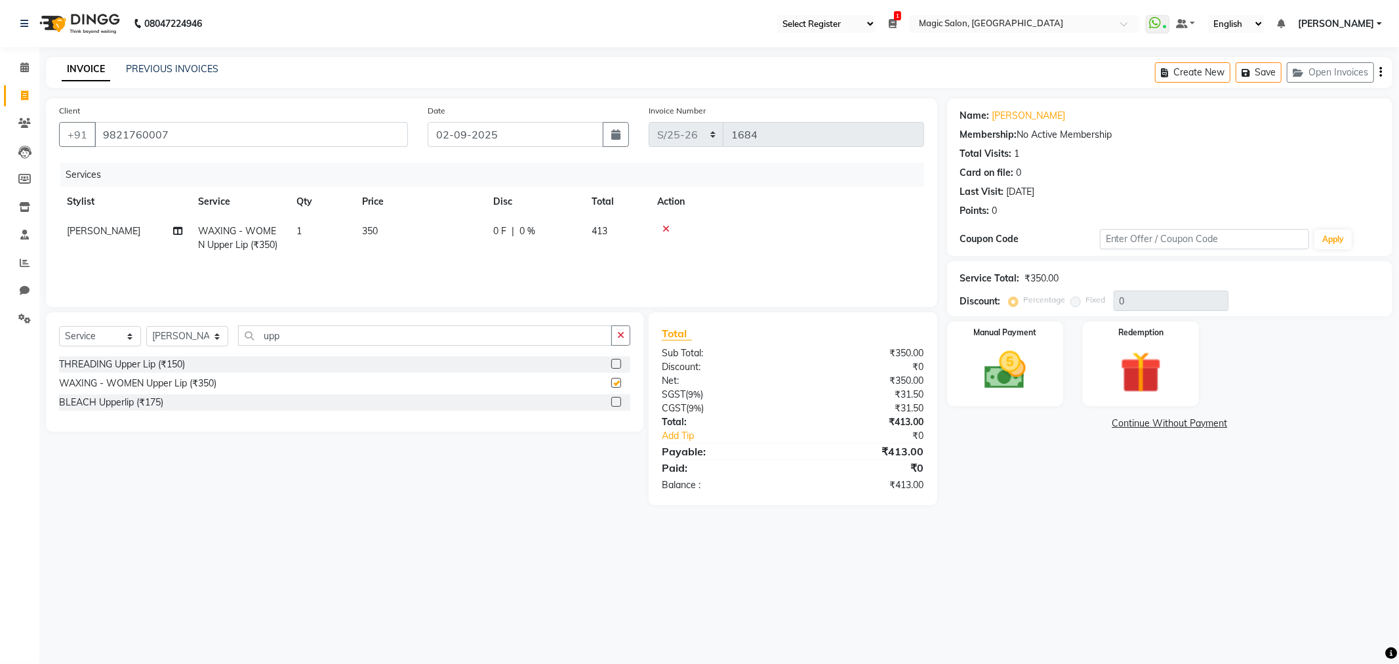
checkbox input "false"
click at [1138, 246] on input "text" at bounding box center [1205, 239] width 210 height 20
click at [1143, 245] on input "text" at bounding box center [1205, 239] width 210 height 20
type input "swap20%"
click at [1332, 246] on button "Apply" at bounding box center [1333, 240] width 37 height 20
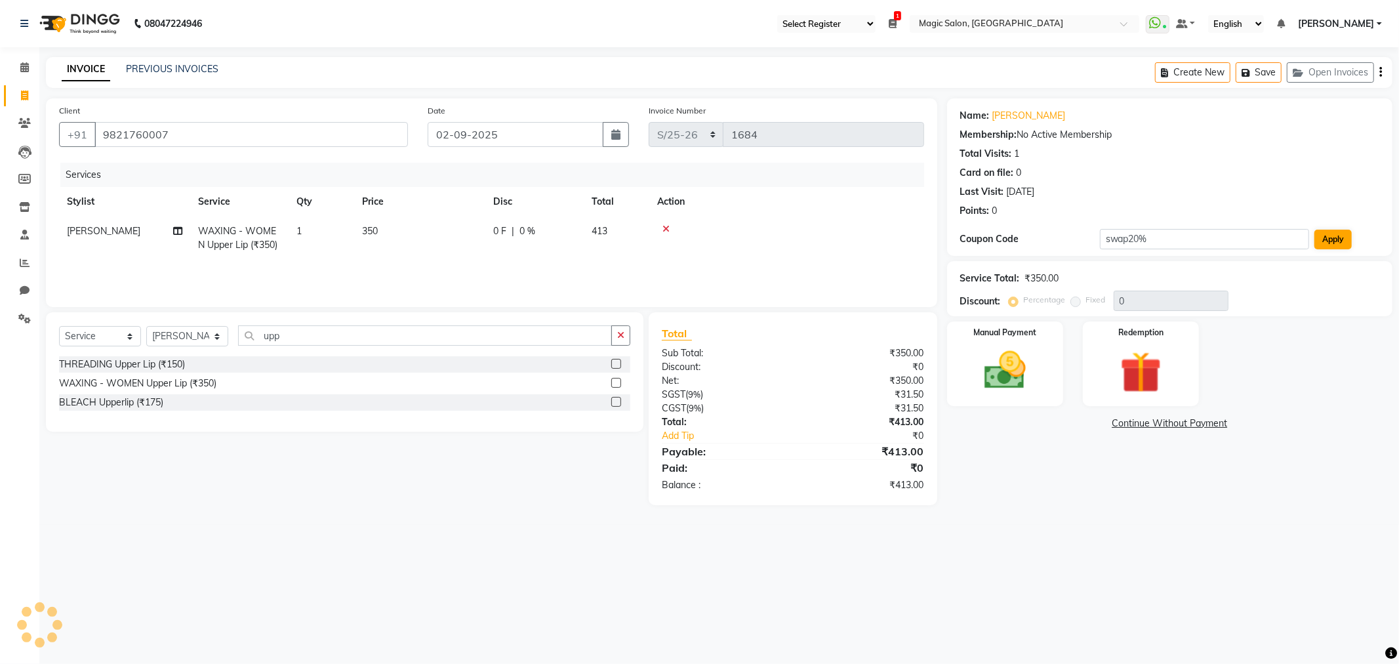
type input "20"
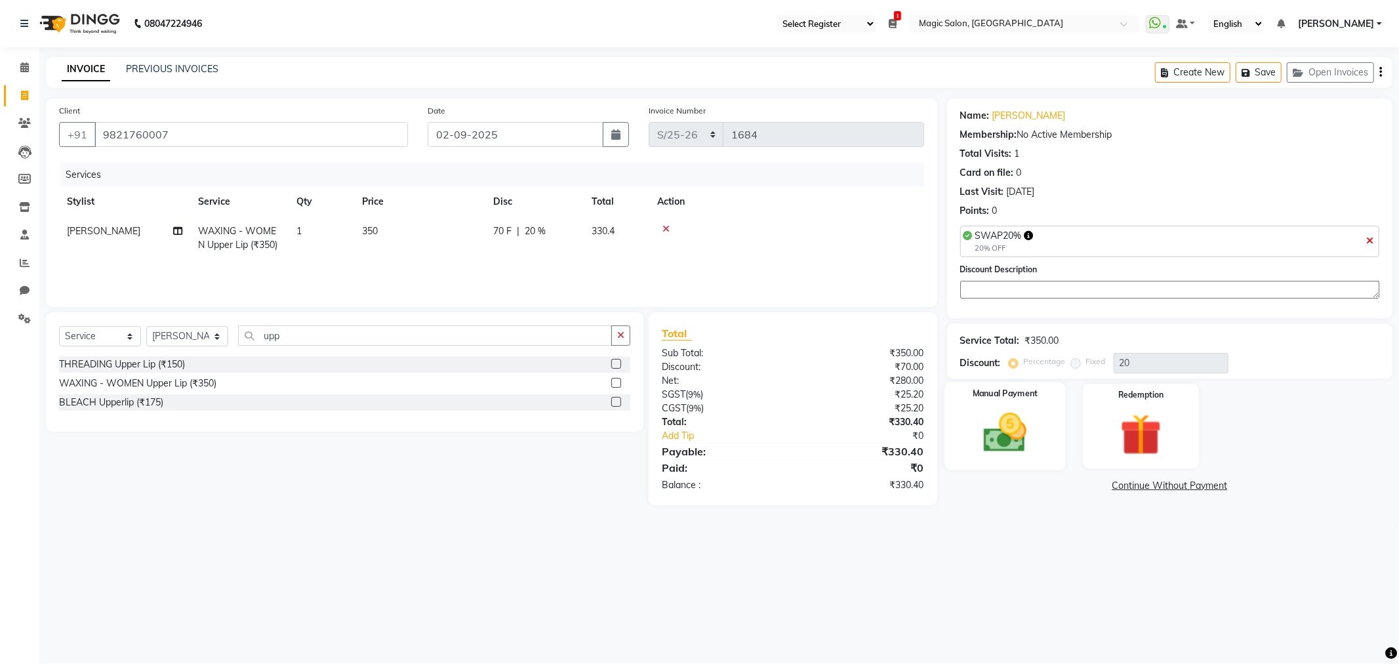
click at [1022, 443] on img at bounding box center [1005, 433] width 70 height 50
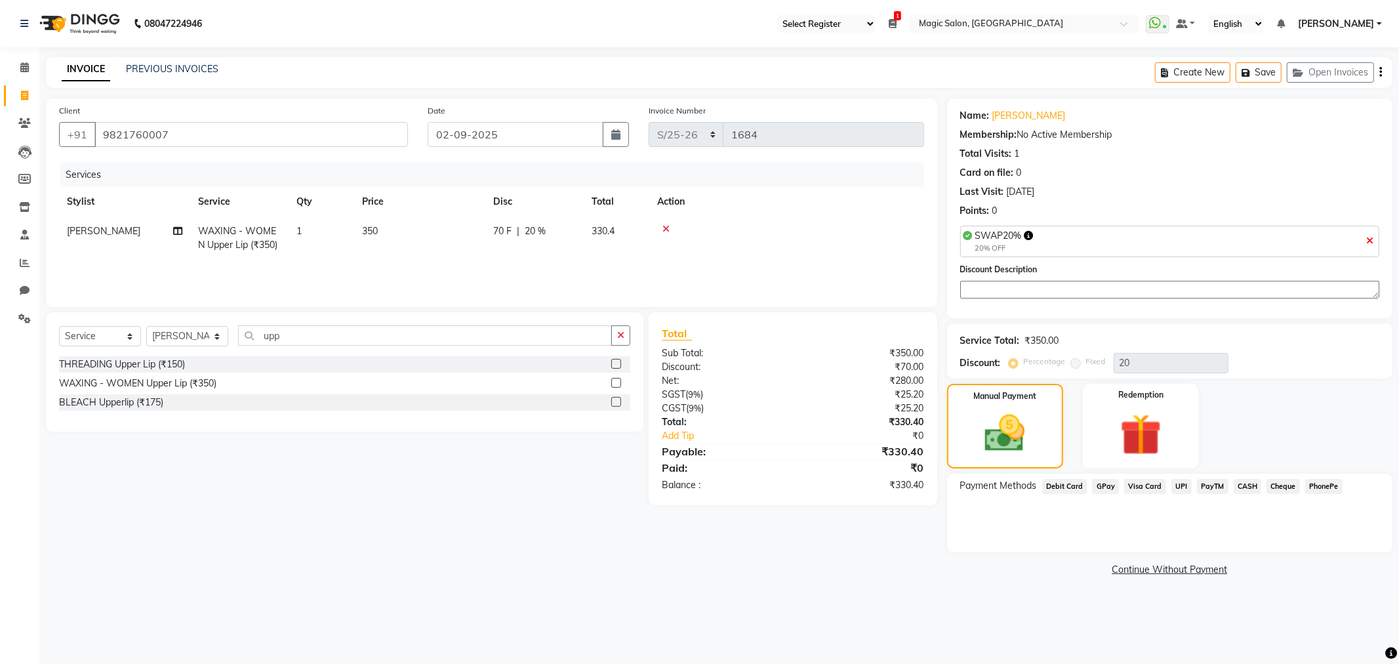
click at [1234, 482] on span "CASH" at bounding box center [1248, 486] width 28 height 15
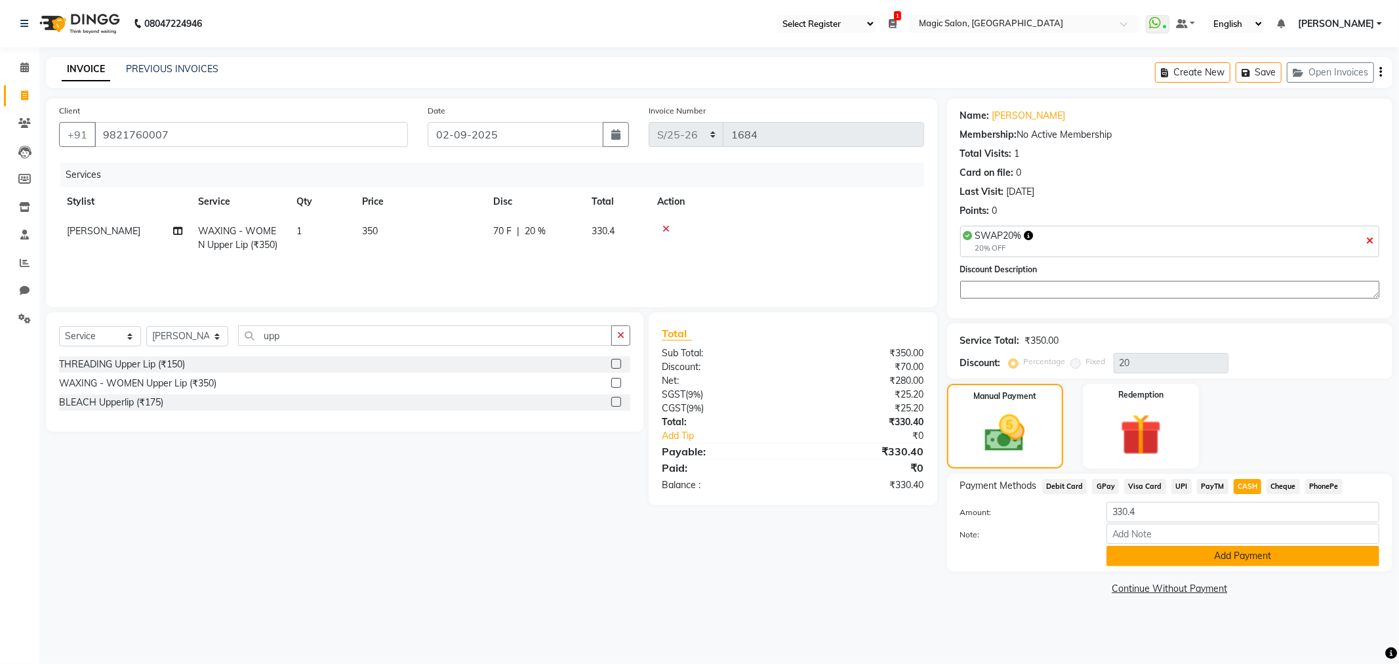
click at [1231, 560] on button "Add Payment" at bounding box center [1243, 556] width 273 height 20
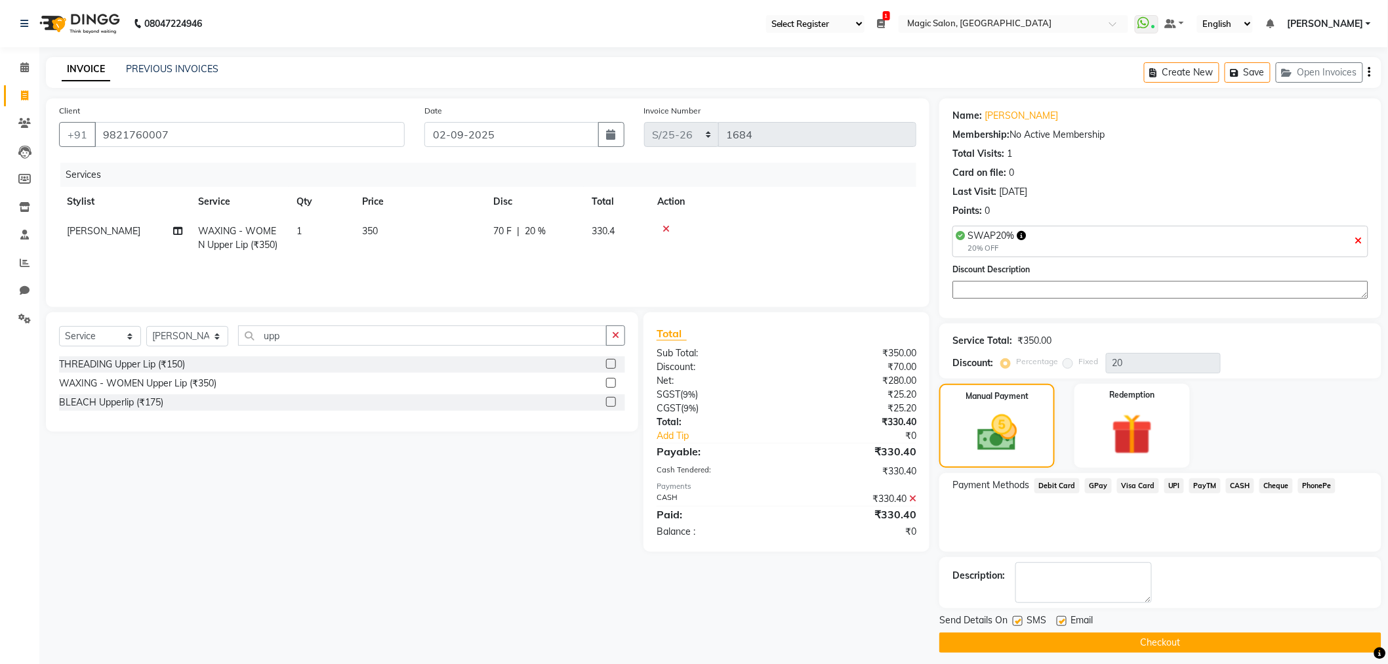
click at [1190, 638] on button "Checkout" at bounding box center [1160, 642] width 442 height 20
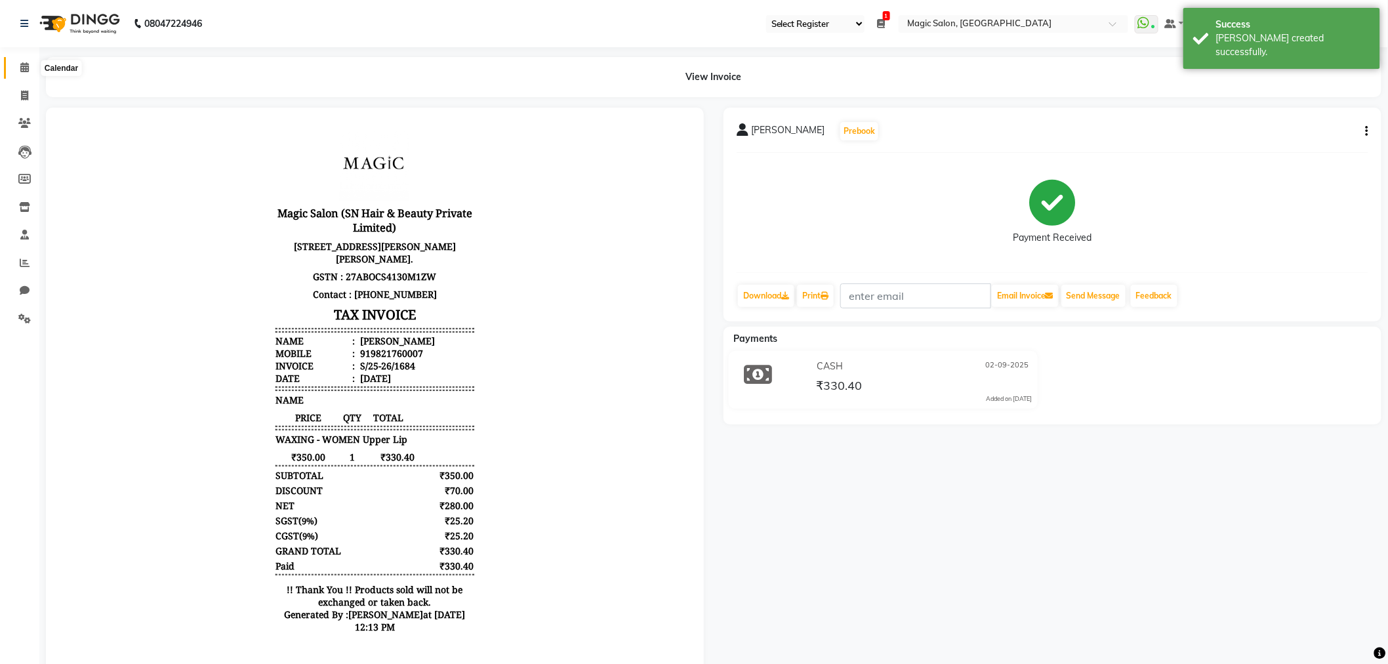
click at [21, 70] on icon at bounding box center [24, 67] width 9 height 10
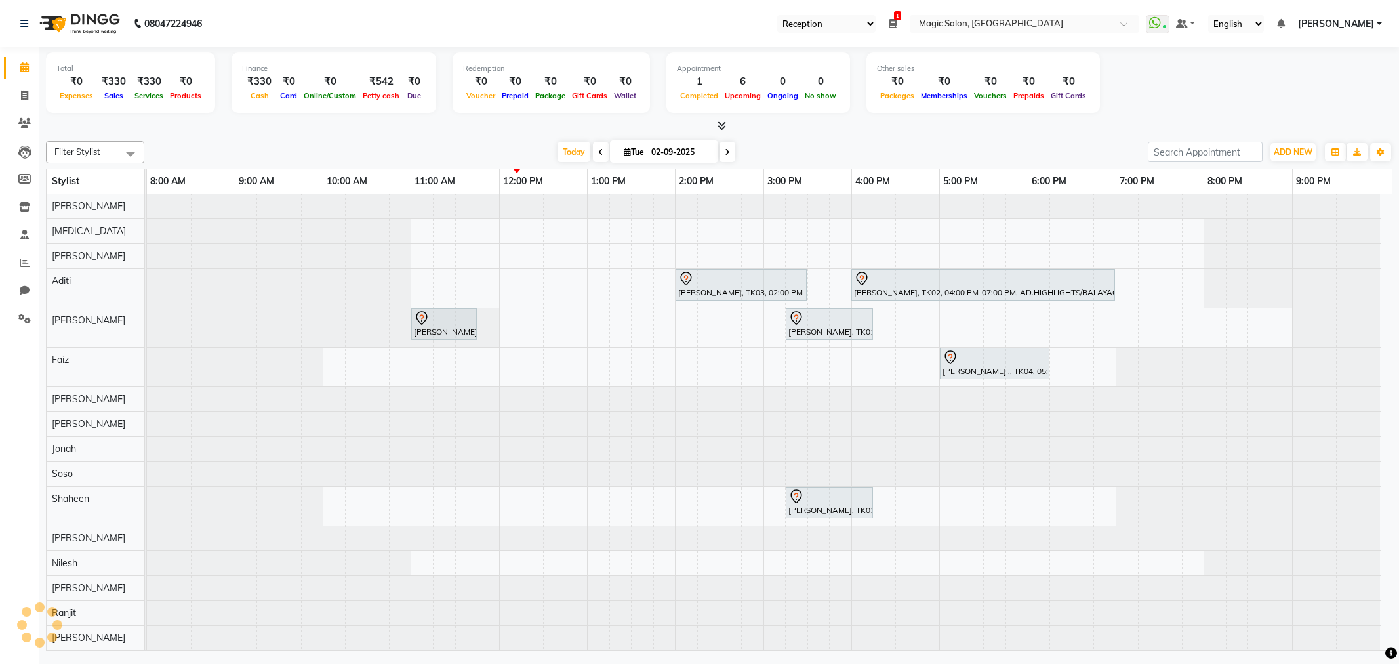
select select "56"
click at [445, 327] on div "[PERSON_NAME], TK05, 11:00 AM-11:45 AM, Wash n Blastdry" at bounding box center [444, 324] width 63 height 28
select select "7"
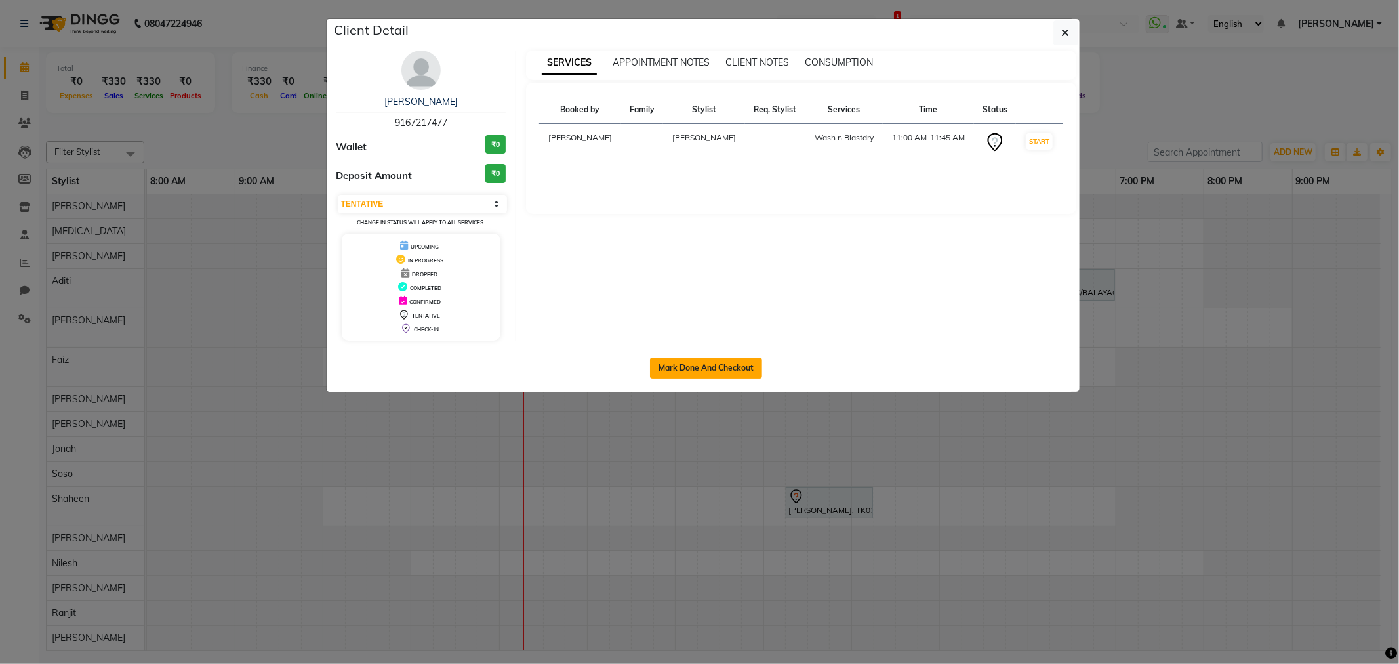
click at [680, 369] on button "Mark Done And Checkout" at bounding box center [706, 368] width 112 height 21
select select "7276"
select select "service"
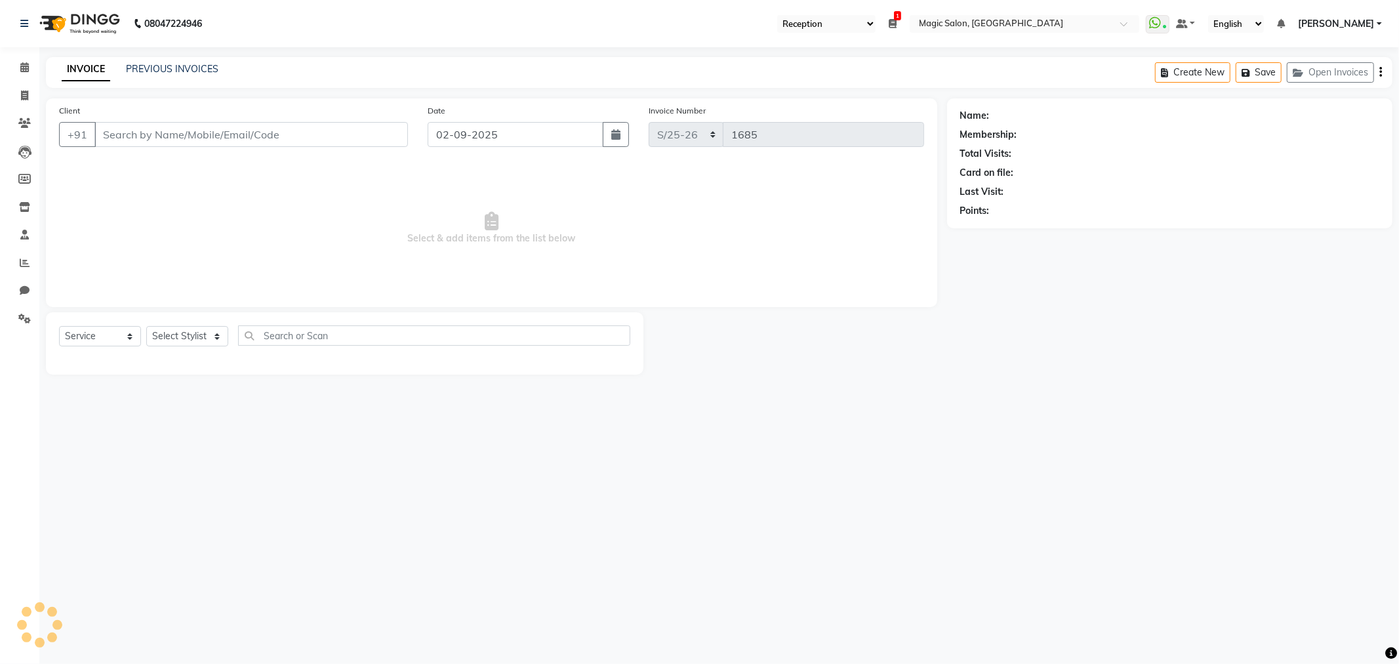
type input "9167217477"
select select "61841"
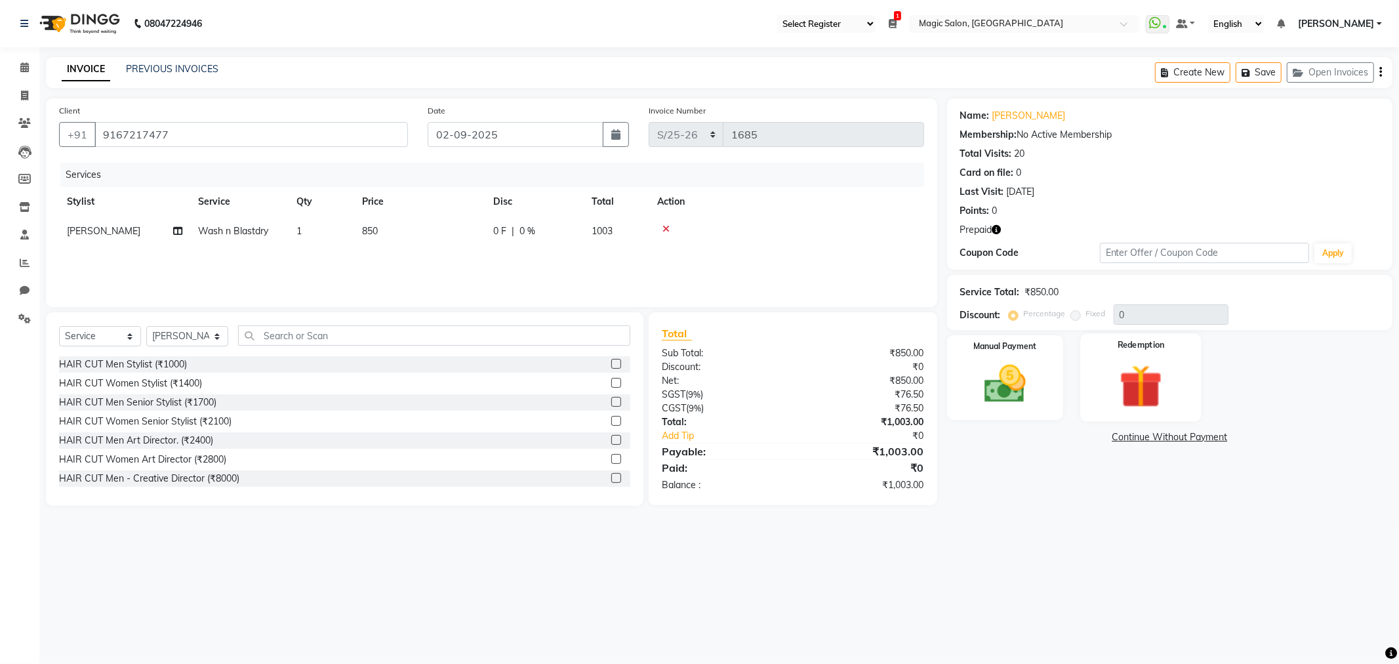
click at [1191, 382] on div "Redemption" at bounding box center [1140, 377] width 121 height 88
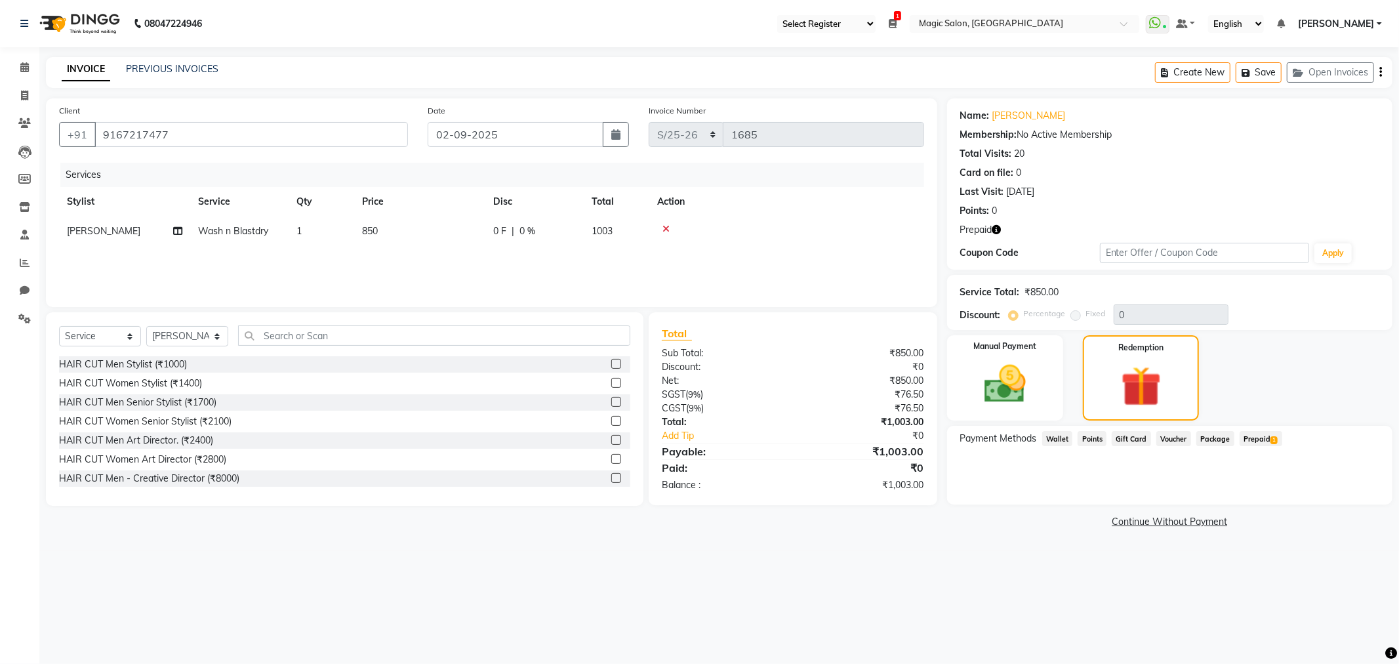
click at [1274, 434] on span "Prepaid 1" at bounding box center [1261, 438] width 43 height 15
click at [1358, 495] on button "Add" at bounding box center [1348, 491] width 48 height 22
click at [1007, 474] on button "Send OTP" at bounding box center [996, 480] width 69 height 22
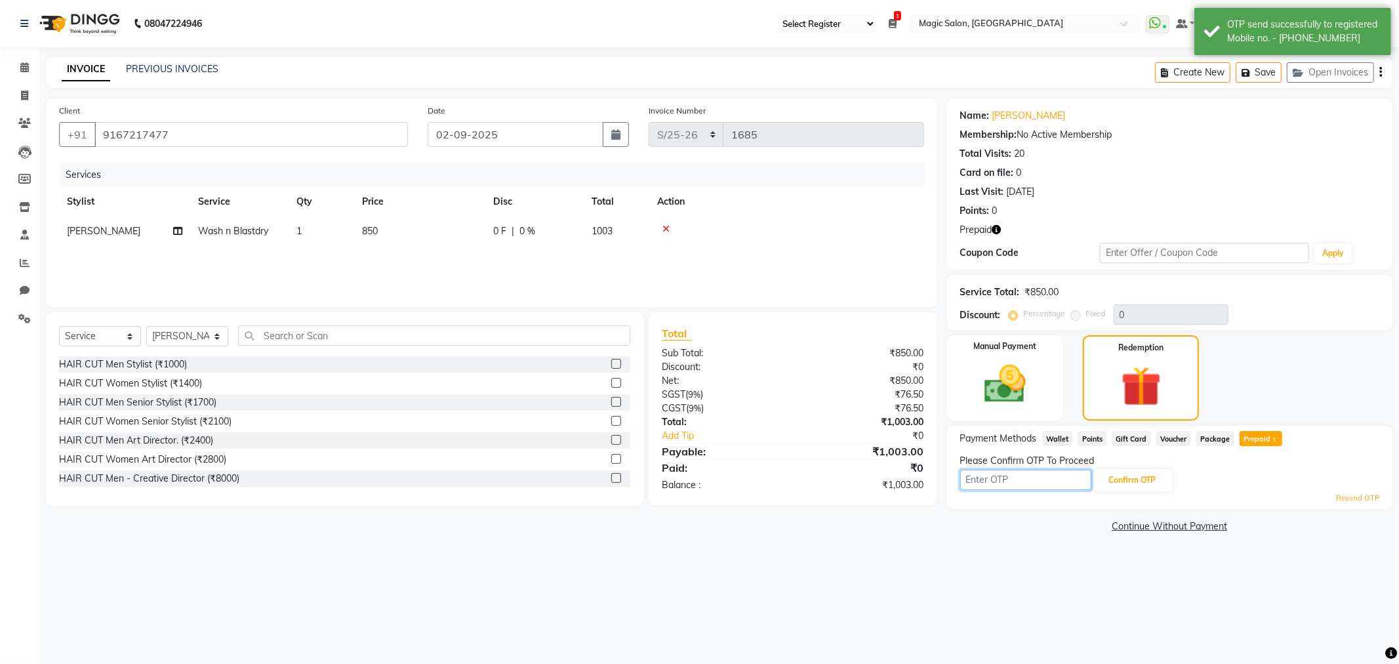
click at [1040, 476] on input "text" at bounding box center [1025, 480] width 131 height 20
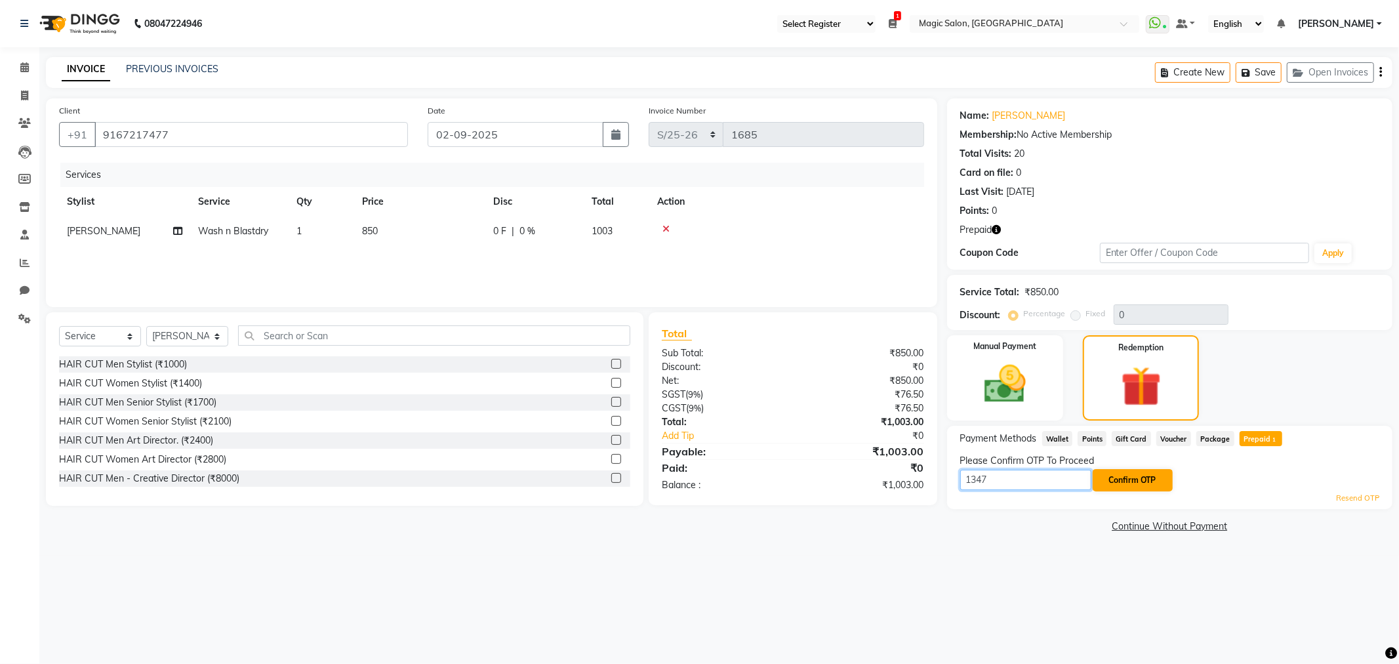
type input "1347"
click at [1145, 484] on button "Confirm OTP" at bounding box center [1133, 480] width 80 height 22
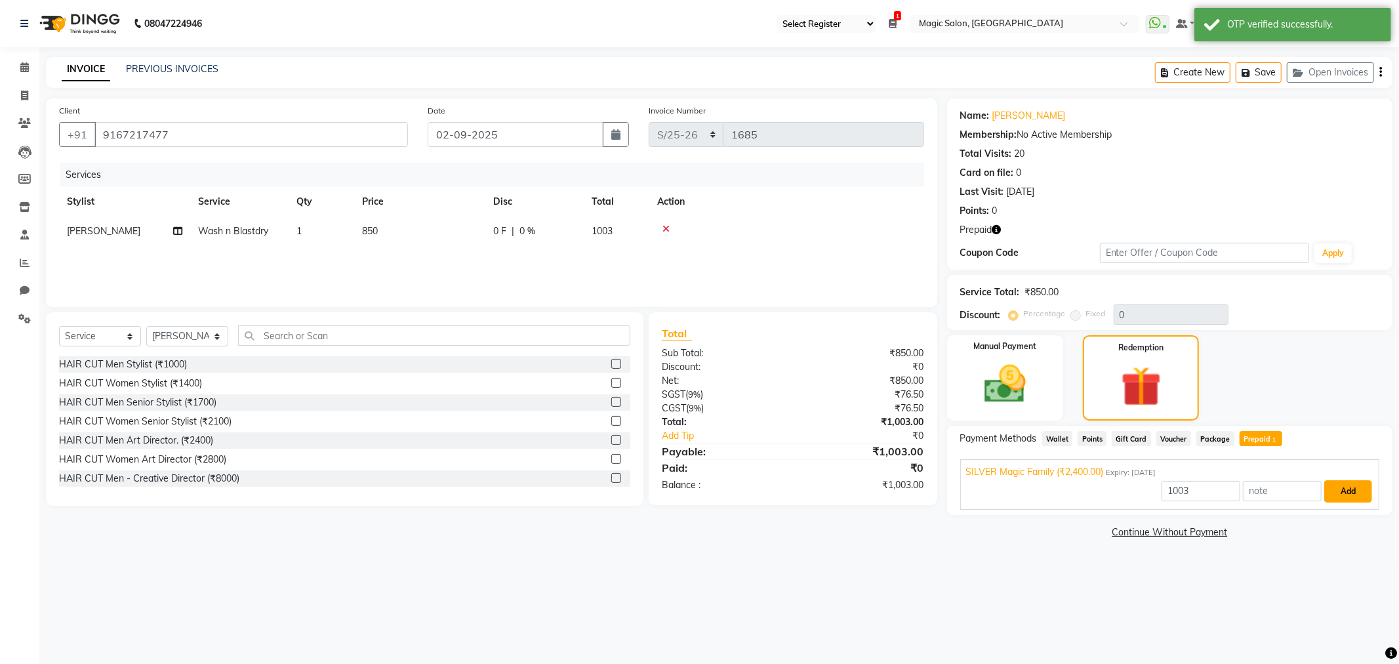
click at [1353, 493] on button "Add" at bounding box center [1348, 491] width 48 height 22
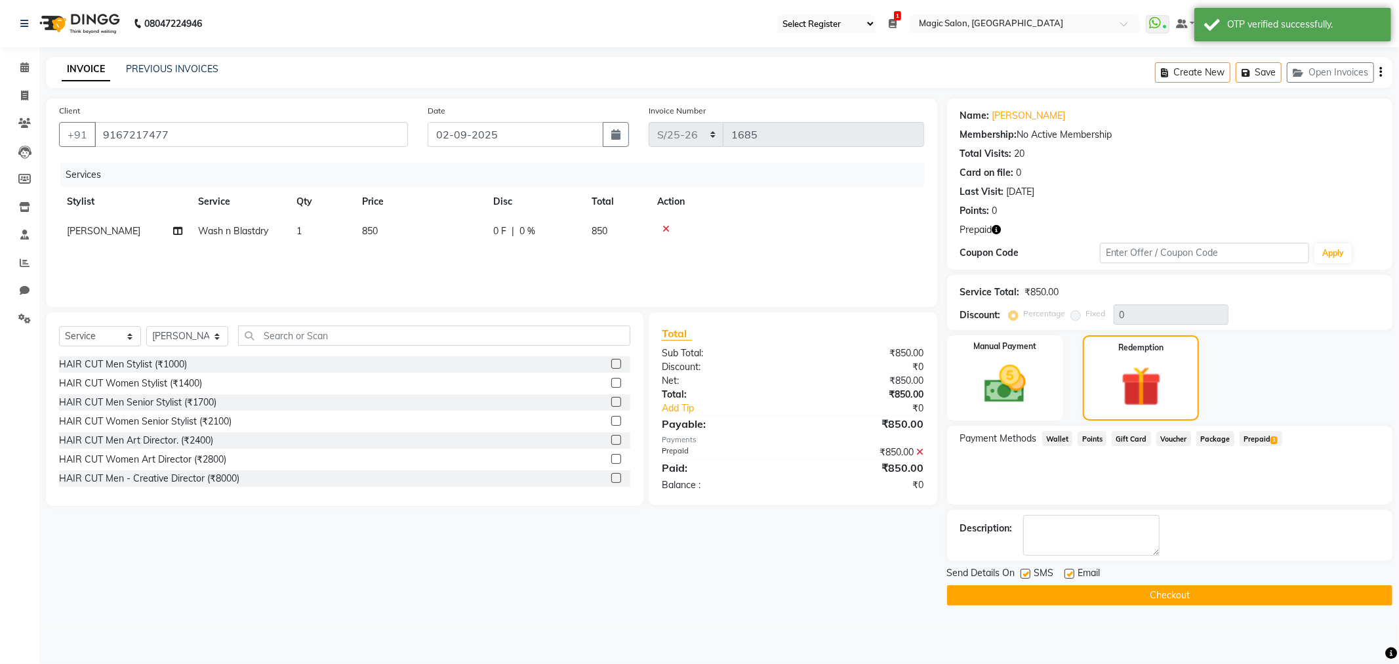
click at [1191, 598] on button "Checkout" at bounding box center [1169, 595] width 445 height 20
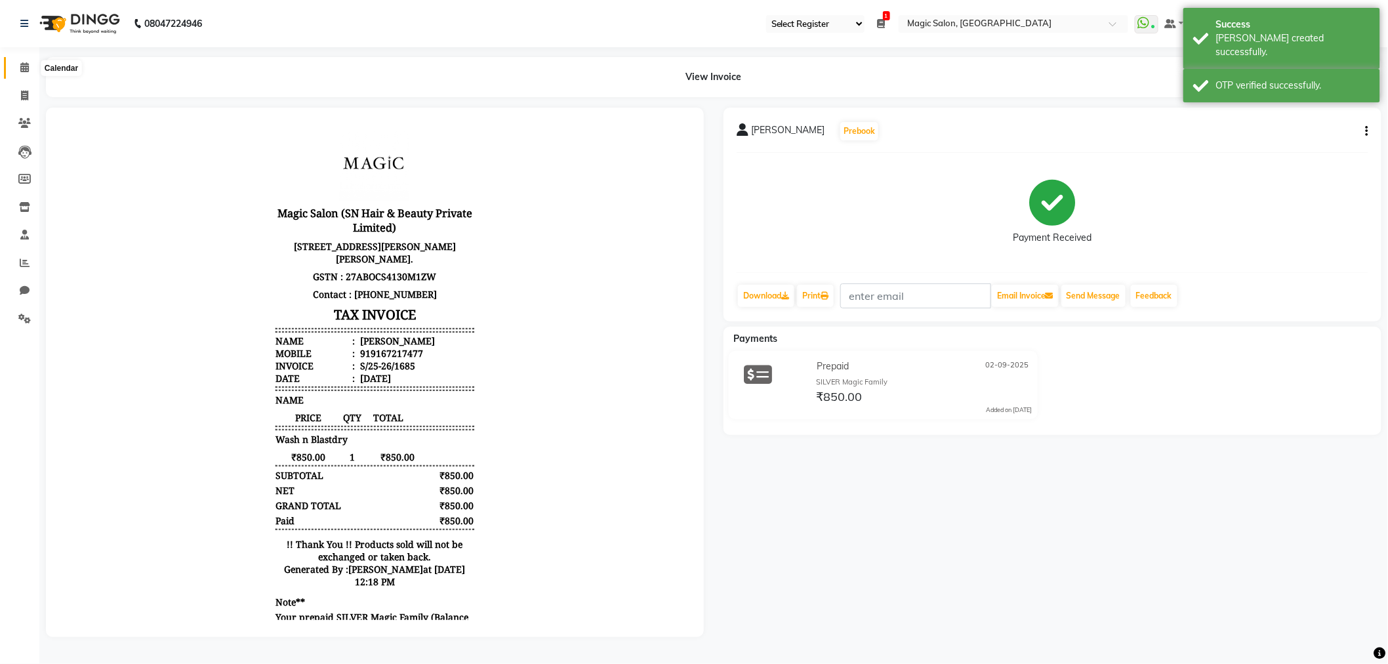
click at [18, 64] on span at bounding box center [24, 67] width 23 height 15
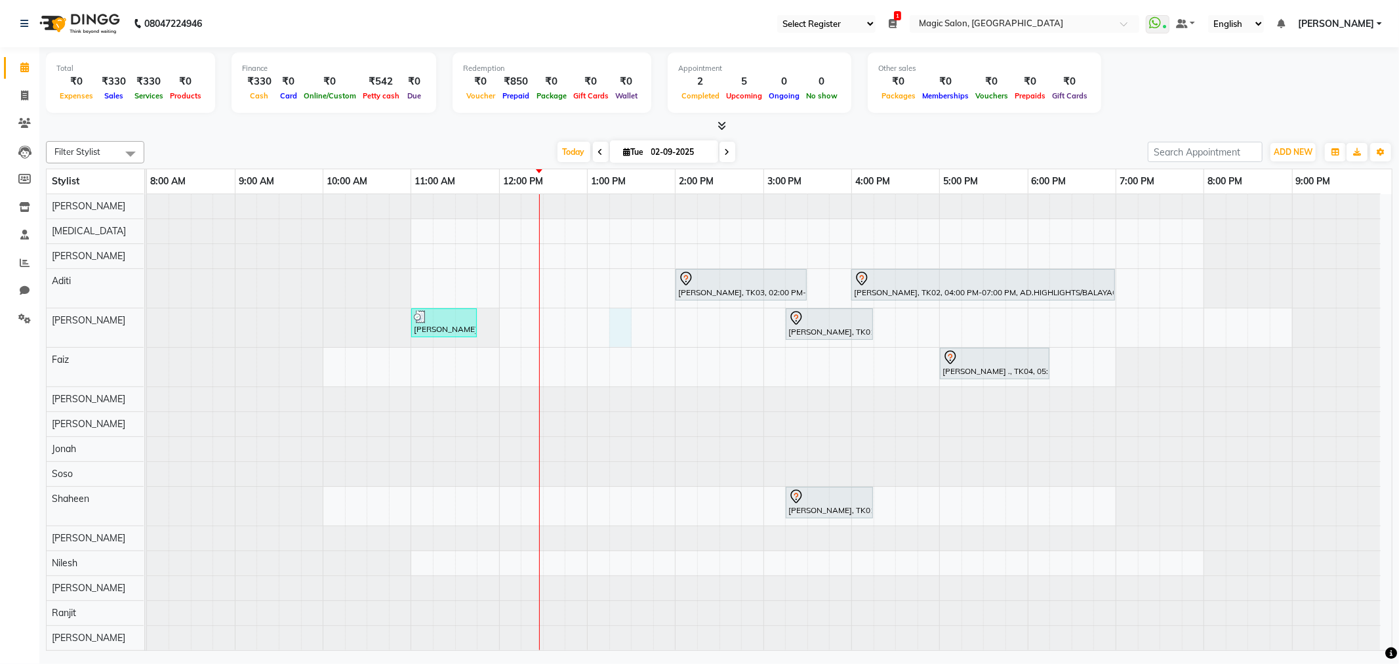
click at [618, 311] on div "[PERSON_NAME], TK03, 02:00 PM-03:30 PM, HAIR COLOR Root Touch Up Senior Stylist…" at bounding box center [769, 453] width 1245 height 518
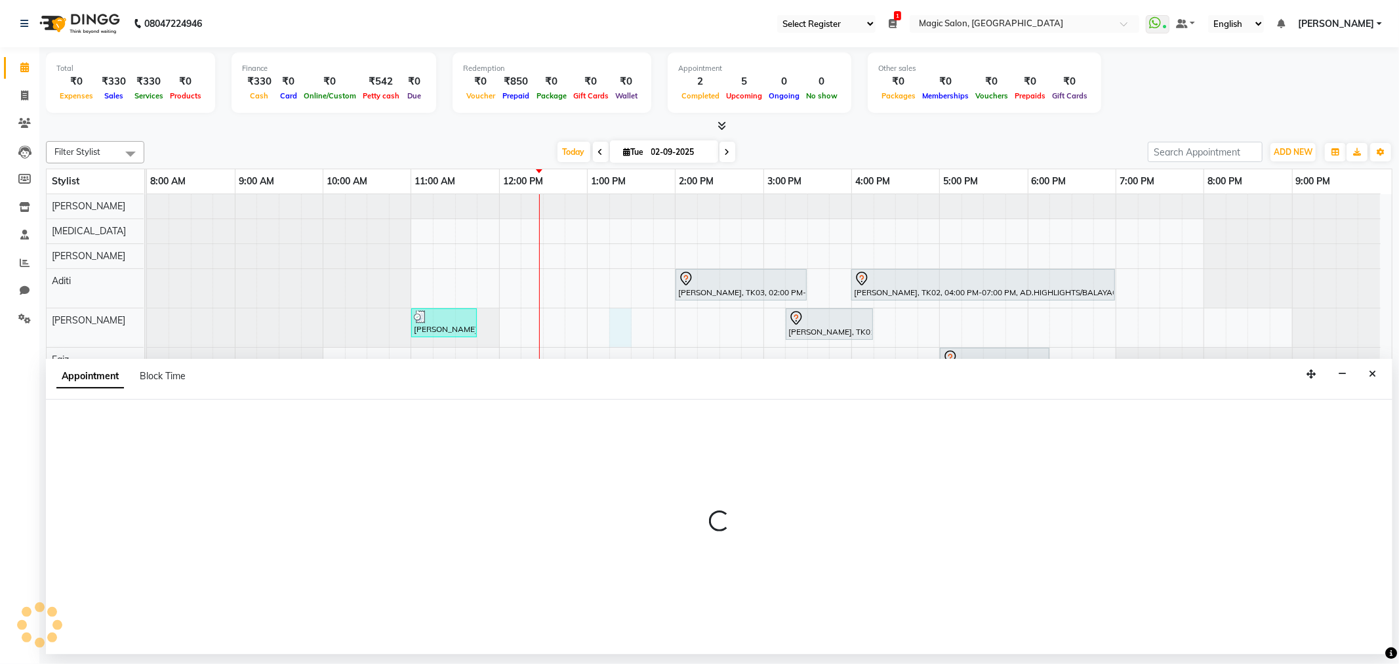
select select "61841"
select select "795"
select select "tentative"
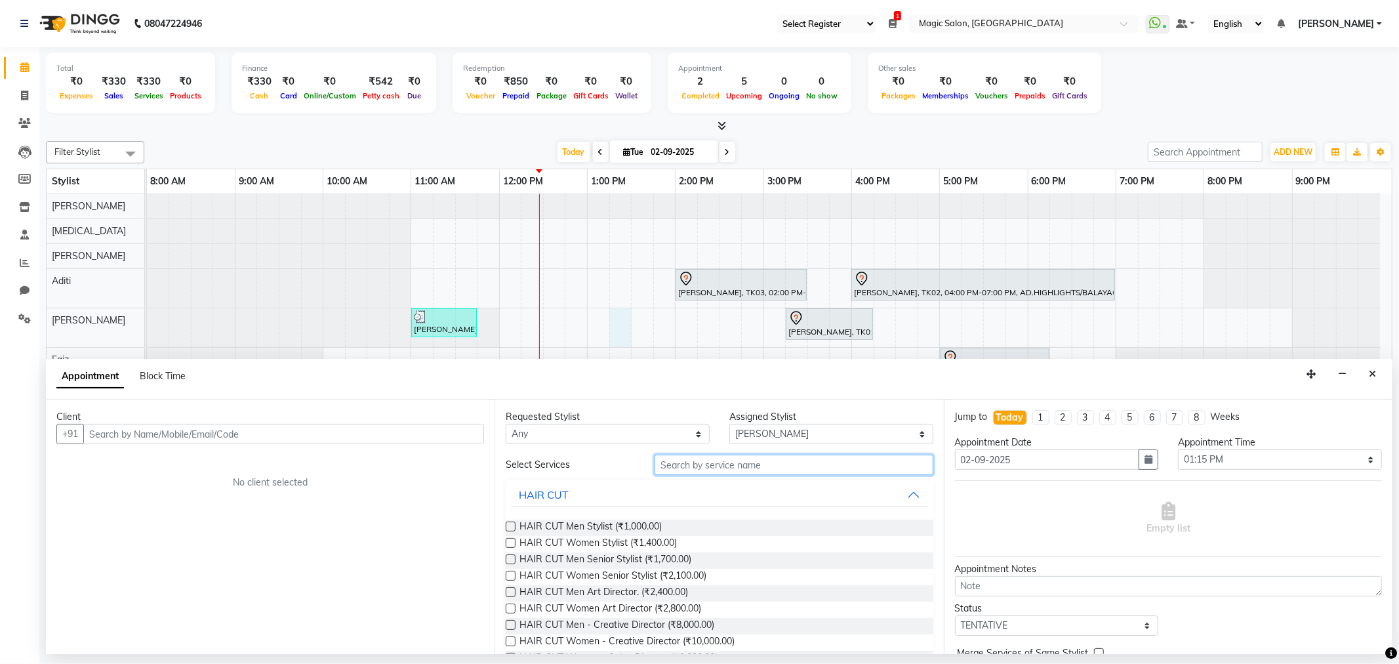
click at [663, 464] on input "text" at bounding box center [794, 465] width 278 height 20
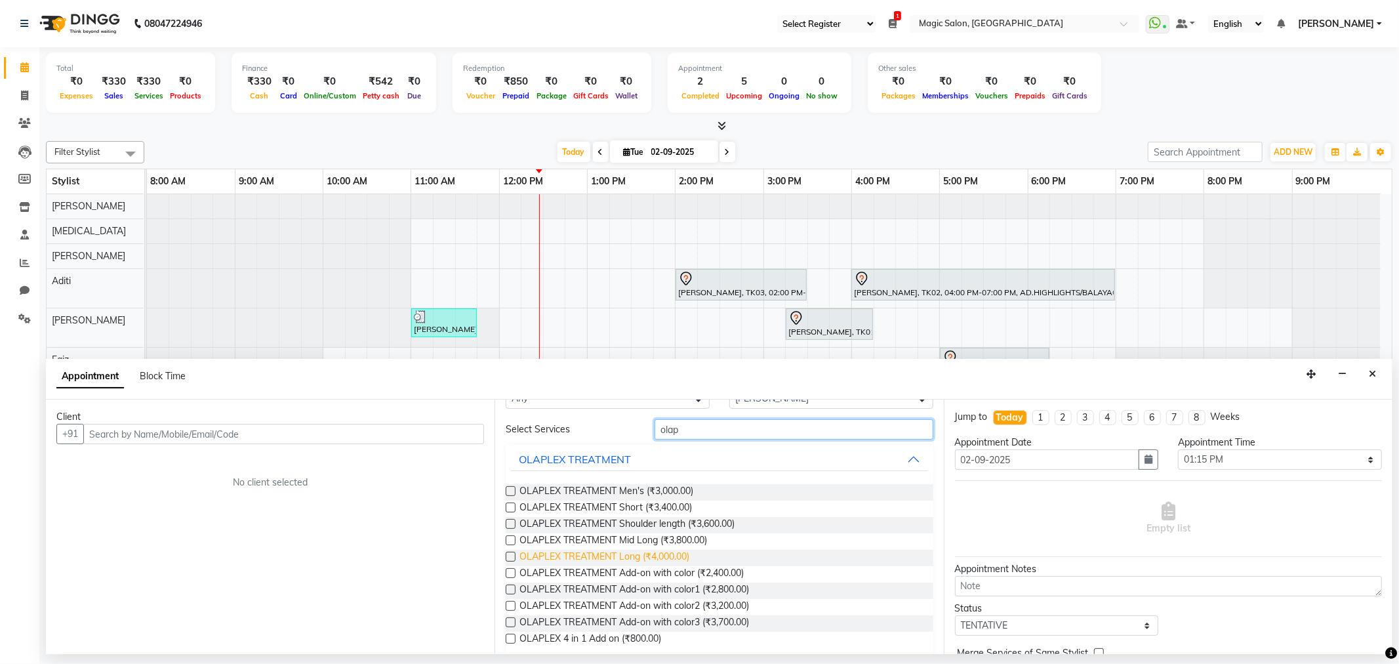
scroll to position [50, 0]
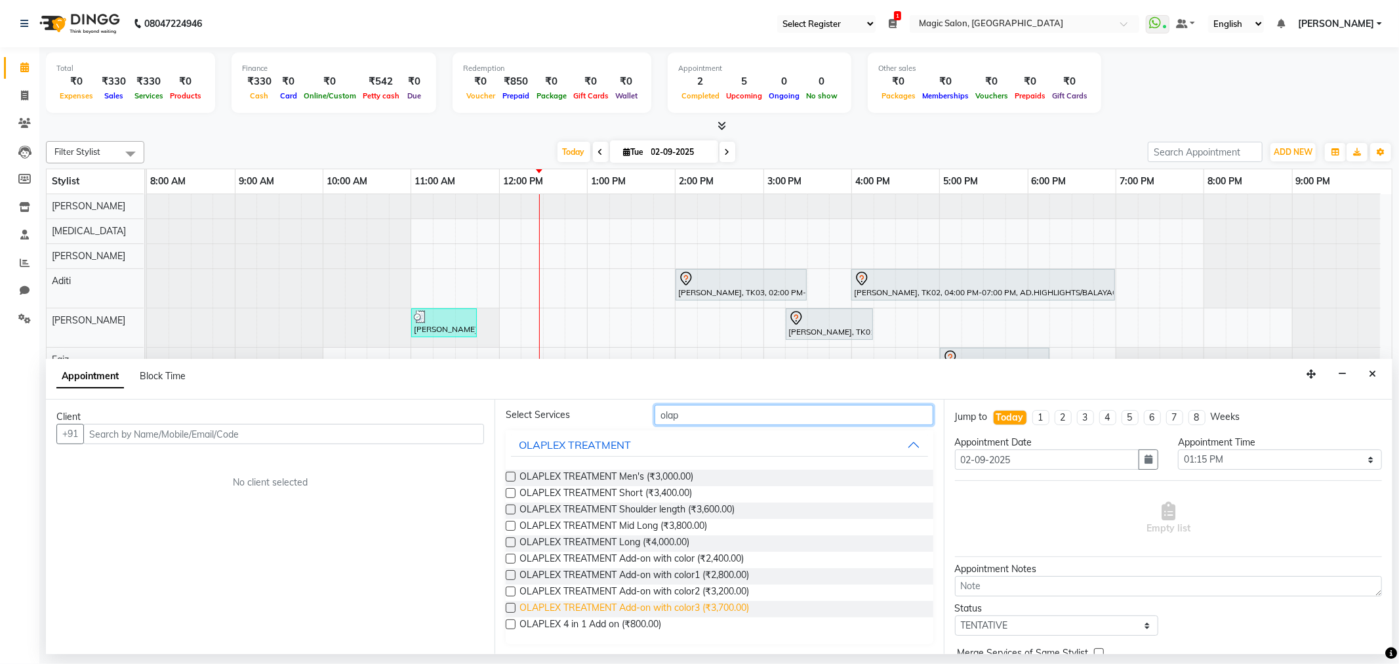
type input "olap"
drag, startPoint x: 710, startPoint y: 607, endPoint x: 737, endPoint y: 611, distance: 27.3
click at [737, 611] on span "OLAPLEX TREATMENT Add-on with color3 (₹3,700.00)" at bounding box center [635, 609] width 230 height 16
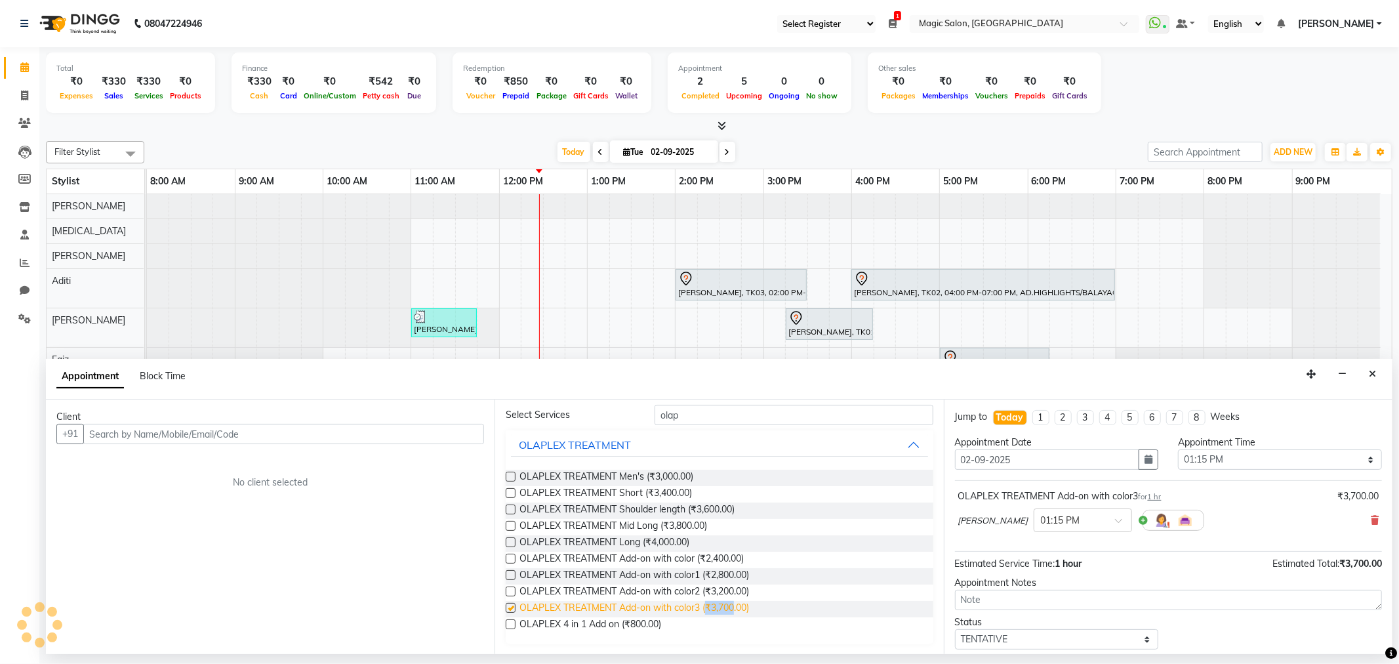
checkbox input "false"
copy span "₹3,700"
drag, startPoint x: 647, startPoint y: 540, endPoint x: 674, endPoint y: 543, distance: 26.4
click at [674, 543] on span "OLAPLEX TREATMENT Long (₹4,000.00)" at bounding box center [605, 543] width 170 height 16
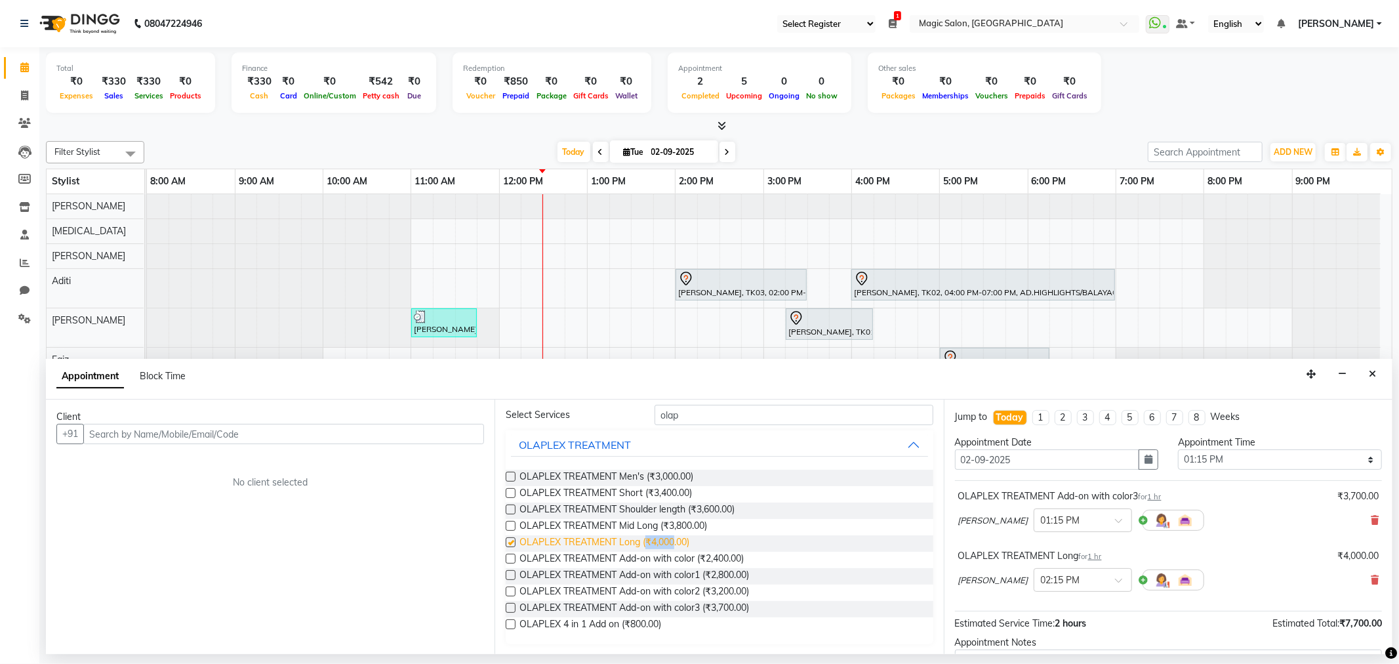
checkbox input "false"
copy span "₹4,000"
click at [725, 148] on icon at bounding box center [727, 152] width 5 height 8
type input "03-09-2025"
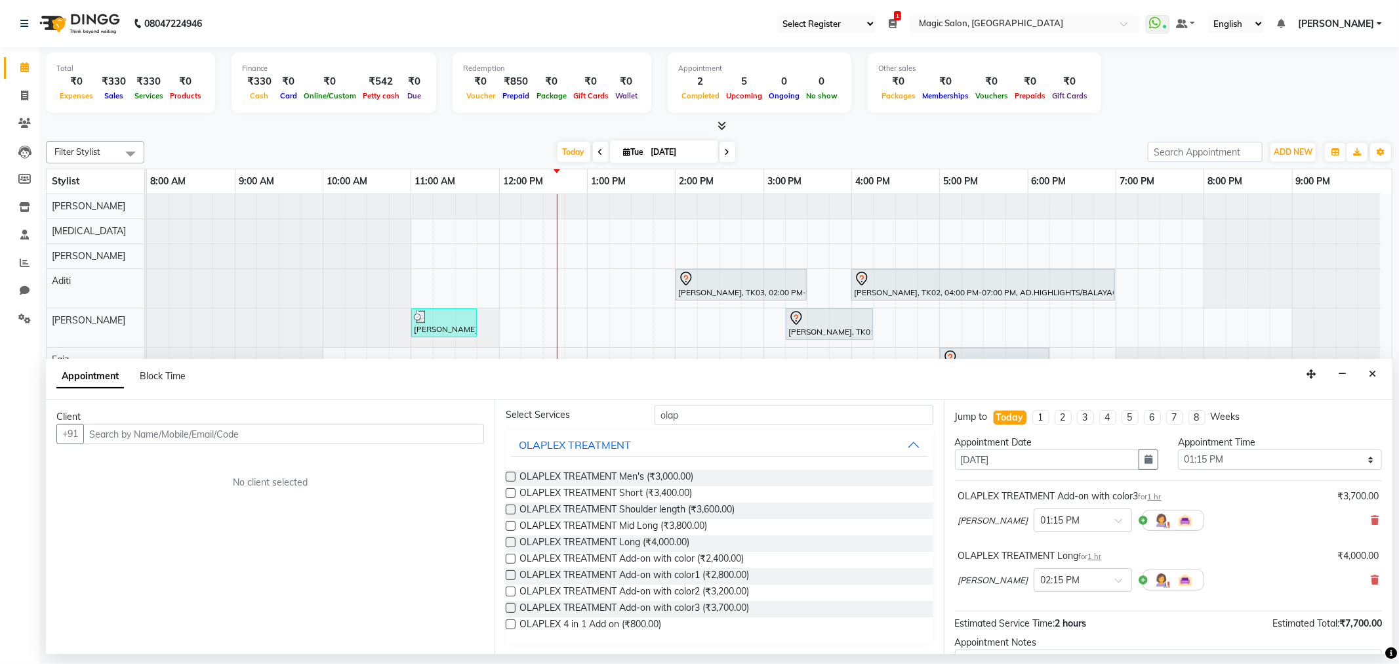
select select "795"
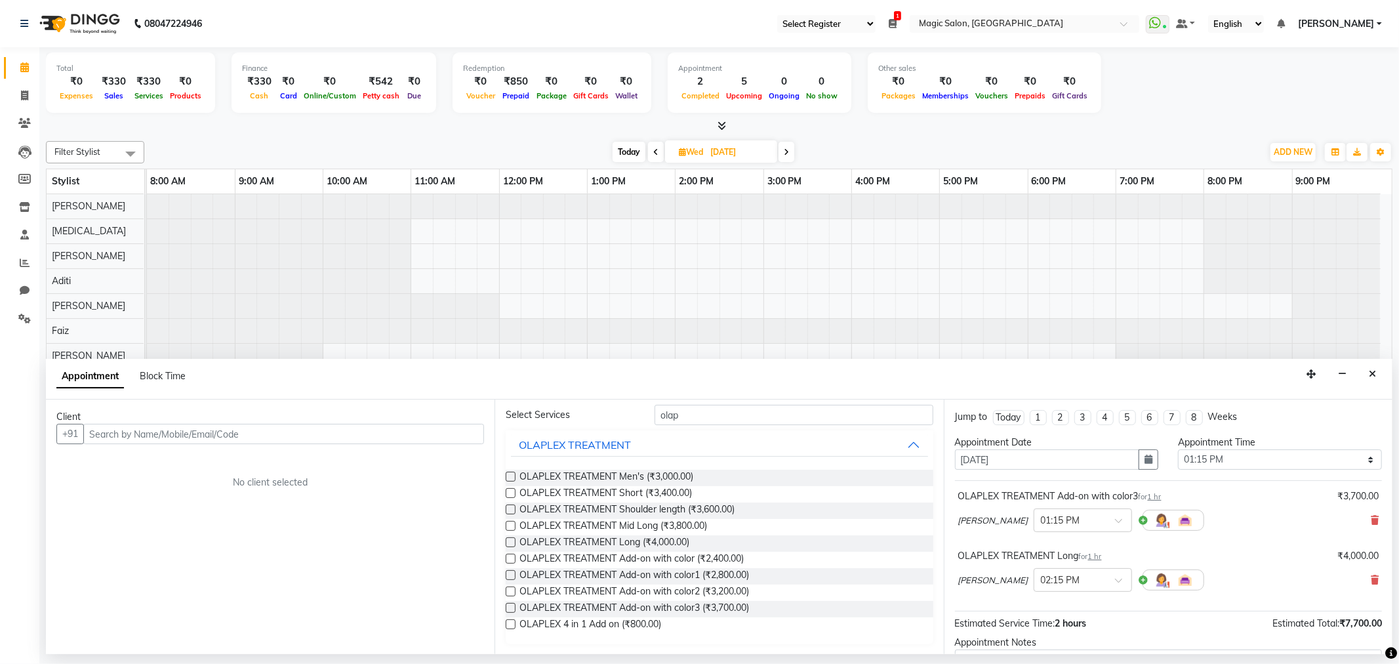
click at [676, 148] on span "Wed" at bounding box center [691, 152] width 31 height 10
select select "9"
select select "2025"
click at [654, 256] on span "8" at bounding box center [652, 256] width 21 height 21
type input "[DATE]"
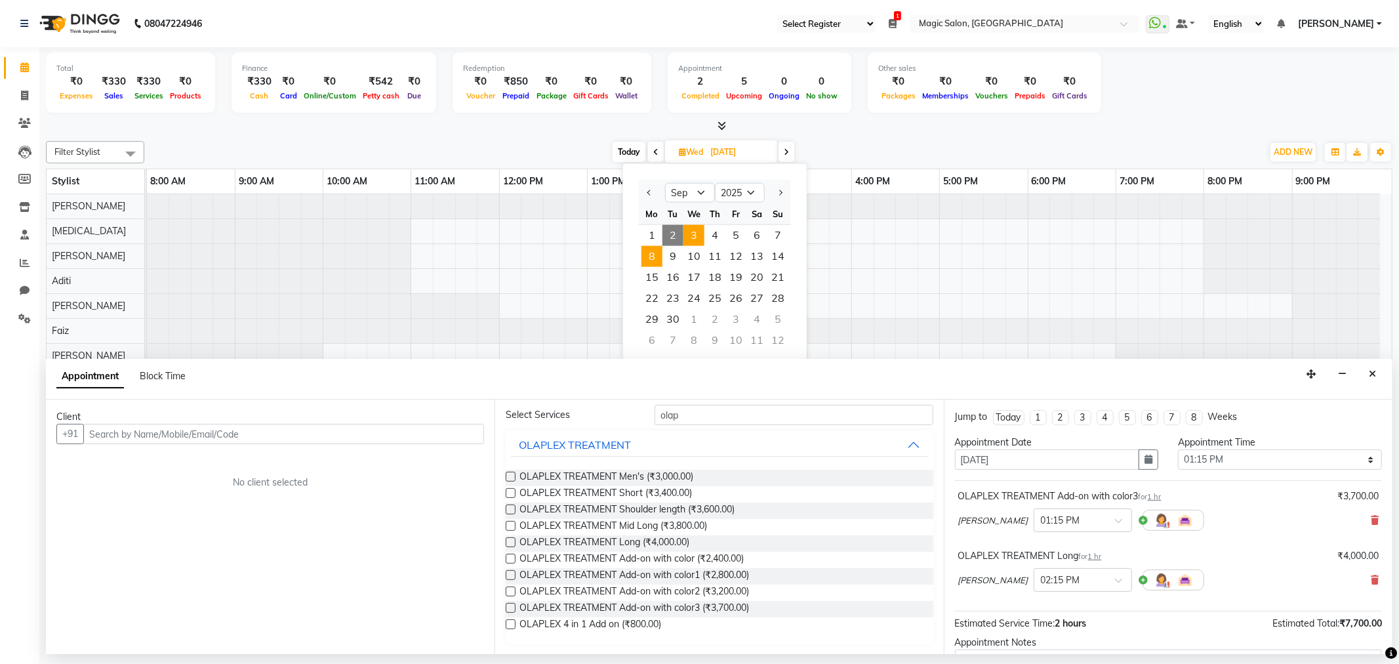
type input "[DATE]"
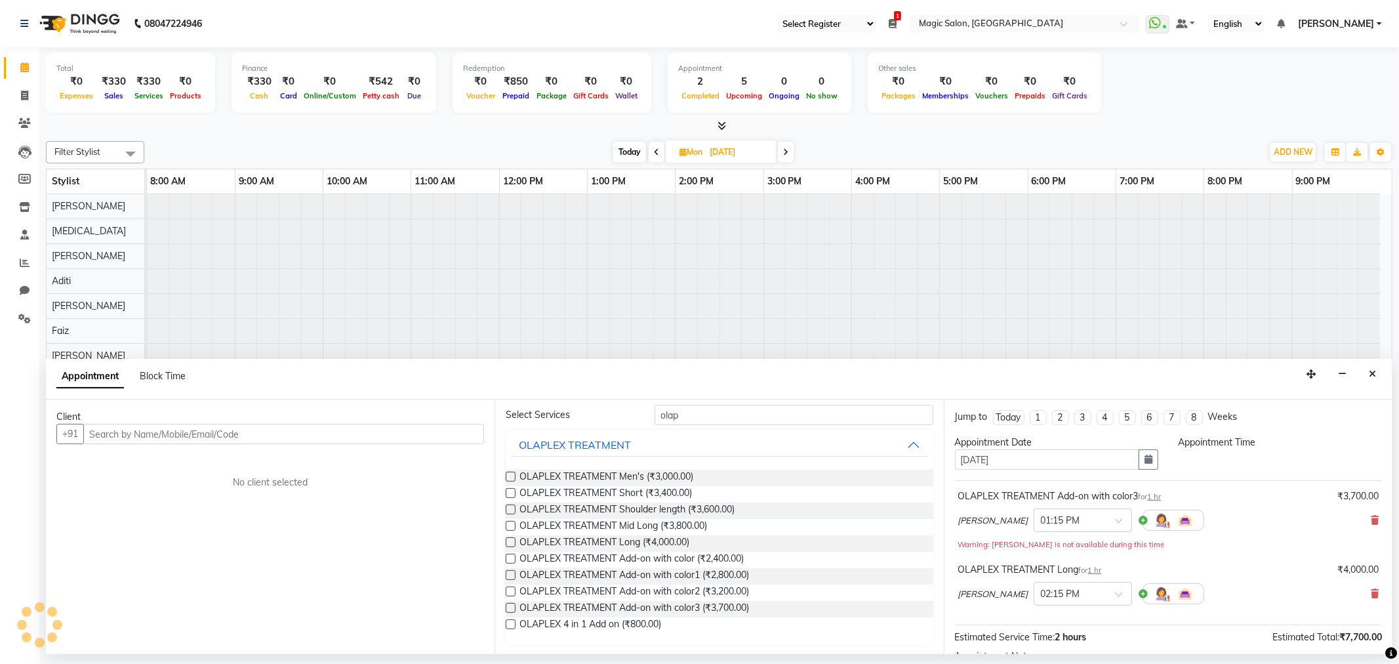
select select "795"
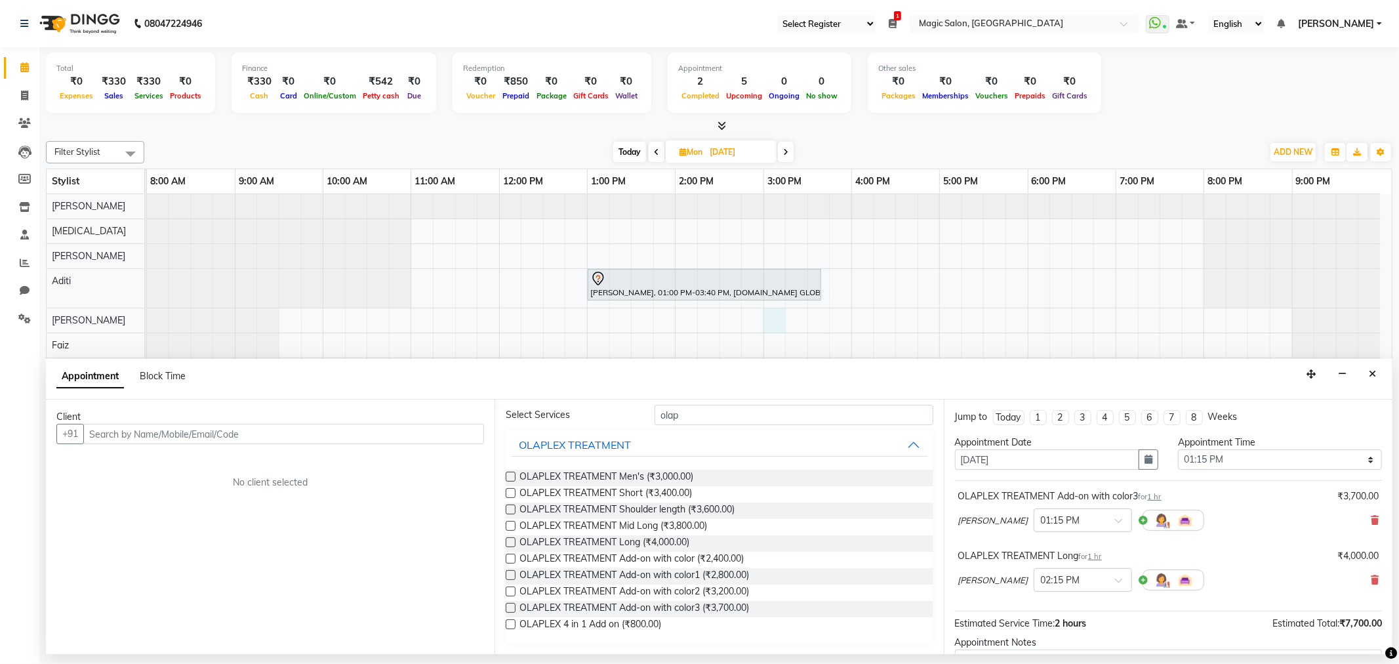
click at [770, 316] on div "[PERSON_NAME], 01:00 PM-03:40 PM, [DOMAIN_NAME] GLOBAL COLOR" at bounding box center [769, 425] width 1245 height 462
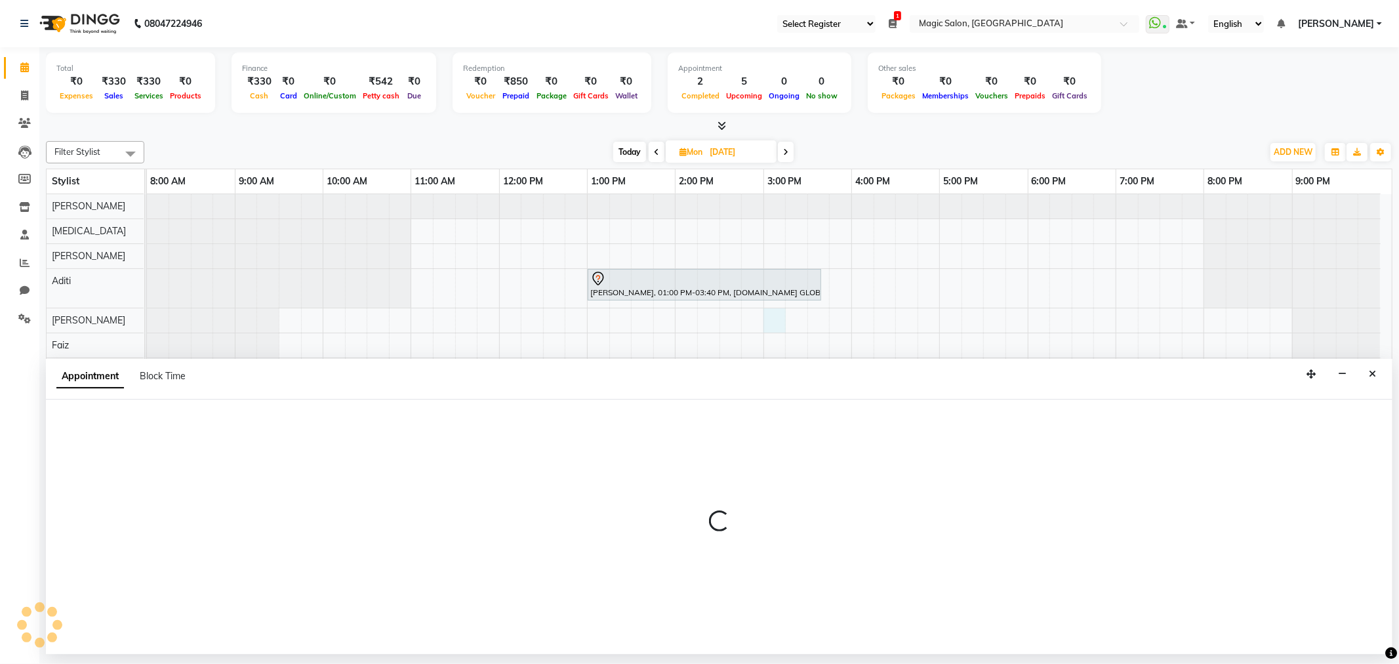
select select "61841"
select select "900"
select select "tentative"
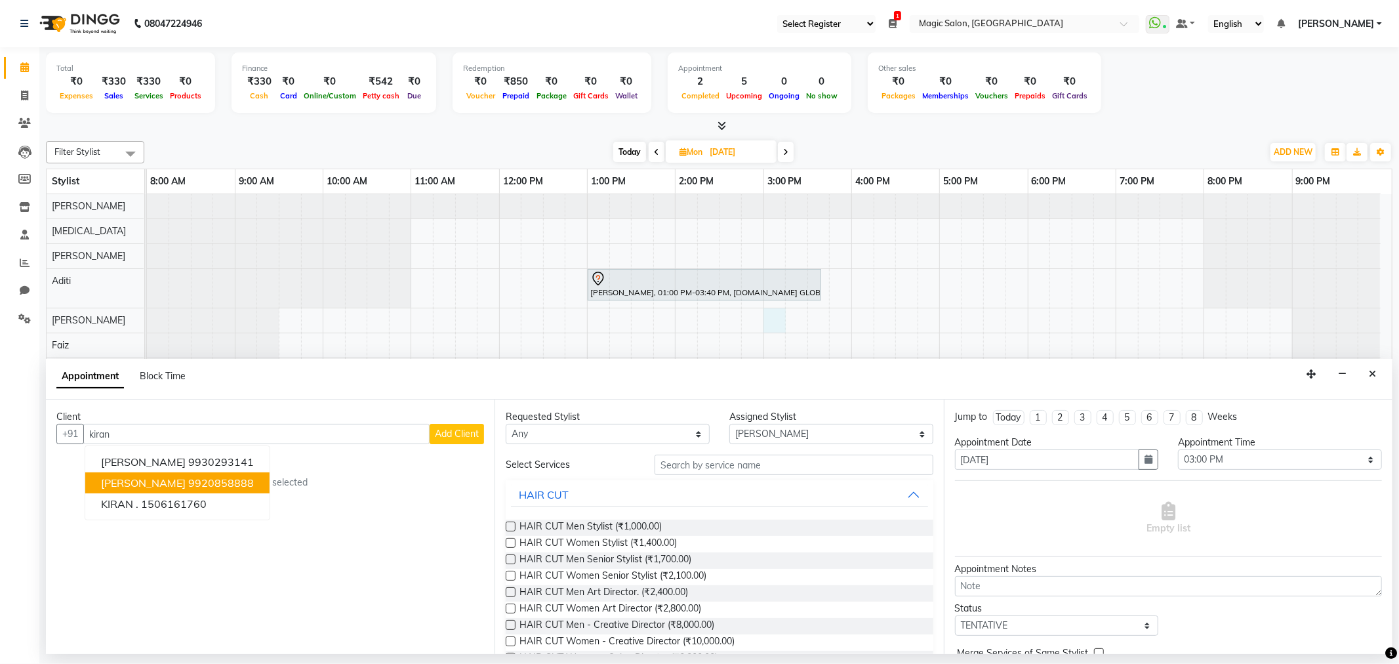
click at [194, 481] on ngb-highlight "9920858888" at bounding box center [221, 482] width 66 height 13
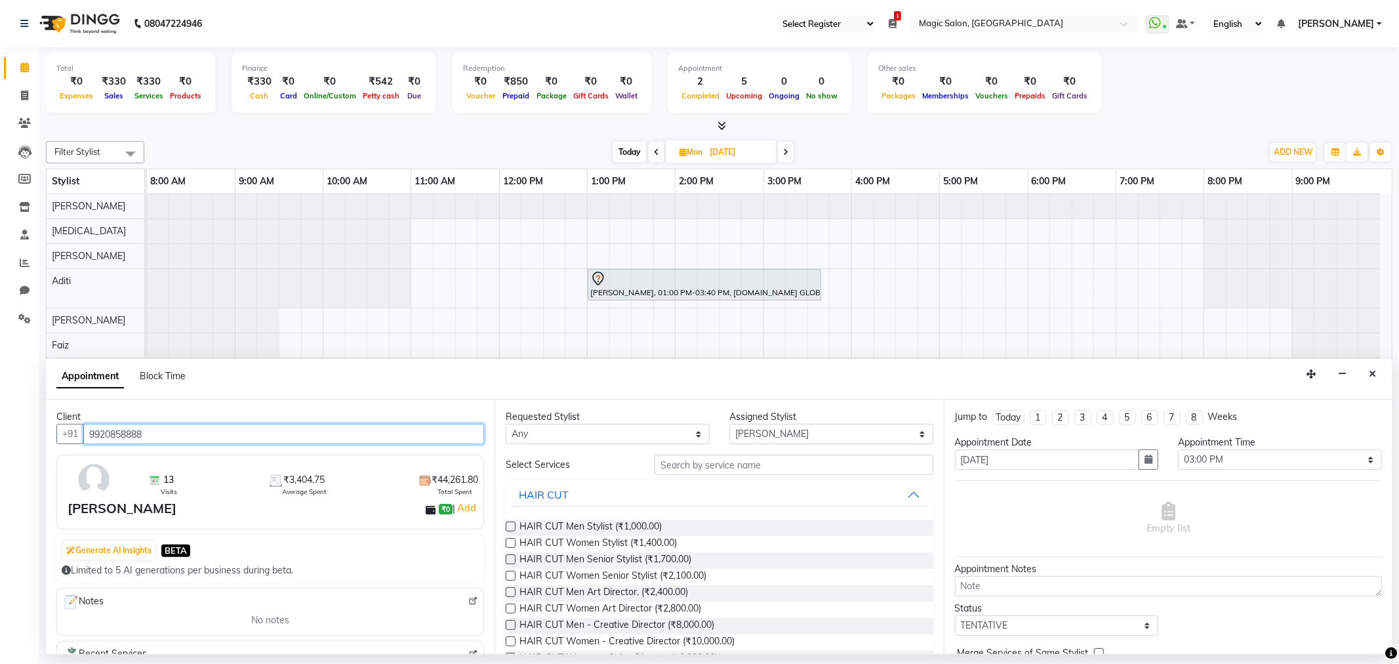
drag, startPoint x: 201, startPoint y: 438, endPoint x: 33, endPoint y: 434, distance: 168.0
click at [33, 434] on app-home "08047224946 Select Register Reception Magic Salon 1 Daily Open Registers nothin…" at bounding box center [699, 327] width 1399 height 654
paste input "71 50 616 1760"
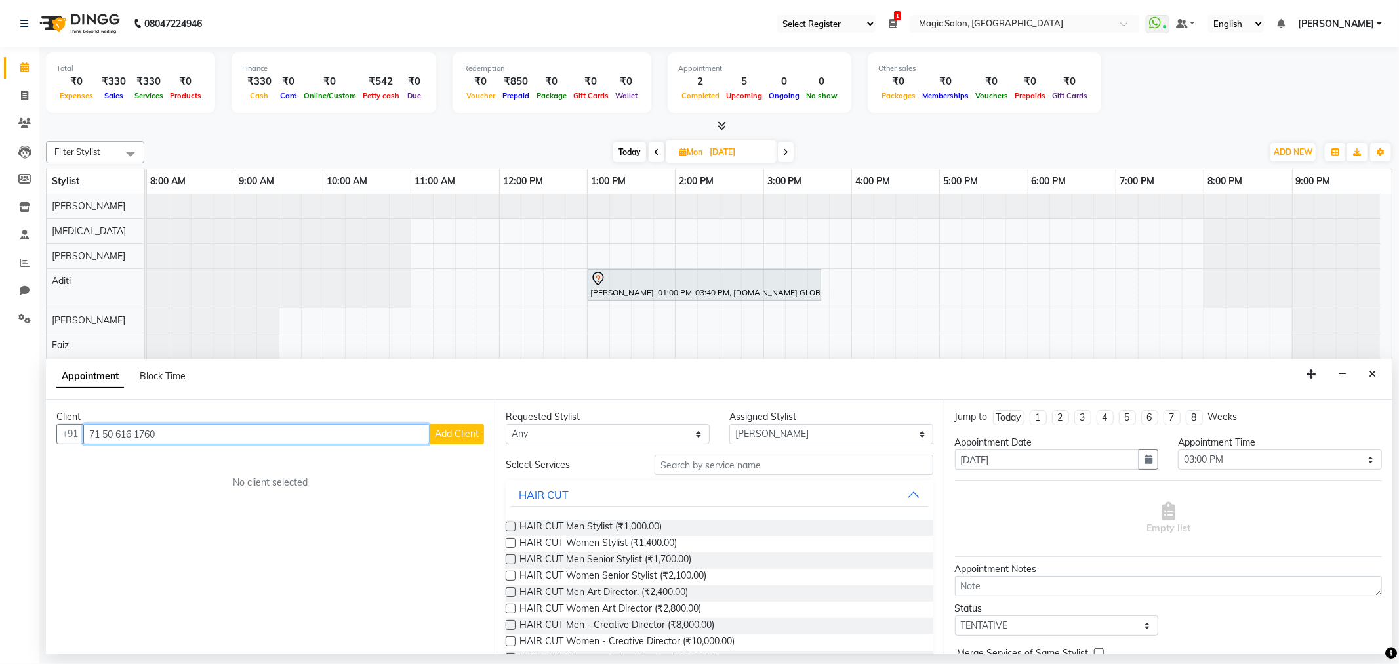
click at [103, 431] on input "71 50 616 1760" at bounding box center [256, 434] width 346 height 20
click at [135, 433] on input "7150 616 1760" at bounding box center [256, 434] width 346 height 20
click at [115, 430] on input "7150 6161760" at bounding box center [256, 434] width 346 height 20
type input "71506161760"
drag, startPoint x: 201, startPoint y: 437, endPoint x: 0, endPoint y: 438, distance: 200.7
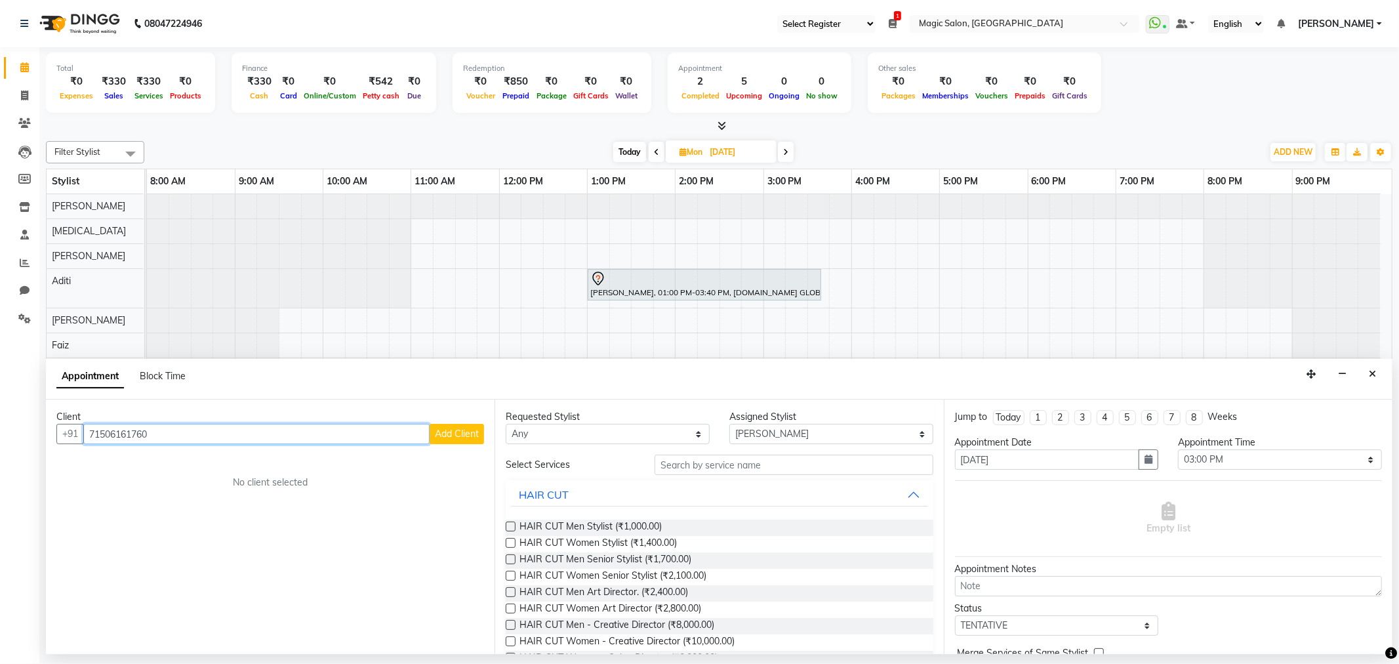
click at [0, 438] on app-home "08047224946 Select Register Reception Magic Salon 1 Daily Open Registers nothin…" at bounding box center [699, 327] width 1399 height 654
drag, startPoint x: 185, startPoint y: 478, endPoint x: 325, endPoint y: 484, distance: 139.9
click at [194, 478] on ngb-highlight "9920858888" at bounding box center [221, 482] width 66 height 13
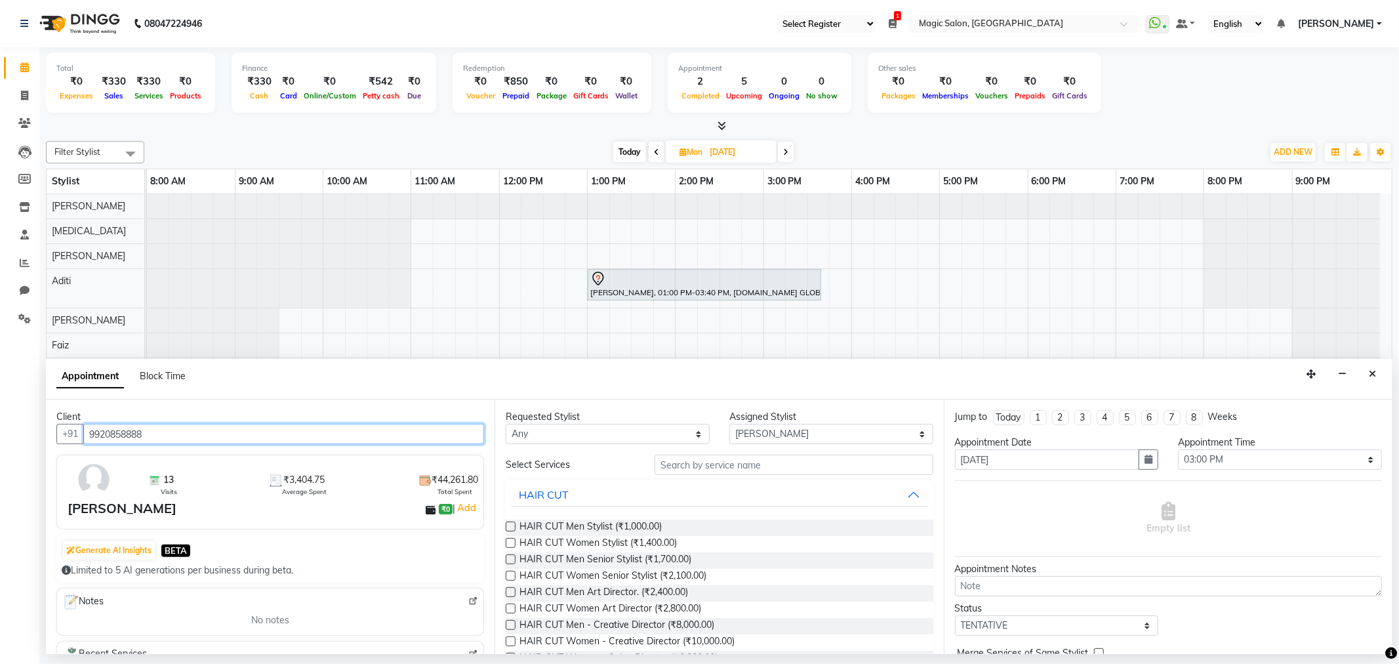
type input "9920858888"
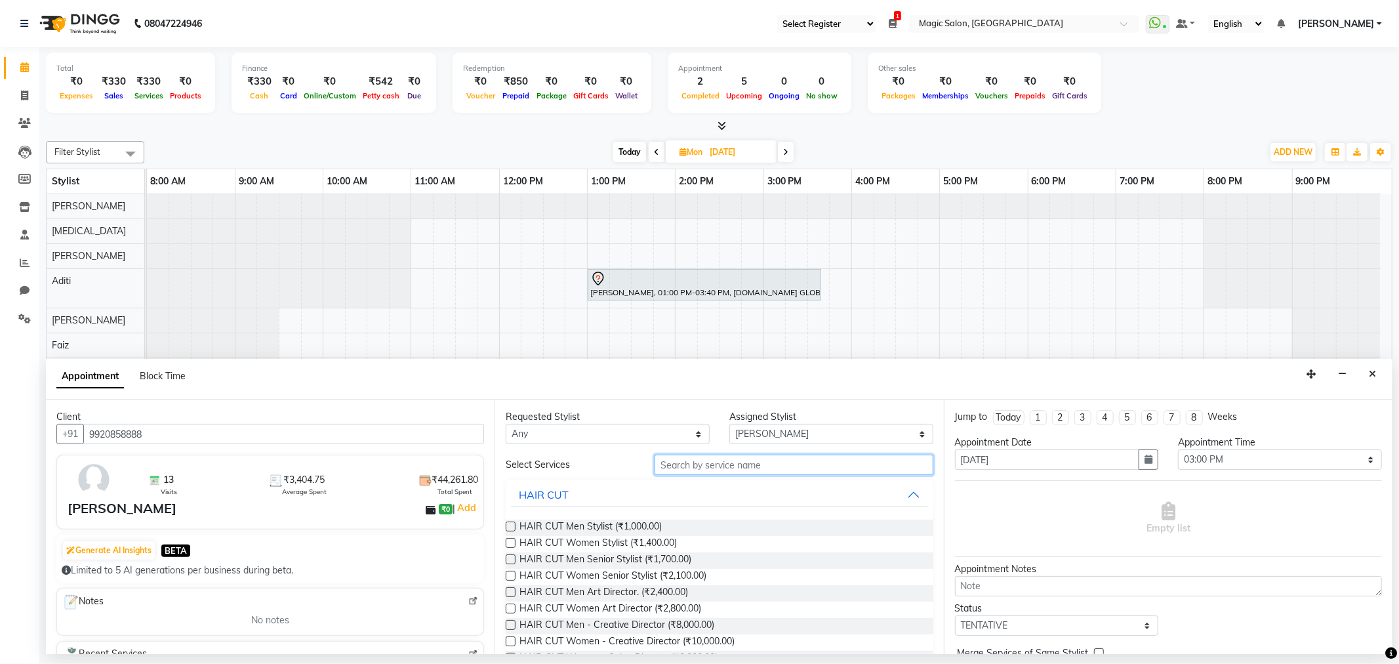
click at [703, 466] on input "text" at bounding box center [794, 465] width 278 height 20
click at [647, 574] on span "HAIR CUT Women Senior Stylist (₹2,100.00)" at bounding box center [613, 577] width 187 height 16
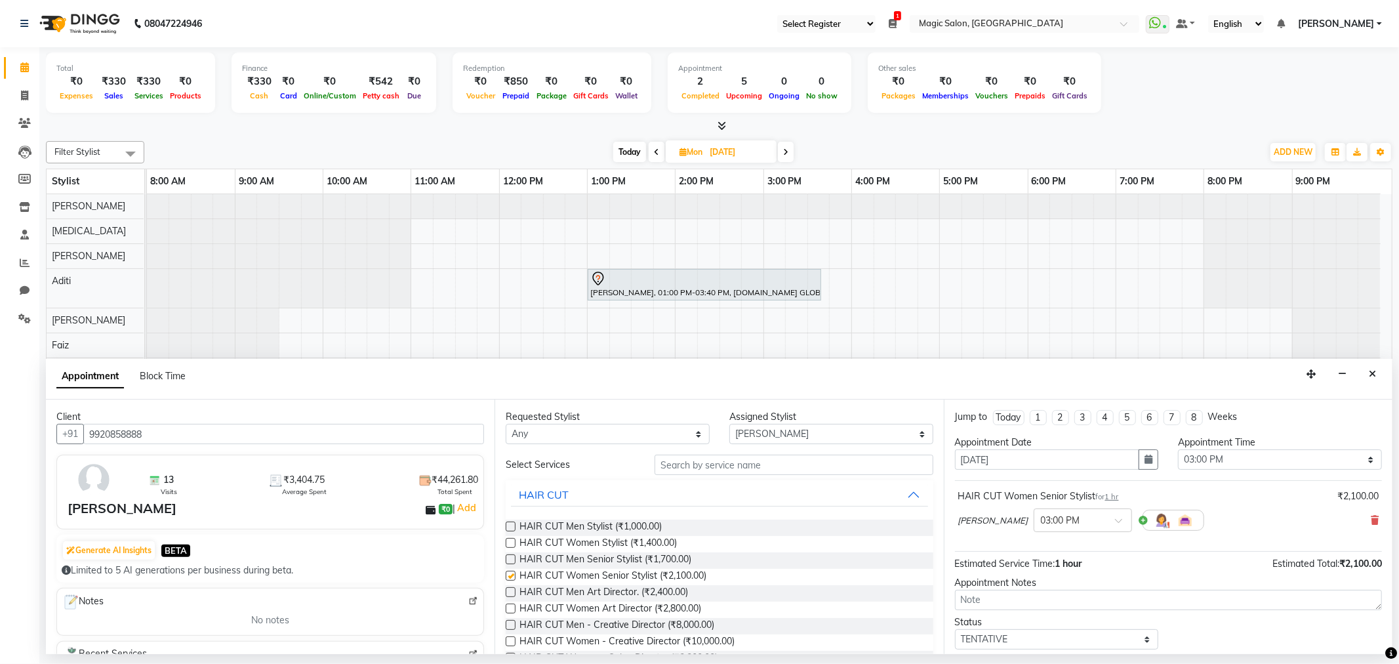
checkbox input "false"
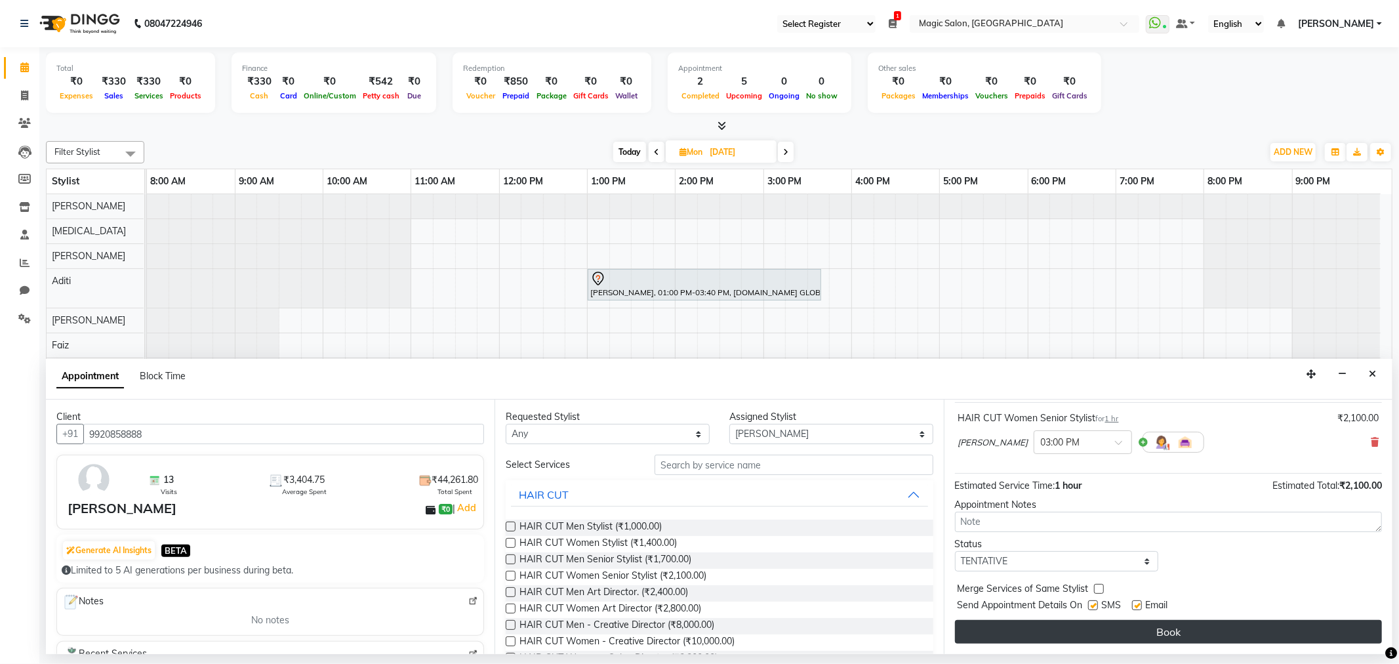
click at [1140, 632] on button "Book" at bounding box center [1168, 632] width 427 height 24
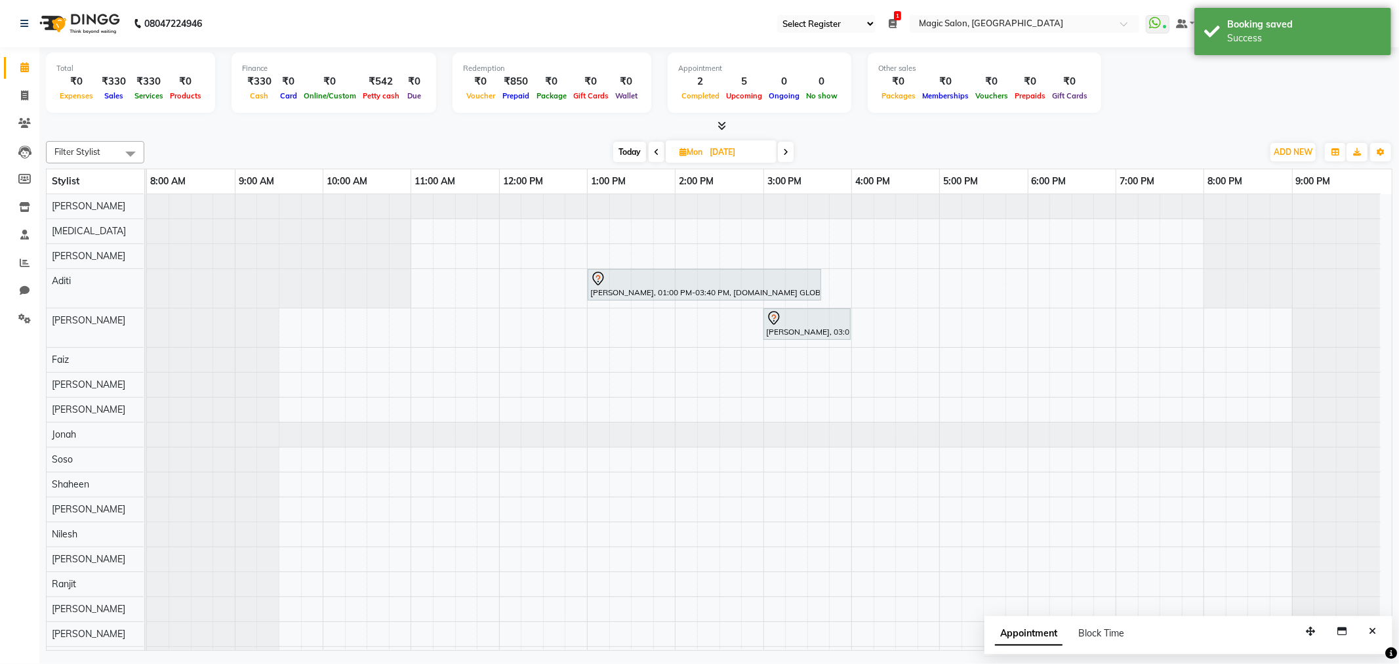
scroll to position [33, 0]
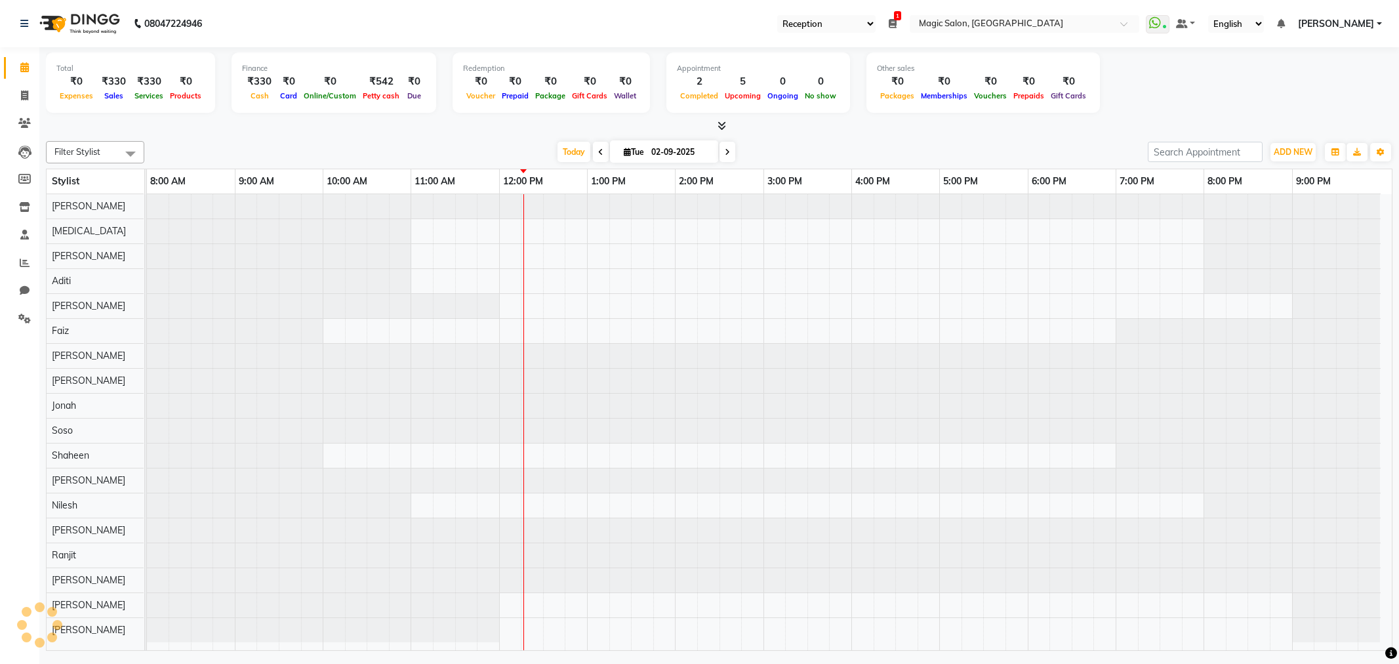
select select "56"
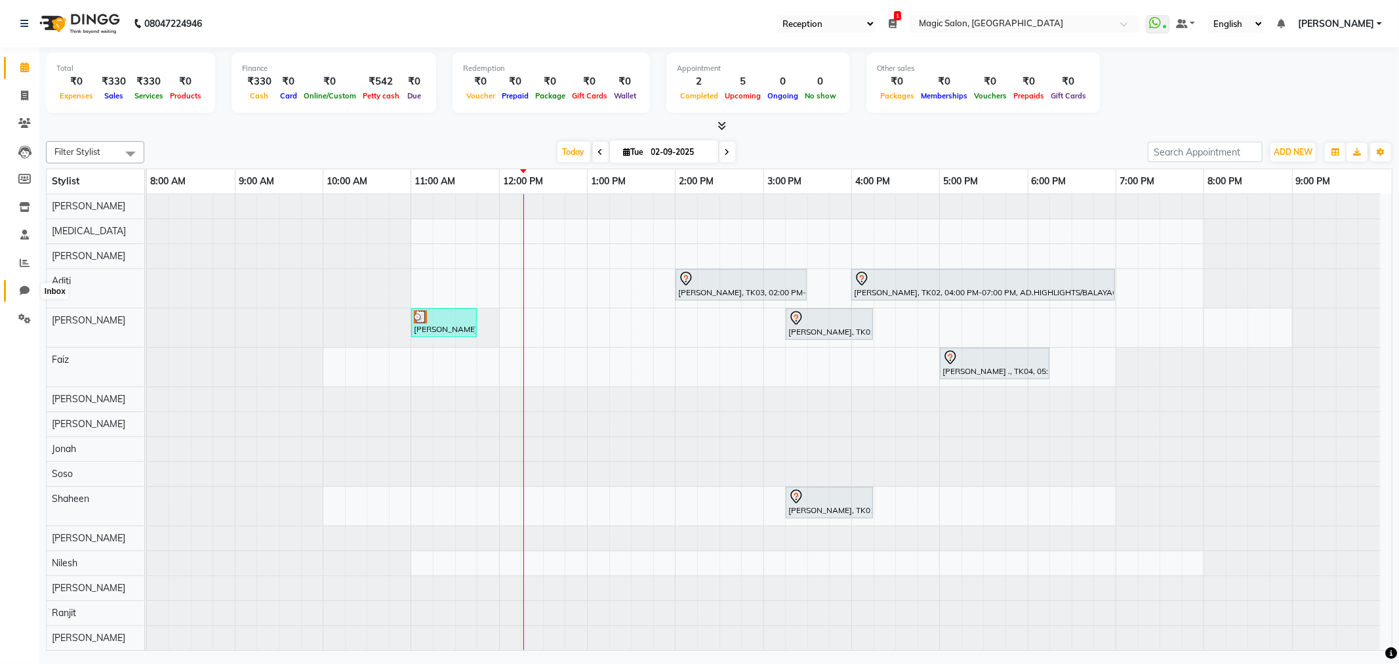
click at [24, 287] on icon at bounding box center [25, 290] width 10 height 10
select select "100"
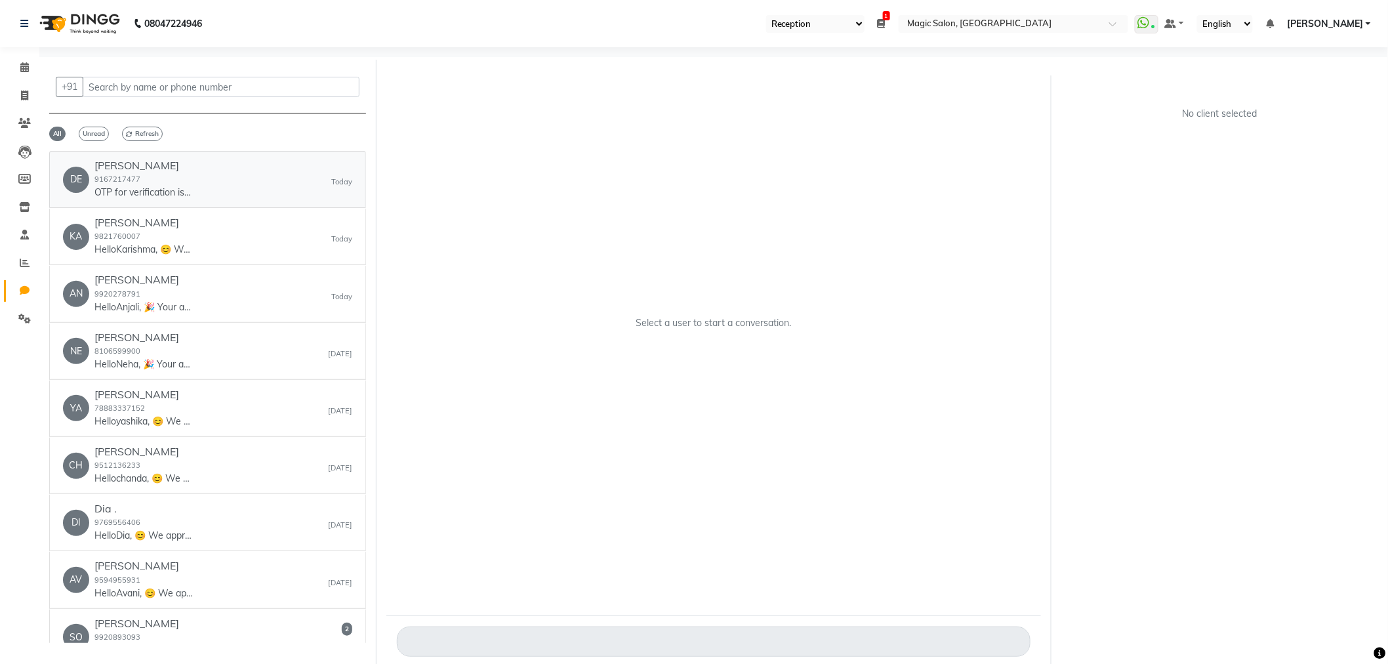
click at [209, 189] on div "DE [PERSON_NAME] 9167217477 OTP for verification is 1347. [DATE]" at bounding box center [207, 179] width 289 height 40
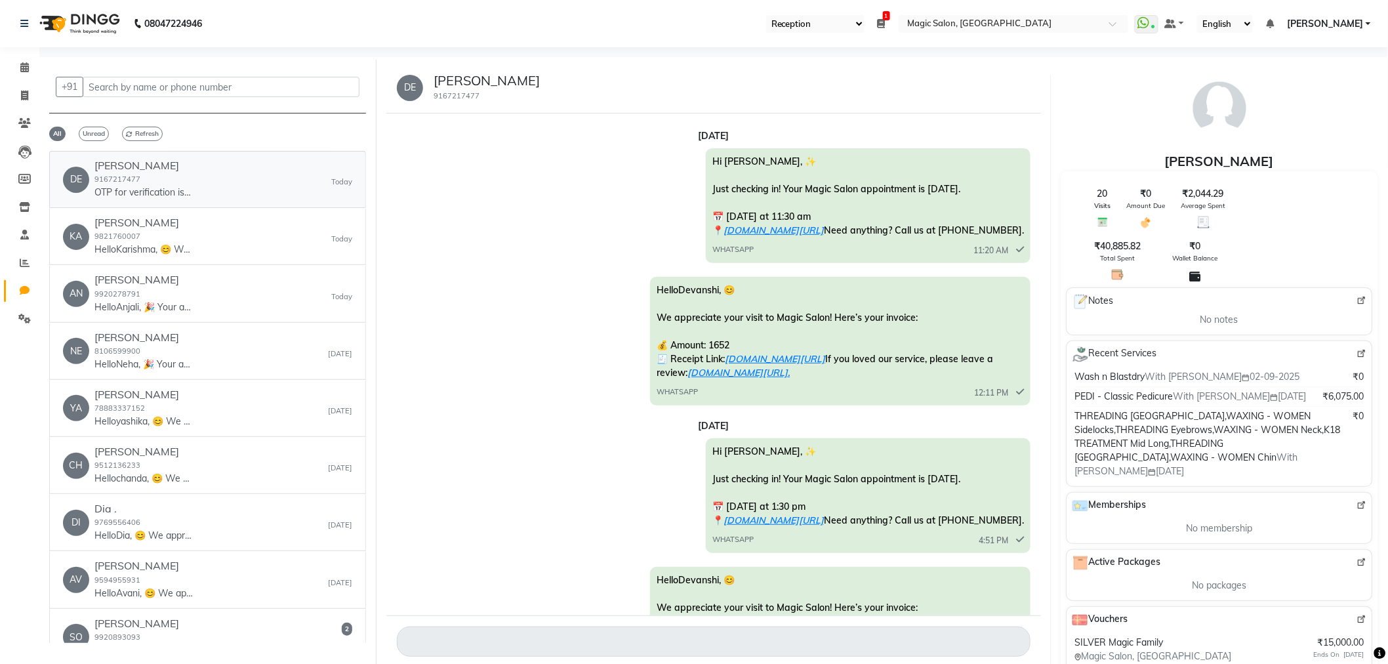
scroll to position [9603, 0]
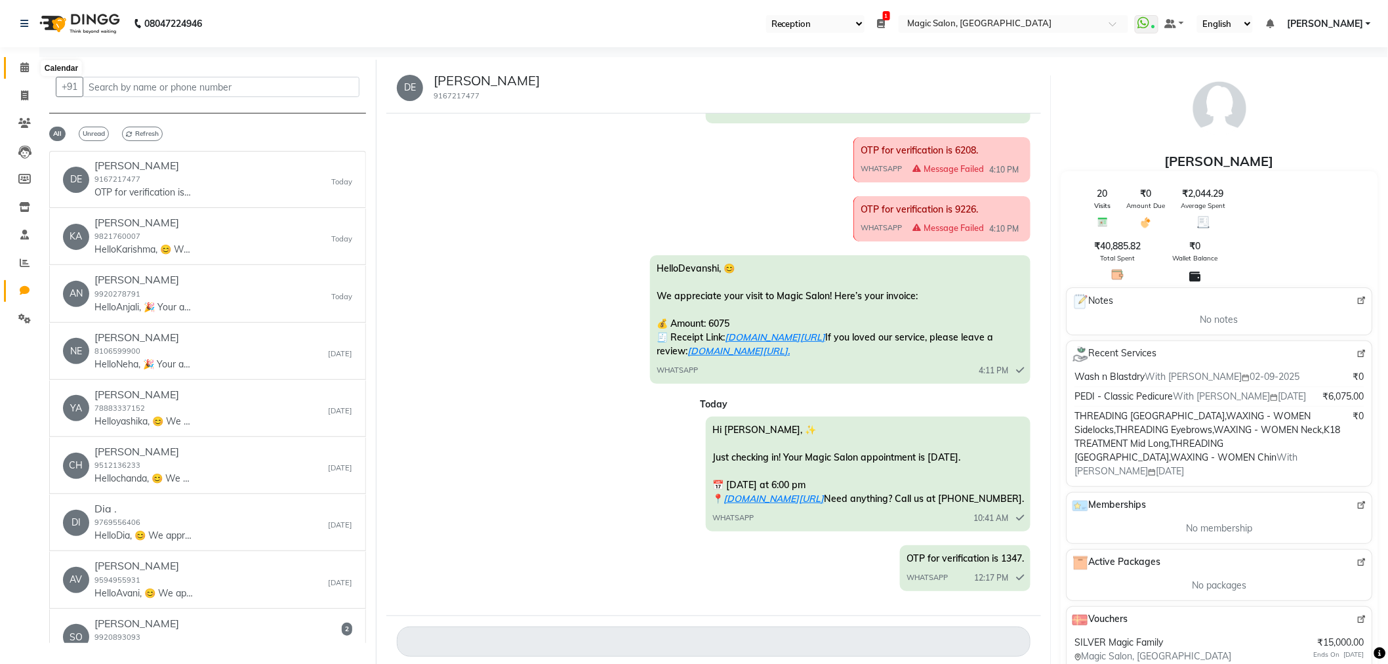
click at [21, 66] on icon at bounding box center [24, 67] width 9 height 10
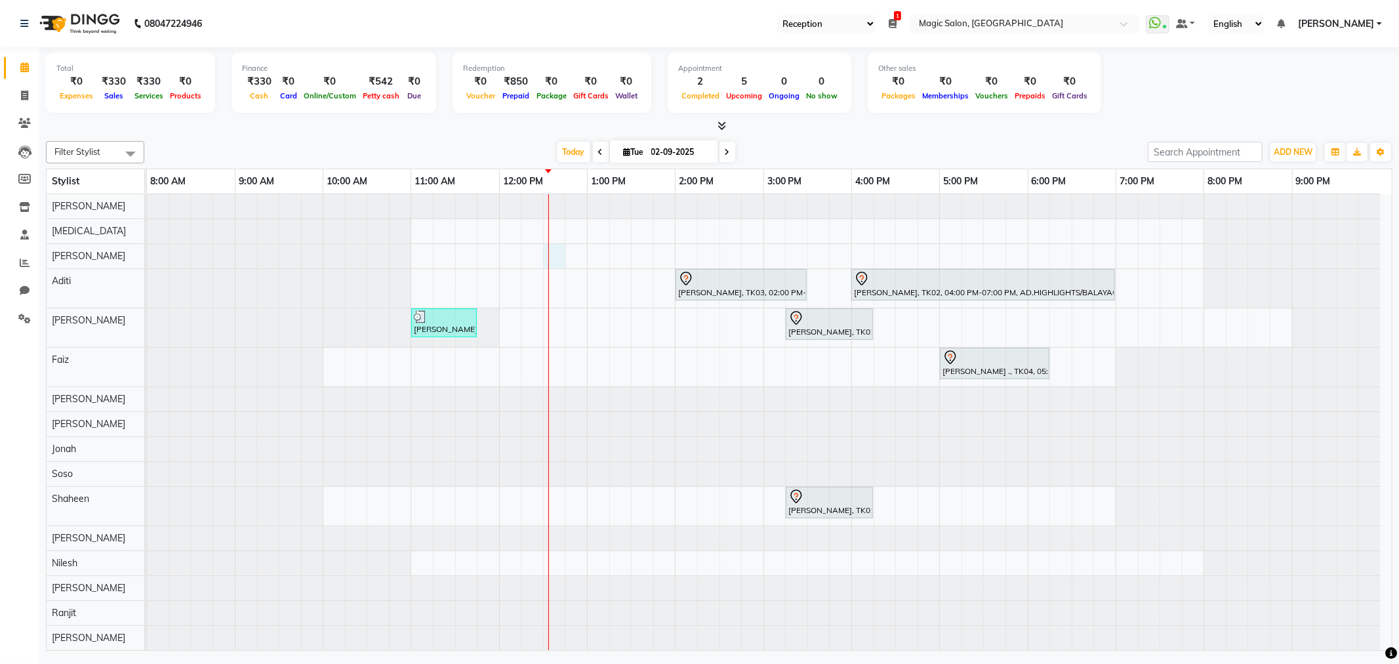
click at [556, 254] on div "[PERSON_NAME], TK03, 02:00 PM-03:30 PM, HAIR COLOR Root Touch Up Senior Stylist…" at bounding box center [769, 453] width 1245 height 518
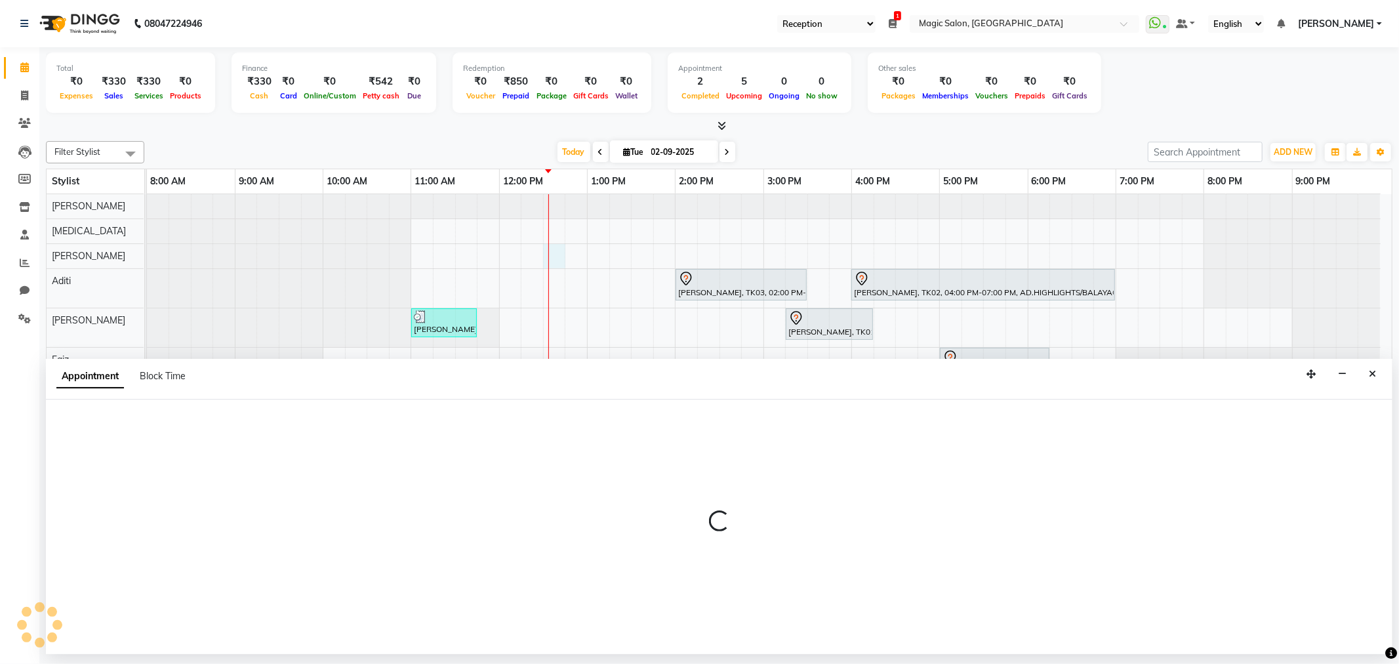
select select "65345"
select select "750"
select select "tentative"
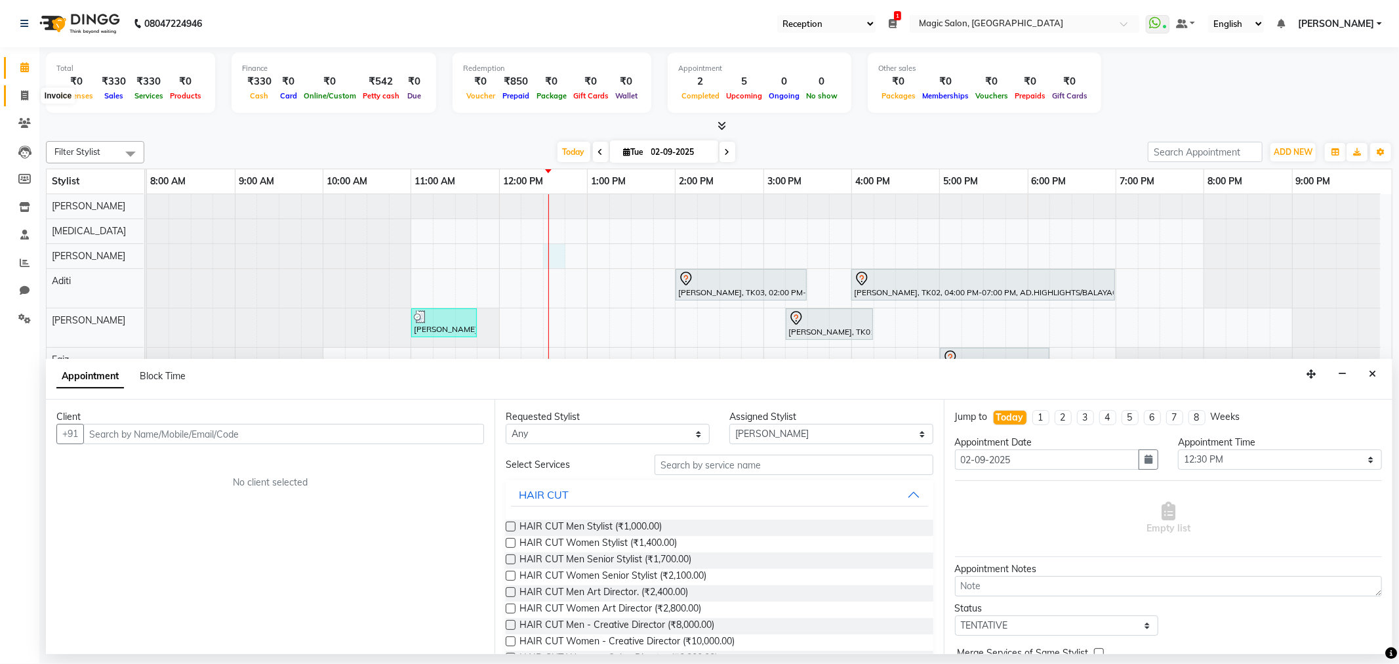
click at [24, 91] on icon at bounding box center [24, 96] width 7 height 10
select select "7276"
select select "service"
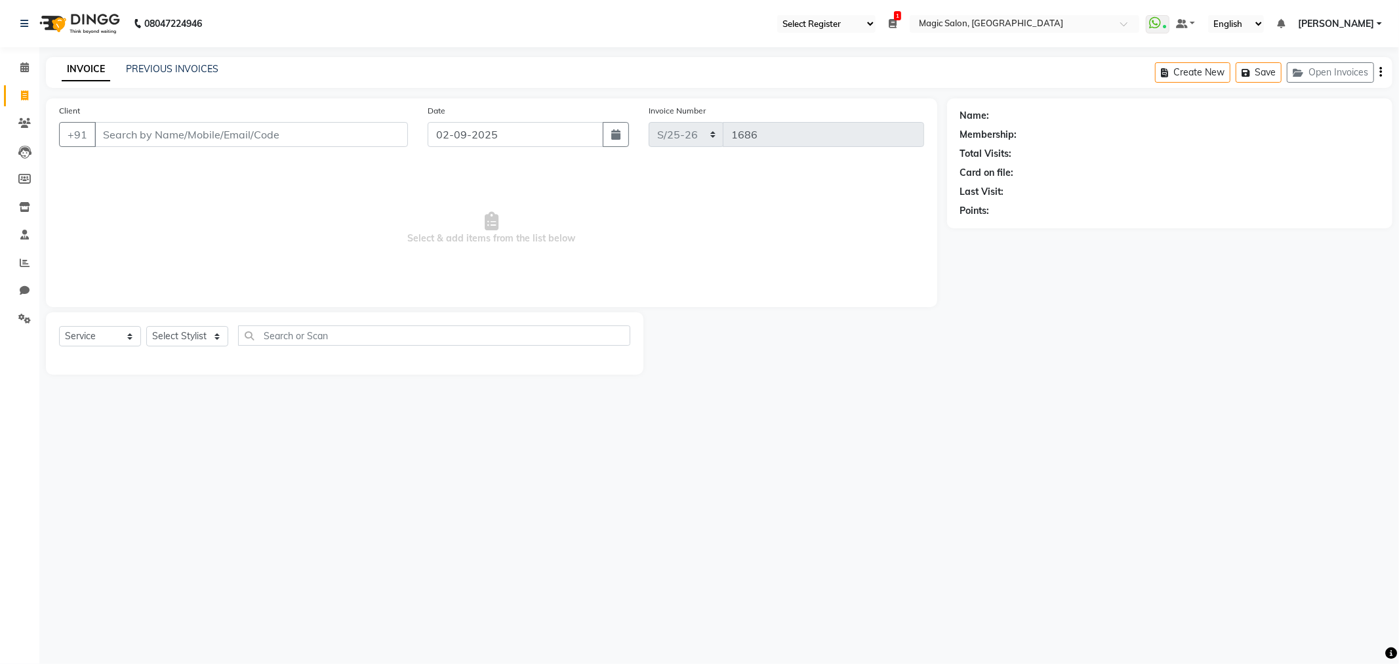
click at [251, 140] on input "Client" at bounding box center [251, 134] width 314 height 25
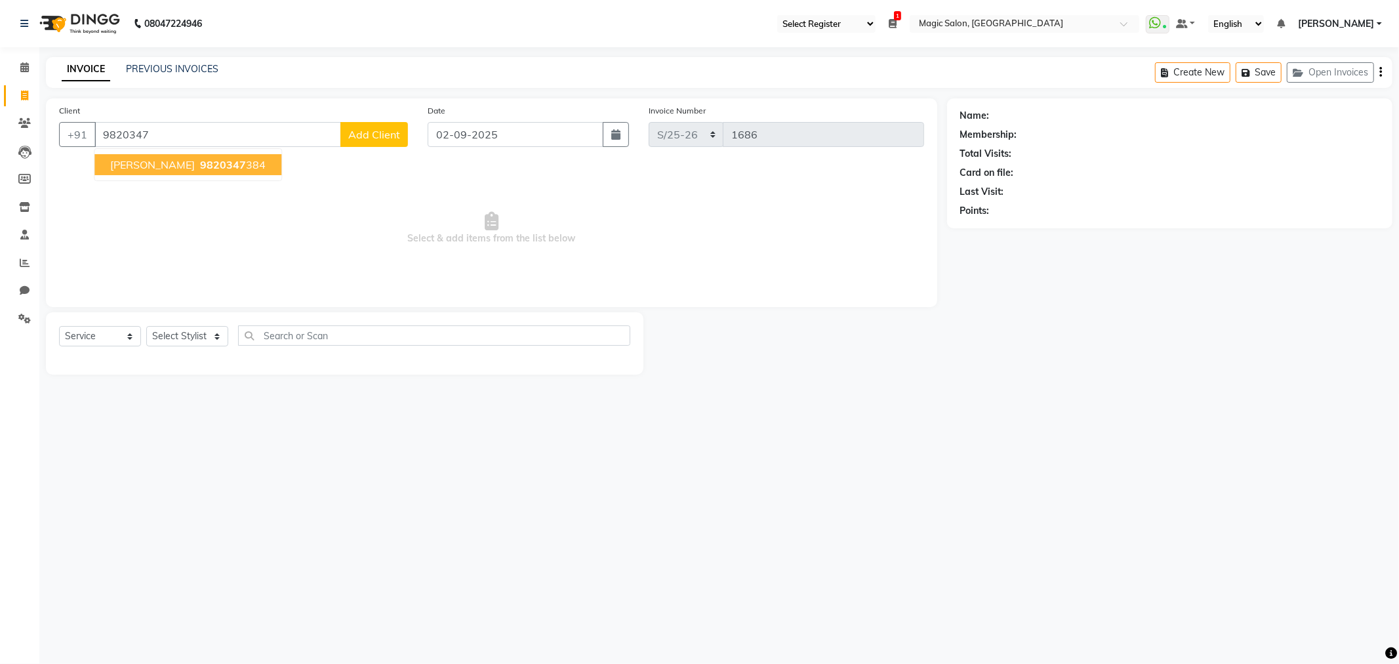
click at [136, 167] on span "[PERSON_NAME]" at bounding box center [152, 164] width 85 height 13
type input "9820347384"
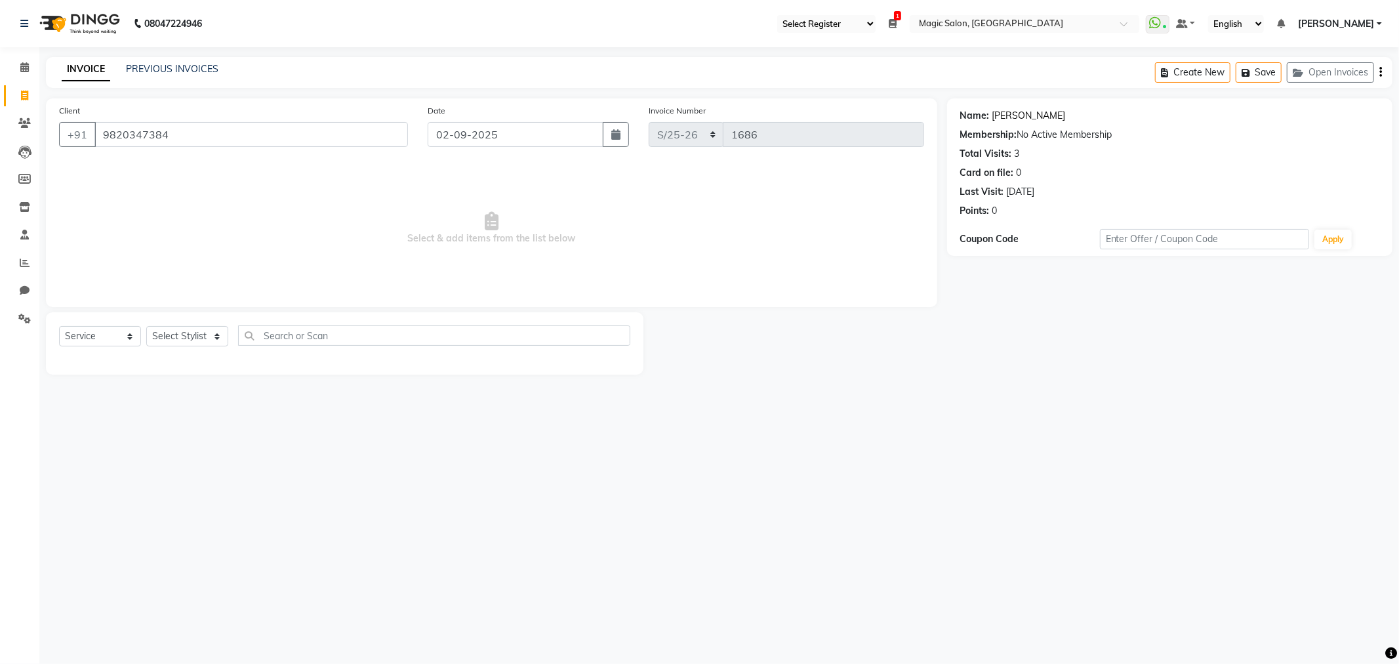
click at [1020, 113] on link "[PERSON_NAME]" at bounding box center [1029, 116] width 73 height 14
click at [191, 331] on select "Select Stylist Aditi [PERSON_NAME] [PERSON_NAME] [PERSON_NAME] [PERSON_NAME] [P…" at bounding box center [187, 336] width 82 height 20
select select "65345"
click at [146, 327] on select "Select Stylist Aditi [PERSON_NAME] [PERSON_NAME] [PERSON_NAME] [PERSON_NAME] [P…" at bounding box center [187, 336] width 82 height 20
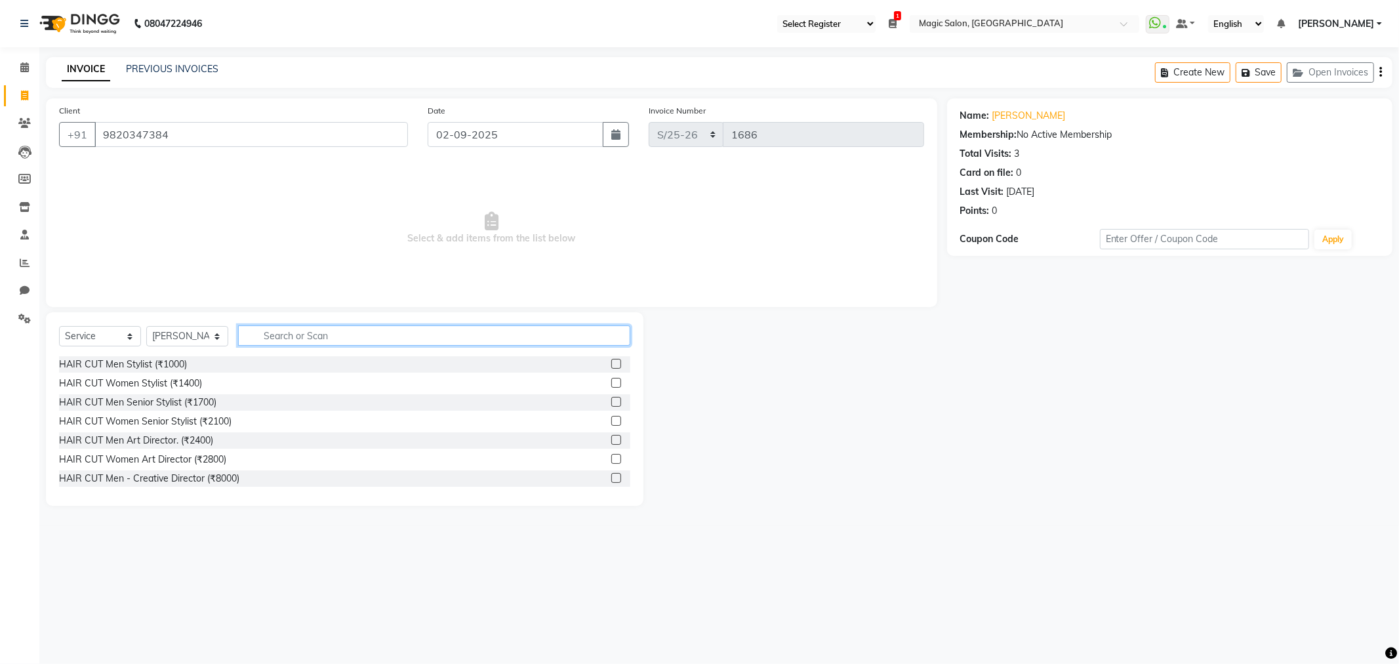
click at [279, 340] on input "text" at bounding box center [434, 335] width 392 height 20
type input "sl"
click at [153, 367] on div "SL.HAIRCUT MEN (₹1500)" at bounding box center [115, 365] width 112 height 14
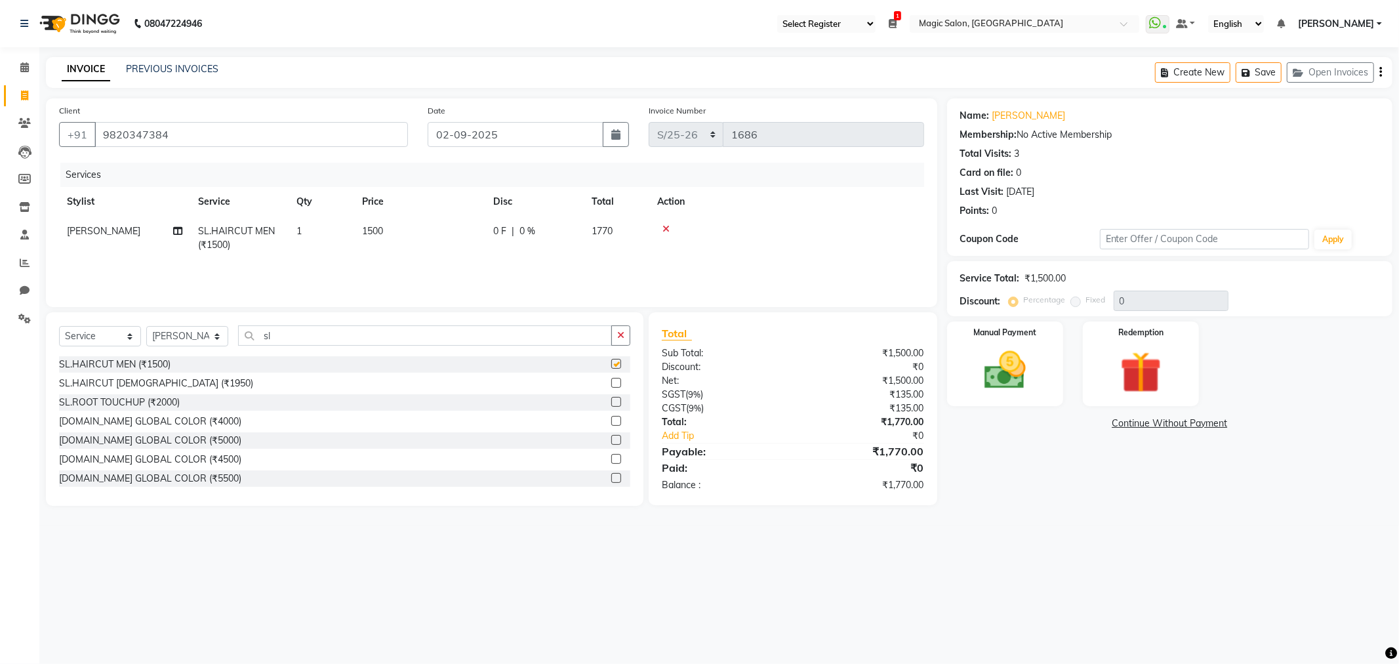
checkbox input "false"
click at [1128, 235] on input "text" at bounding box center [1205, 239] width 210 height 20
type input "sam20%"
click at [1326, 238] on button "Apply" at bounding box center [1333, 240] width 37 height 20
type input "20"
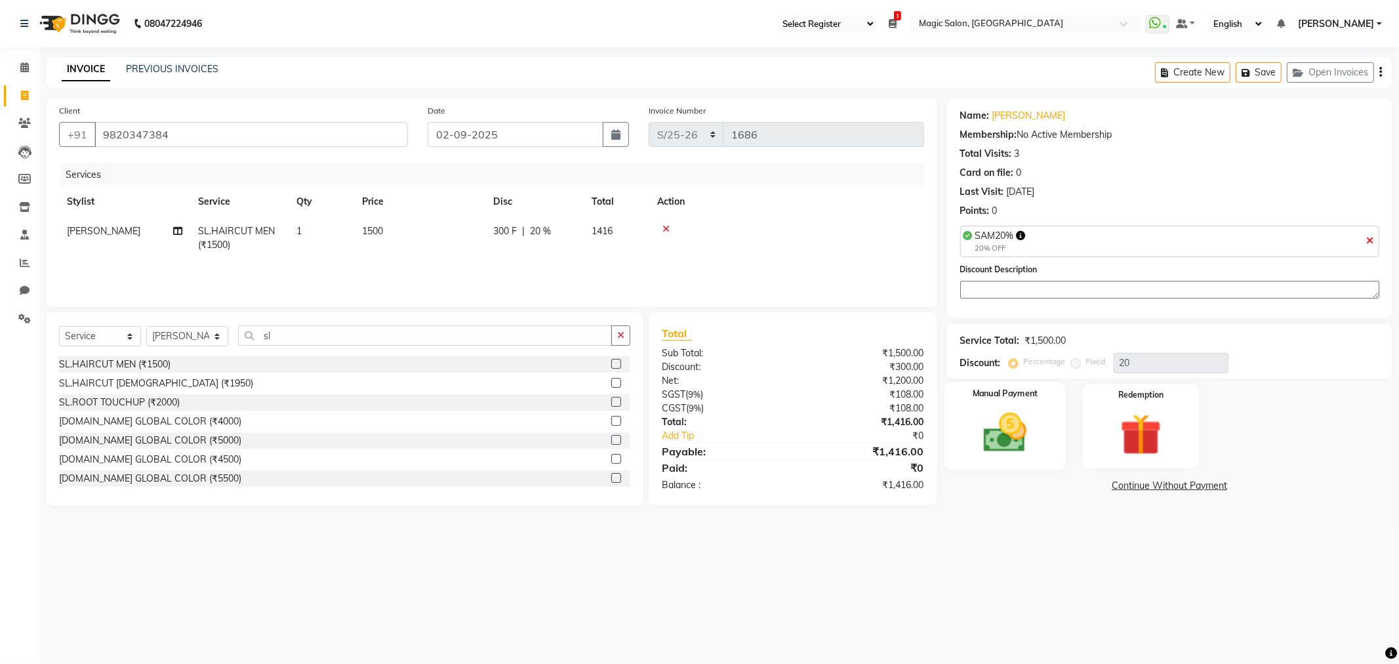
click at [1004, 428] on img at bounding box center [1005, 433] width 70 height 50
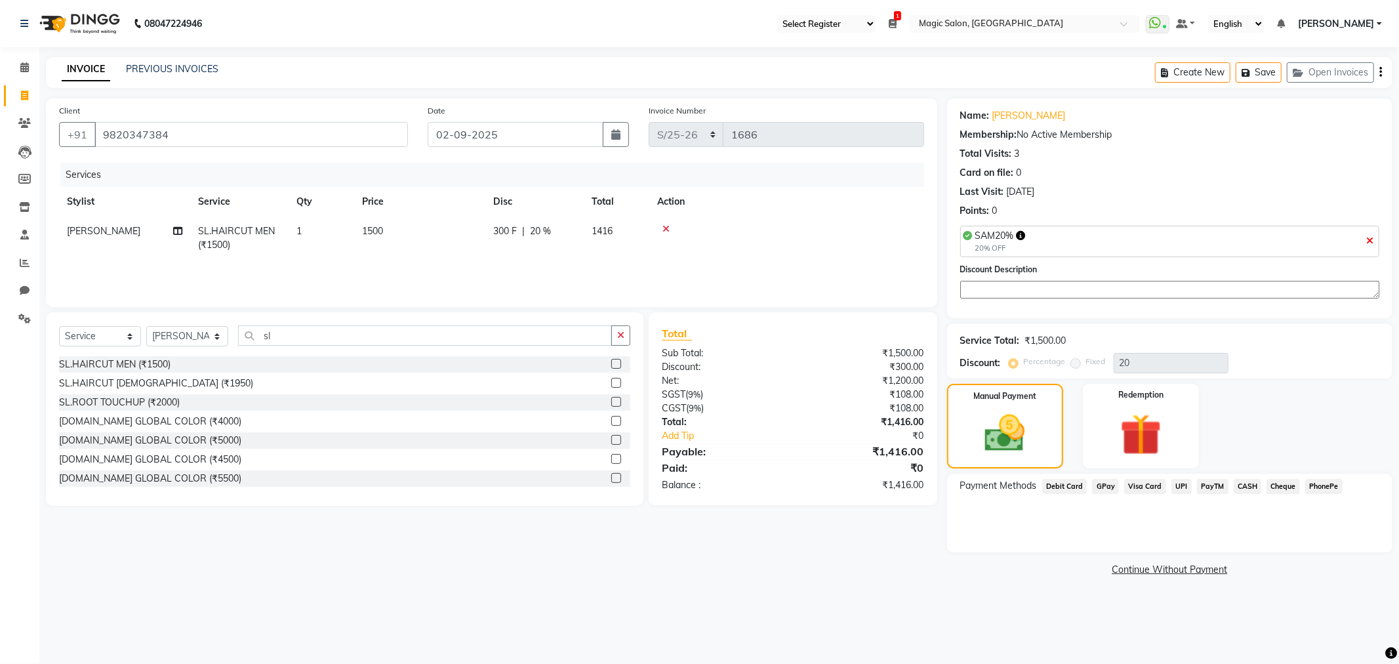
click at [1149, 485] on span "Visa Card" at bounding box center [1145, 486] width 42 height 15
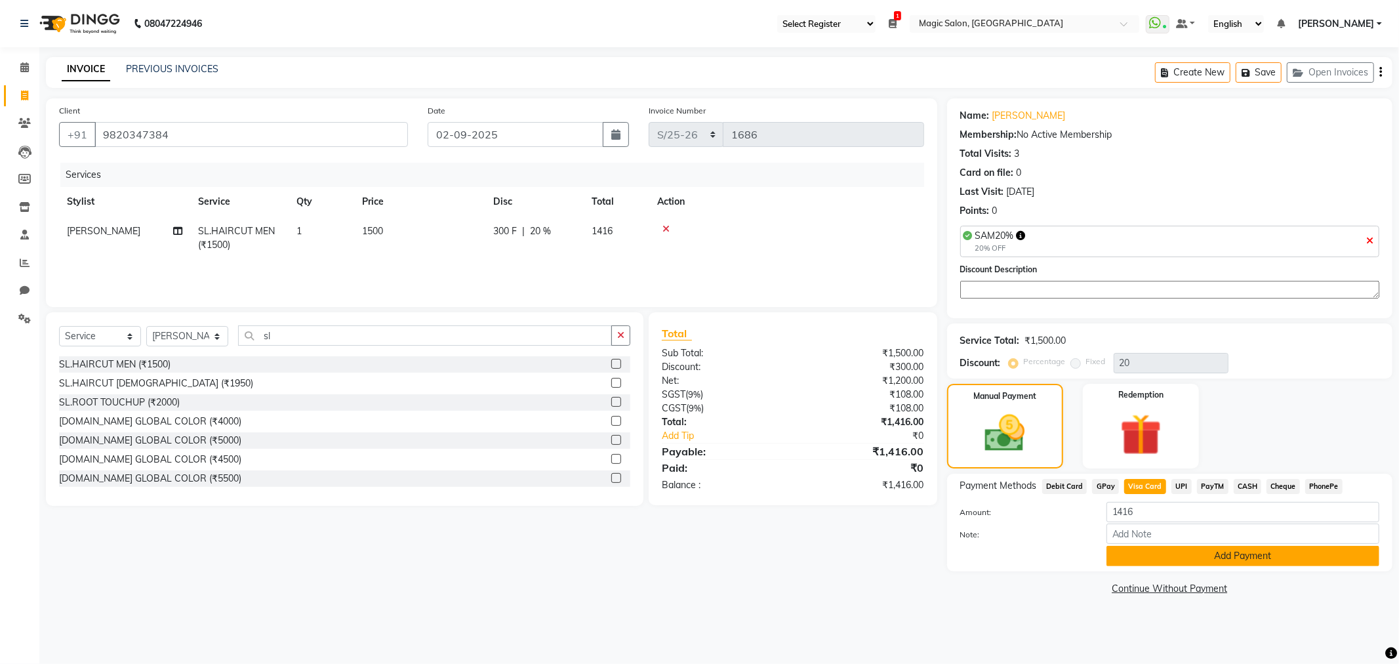
click at [1201, 554] on button "Add Payment" at bounding box center [1243, 556] width 273 height 20
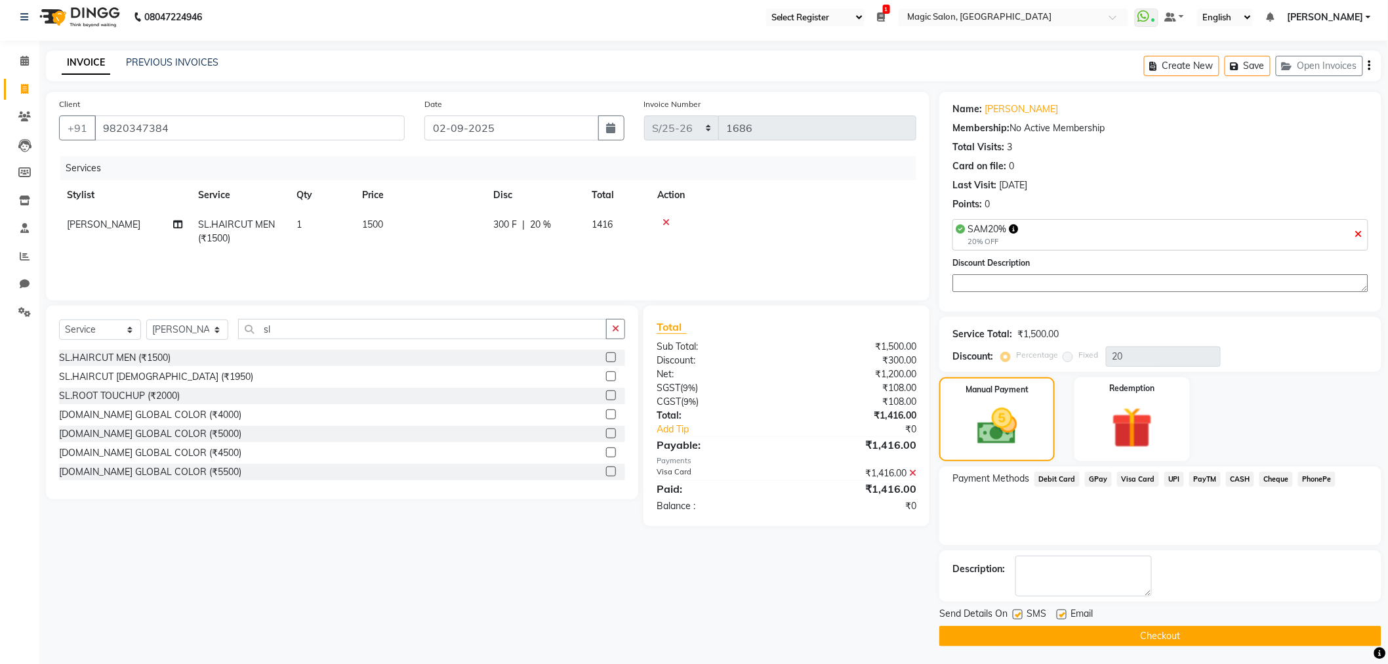
scroll to position [8, 0]
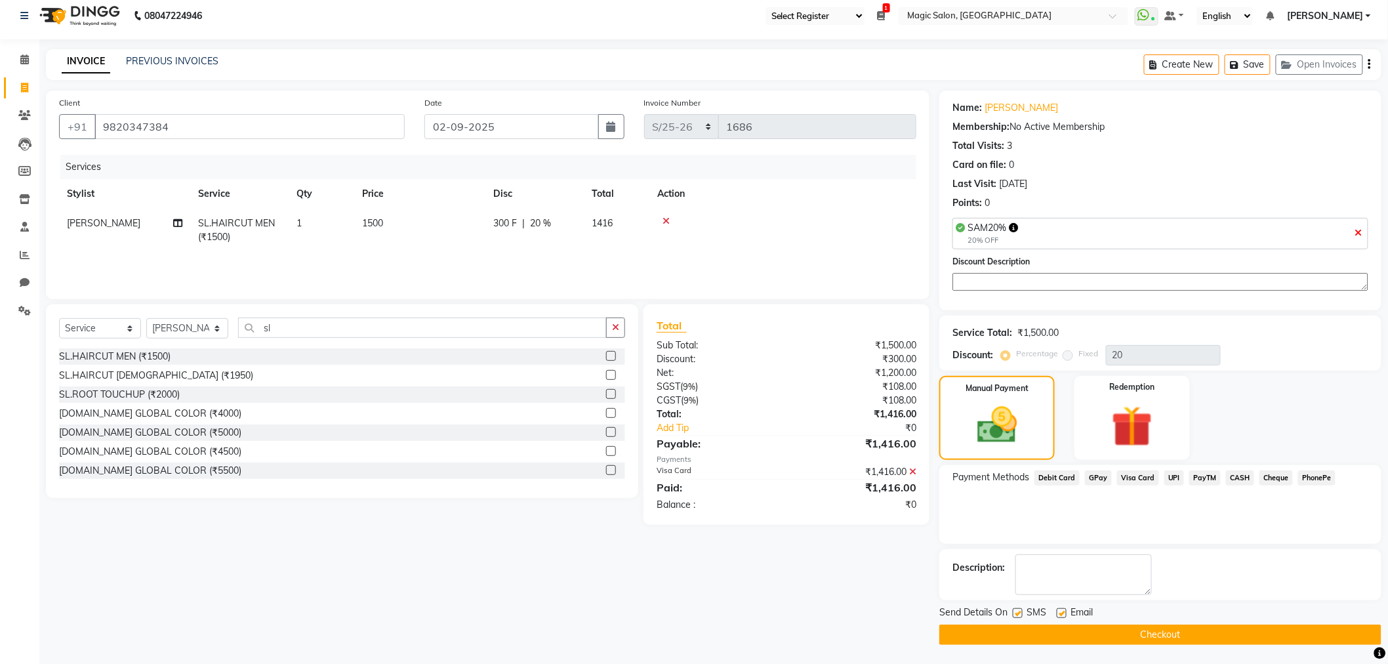
click at [1033, 632] on button "Checkout" at bounding box center [1160, 635] width 442 height 20
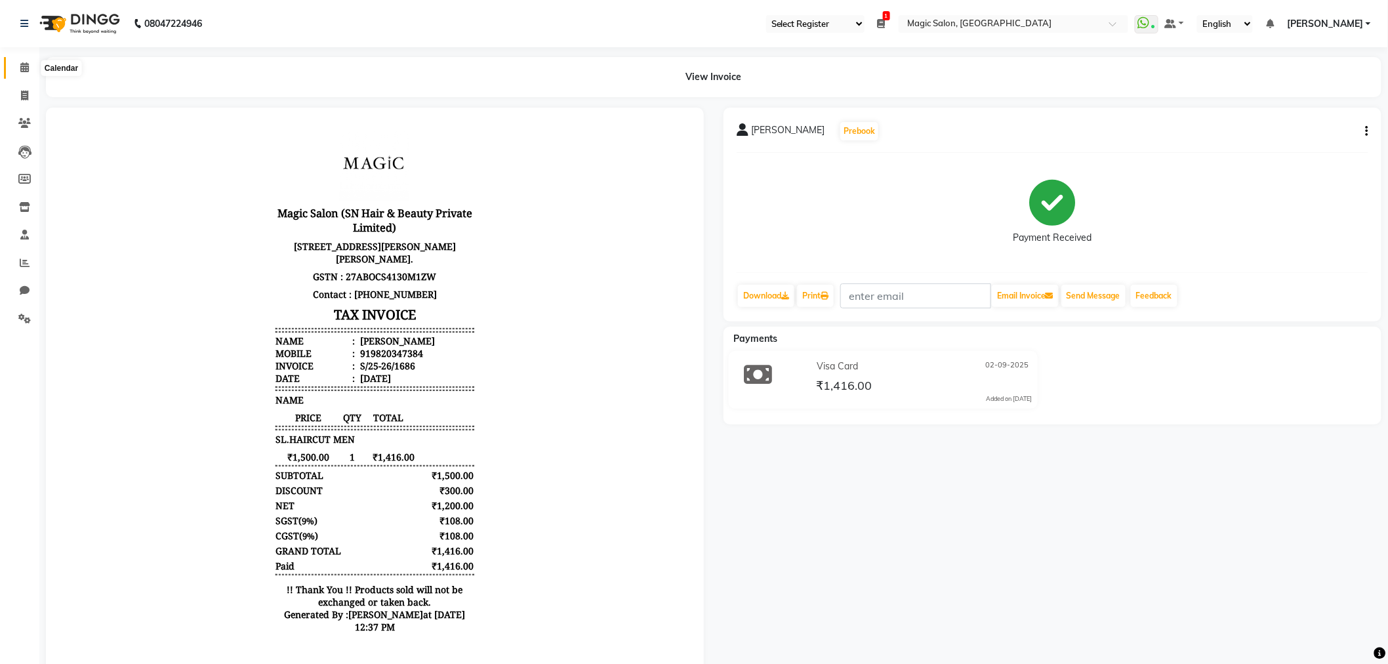
click at [27, 66] on icon at bounding box center [24, 67] width 9 height 10
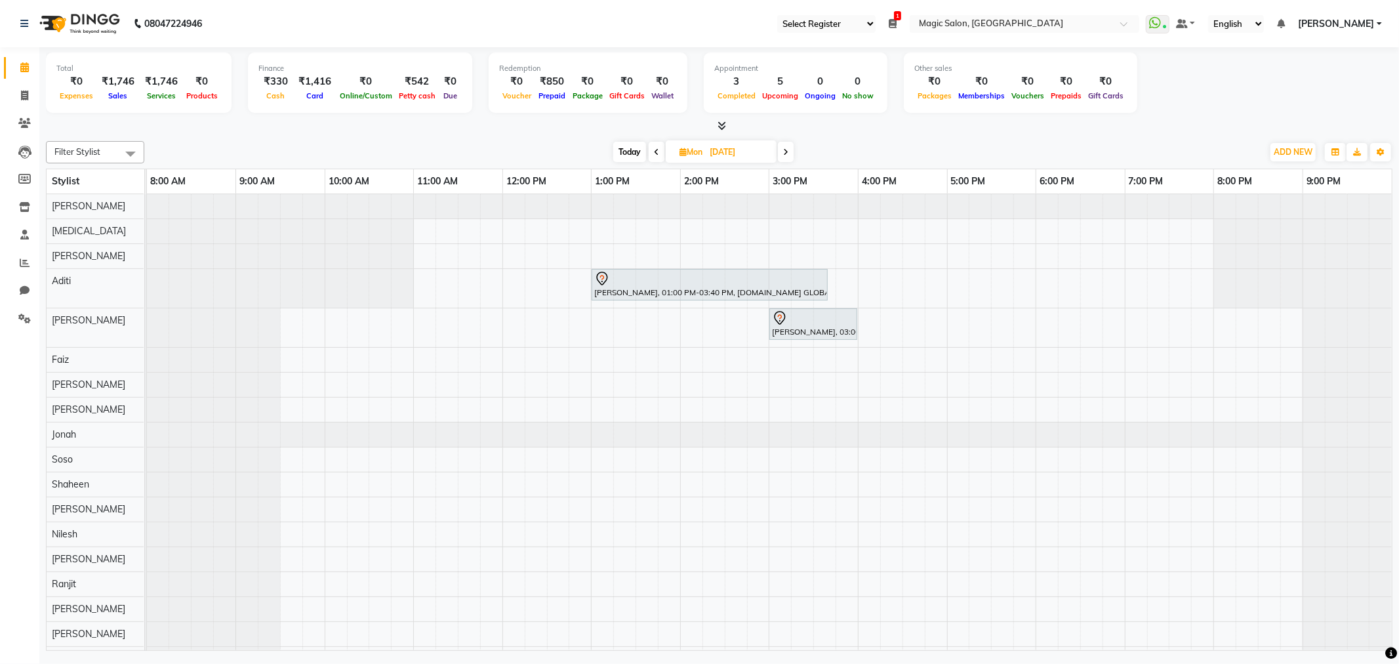
click at [633, 152] on span "Today" at bounding box center [629, 152] width 33 height 20
type input "02-09-2025"
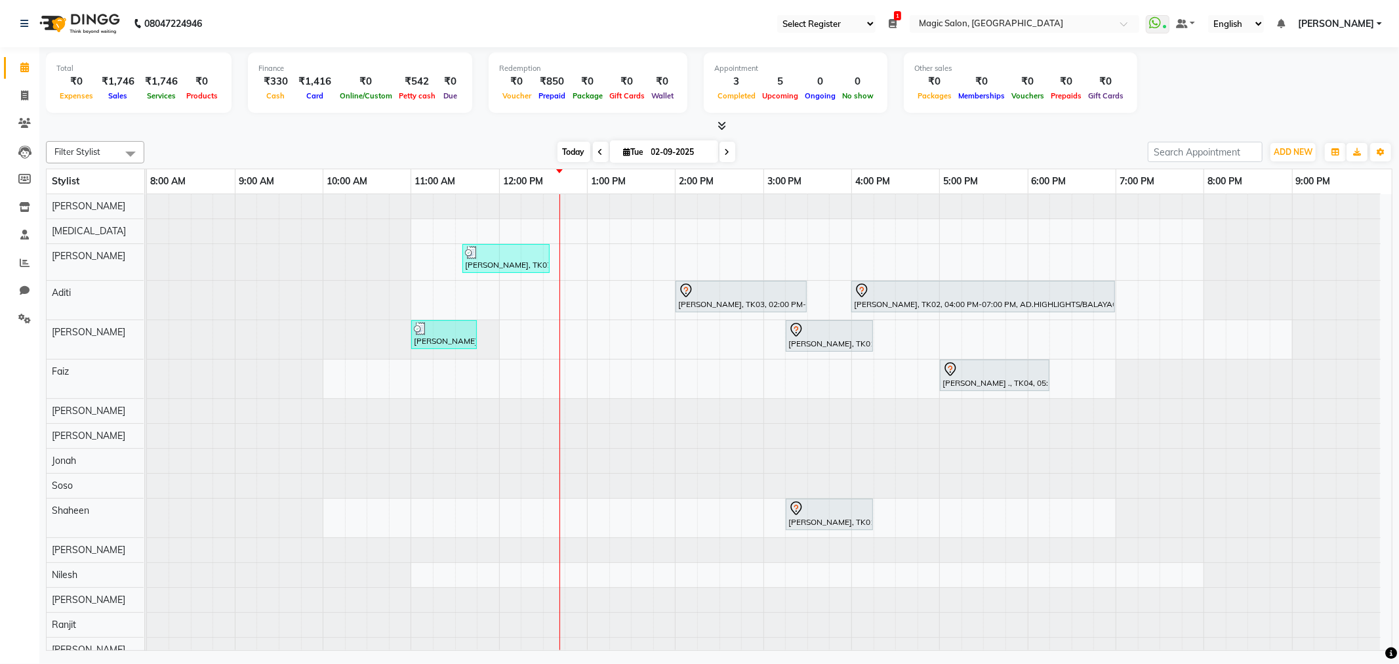
click at [574, 148] on span "Today" at bounding box center [574, 152] width 33 height 20
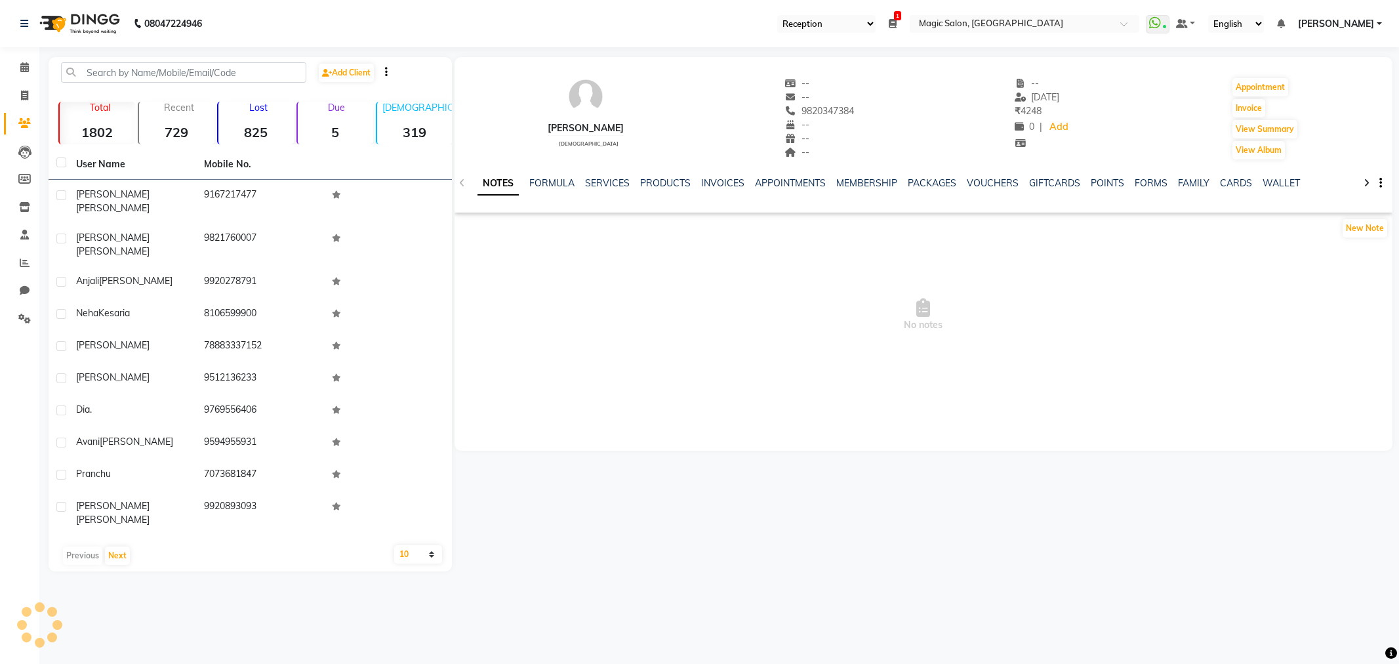
select select "56"
click at [609, 181] on link "SERVICES" at bounding box center [607, 183] width 45 height 12
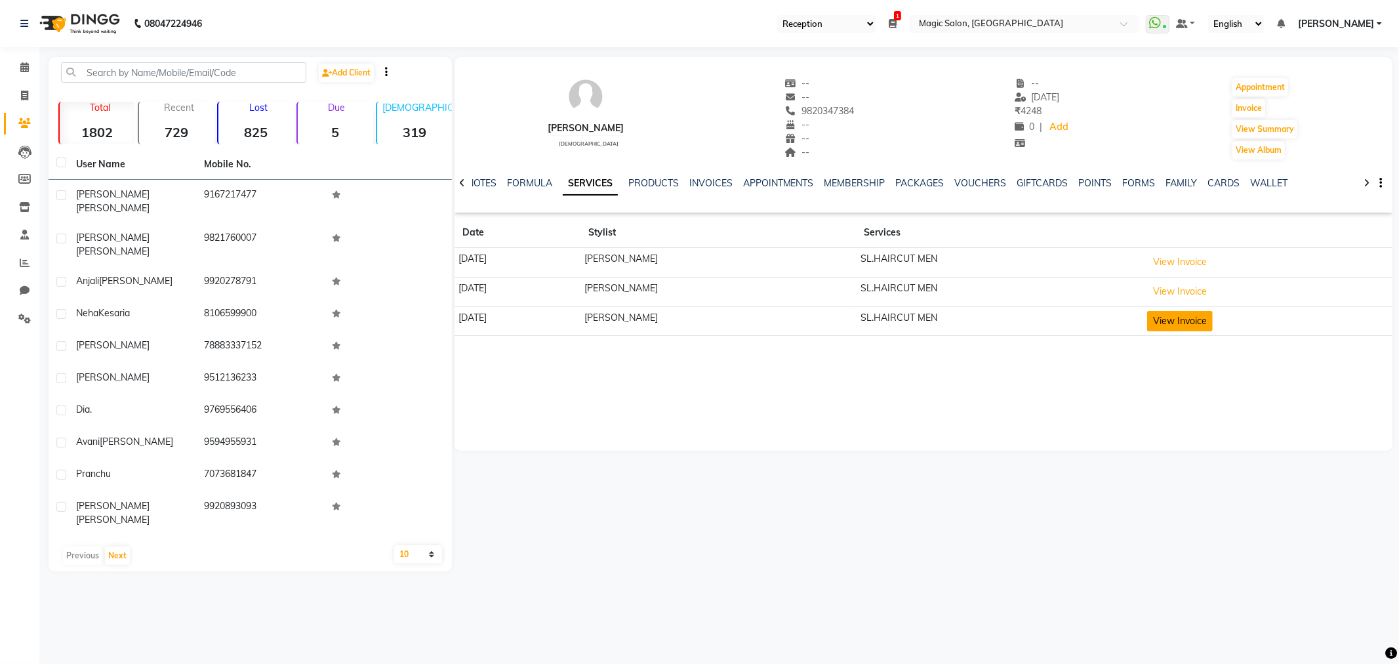
click at [1199, 318] on button "View Invoice" at bounding box center [1180, 321] width 66 height 20
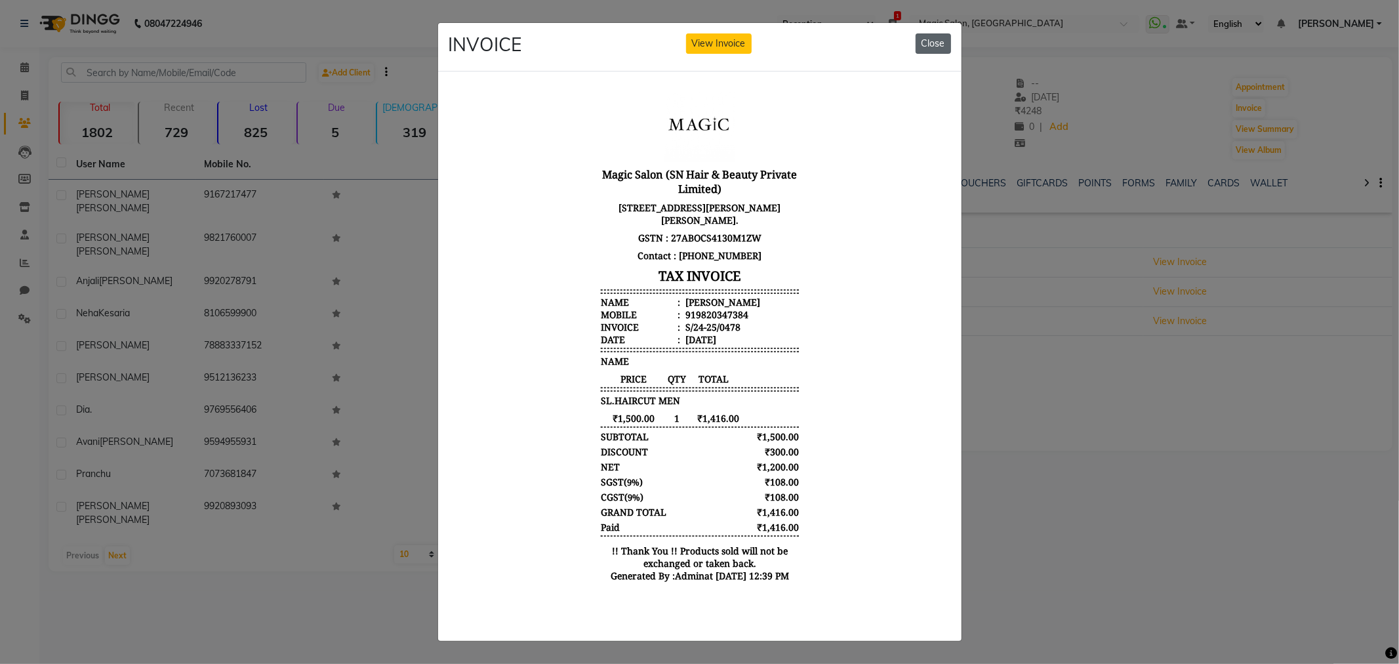
click at [940, 38] on button "Close" at bounding box center [933, 43] width 35 height 20
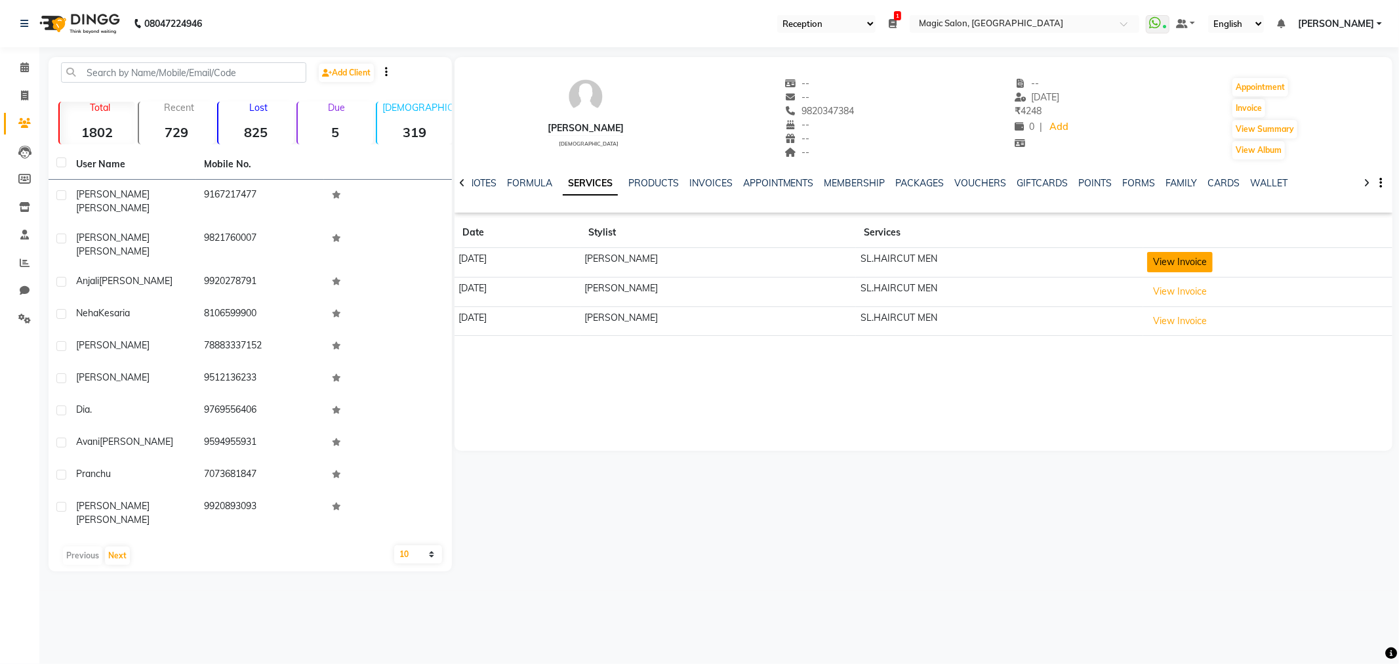
click at [1180, 265] on button "View Invoice" at bounding box center [1180, 262] width 66 height 20
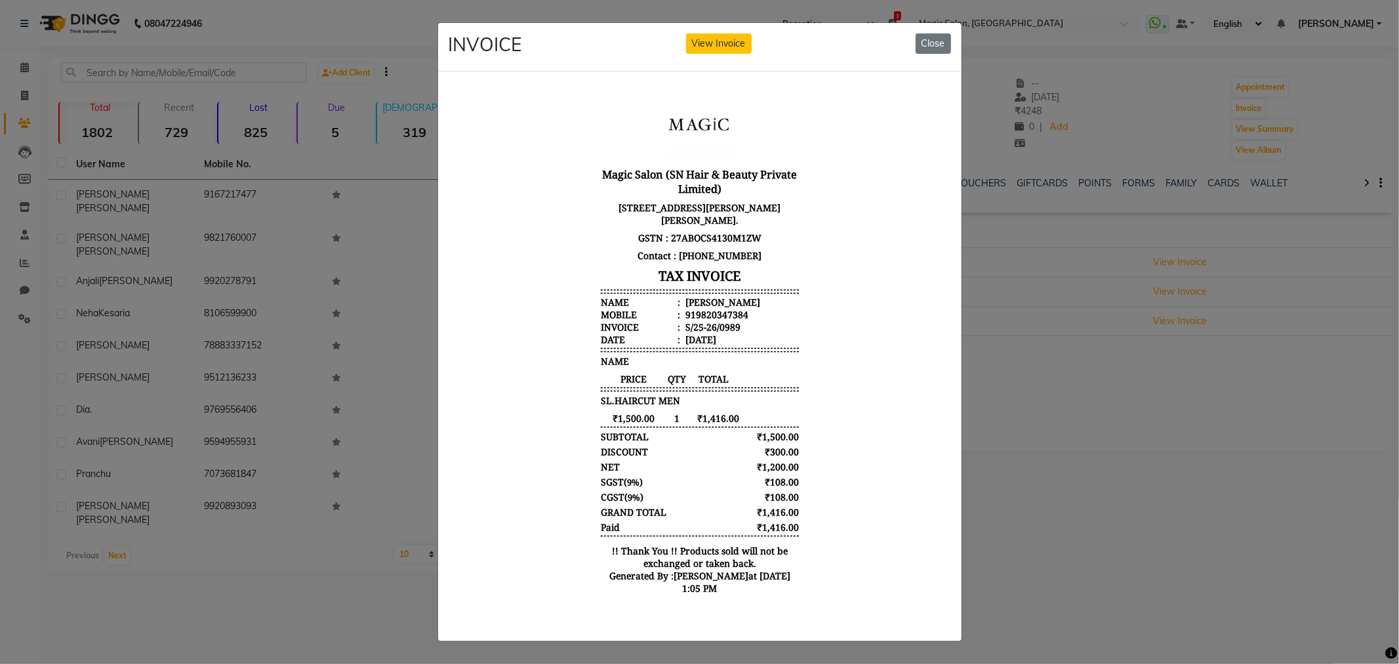
scroll to position [10, 0]
click at [926, 51] on div "INVOICE View Invoice Close" at bounding box center [699, 47] width 523 height 49
